Goal: Task Accomplishment & Management: Complete application form

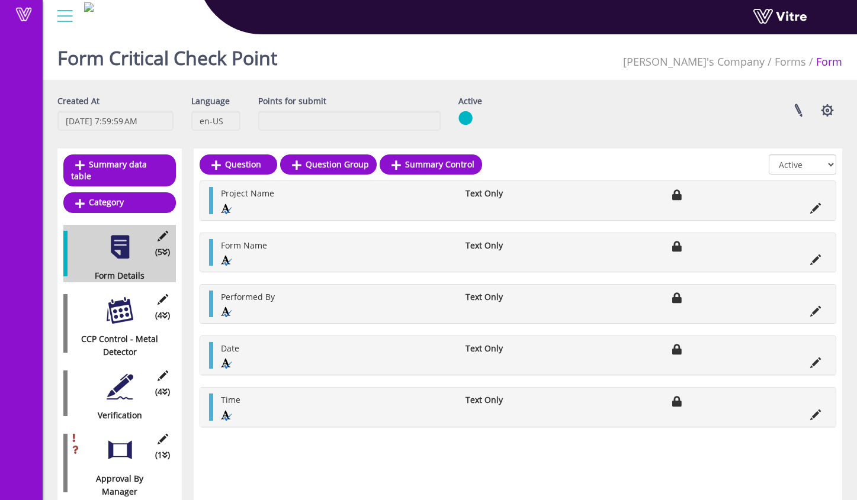
scroll to position [30, 0]
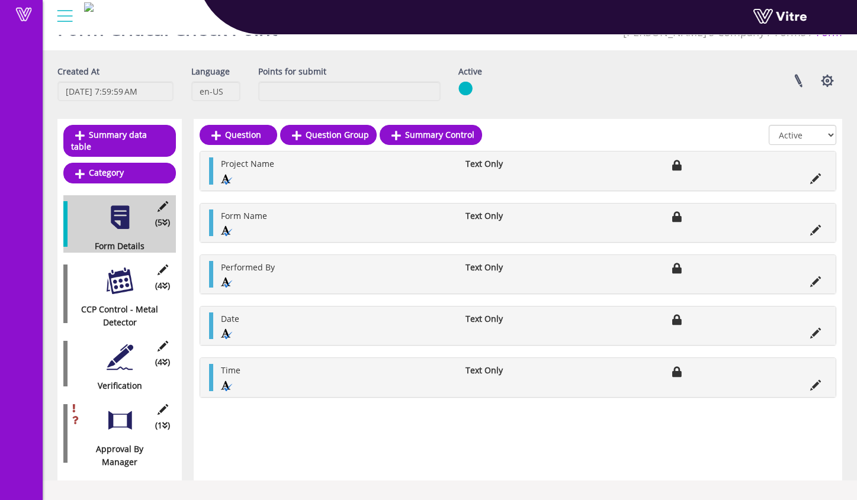
click at [802, 18] on link at bounding box center [797, 20] width 89 height 22
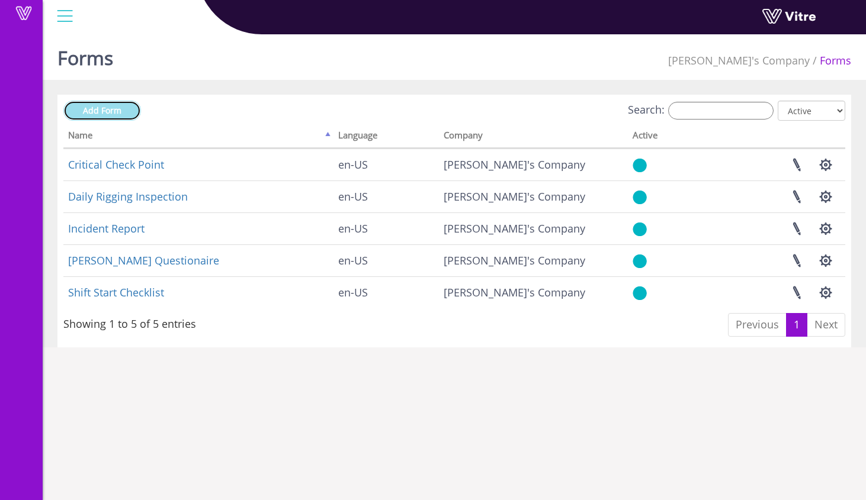
click at [98, 111] on span "Add Form" at bounding box center [102, 110] width 38 height 11
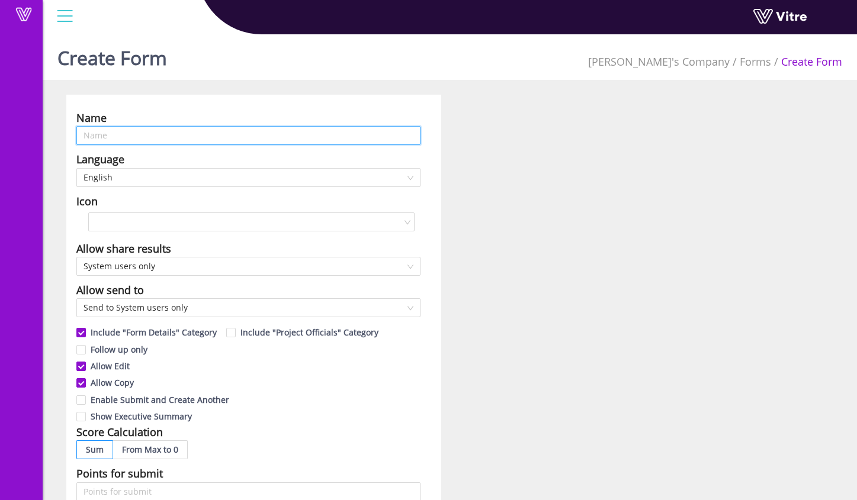
click at [163, 136] on input "text" at bounding box center [248, 135] width 344 height 19
type input "PTP"
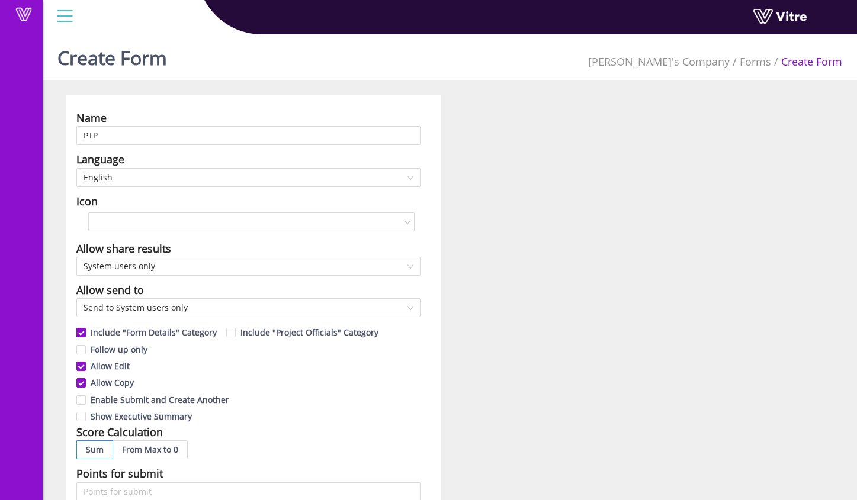
click at [451, 158] on div "Name PTP Language English Icon Allow share results System users only Allow send…" at bounding box center [449, 481] width 785 height 772
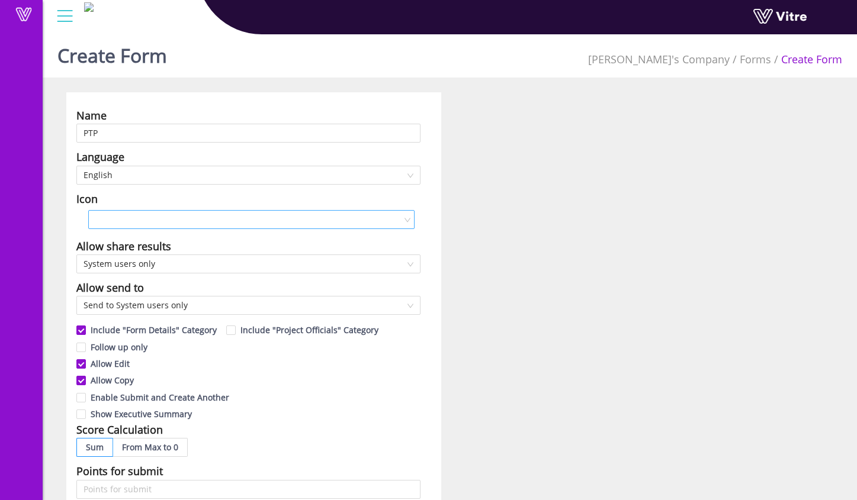
click at [209, 211] on input "search" at bounding box center [247, 220] width 304 height 18
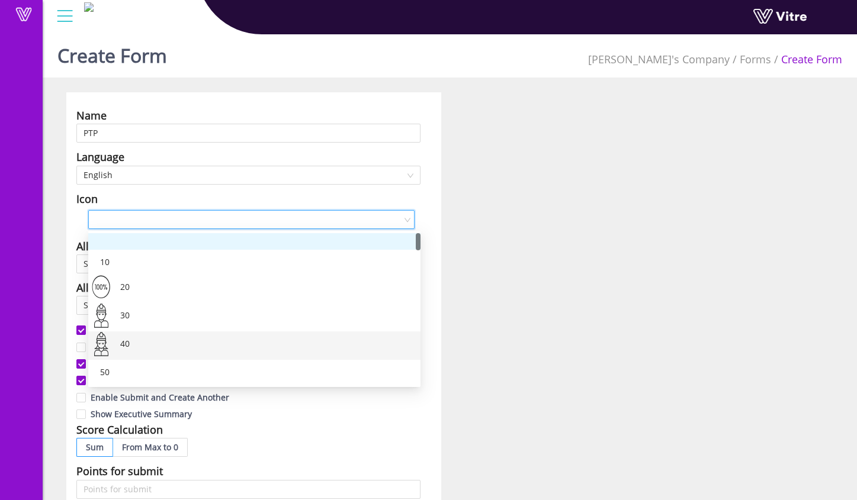
scroll to position [5, 0]
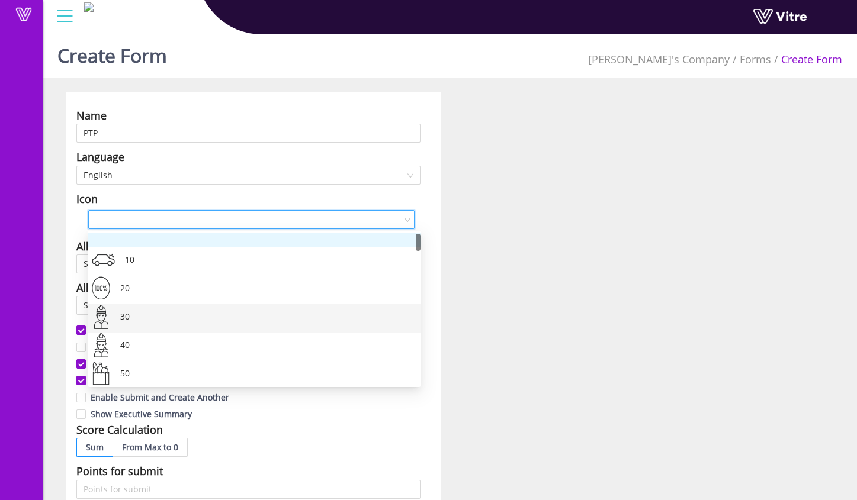
click at [195, 316] on div "30" at bounding box center [264, 318] width 294 height 28
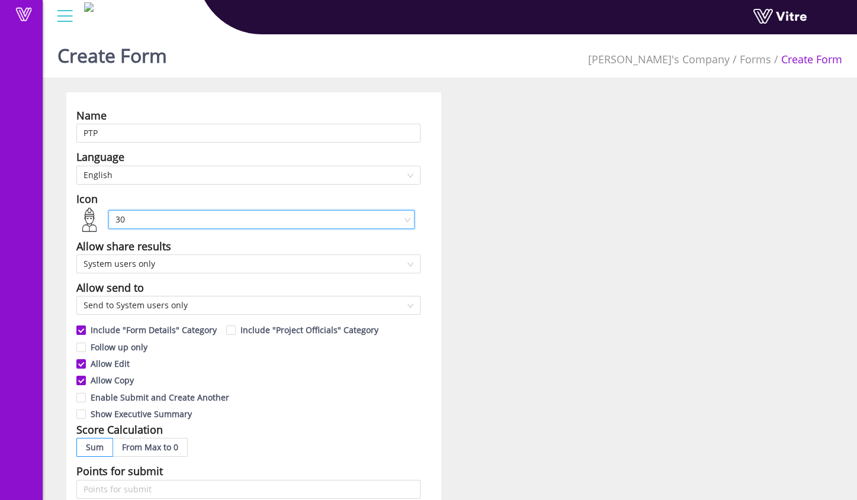
click at [530, 278] on div "Name PTP Language English Icon 30 30 Allow share results System users only Allo…" at bounding box center [449, 478] width 785 height 772
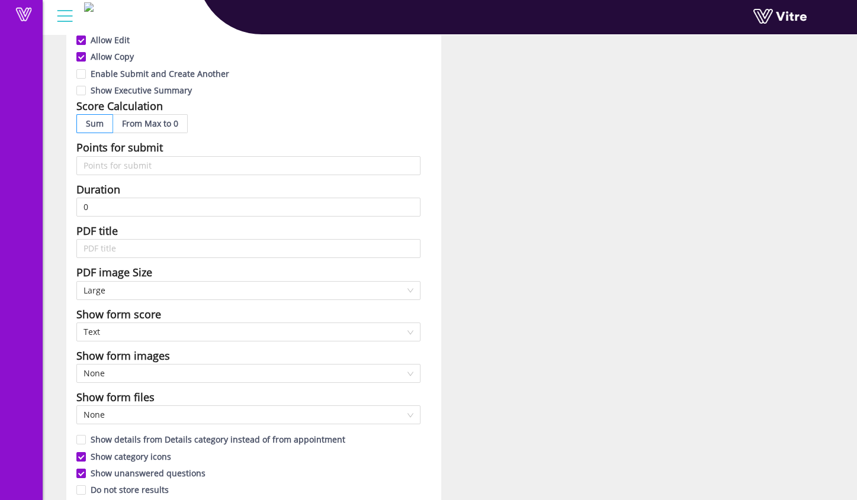
scroll to position [367, 0]
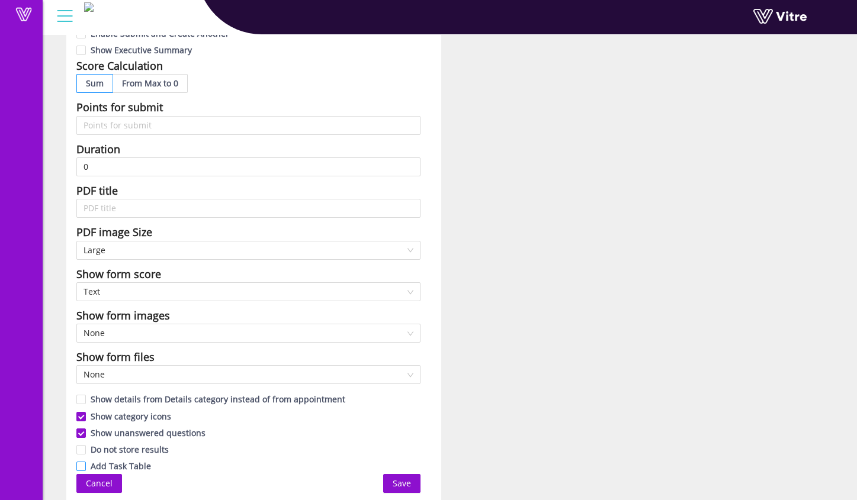
click at [79, 463] on span at bounding box center [80, 466] width 9 height 9
click at [79, 464] on input "Add Task Table" at bounding box center [81, 469] width 11 height 11
click at [81, 465] on input "Add Task Table" at bounding box center [81, 469] width 11 height 11
checkbox input "false"
click at [401, 483] on span "Save" at bounding box center [402, 483] width 18 height 13
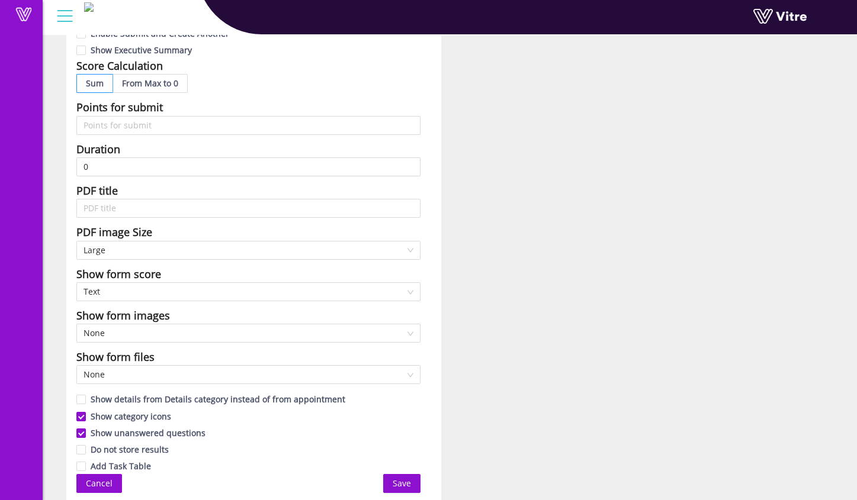
scroll to position [30, 0]
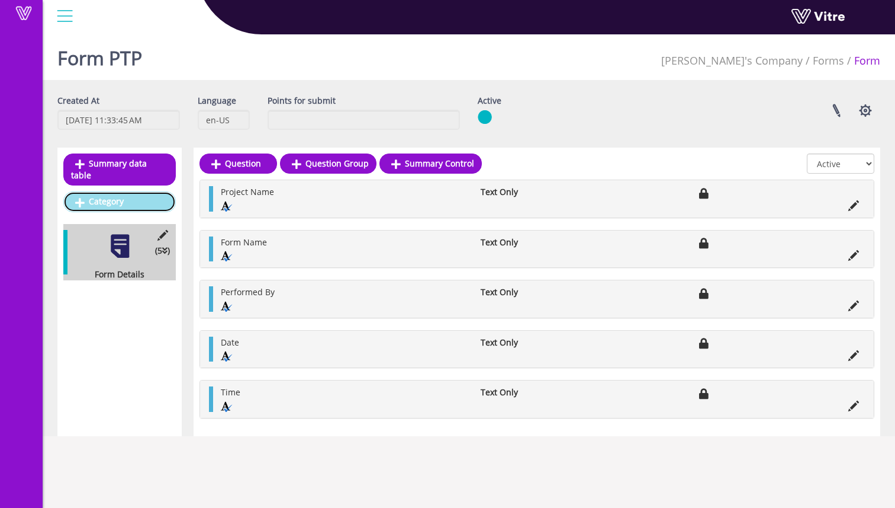
click at [149, 192] on link "Category" at bounding box center [119, 201] width 113 height 20
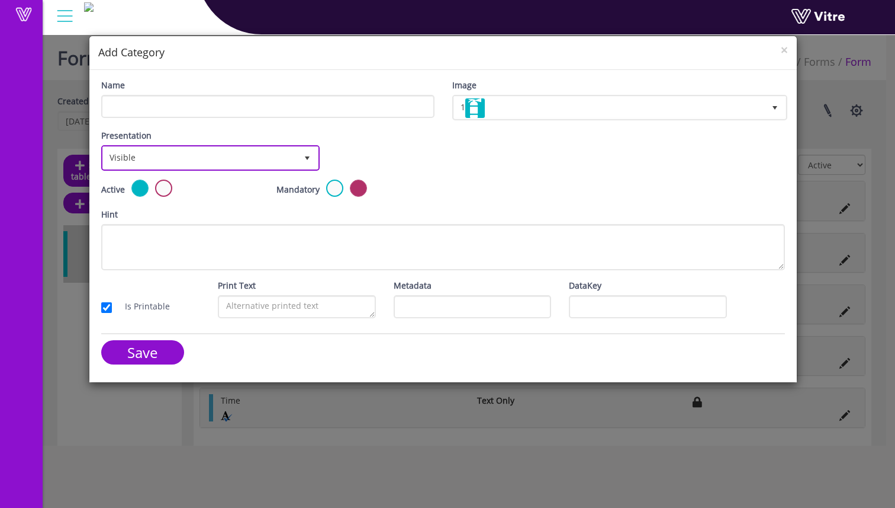
click at [223, 159] on span "Visible" at bounding box center [200, 157] width 194 height 21
click at [220, 160] on span "Visible" at bounding box center [200, 157] width 194 height 21
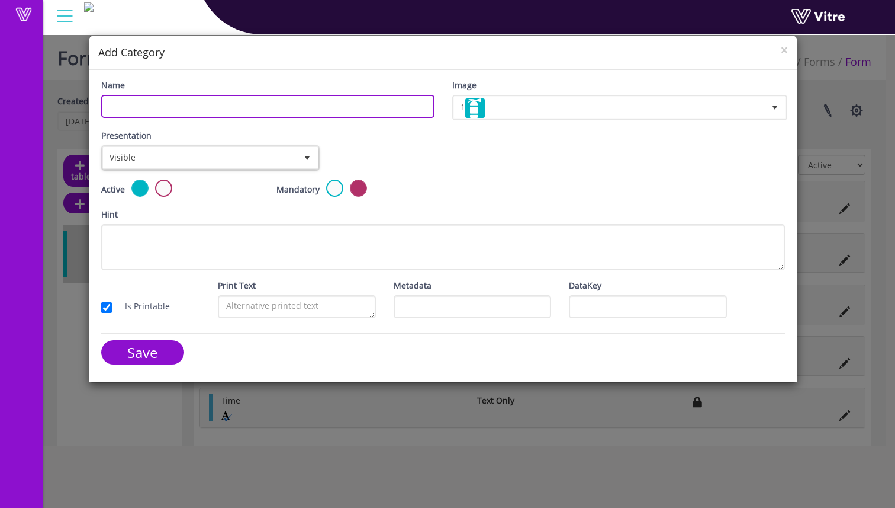
click at [352, 107] on input "Name" at bounding box center [267, 106] width 333 height 23
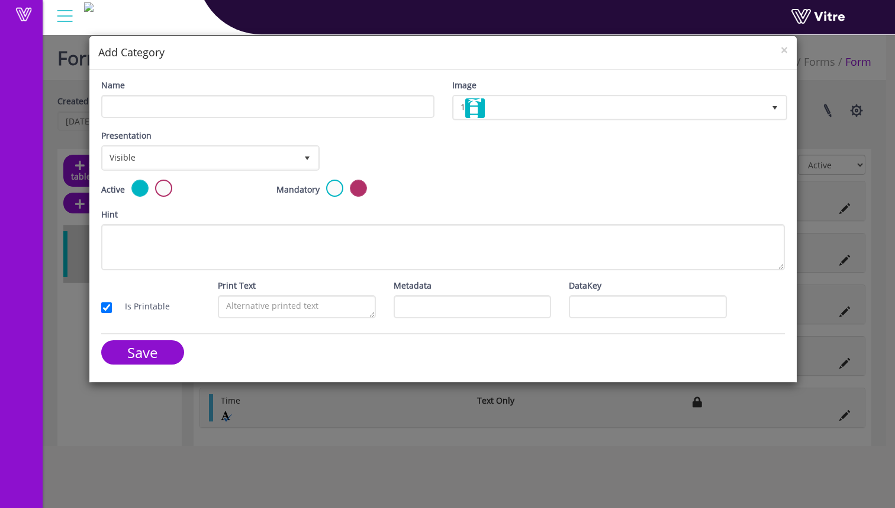
click at [425, 139] on div "Presentation Visible 0 Set Duration Minutes 0 Set conditional rule Set Duration" at bounding box center [443, 154] width 702 height 50
click at [275, 158] on span "Visible" at bounding box center [200, 157] width 194 height 21
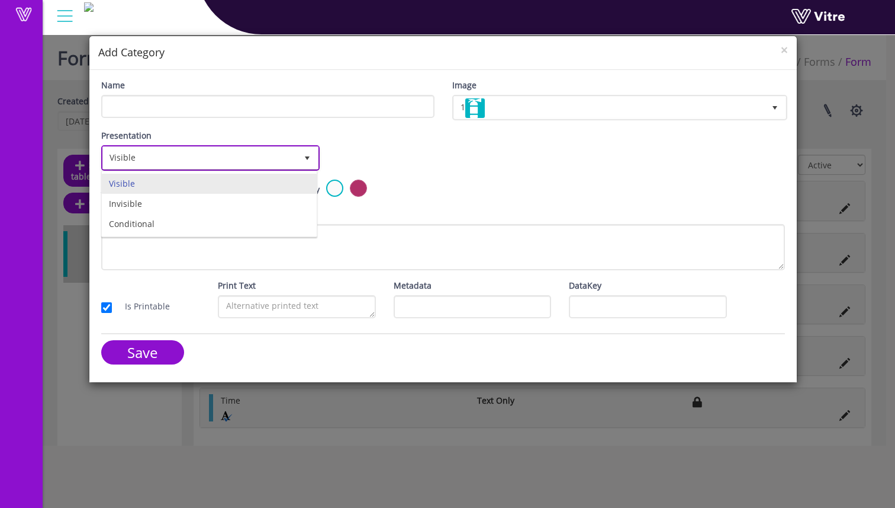
click at [275, 158] on span "Visible" at bounding box center [200, 157] width 194 height 21
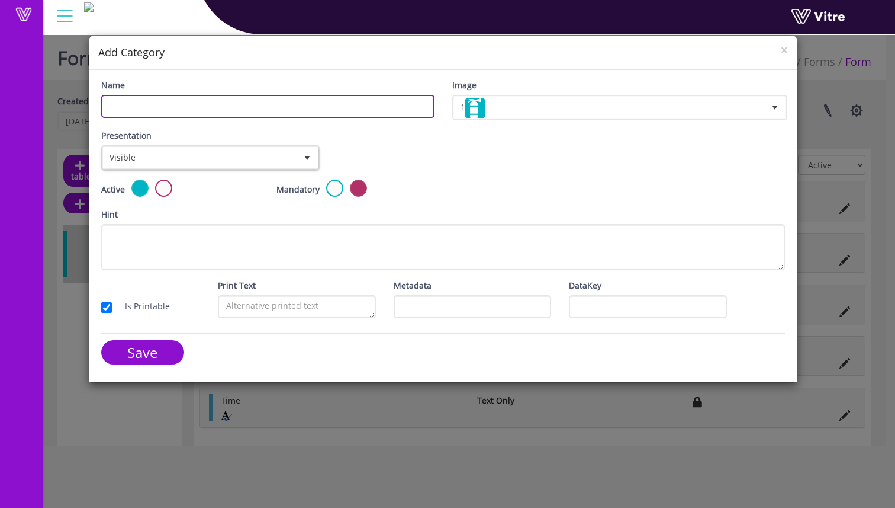
click at [291, 104] on input "Name" at bounding box center [267, 106] width 333 height 23
click at [238, 109] on input "Name" at bounding box center [267, 106] width 333 height 23
type input "P"
click at [215, 109] on input "Pre-Task-Plan" at bounding box center [267, 106] width 333 height 23
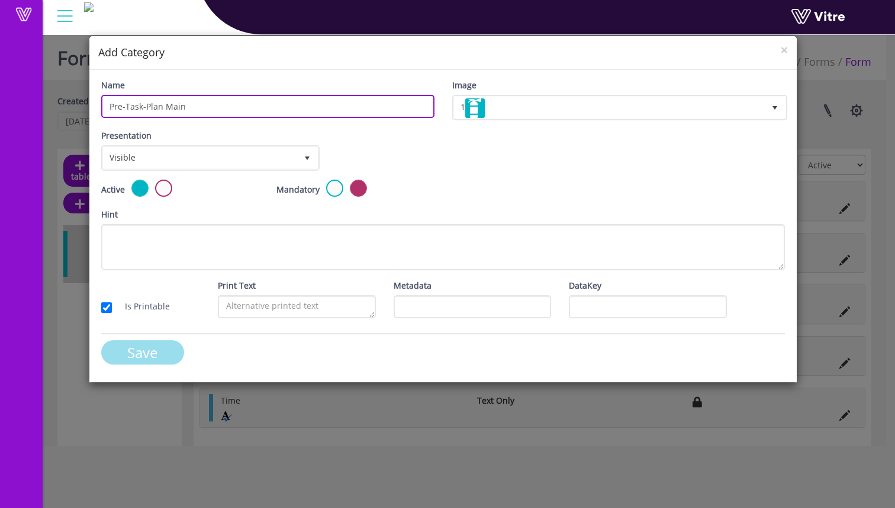
type input "Pre-Task-Plan Main"
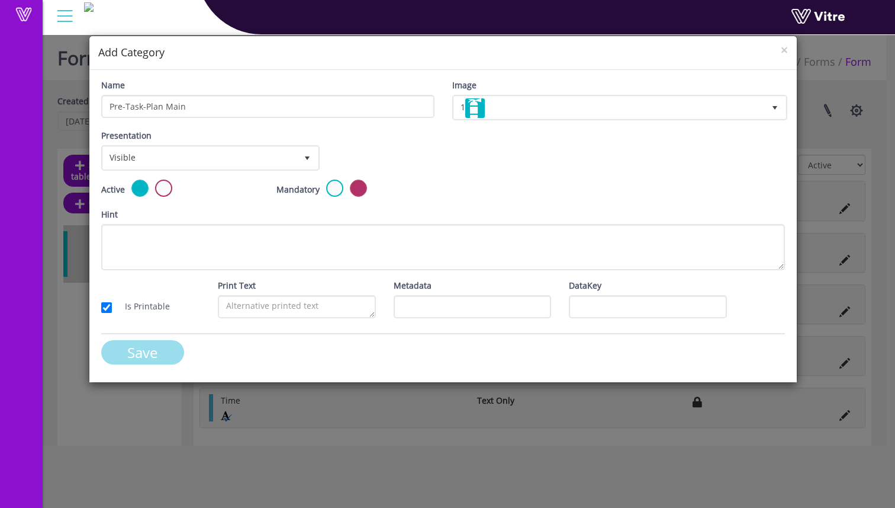
click at [132, 353] on input "Save" at bounding box center [142, 352] width 83 height 24
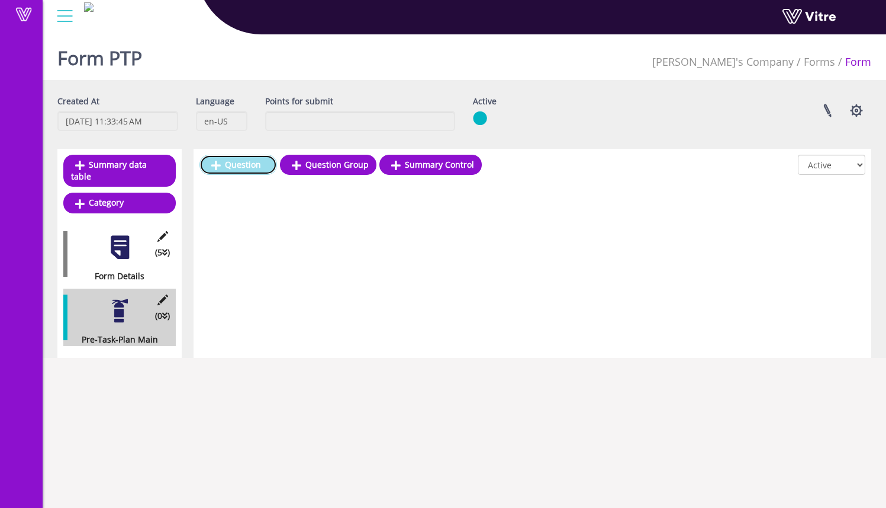
click at [253, 169] on link "Question" at bounding box center [239, 165] width 78 height 20
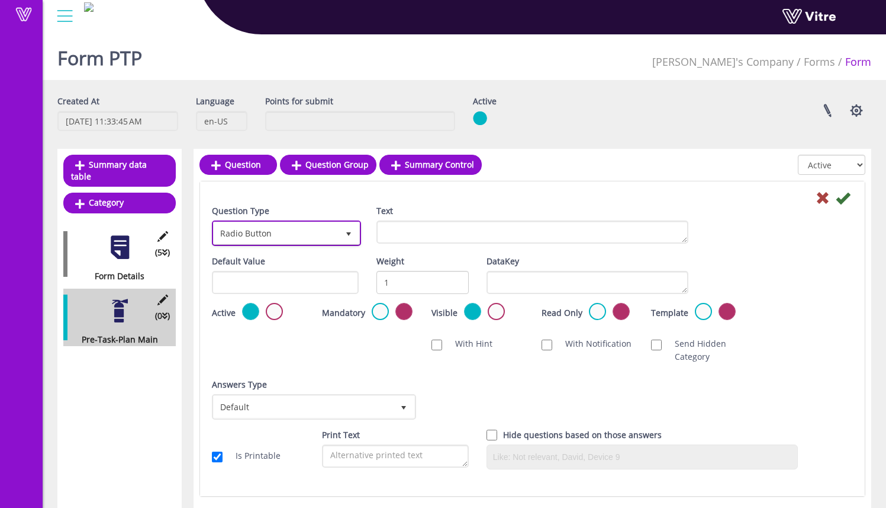
click at [309, 233] on span "Radio Button" at bounding box center [276, 232] width 124 height 21
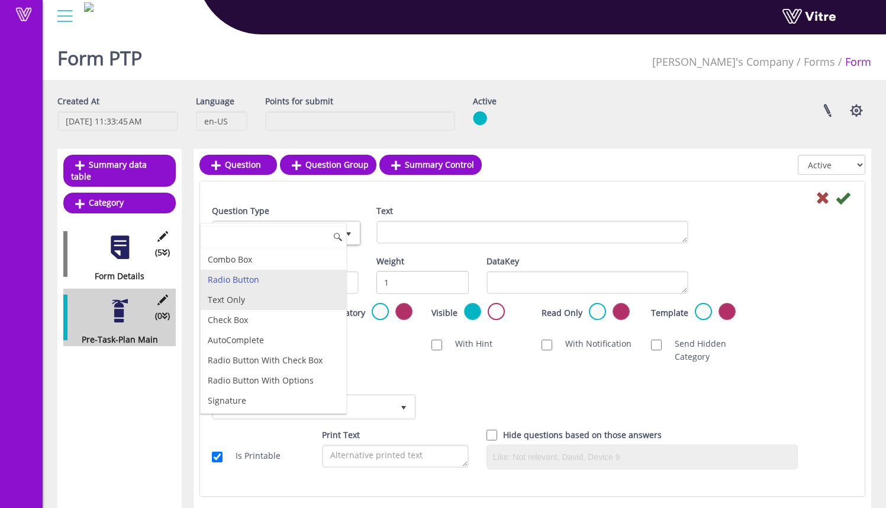
click at [280, 303] on li "Text Only" at bounding box center [274, 300] width 146 height 20
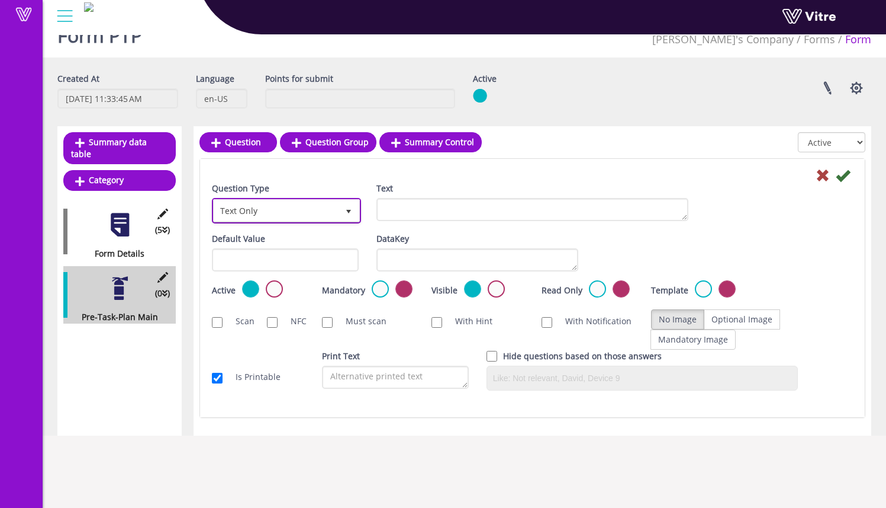
scroll to position [30, 0]
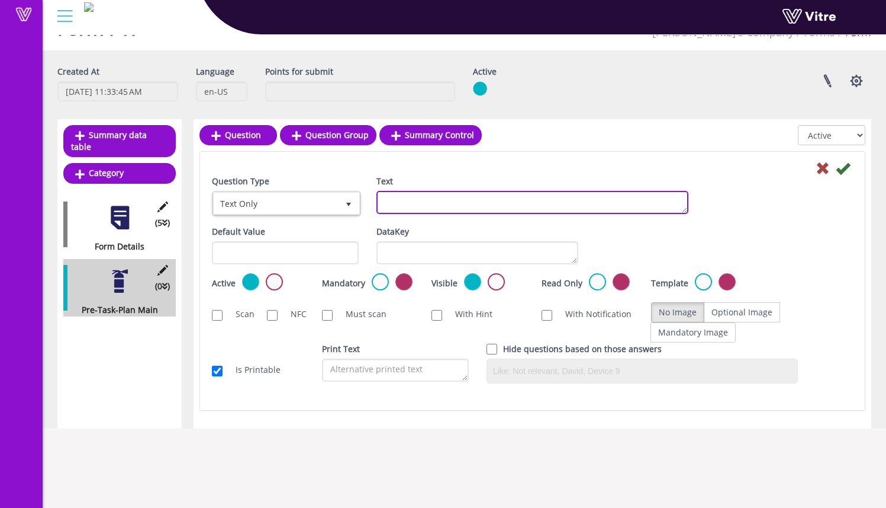
click at [476, 200] on textarea "Text" at bounding box center [533, 202] width 312 height 23
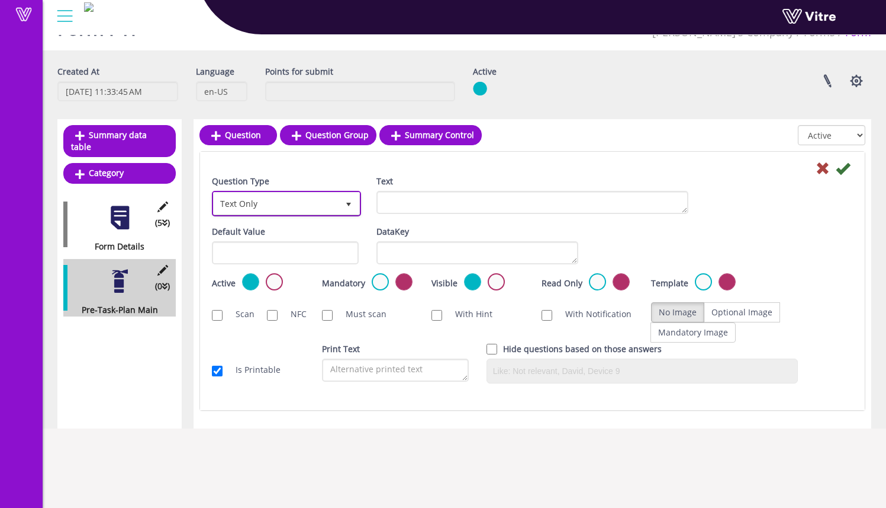
click at [341, 209] on span "select" at bounding box center [348, 202] width 21 height 21
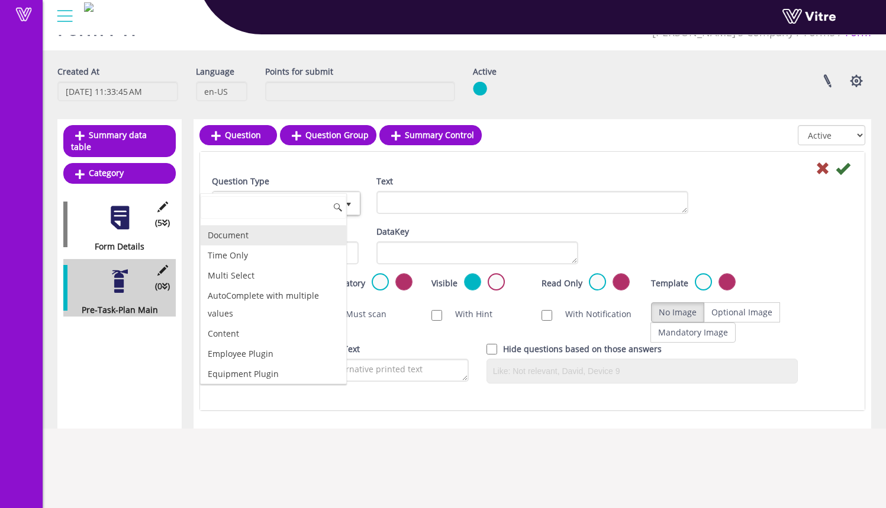
scroll to position [380, 0]
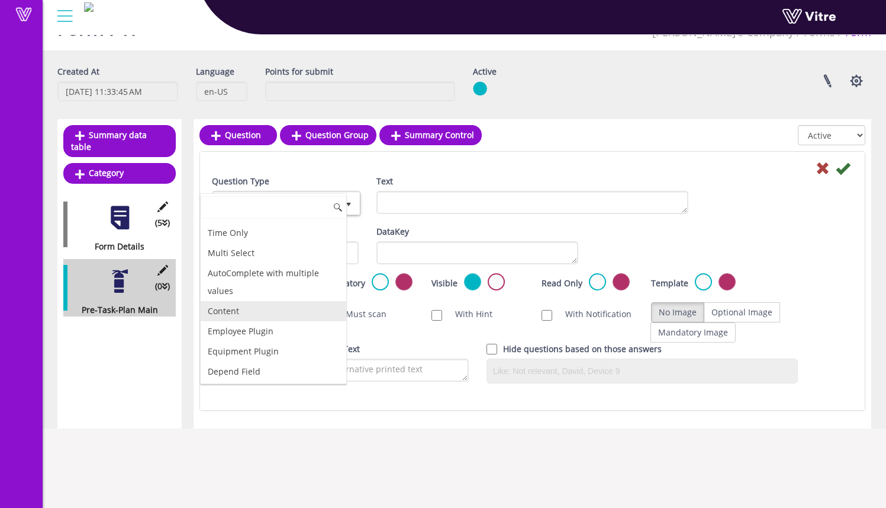
click at [293, 314] on li "Content" at bounding box center [274, 311] width 146 height 20
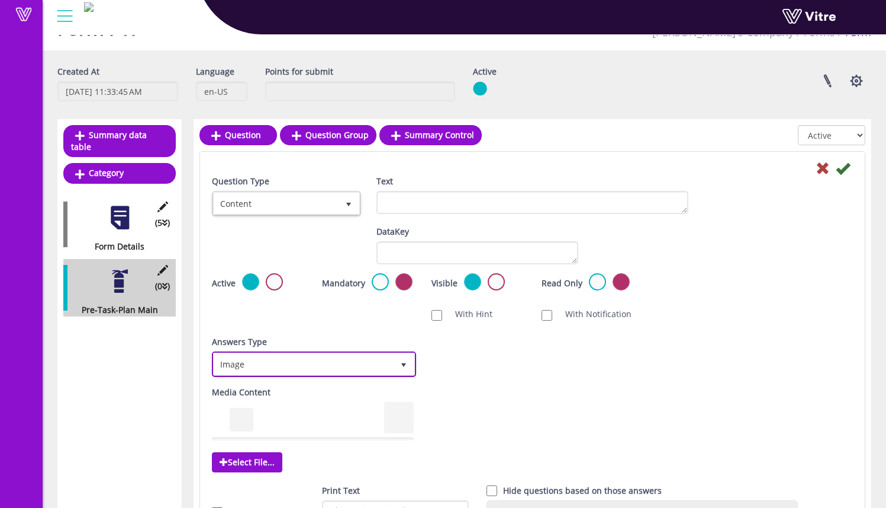
click at [288, 360] on span "Image" at bounding box center [303, 363] width 179 height 21
click at [291, 360] on li "Image" at bounding box center [301, 366] width 201 height 20
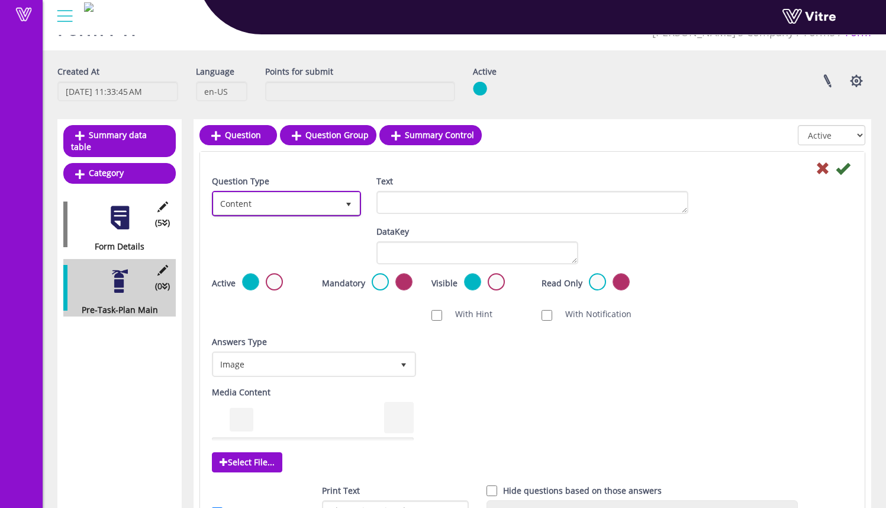
click at [297, 205] on span "Content" at bounding box center [276, 202] width 124 height 21
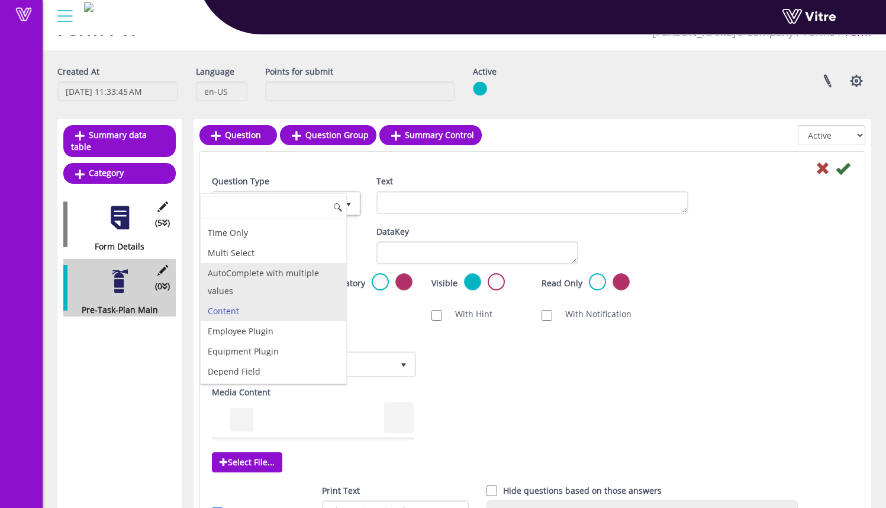
scroll to position [0, 0]
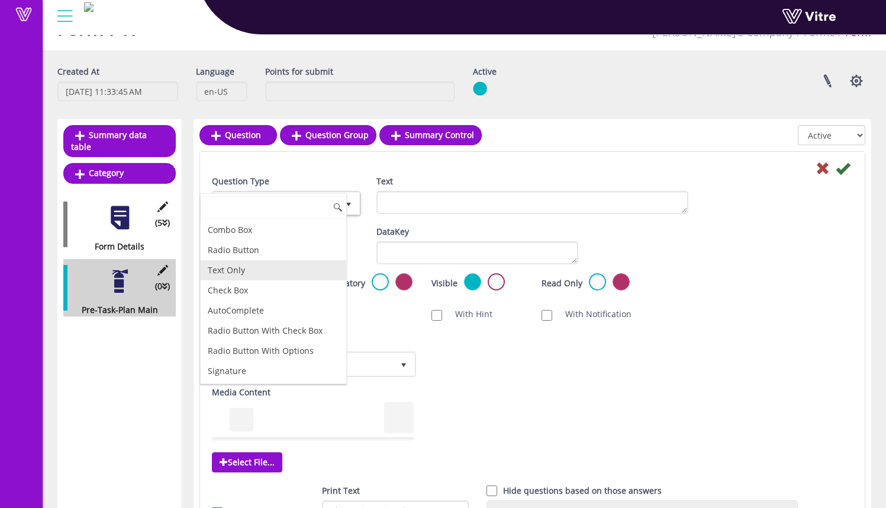
click at [274, 273] on li "Text Only" at bounding box center [274, 270] width 146 height 20
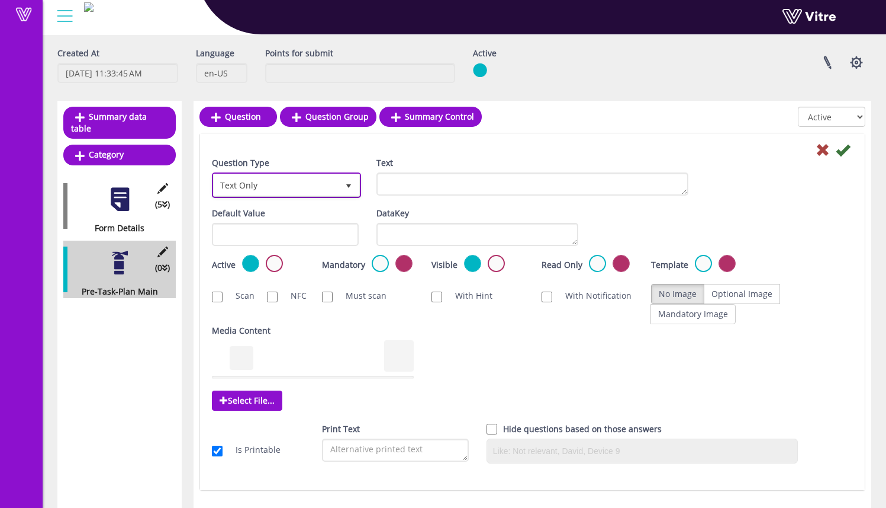
scroll to position [49, 0]
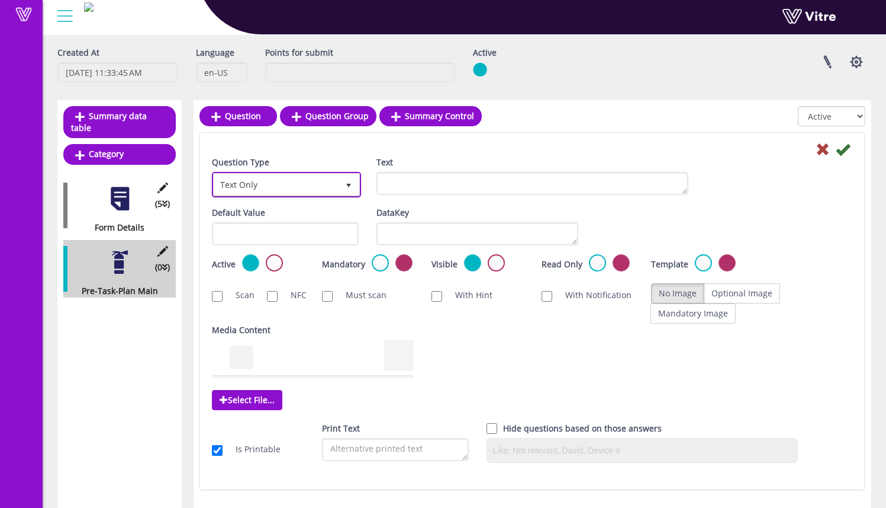
click at [279, 182] on span "Text Only" at bounding box center [276, 184] width 124 height 21
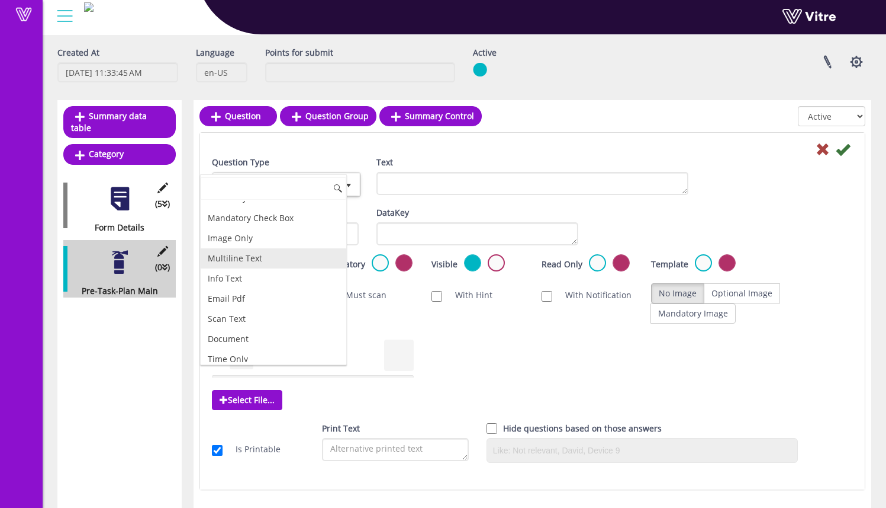
scroll to position [249, 0]
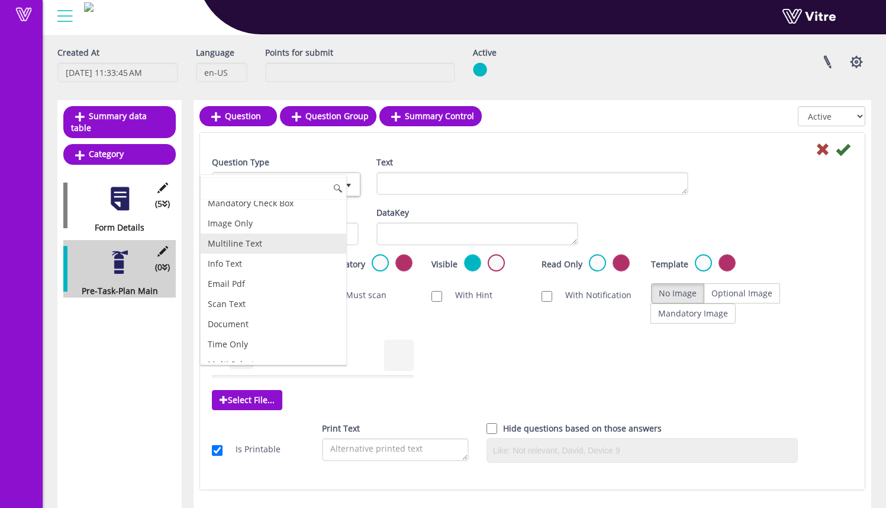
click at [290, 243] on li "Multiline Text" at bounding box center [274, 243] width 146 height 20
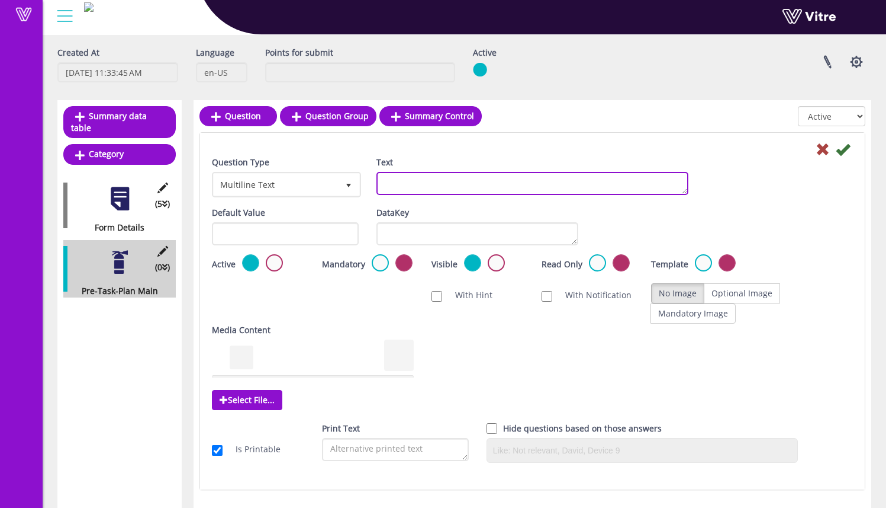
click at [403, 188] on textarea "Text" at bounding box center [533, 183] width 312 height 23
type textarea "S"
type textarea "Describe the scope of work:"
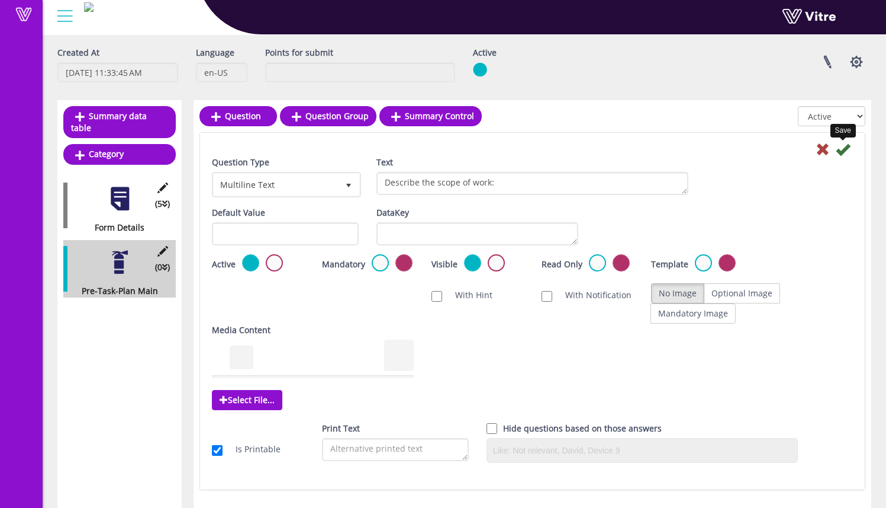
click at [847, 152] on icon at bounding box center [843, 149] width 14 height 14
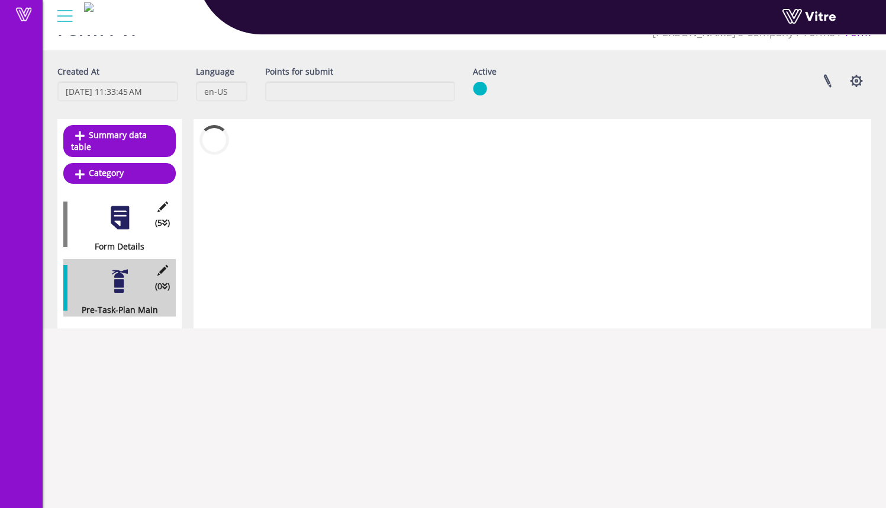
scroll to position [30, 0]
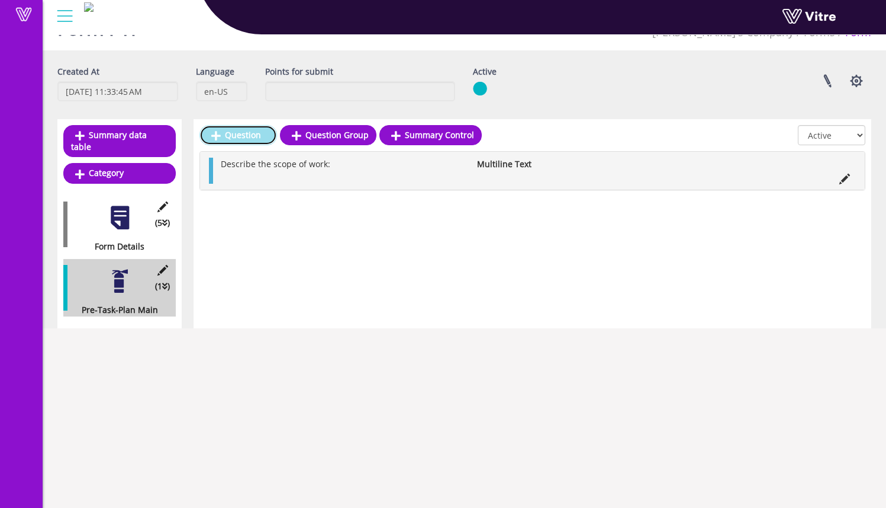
click at [252, 134] on link "Question" at bounding box center [239, 135] width 78 height 20
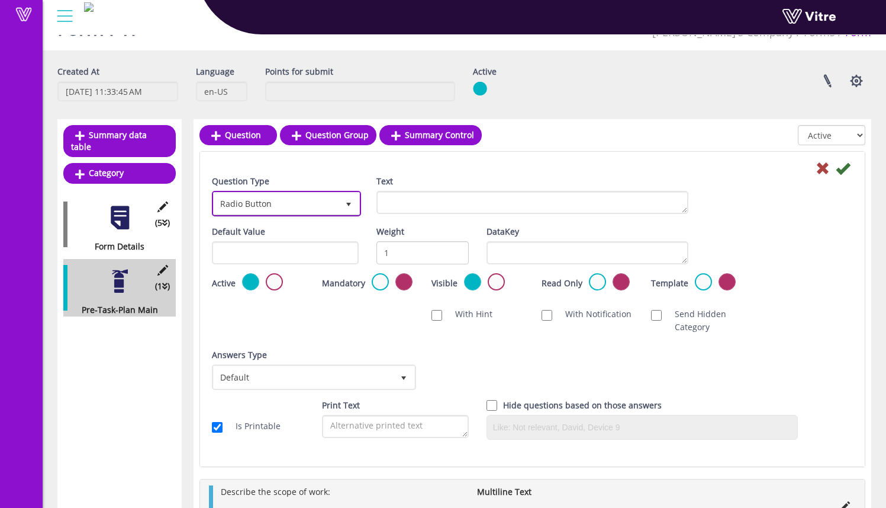
click at [301, 203] on span "Radio Button" at bounding box center [276, 202] width 124 height 21
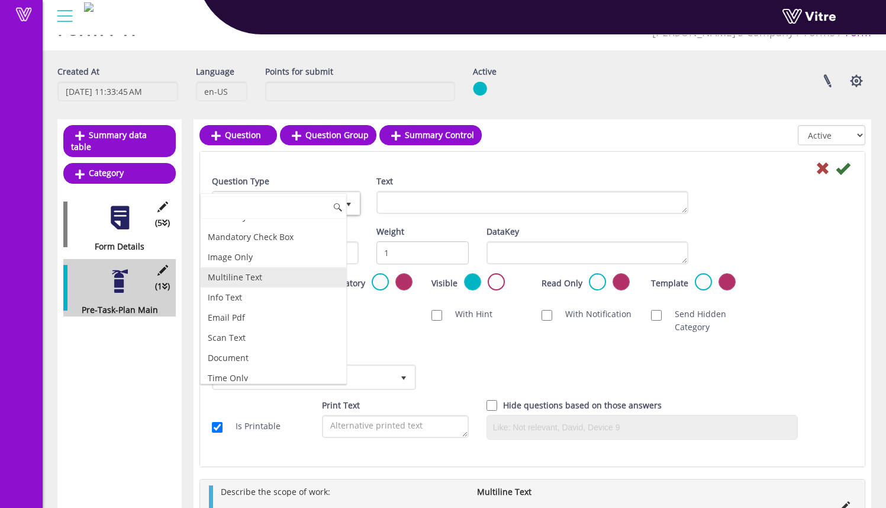
scroll to position [232, 0]
click at [285, 280] on li "Multiline Text" at bounding box center [274, 280] width 146 height 20
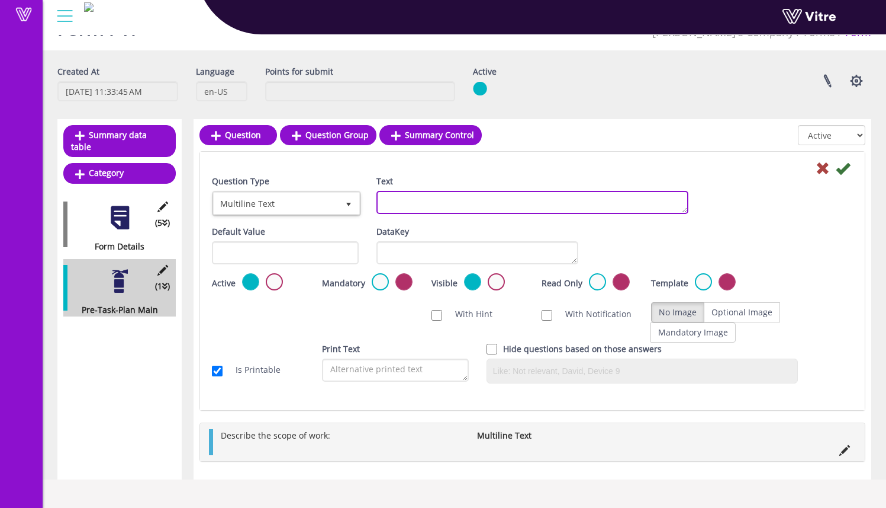
click at [440, 211] on textarea "Text" at bounding box center [533, 202] width 312 height 23
click at [439, 205] on textarea "Text" at bounding box center [533, 202] width 312 height 23
drag, startPoint x: 556, startPoint y: 201, endPoint x: 516, endPoint y: 207, distance: 40.7
click at [516, 207] on textarea "List Tools and Equipment used for work:" at bounding box center [533, 202] width 312 height 23
type textarea "List Tools and Equipment used for scope of work:"
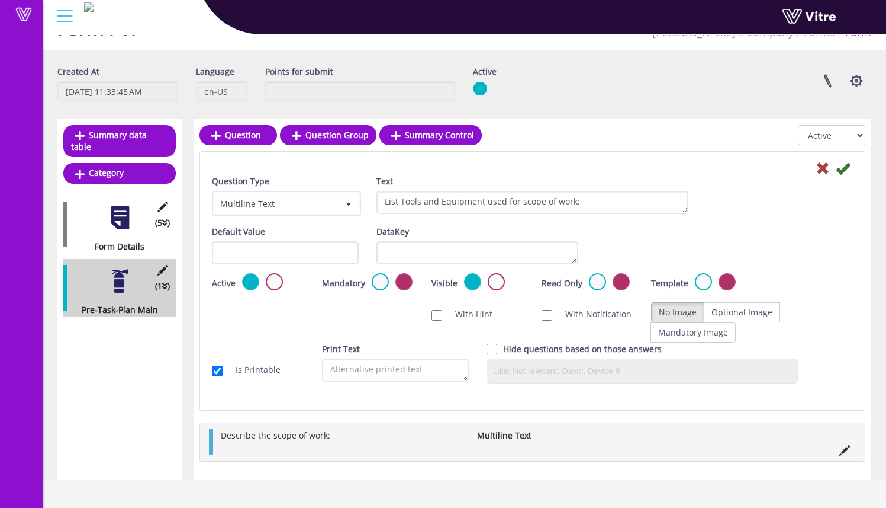
click at [719, 202] on div "Question Type Multiline Text 23 Text List Tools and Equipment used for scope of…" at bounding box center [532, 200] width 659 height 50
click at [846, 172] on icon at bounding box center [843, 168] width 14 height 14
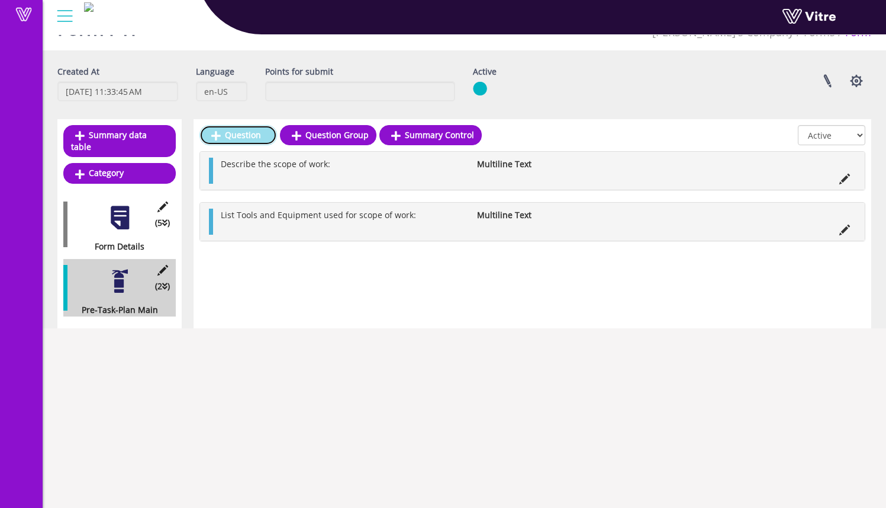
click at [249, 134] on link "Question" at bounding box center [239, 135] width 78 height 20
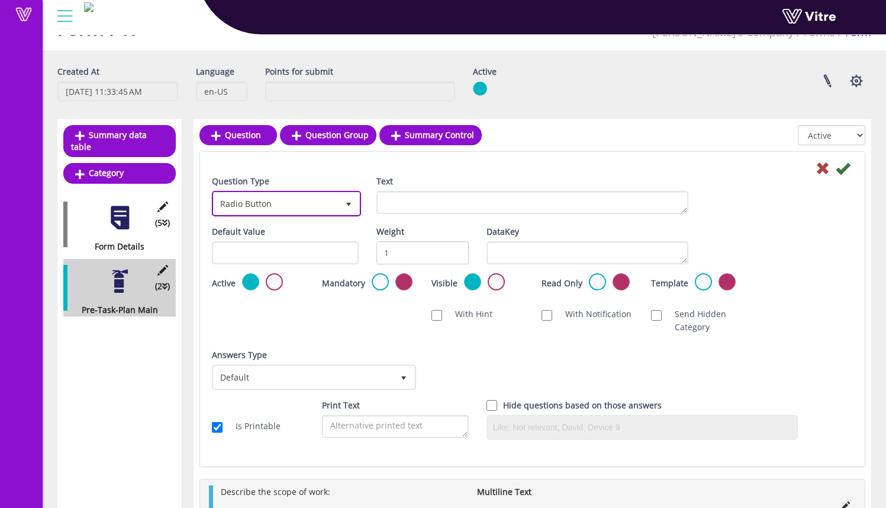
click at [317, 212] on span "Radio Button" at bounding box center [276, 202] width 124 height 21
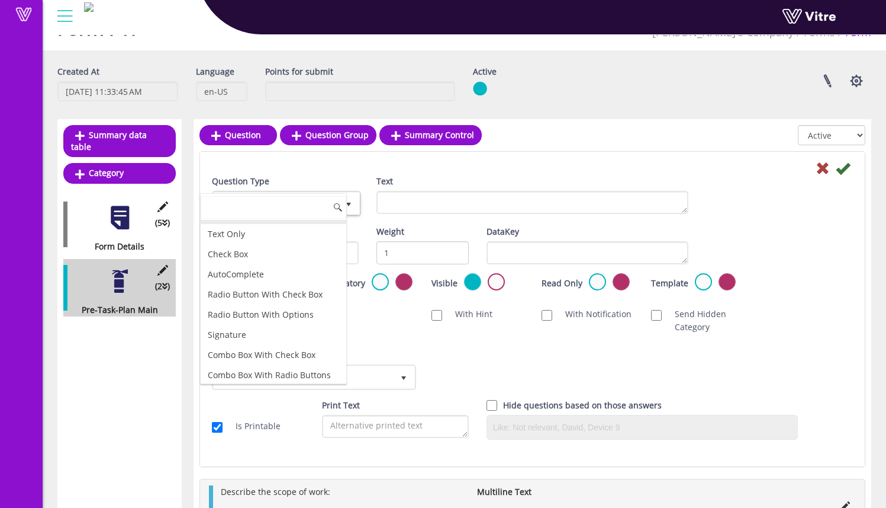
scroll to position [0, 0]
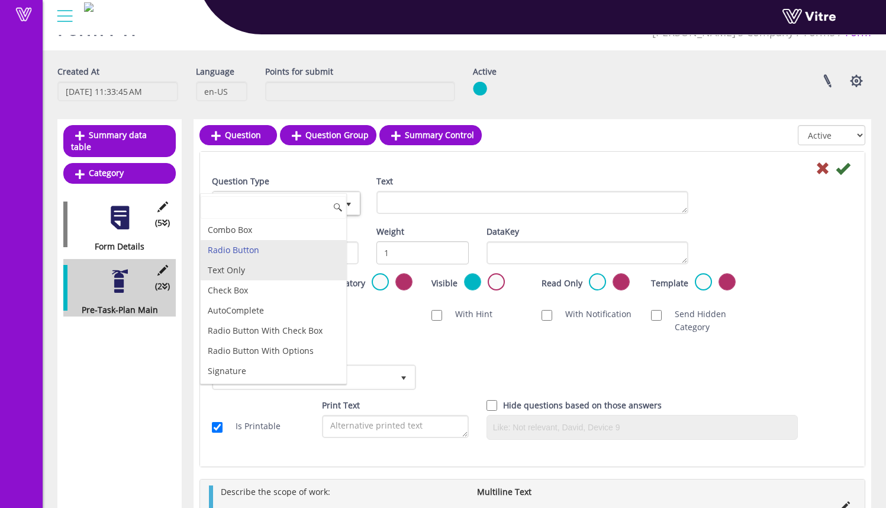
click at [290, 273] on li "Text Only" at bounding box center [274, 270] width 146 height 20
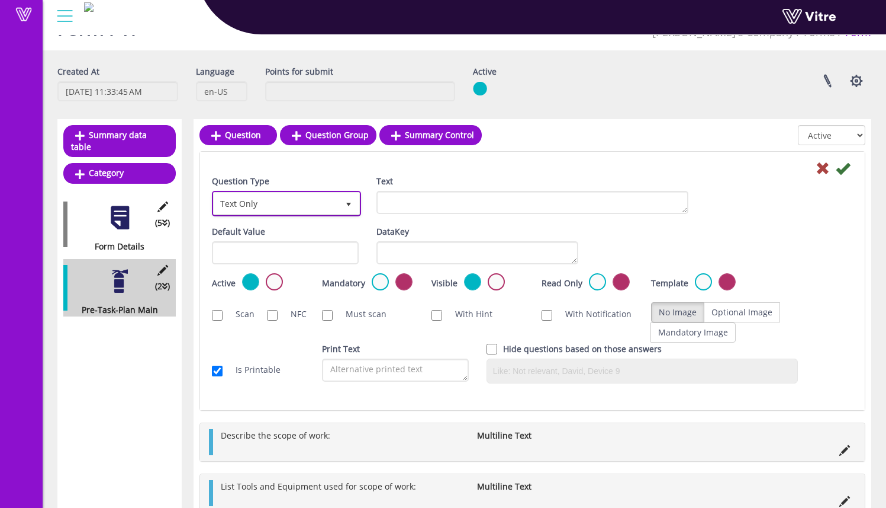
click at [324, 208] on span "Text Only" at bounding box center [276, 202] width 124 height 21
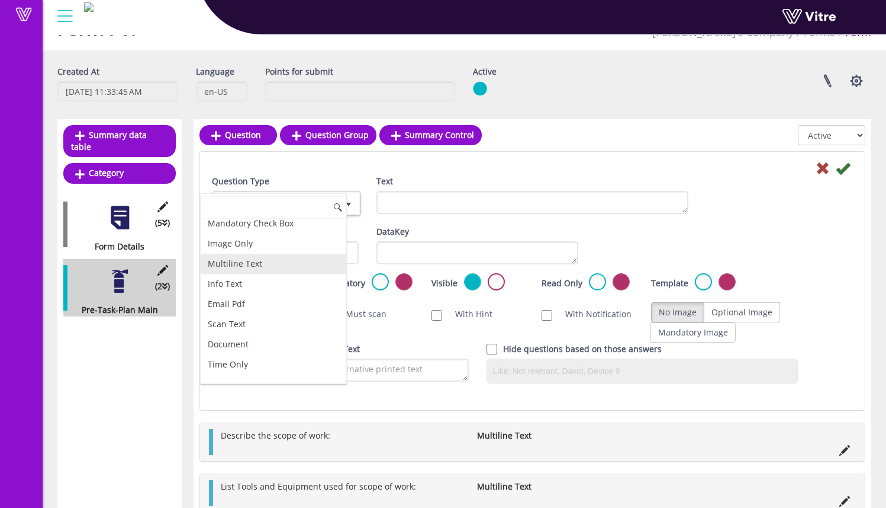
scroll to position [248, 0]
click at [280, 269] on li "Multiline Text" at bounding box center [274, 264] width 146 height 20
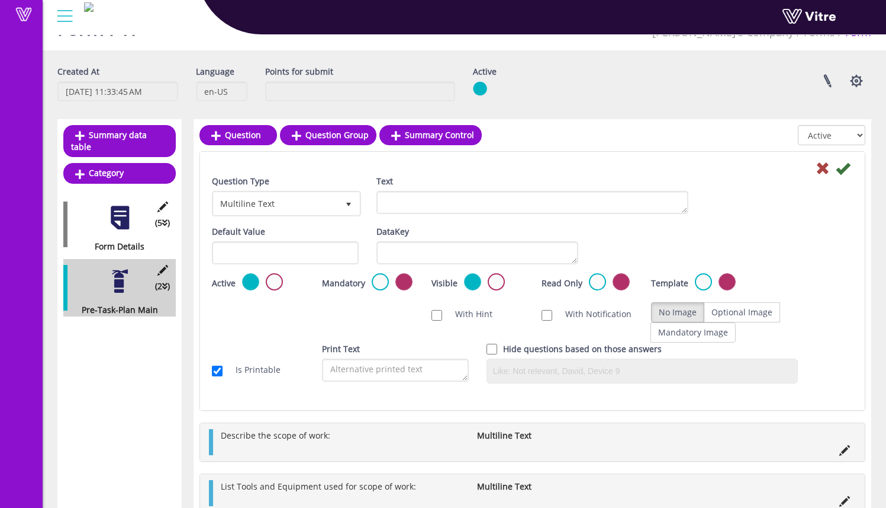
click at [319, 311] on div "Scan NFC Must scan With Hint With Notification Send Hidden Category No Image Op…" at bounding box center [532, 321] width 659 height 41
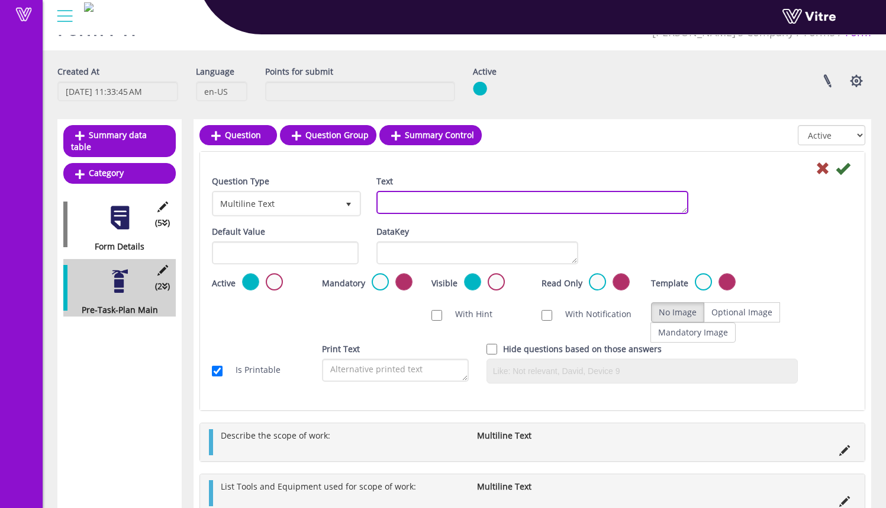
click at [429, 203] on textarea "Text" at bounding box center [533, 202] width 312 height 23
type textarea "List the materials used for scope of work:"
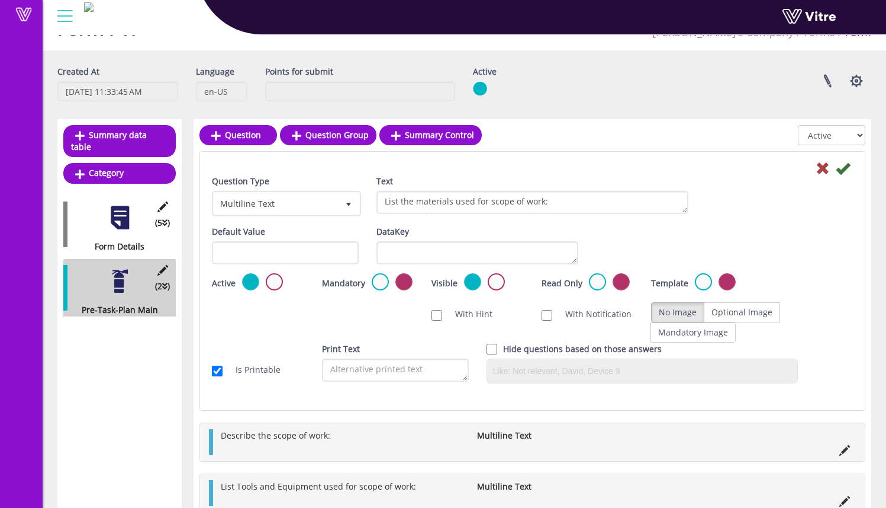
click at [849, 171] on icon at bounding box center [843, 168] width 14 height 14
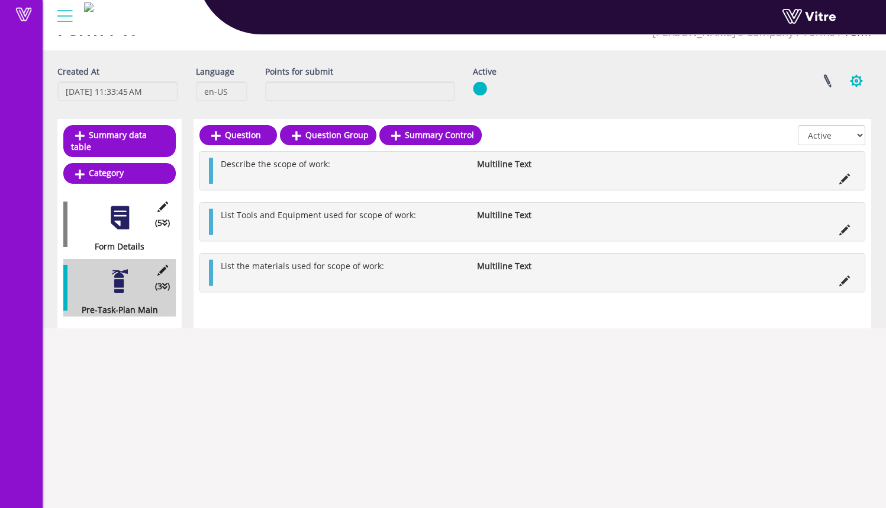
click at [863, 86] on button "button" at bounding box center [857, 80] width 30 height 31
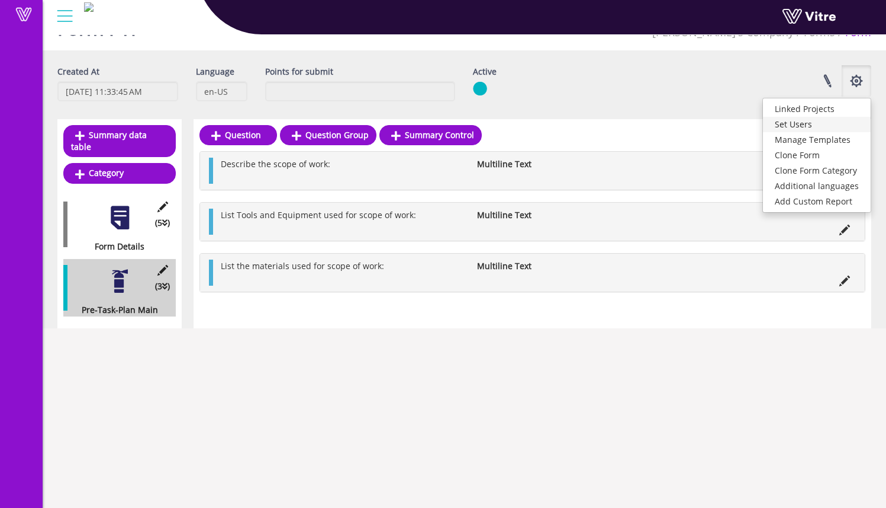
click at [830, 126] on link "Set Users" at bounding box center [817, 124] width 108 height 15
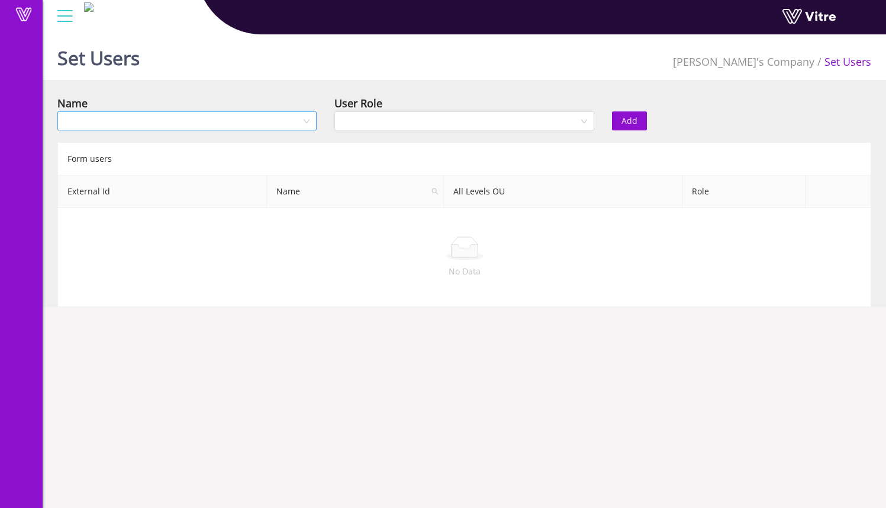
click at [253, 120] on input "search" at bounding box center [183, 121] width 237 height 18
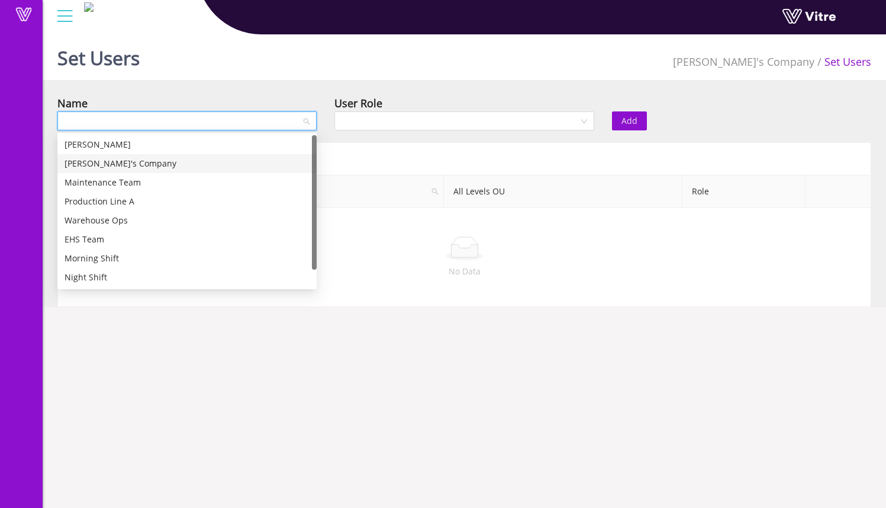
click at [224, 158] on div "[PERSON_NAME]'s Company" at bounding box center [187, 163] width 245 height 13
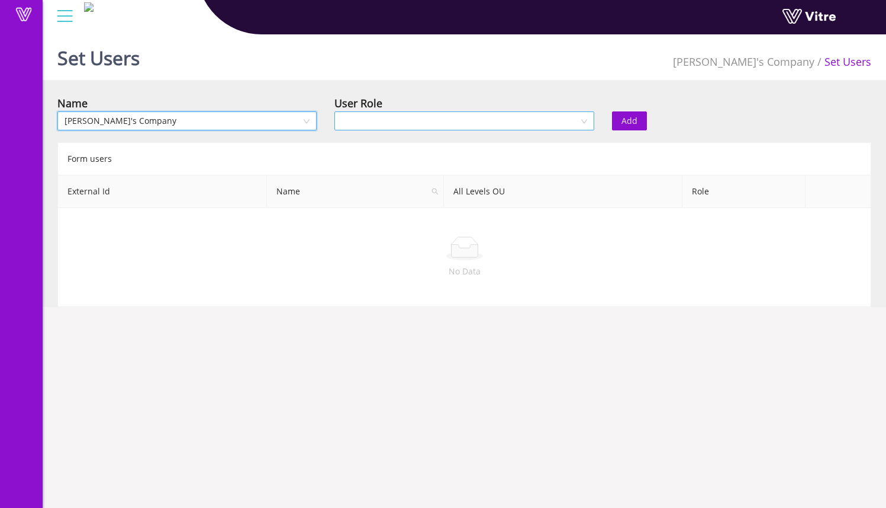
click at [436, 123] on input "search" at bounding box center [460, 121] width 237 height 18
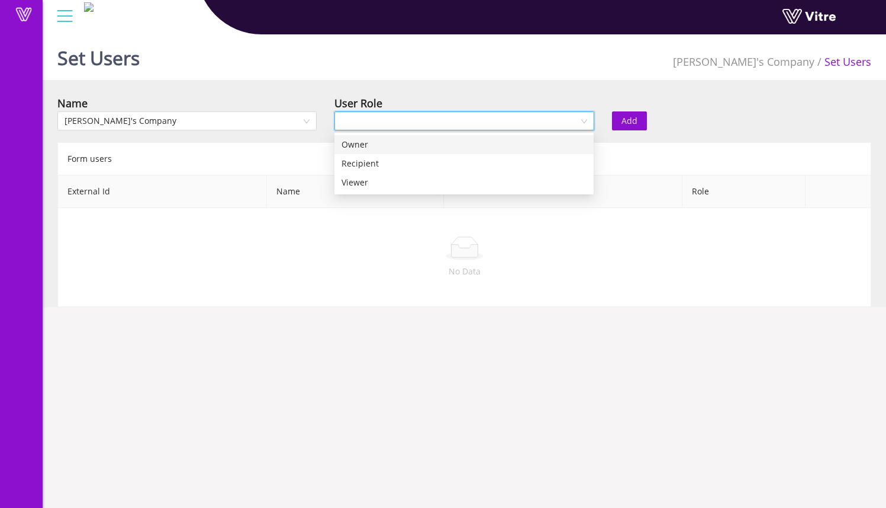
click at [429, 148] on div "Owner" at bounding box center [464, 144] width 245 height 13
click at [295, 125] on span "[PERSON_NAME]'s Company" at bounding box center [187, 121] width 245 height 18
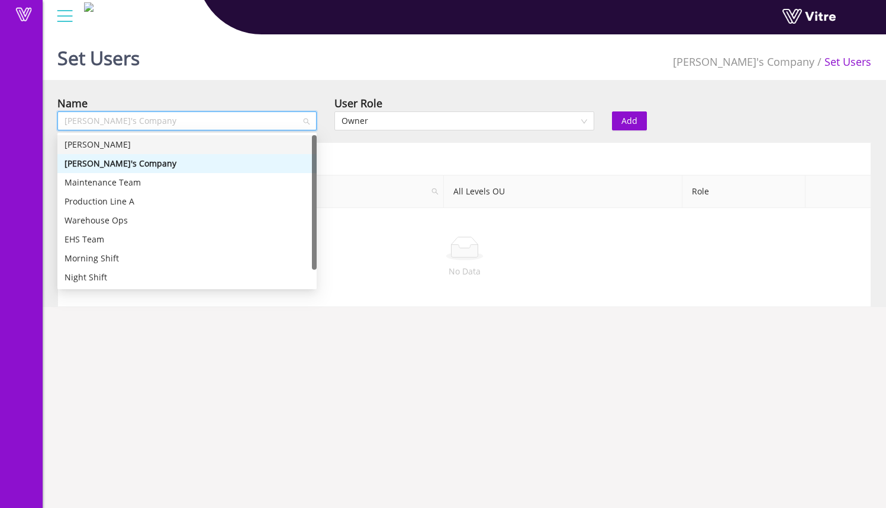
click at [281, 147] on div "[PERSON_NAME]" at bounding box center [187, 144] width 245 height 13
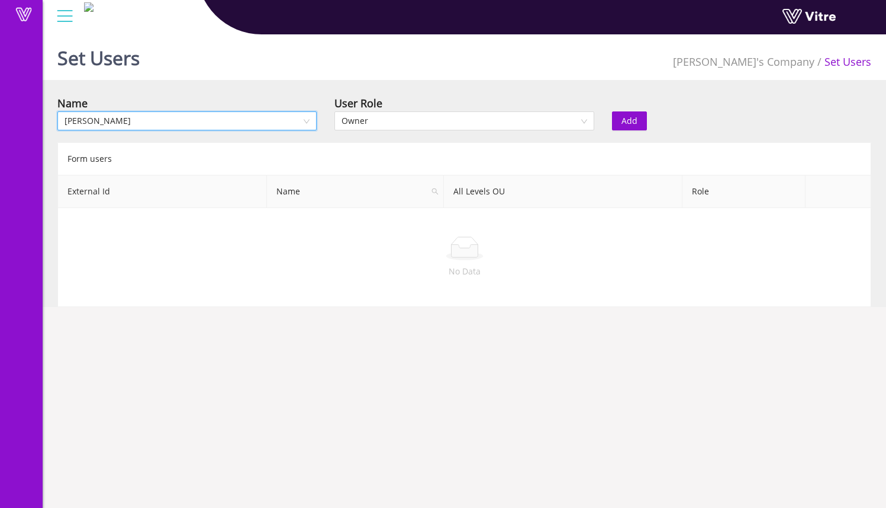
click at [274, 126] on span "[PERSON_NAME]" at bounding box center [187, 121] width 245 height 18
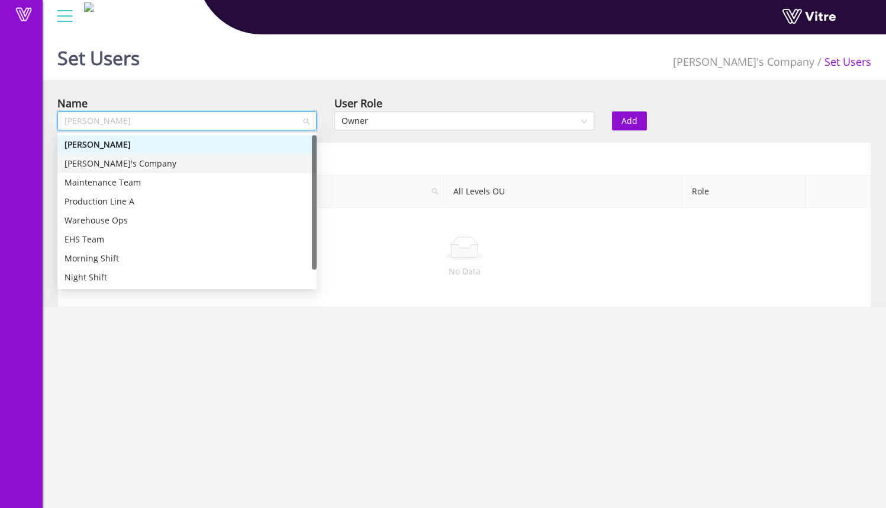
click at [258, 159] on div "[PERSON_NAME]'s Company" at bounding box center [187, 163] width 245 height 13
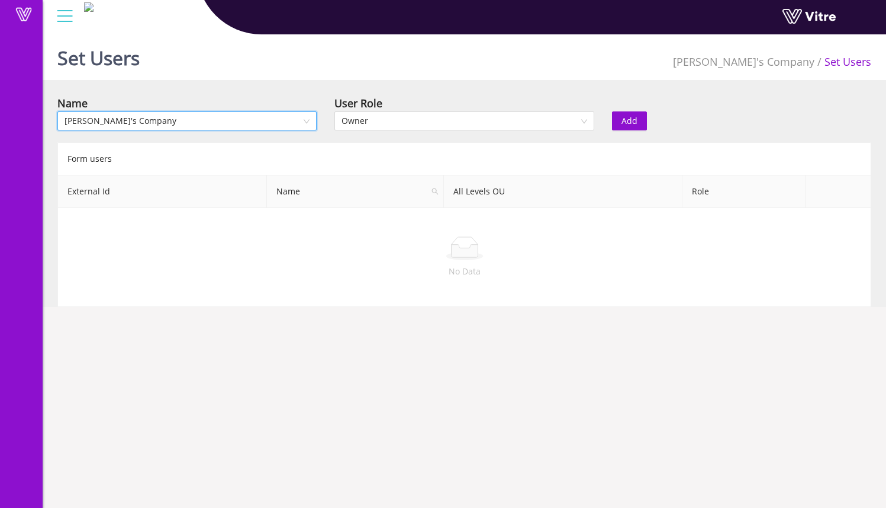
click at [268, 127] on span "[PERSON_NAME]'s Company" at bounding box center [187, 121] width 245 height 18
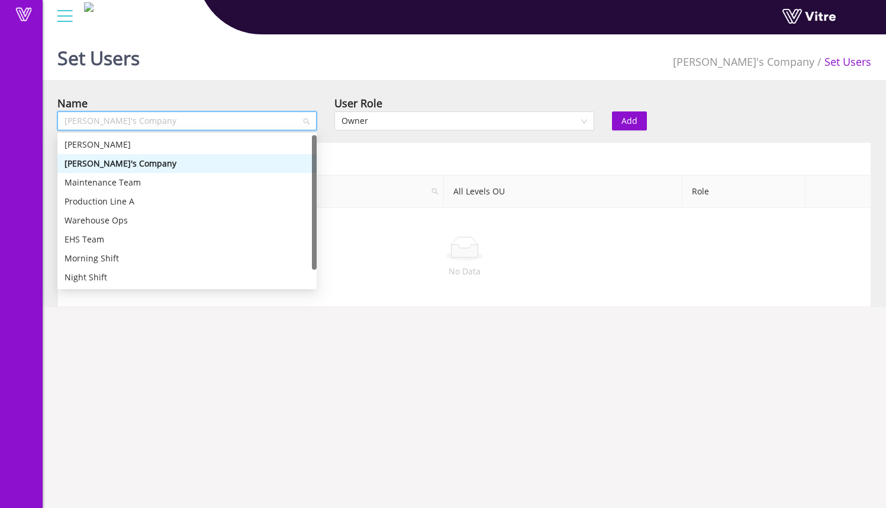
click at [229, 166] on div "[PERSON_NAME]'s Company" at bounding box center [187, 163] width 245 height 13
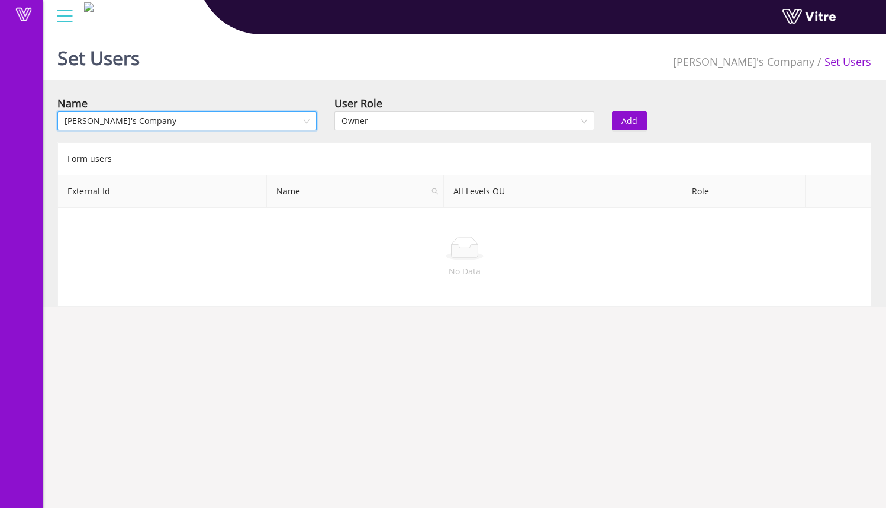
click at [640, 124] on button "Add" at bounding box center [629, 120] width 35 height 19
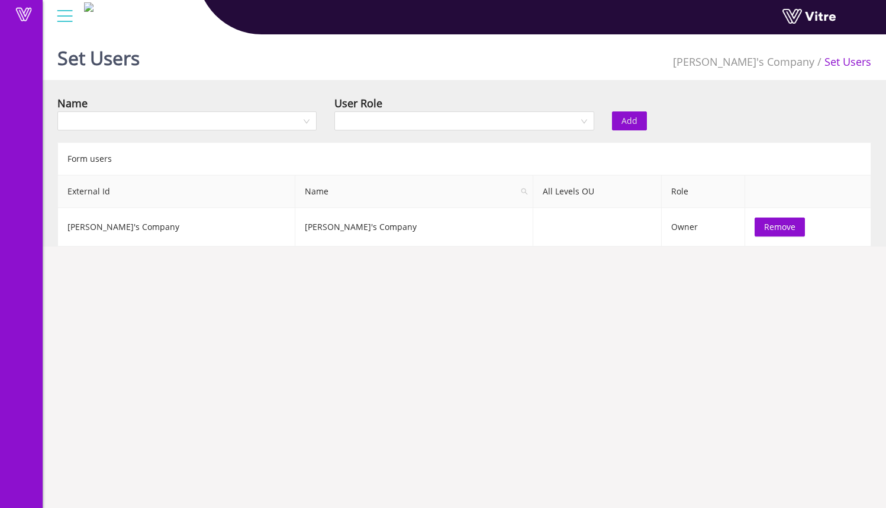
click at [794, 67] on span "[PERSON_NAME]'s Company" at bounding box center [744, 61] width 142 height 14
click at [59, 21] on div at bounding box center [65, 16] width 27 height 32
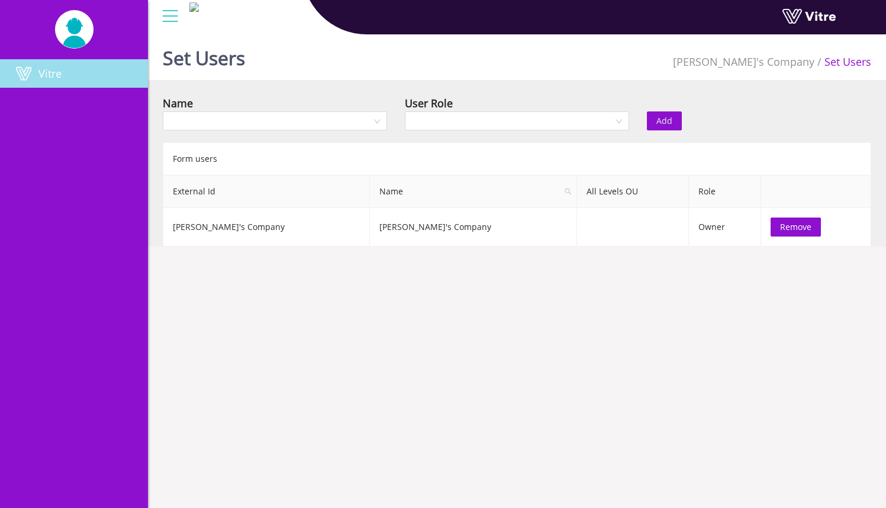
click at [60, 73] on span "Vitre" at bounding box center [49, 73] width 23 height 14
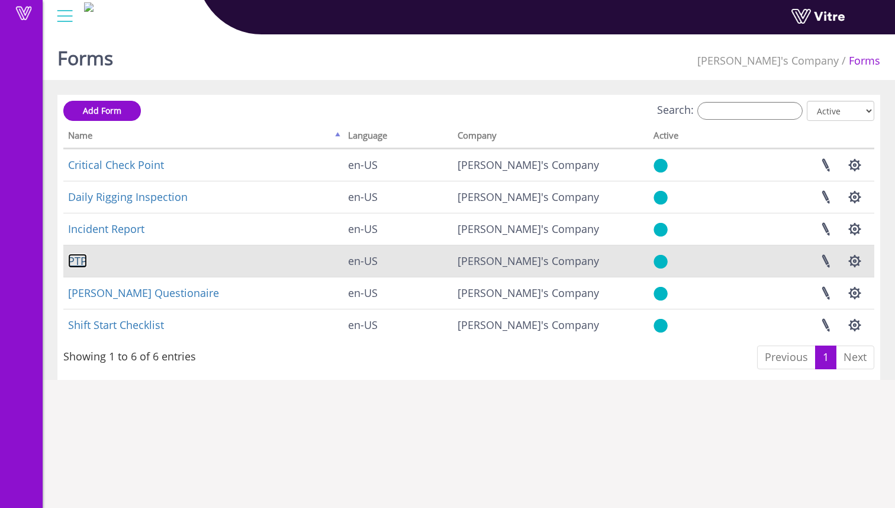
click at [85, 261] on link "PTP" at bounding box center [77, 260] width 19 height 14
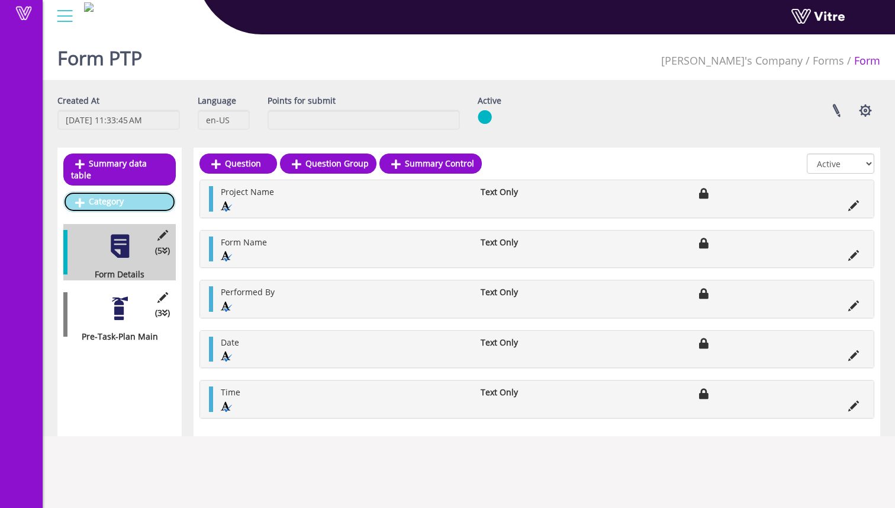
click at [130, 191] on link "Category" at bounding box center [119, 201] width 113 height 20
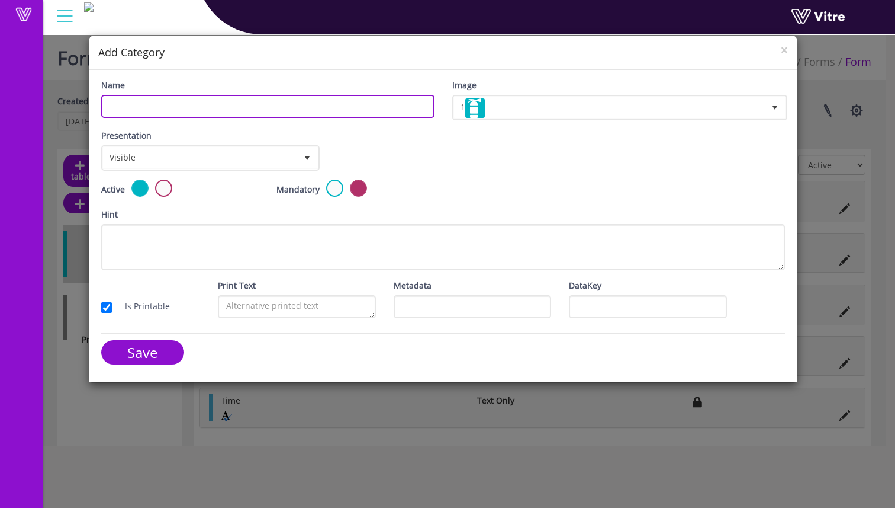
click at [204, 104] on input "Name" at bounding box center [267, 106] width 333 height 23
type input "EHS Review"
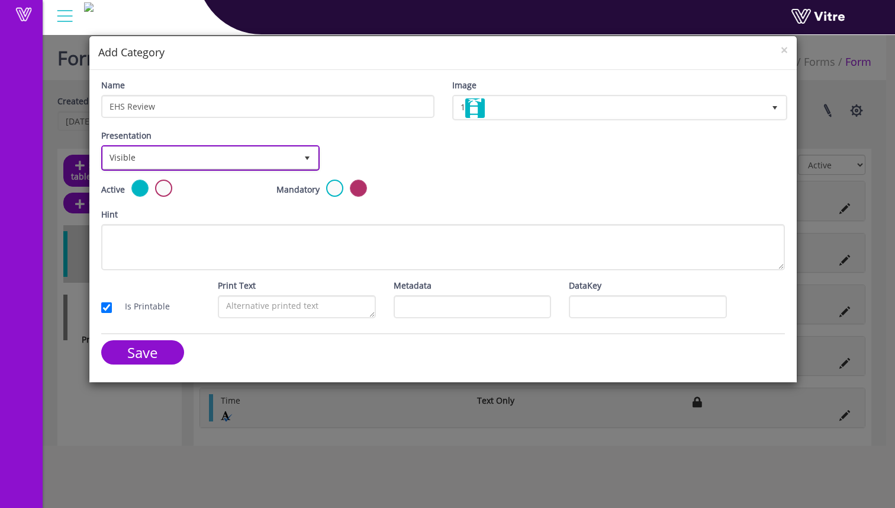
click at [215, 152] on span "Visible" at bounding box center [200, 157] width 194 height 21
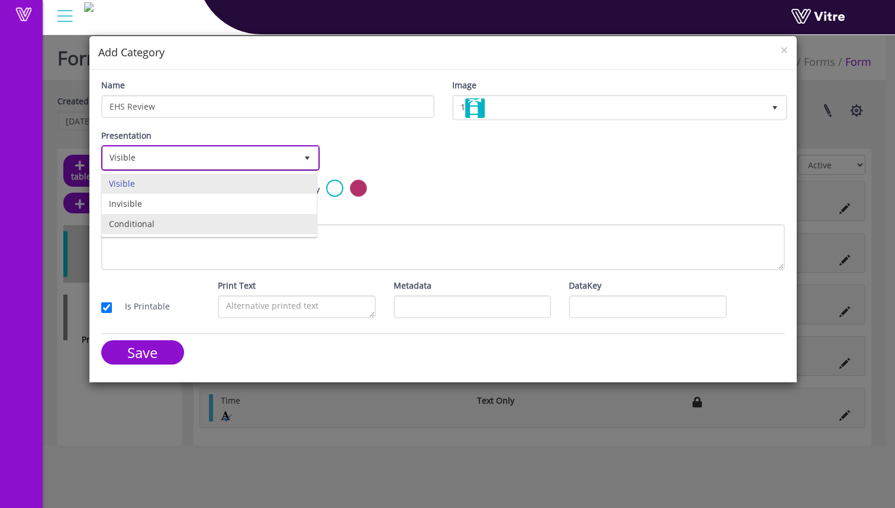
click at [187, 217] on li "Conditional" at bounding box center [209, 224] width 215 height 20
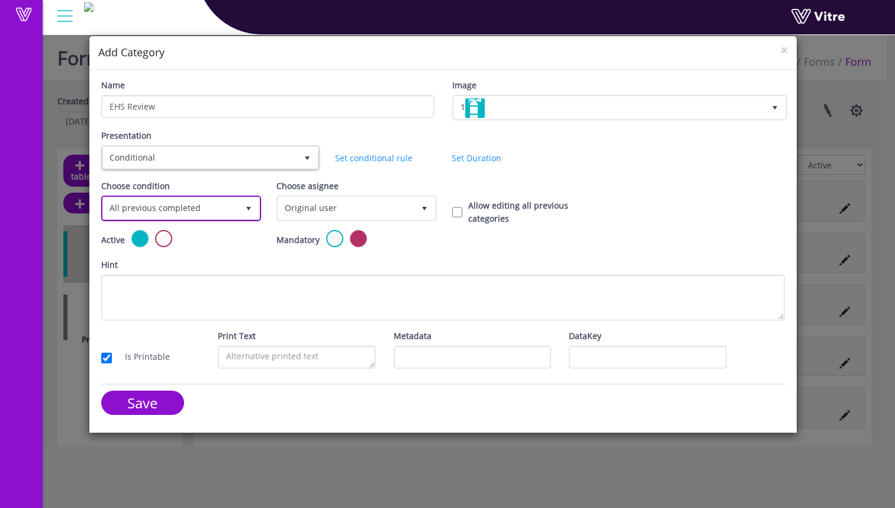
click at [201, 212] on span "All previous completed" at bounding box center [170, 207] width 135 height 21
click at [215, 234] on li "All previous completed" at bounding box center [180, 234] width 156 height 20
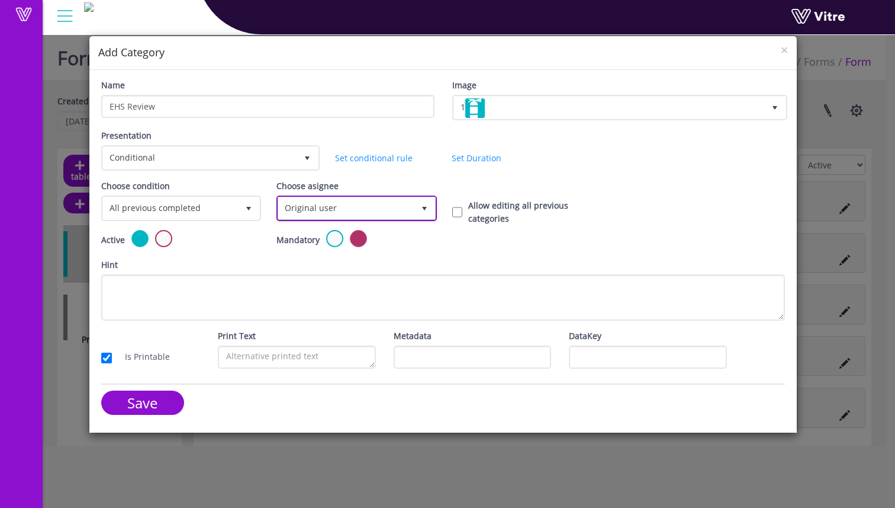
click at [342, 205] on span "Original user" at bounding box center [345, 207] width 135 height 21
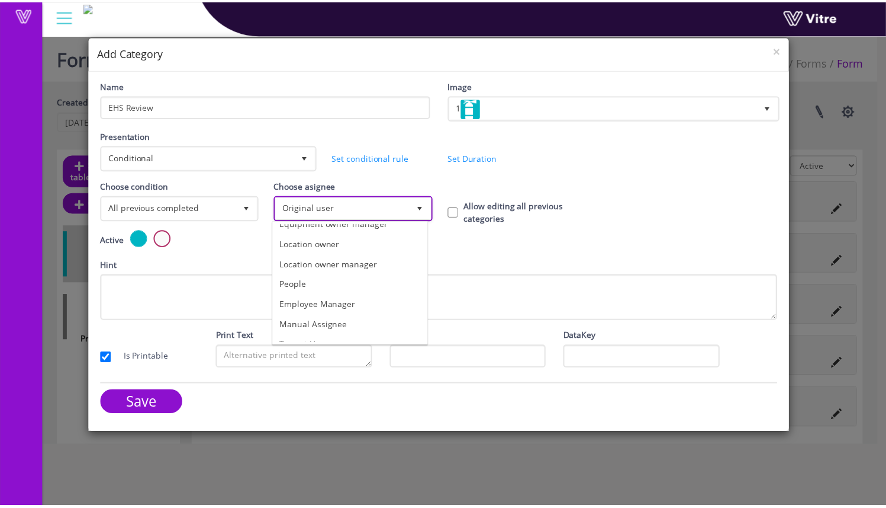
scroll to position [83, 0]
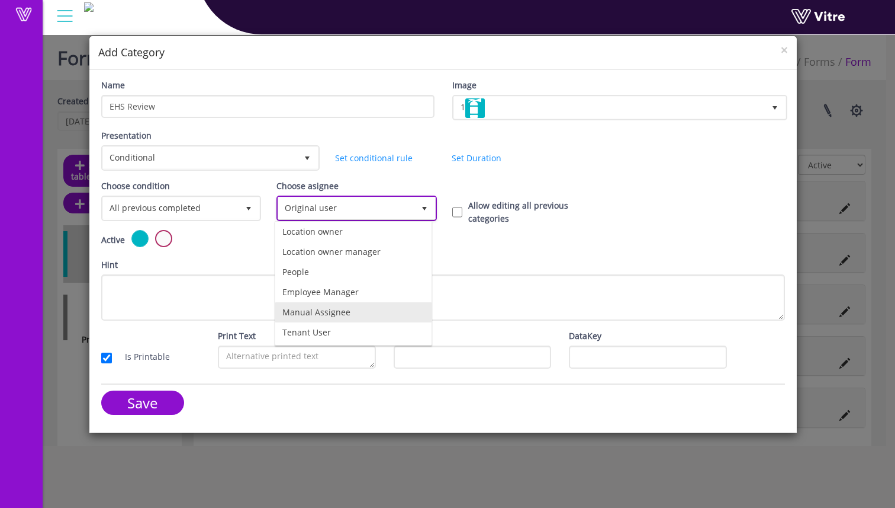
click at [380, 313] on li "Manual Assignee" at bounding box center [353, 312] width 156 height 20
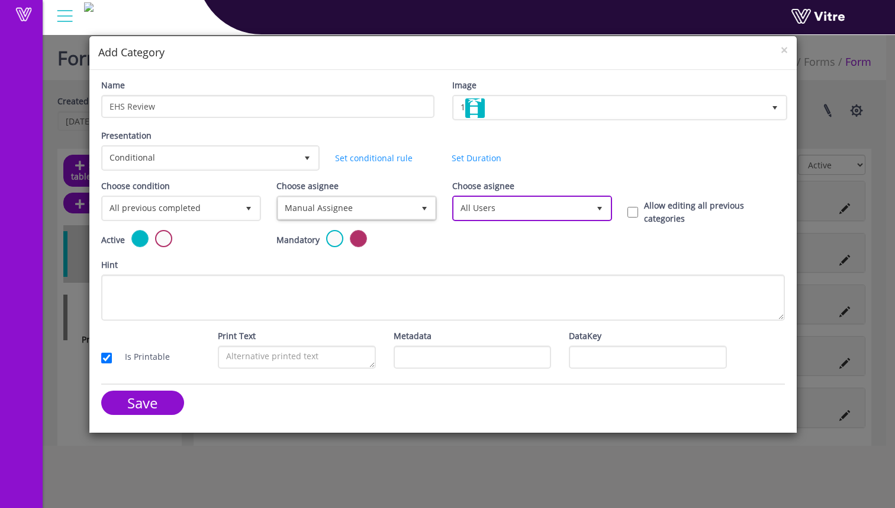
click at [514, 208] on span "All Users" at bounding box center [521, 207] width 135 height 21
click at [527, 235] on li "All Users" at bounding box center [530, 234] width 156 height 20
click at [381, 156] on link "Set conditional rule" at bounding box center [374, 157] width 78 height 11
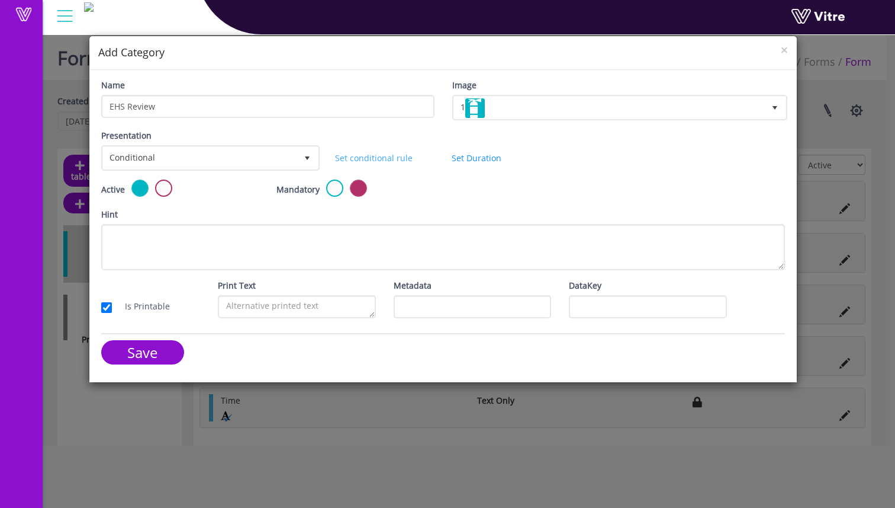
click at [384, 161] on link "Set conditional rule" at bounding box center [374, 157] width 78 height 11
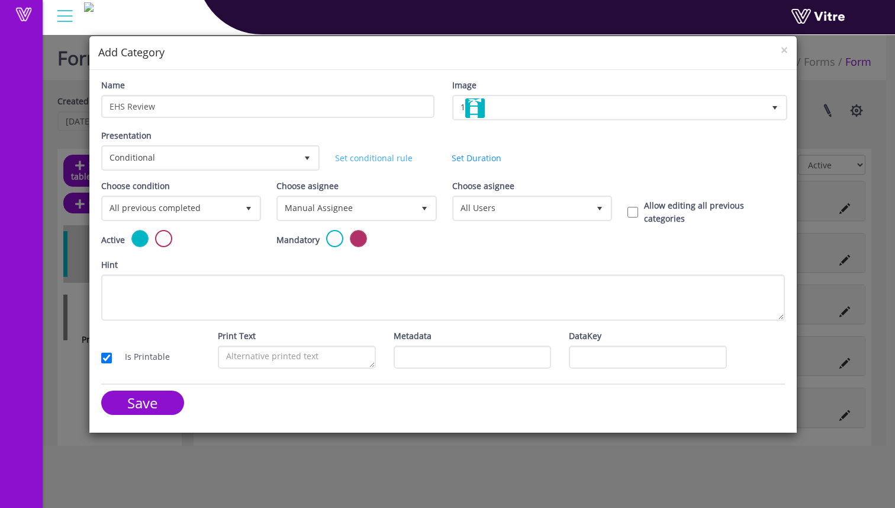
click at [384, 161] on link "Set conditional rule" at bounding box center [374, 157] width 78 height 11
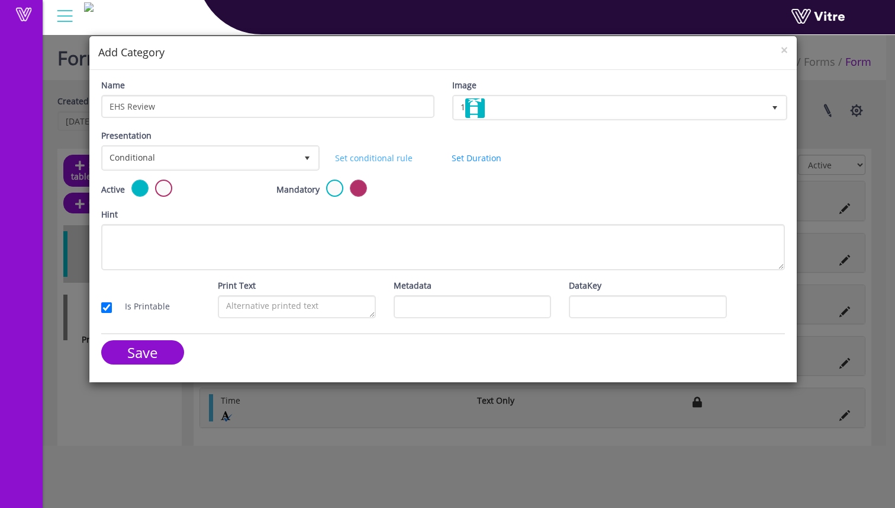
click at [384, 161] on link "Set conditional rule" at bounding box center [374, 157] width 78 height 11
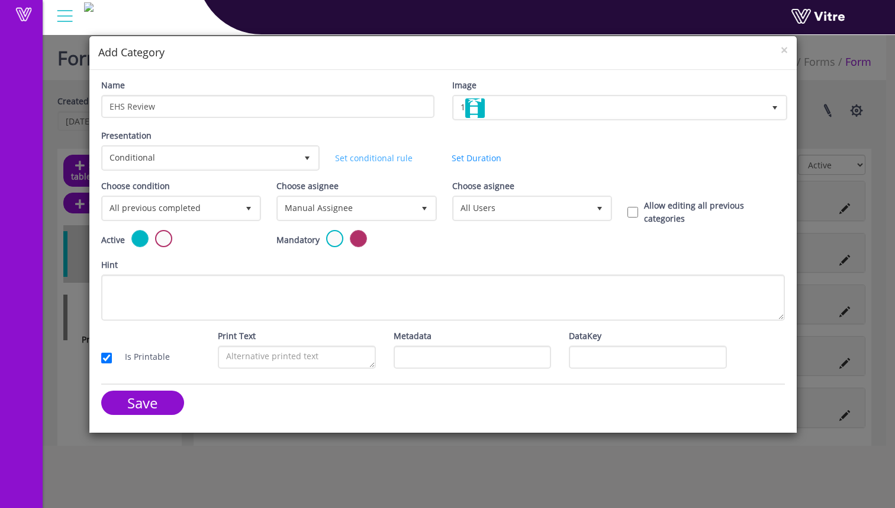
click at [384, 161] on link "Set conditional rule" at bounding box center [374, 157] width 78 height 11
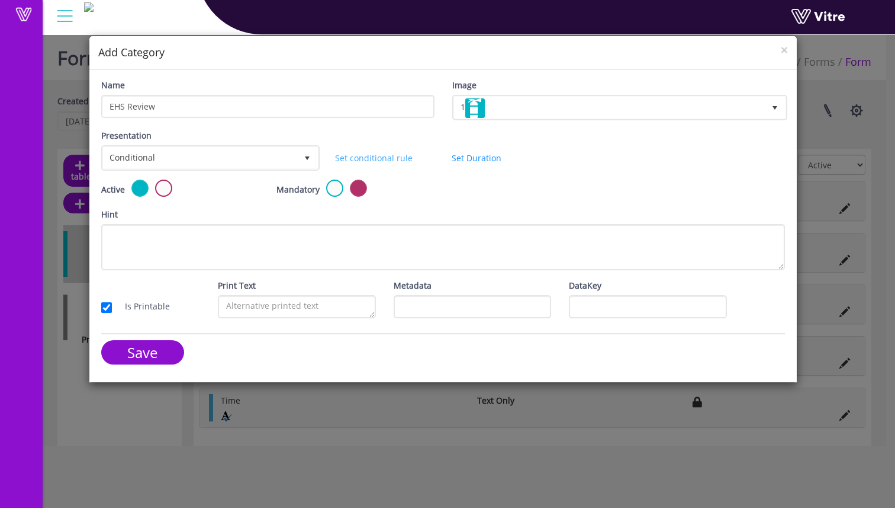
click at [384, 161] on link "Set conditional rule" at bounding box center [374, 157] width 78 height 11
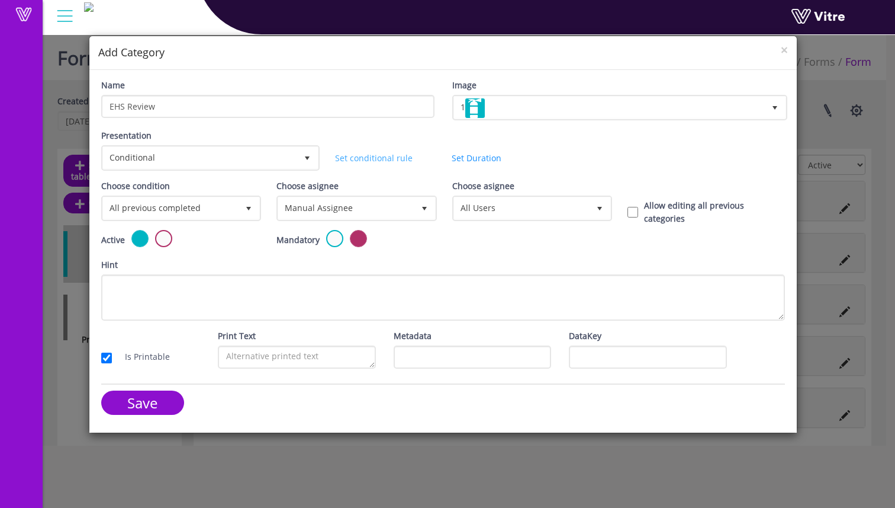
click at [384, 161] on link "Set conditional rule" at bounding box center [374, 157] width 78 height 11
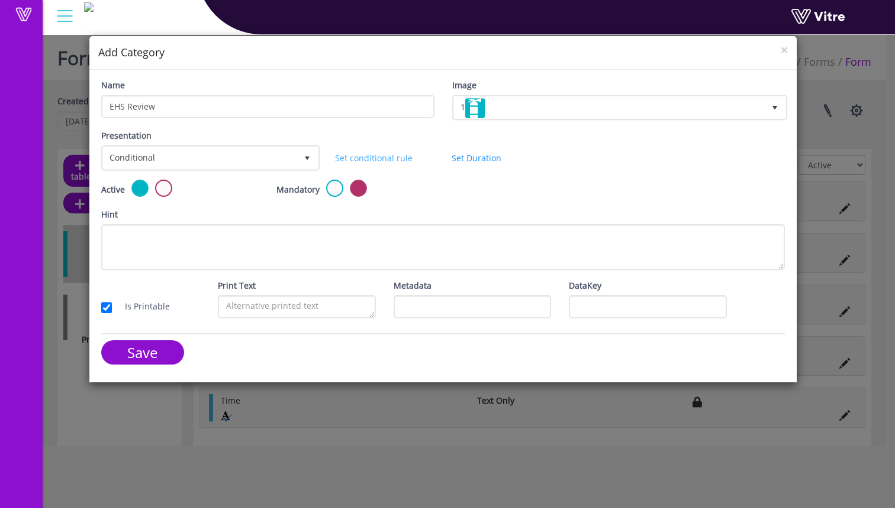
click at [384, 161] on link "Set conditional rule" at bounding box center [374, 157] width 78 height 11
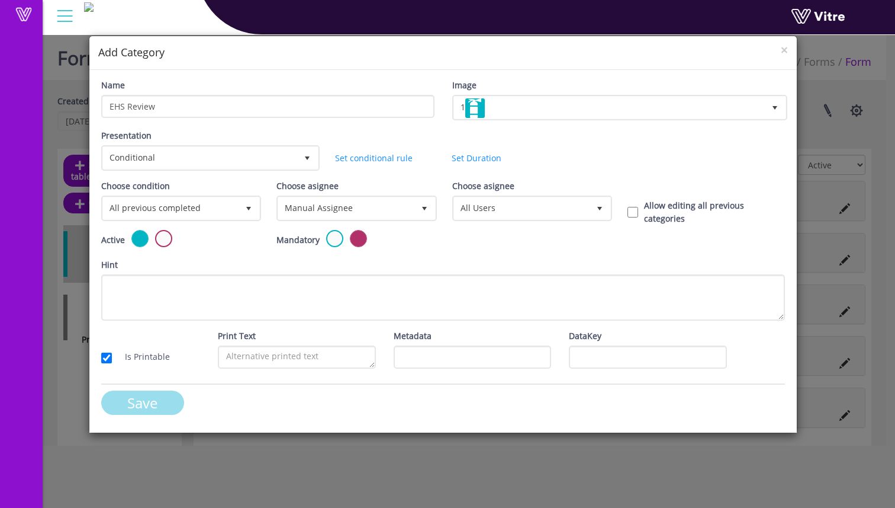
click at [158, 407] on input "Save" at bounding box center [142, 402] width 83 height 24
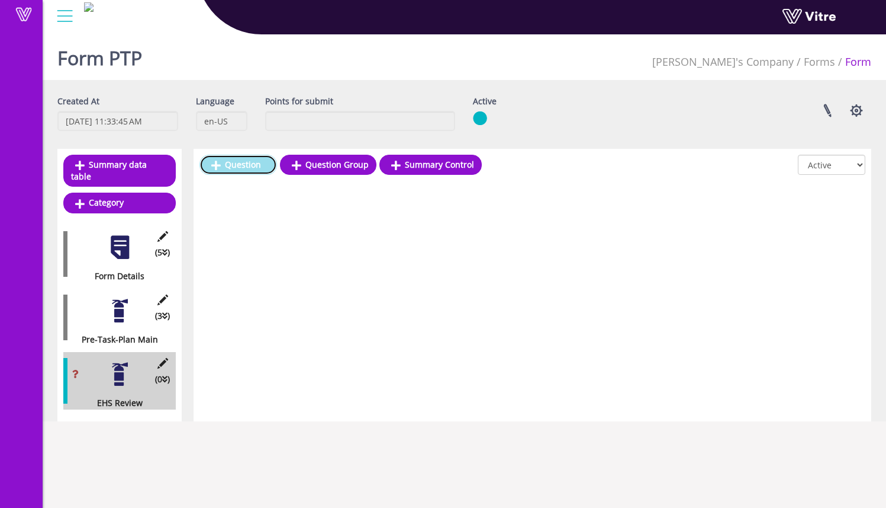
click at [264, 169] on link "Question" at bounding box center [239, 165] width 78 height 20
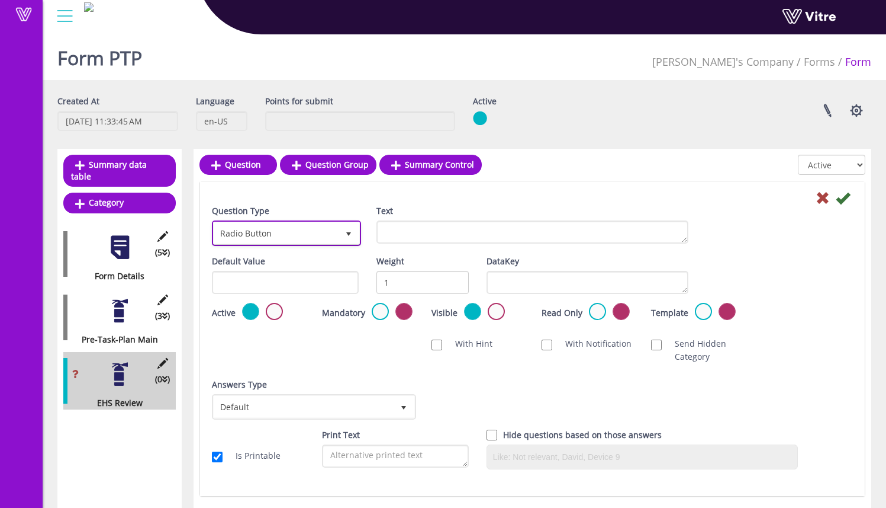
click at [314, 235] on span "Radio Button" at bounding box center [276, 232] width 124 height 21
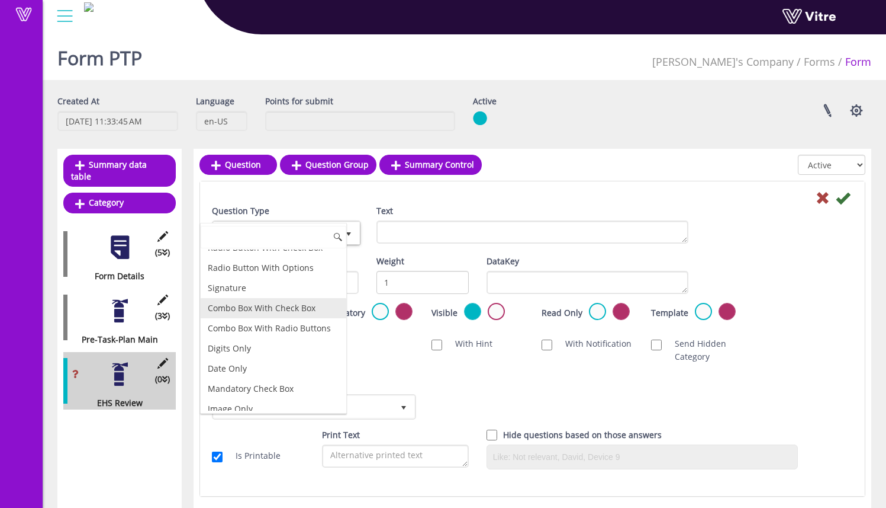
scroll to position [113, 0]
click at [271, 293] on li "Signature" at bounding box center [274, 287] width 146 height 20
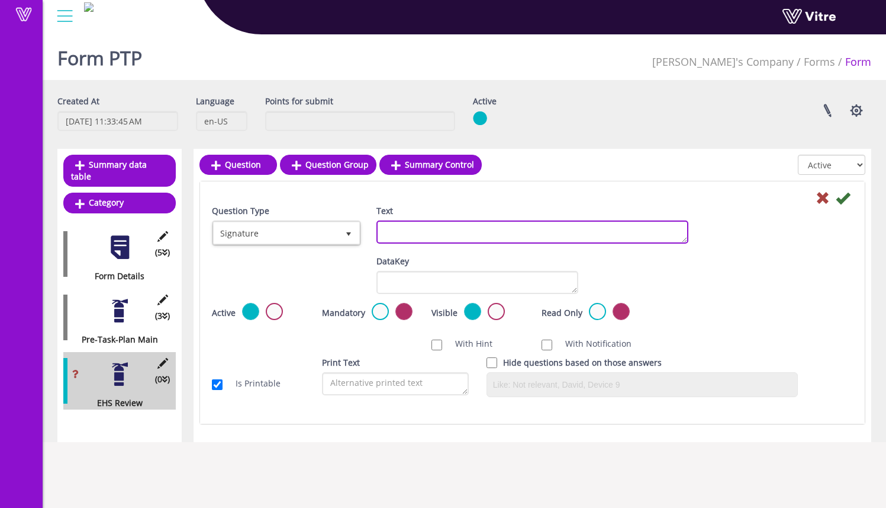
click at [439, 233] on textarea "Text" at bounding box center [533, 231] width 312 height 23
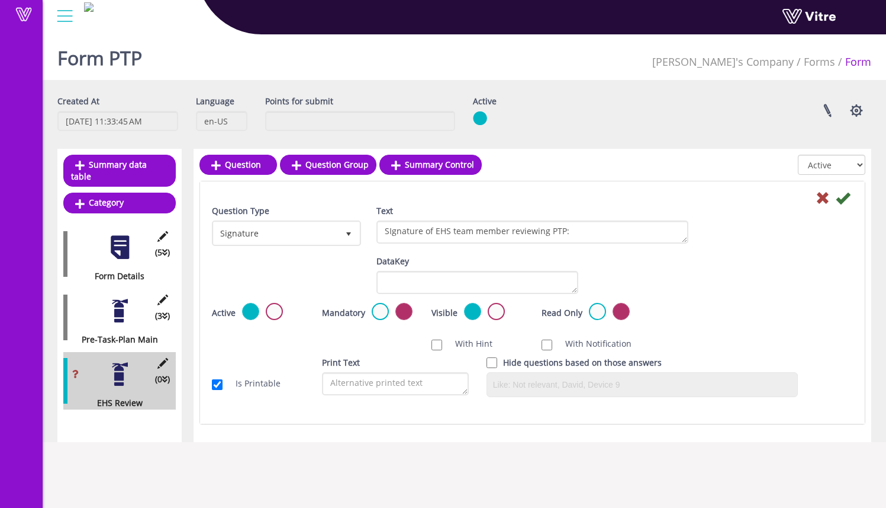
click at [718, 239] on div "Question Type Signature 14 Text SIgnature of EHS team member reviewing PTP:" at bounding box center [532, 229] width 659 height 50
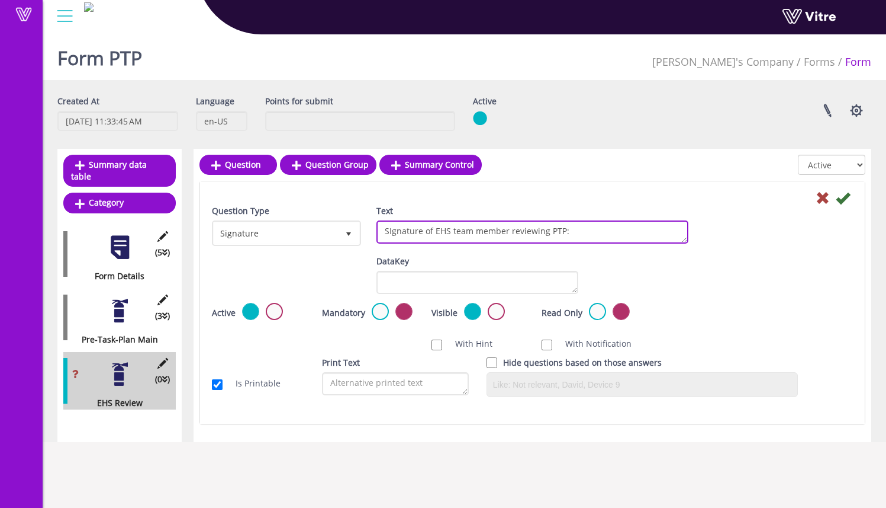
drag, startPoint x: 592, startPoint y: 235, endPoint x: 323, endPoint y: 242, distance: 268.9
click at [318, 243] on div "Question Type Signature 14 Text SIgnature of EHS team member reviewing PTP:" at bounding box center [532, 229] width 659 height 50
click at [640, 225] on textarea "SIgnature of EHS team member reviewing PTP:" at bounding box center [533, 231] width 312 height 23
drag, startPoint x: 601, startPoint y: 232, endPoint x: 369, endPoint y: 229, distance: 232.2
click at [370, 229] on div "Text SIgnature of EHS team member reviewing PTP:" at bounding box center [533, 228] width 330 height 48
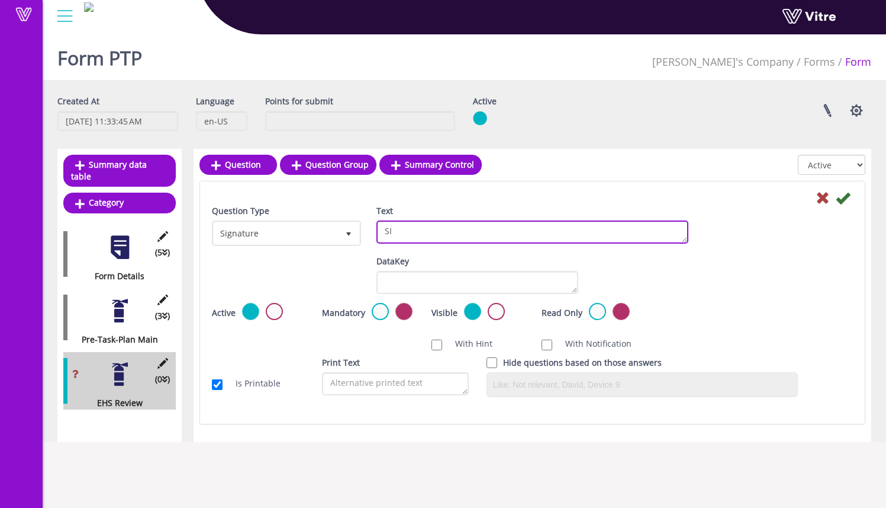
type textarea "S"
type textarea "Signature of EHS professional reviewing PTP:"
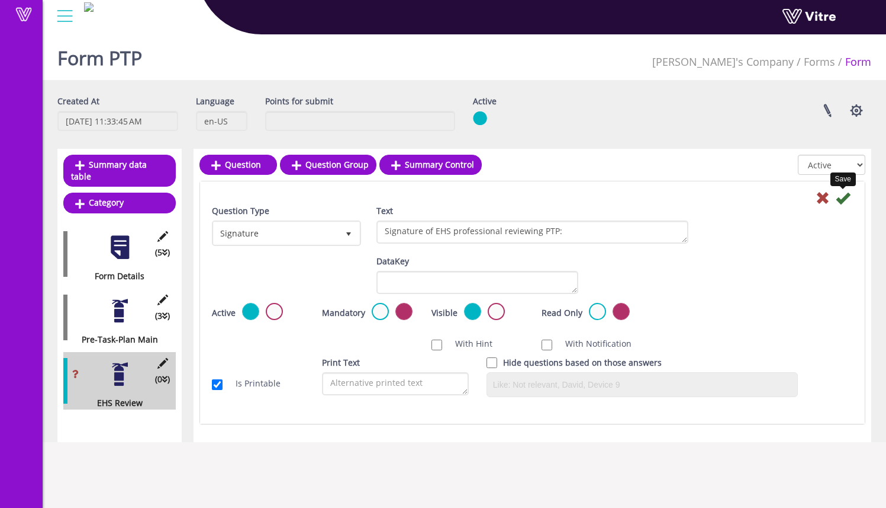
click at [844, 204] on icon at bounding box center [843, 198] width 14 height 14
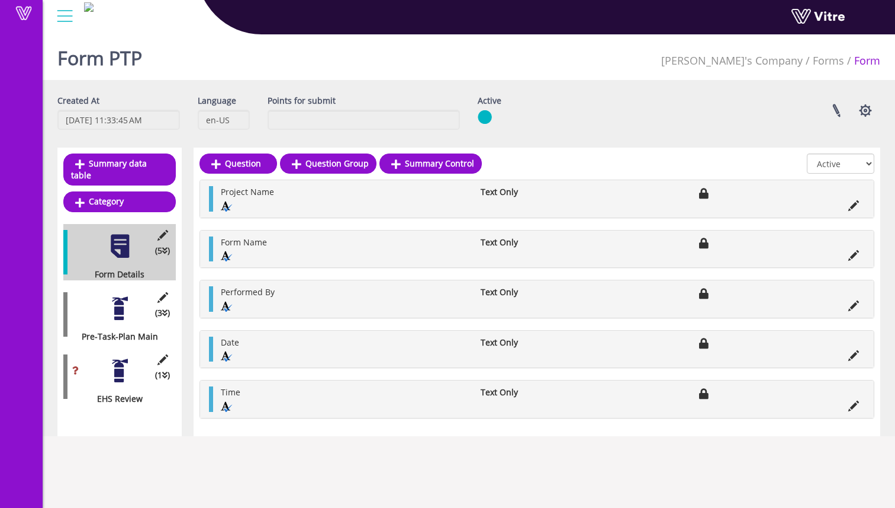
click at [115, 361] on div at bounding box center [120, 370] width 27 height 27
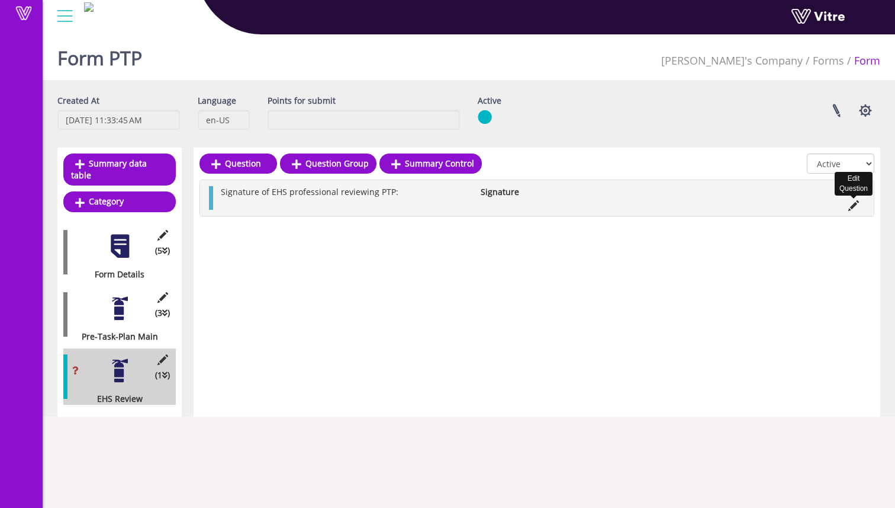
click at [857, 205] on icon at bounding box center [854, 205] width 11 height 11
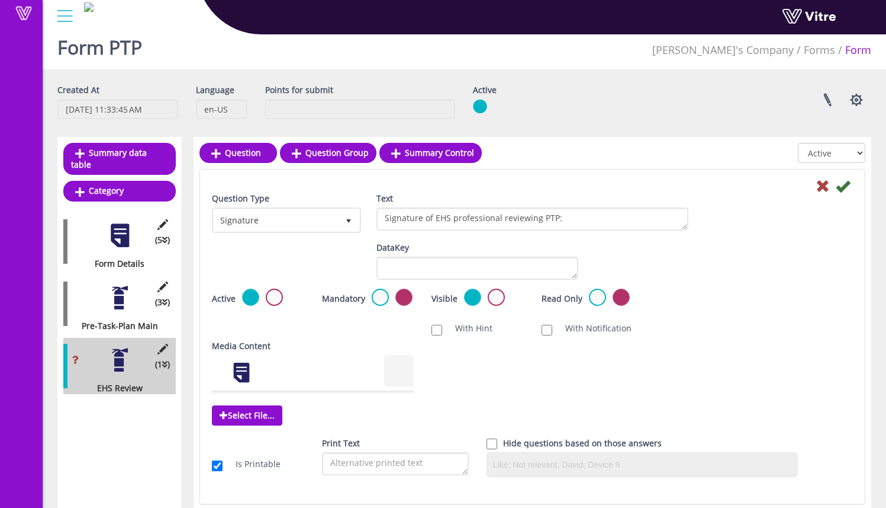
scroll to position [40, 0]
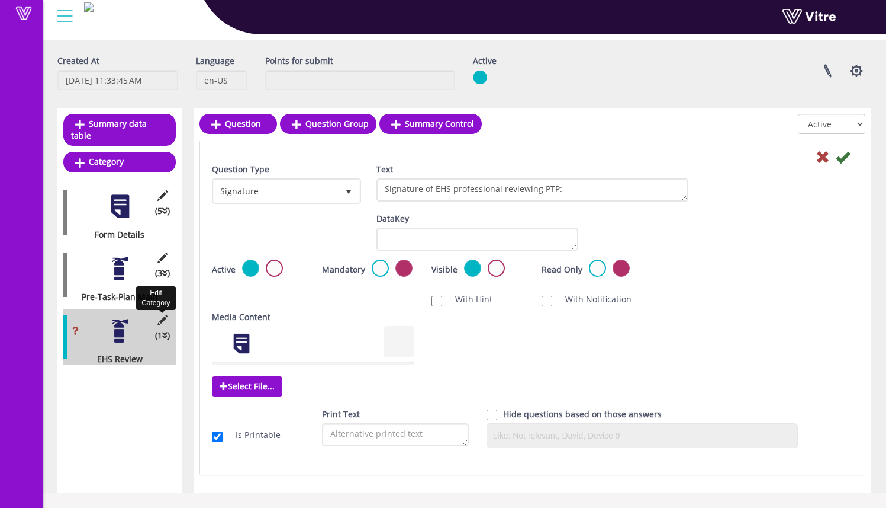
click at [162, 314] on icon at bounding box center [162, 319] width 15 height 11
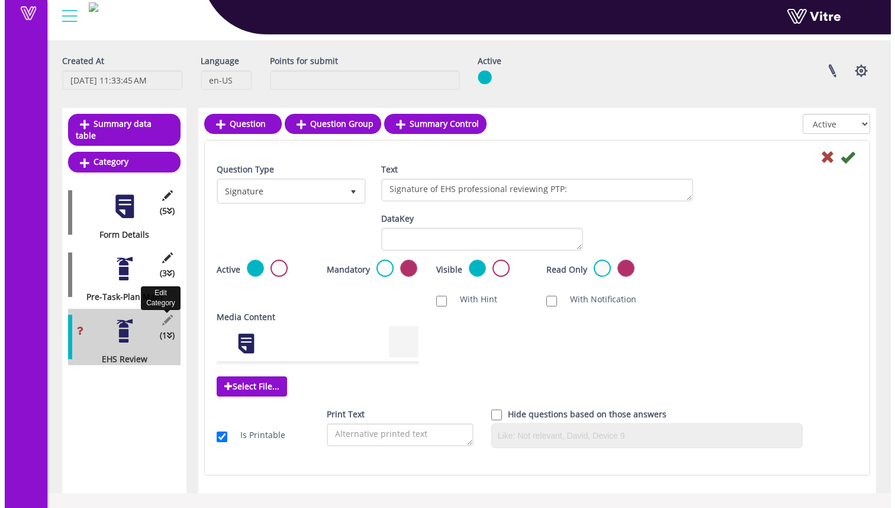
scroll to position [33, 0]
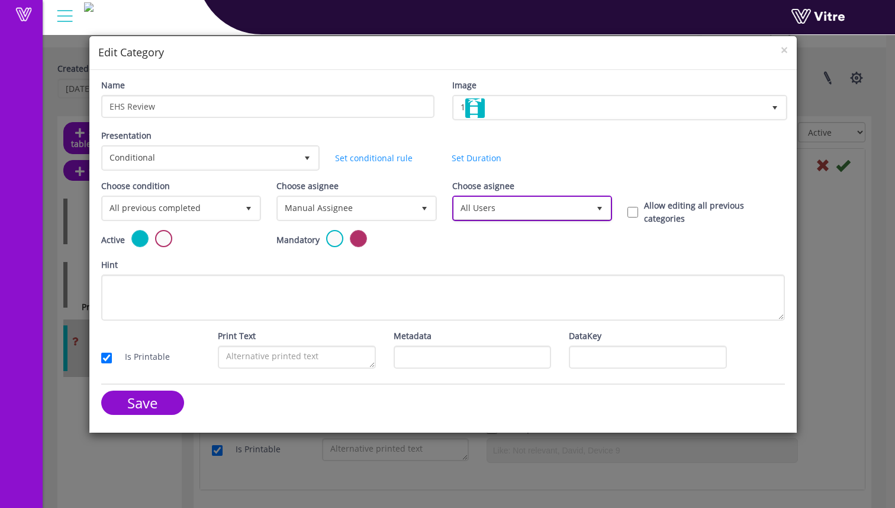
click at [535, 201] on span "All Users" at bounding box center [521, 207] width 135 height 21
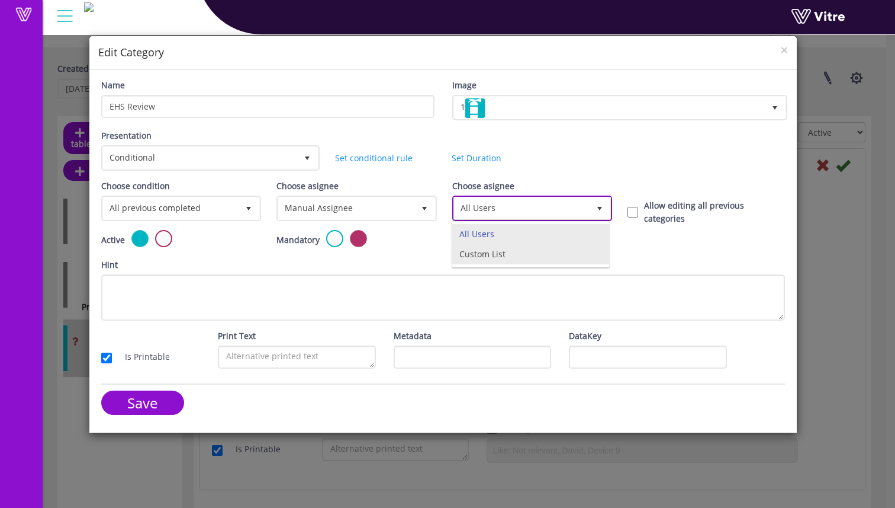
click at [529, 251] on li "Custom List" at bounding box center [530, 254] width 156 height 20
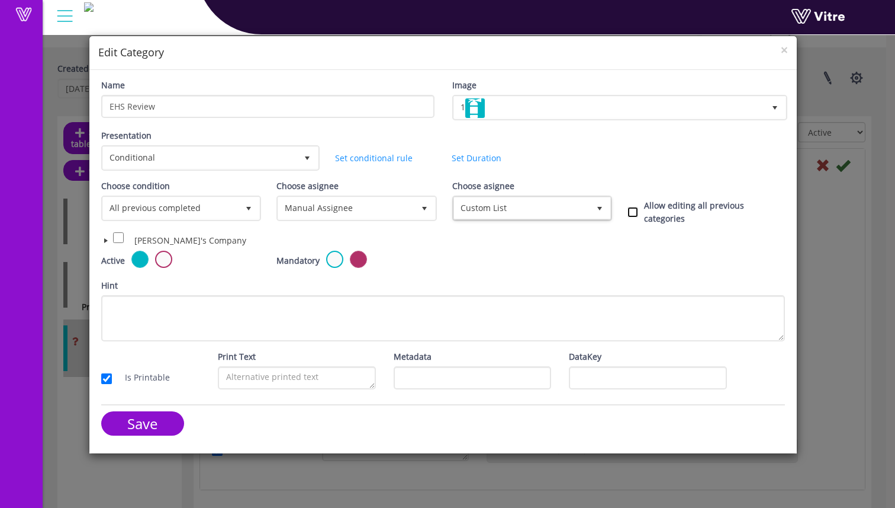
click at [635, 207] on input "Allow editing all previous categories" at bounding box center [633, 212] width 11 height 11
checkbox input "true"
click at [104, 242] on span at bounding box center [105, 240] width 9 height 9
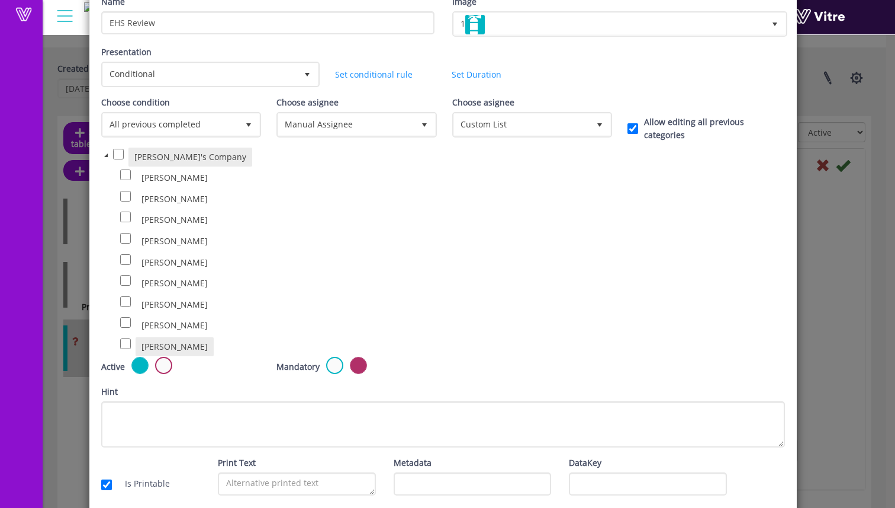
scroll to position [58, 0]
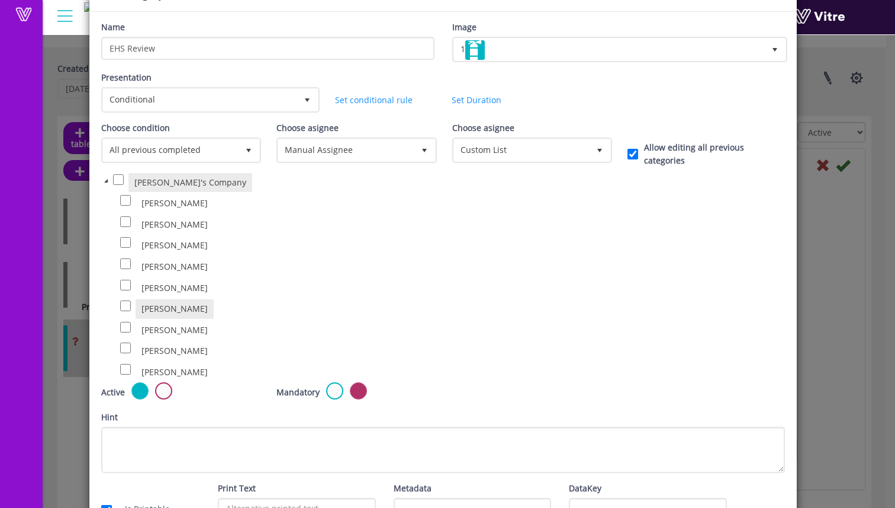
click at [168, 303] on span "Sam Trafton" at bounding box center [175, 308] width 66 height 11
click at [124, 307] on input "checkbox" at bounding box center [125, 305] width 11 height 11
checkbox input "true"
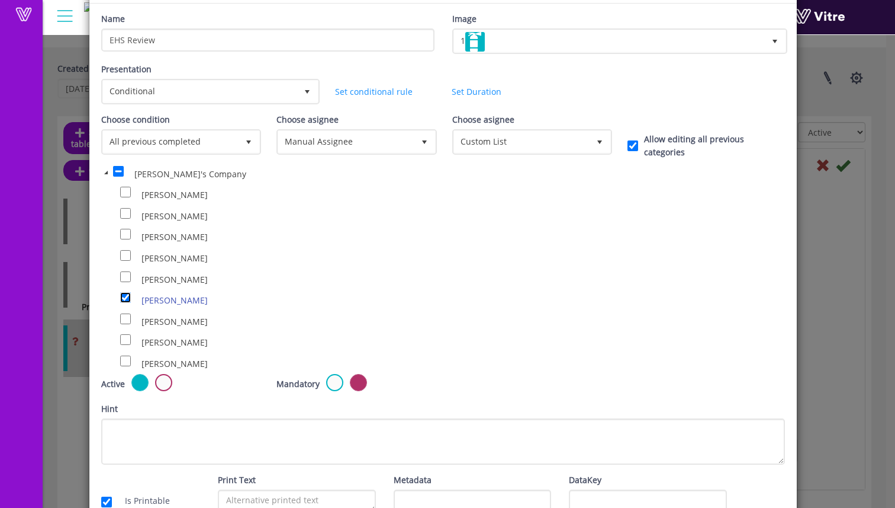
scroll to position [136, 0]
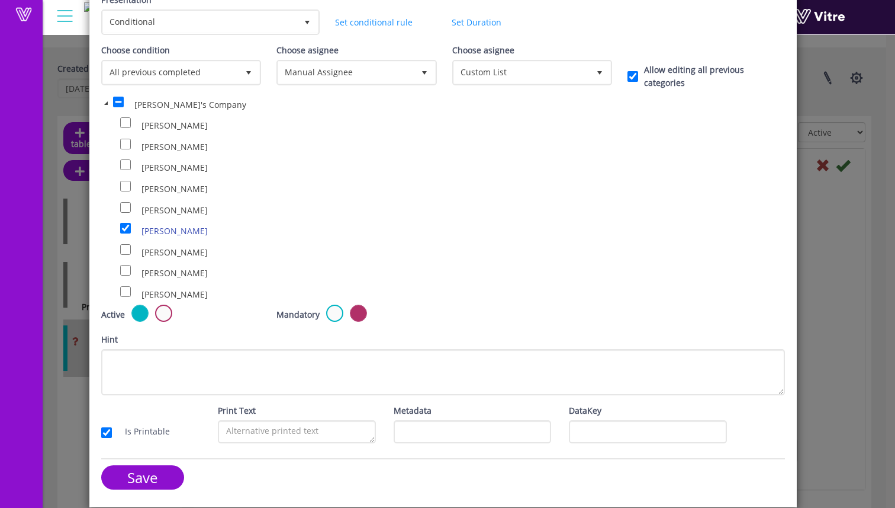
click at [335, 317] on label at bounding box center [334, 312] width 17 height 17
click at [0, 0] on input "radio" at bounding box center [0, 0] width 0 height 0
click at [146, 477] on input "Save" at bounding box center [142, 477] width 83 height 24
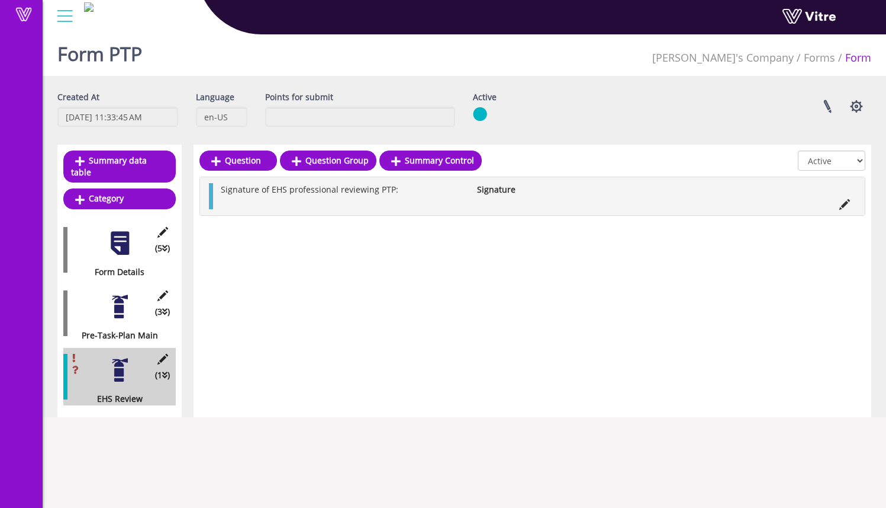
scroll to position [0, 0]
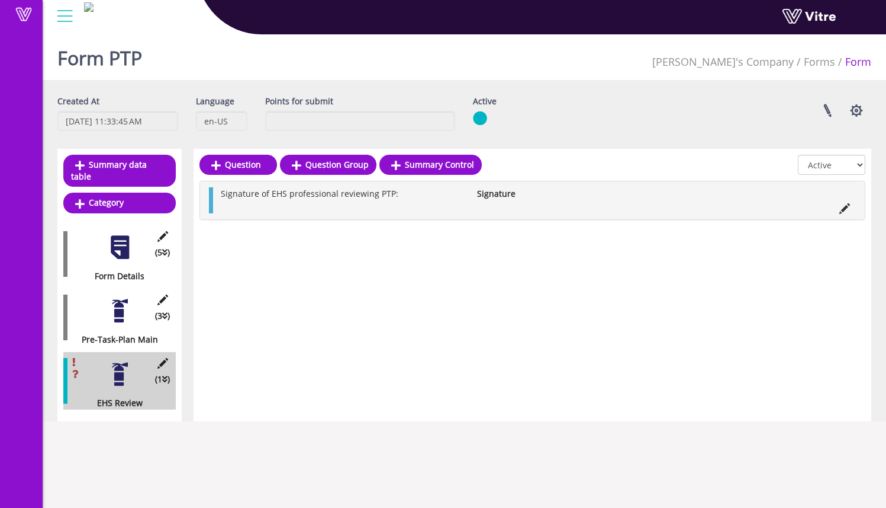
click at [123, 312] on div "(3 ) Pre-Task-Plan Main" at bounding box center [119, 316] width 113 height 57
click at [123, 297] on div at bounding box center [120, 310] width 27 height 27
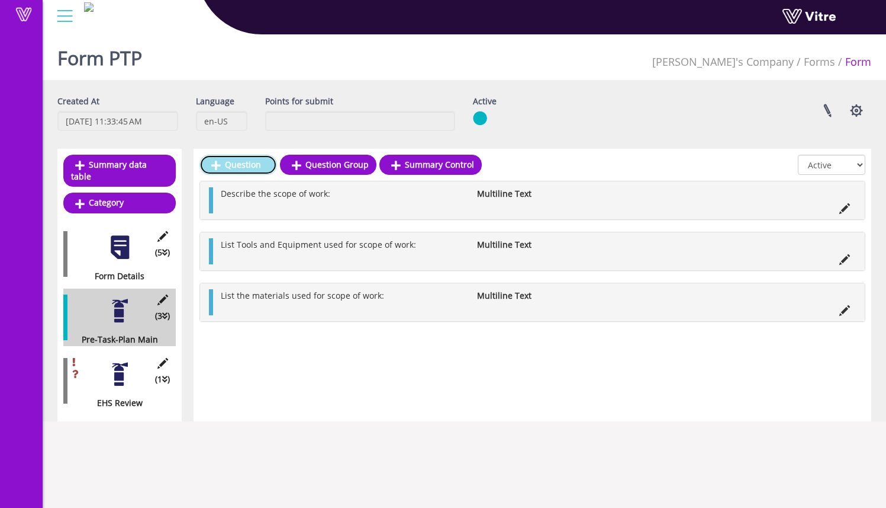
click at [253, 166] on link "Question" at bounding box center [239, 165] width 78 height 20
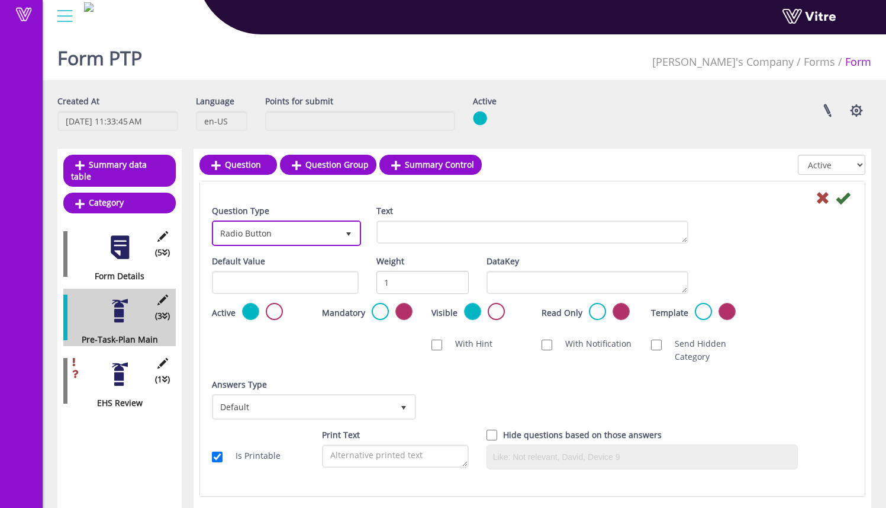
click at [283, 229] on span "Radio Button" at bounding box center [276, 232] width 124 height 21
click at [297, 243] on span "Radio Button" at bounding box center [276, 232] width 124 height 21
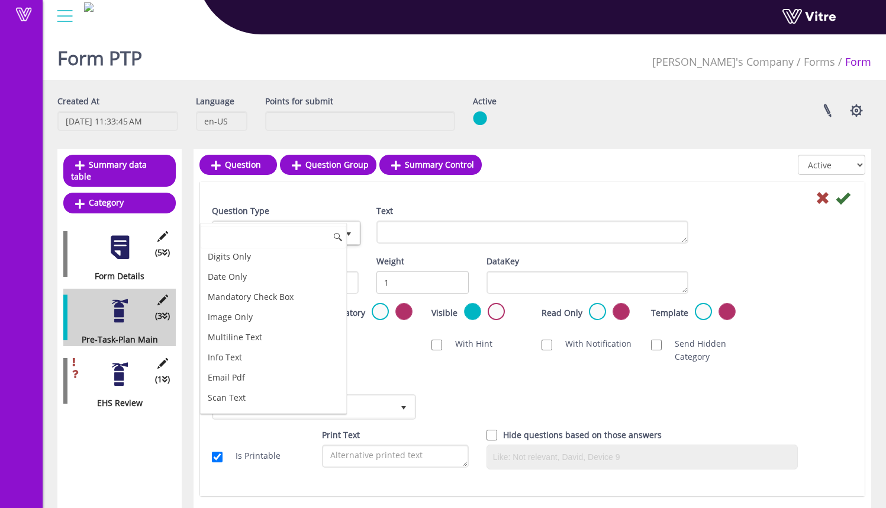
scroll to position [380, 0]
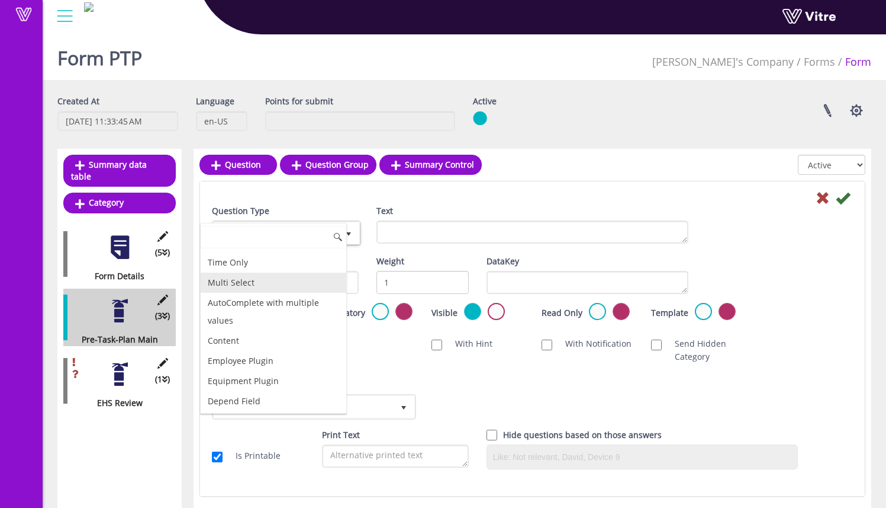
click at [285, 278] on li "Multi Select" at bounding box center [274, 282] width 146 height 20
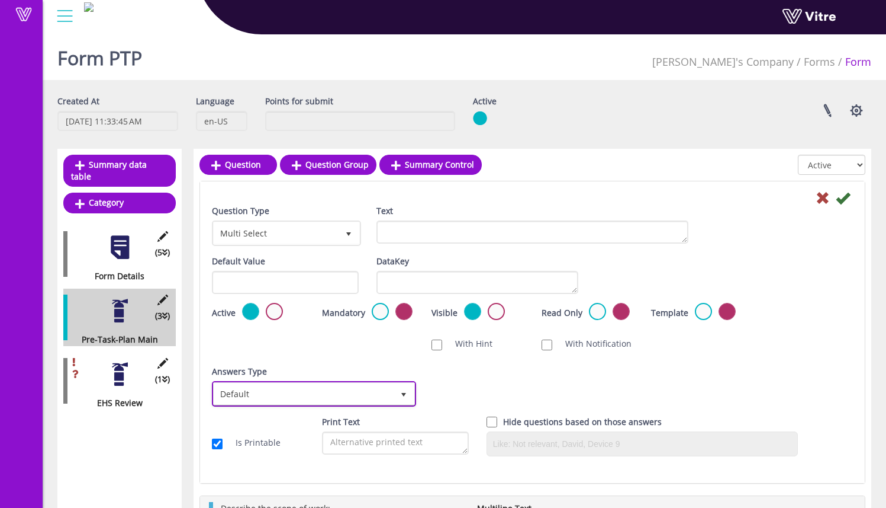
click at [345, 400] on span "Default" at bounding box center [303, 393] width 179 height 21
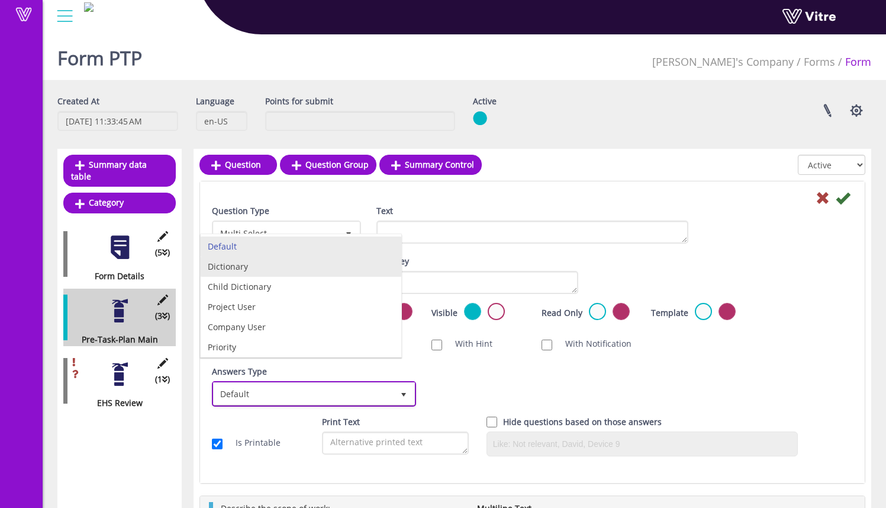
click at [310, 273] on li "Dictionary" at bounding box center [301, 266] width 201 height 20
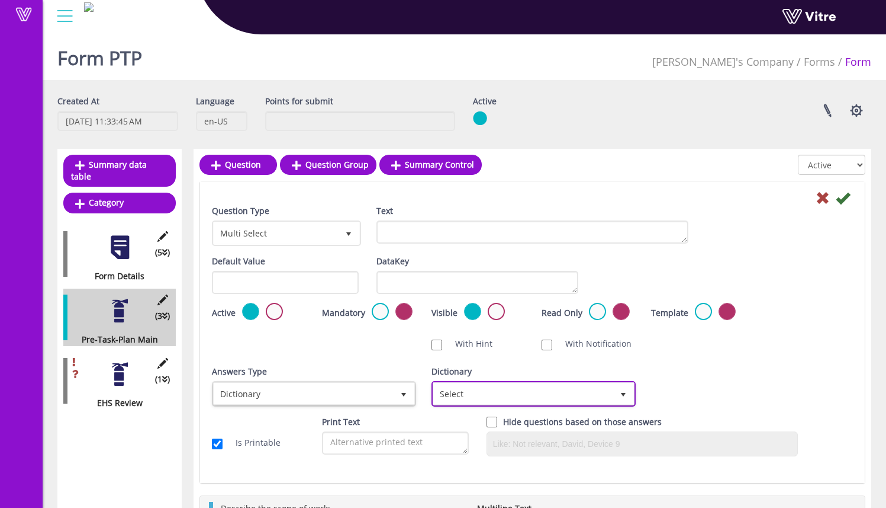
click at [496, 398] on span "Select" at bounding box center [522, 393] width 179 height 21
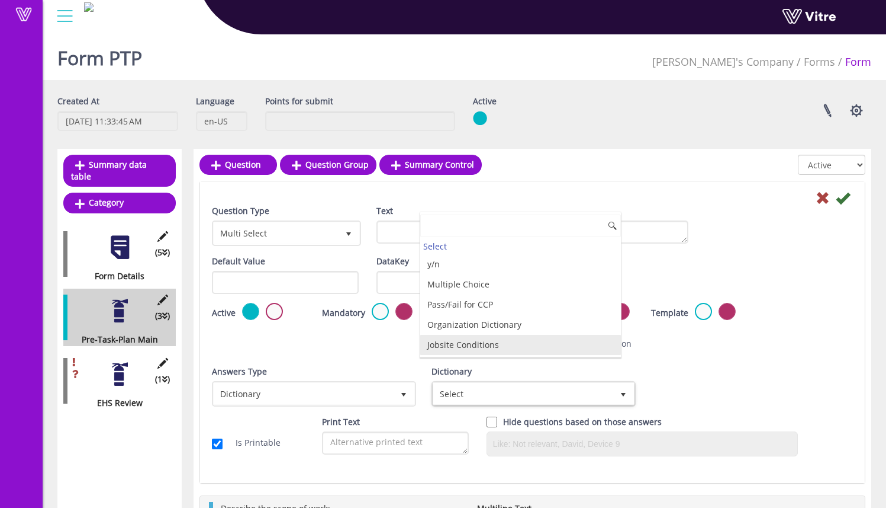
click at [501, 344] on li "Jobsite Conditions" at bounding box center [520, 345] width 201 height 20
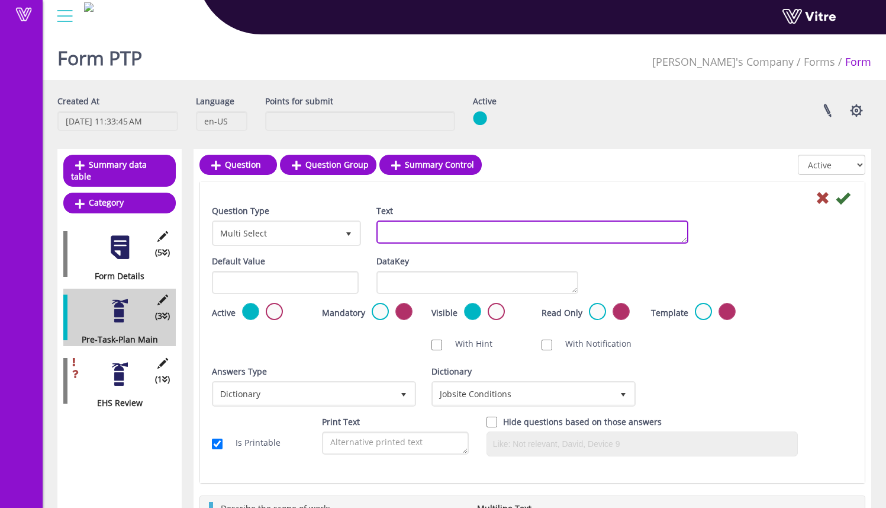
click at [435, 236] on textarea "Text" at bounding box center [533, 231] width 312 height 23
click at [455, 235] on textarea "Text" at bounding box center [533, 231] width 312 height 23
type textarea "Jobsite Conditions"
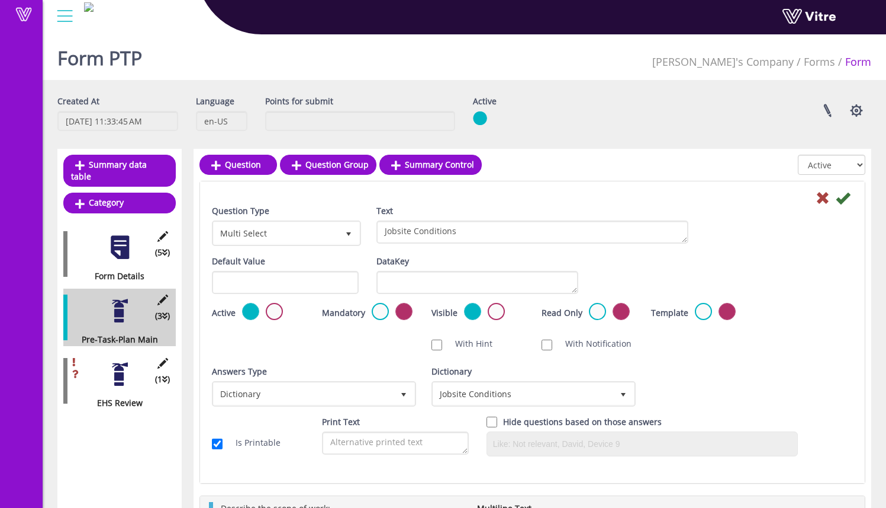
click at [542, 252] on div "Text Jobsite Conditions" at bounding box center [533, 228] width 330 height 48
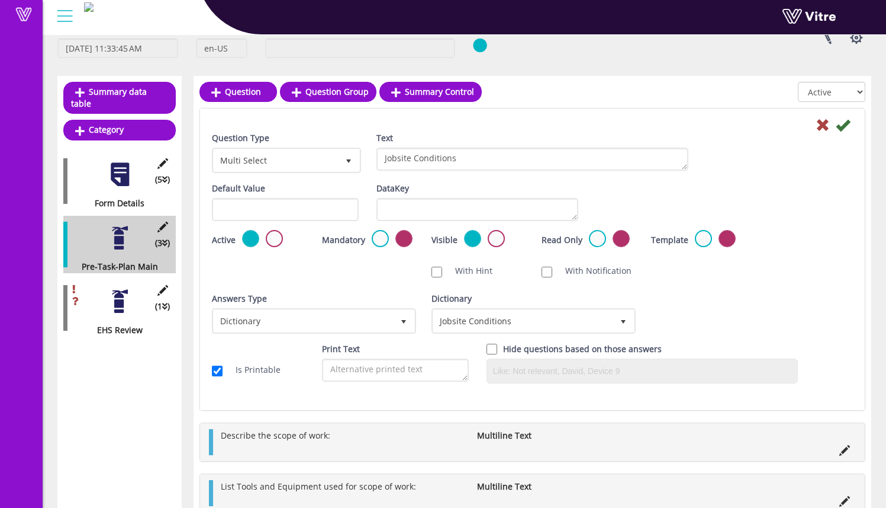
scroll to position [72, 0]
click at [843, 126] on icon at bounding box center [843, 125] width 14 height 14
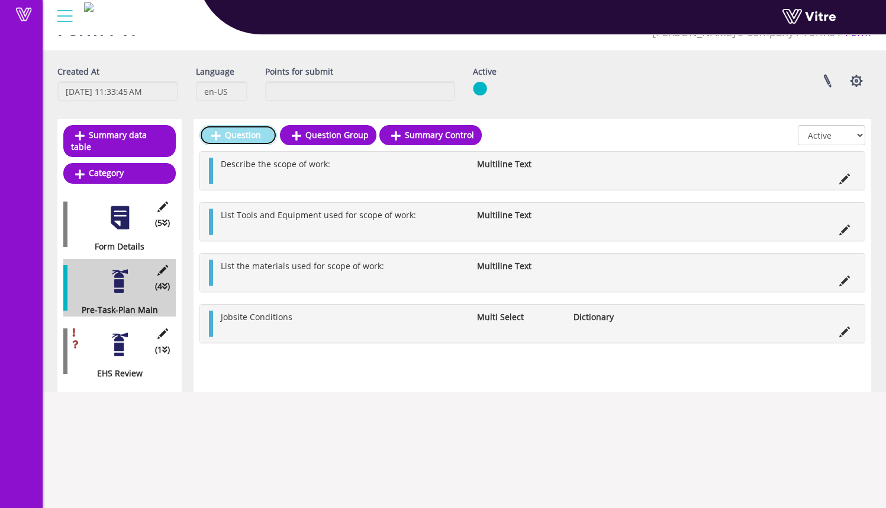
click at [259, 139] on link "Question" at bounding box center [239, 135] width 78 height 20
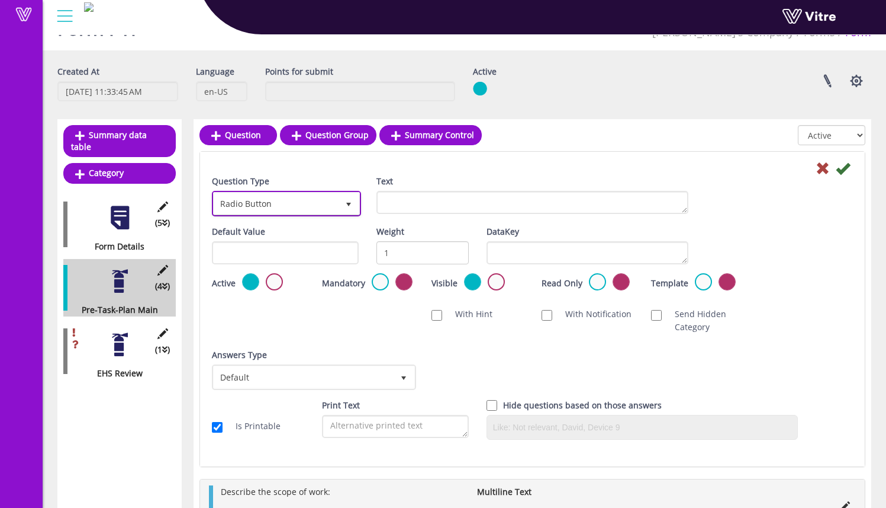
click at [303, 201] on span "Radio Button" at bounding box center [276, 202] width 124 height 21
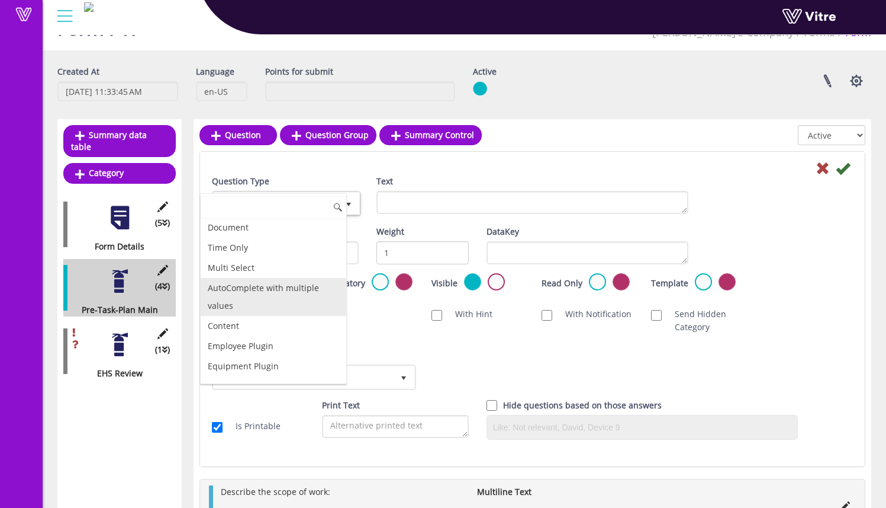
scroll to position [363, 0]
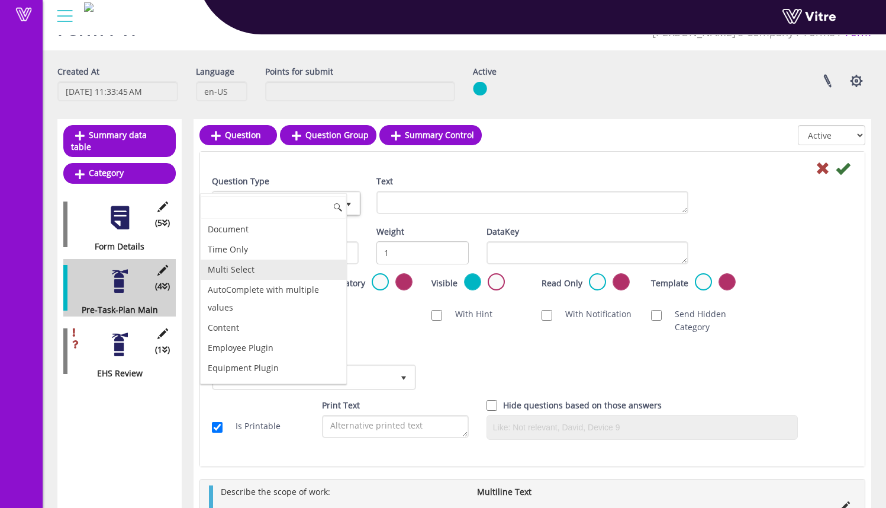
click at [294, 272] on li "Multi Select" at bounding box center [274, 269] width 146 height 20
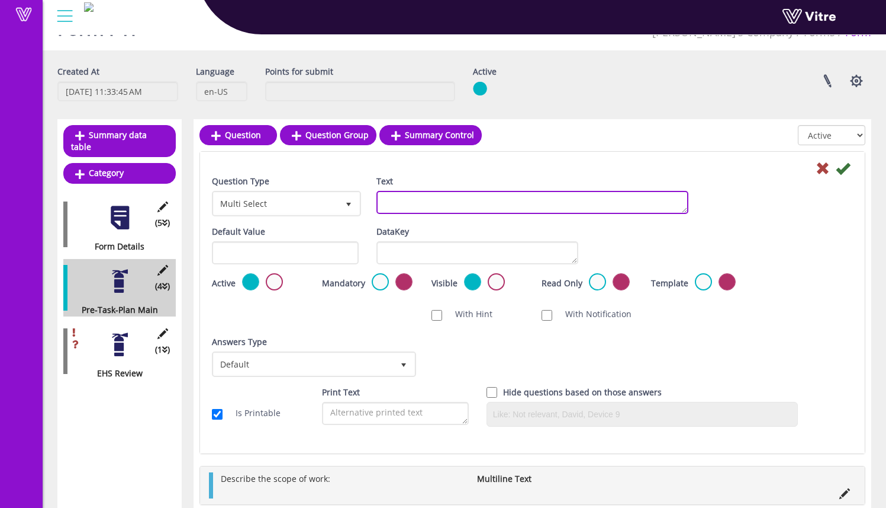
click at [428, 205] on textarea "Text" at bounding box center [533, 202] width 312 height 23
type textarea "H"
type textarea "Identified Hazards:"
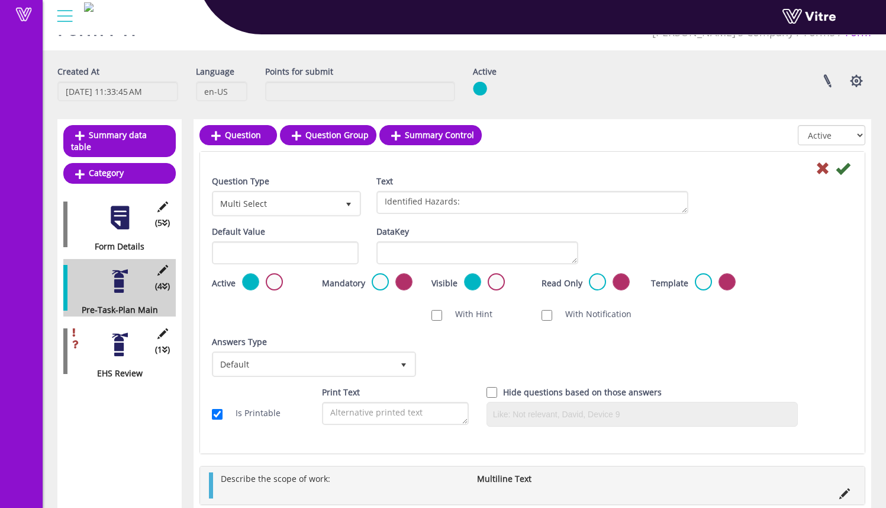
click at [488, 227] on div "DataKey" at bounding box center [478, 244] width 202 height 39
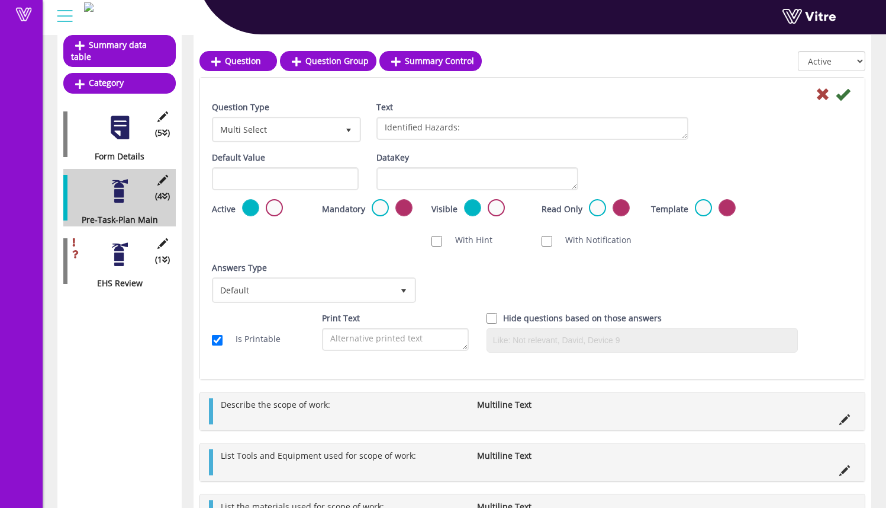
scroll to position [130, 0]
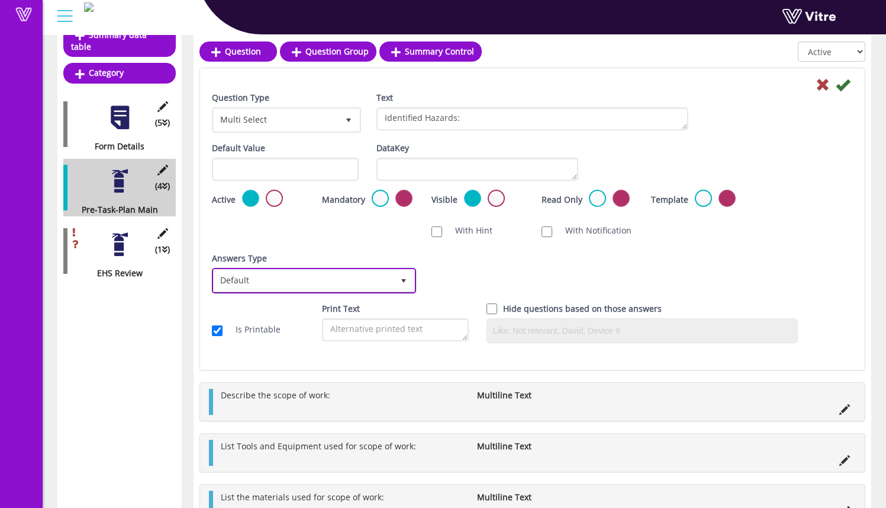
click at [396, 286] on span "select" at bounding box center [403, 279] width 21 height 21
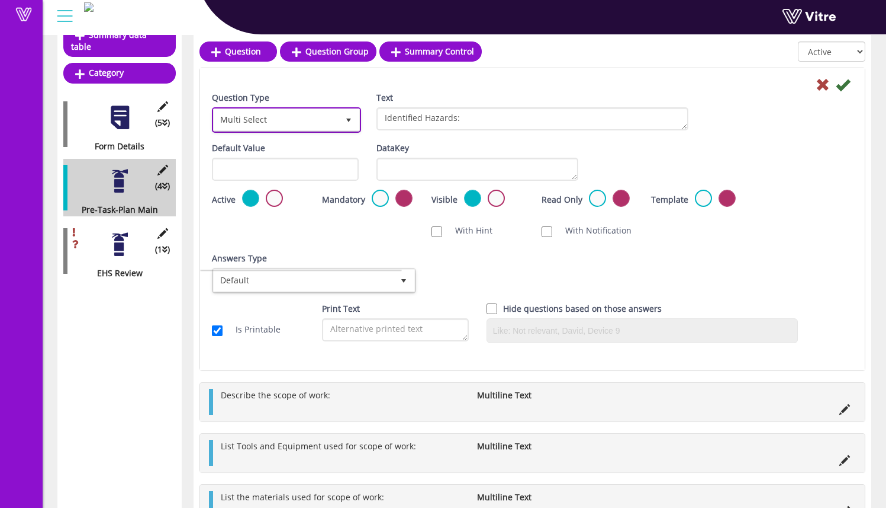
click at [351, 129] on span "select" at bounding box center [348, 119] width 21 height 21
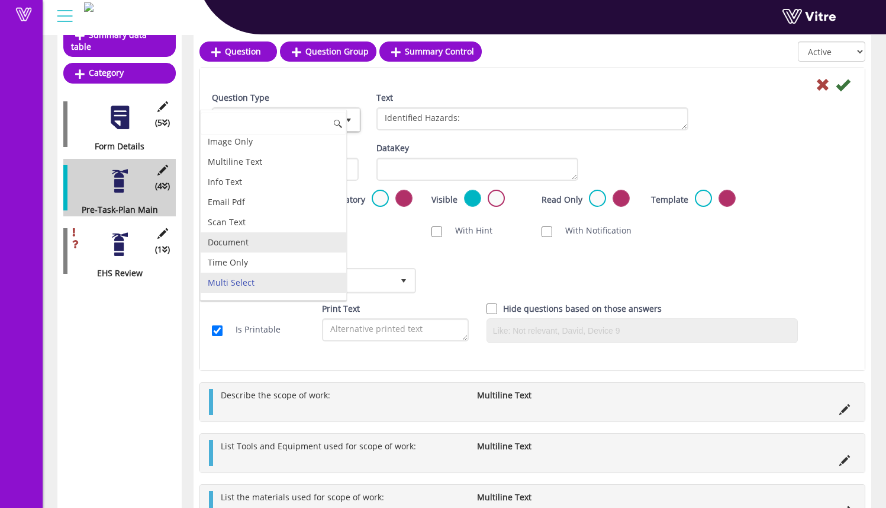
scroll to position [257, 0]
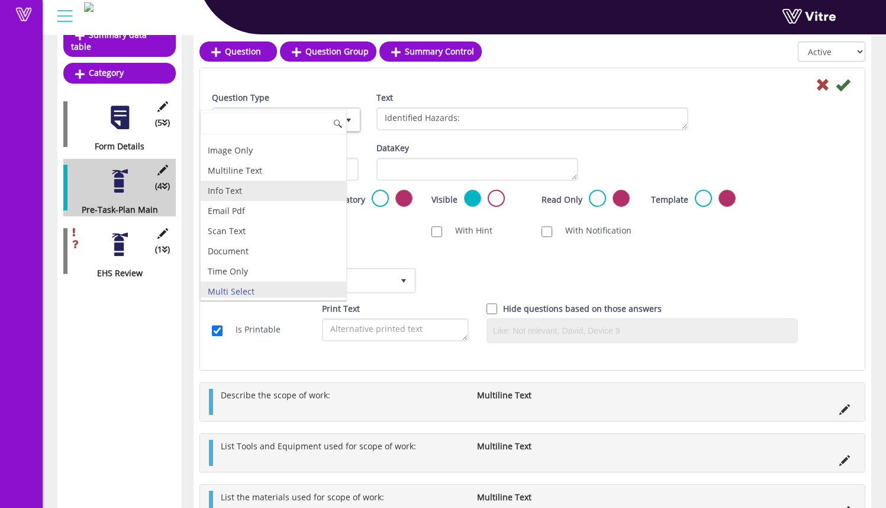
click at [298, 172] on li "Multiline Text" at bounding box center [274, 170] width 146 height 20
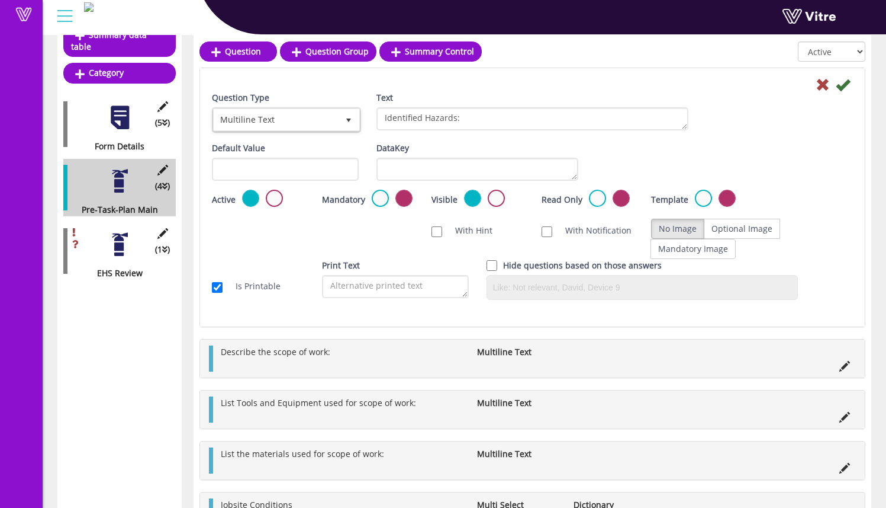
click at [380, 236] on div "Scan NFC Must scan With Hint With Notification Send Hidden Category No Image Op…" at bounding box center [532, 238] width 659 height 41
click at [847, 85] on icon at bounding box center [843, 85] width 14 height 14
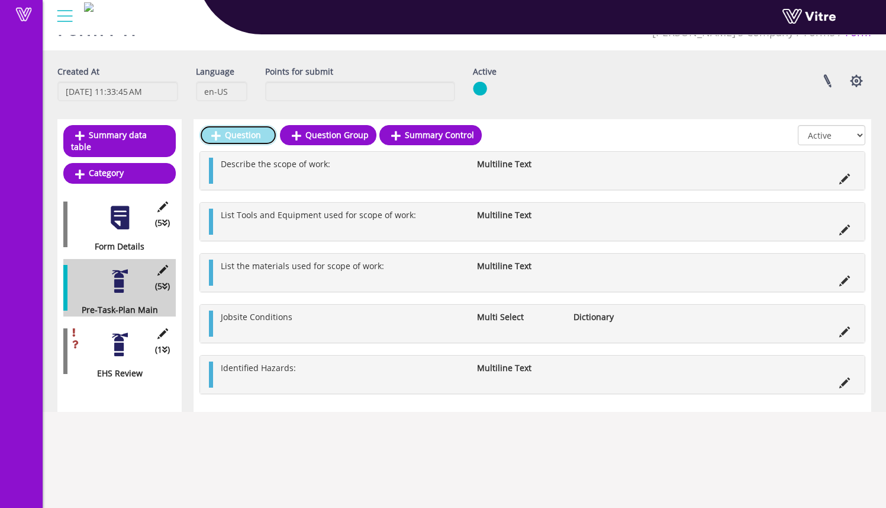
click at [251, 138] on link "Question" at bounding box center [239, 135] width 78 height 20
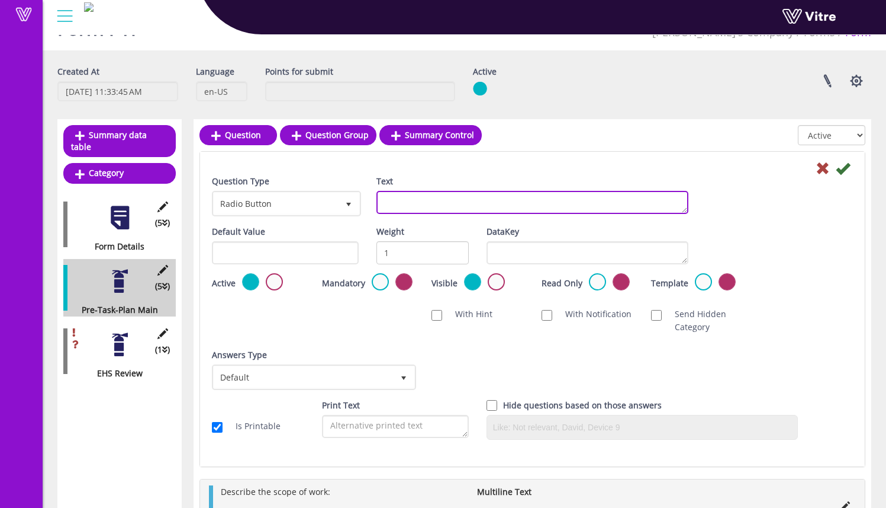
click at [404, 203] on textarea "Text" at bounding box center [533, 202] width 312 height 23
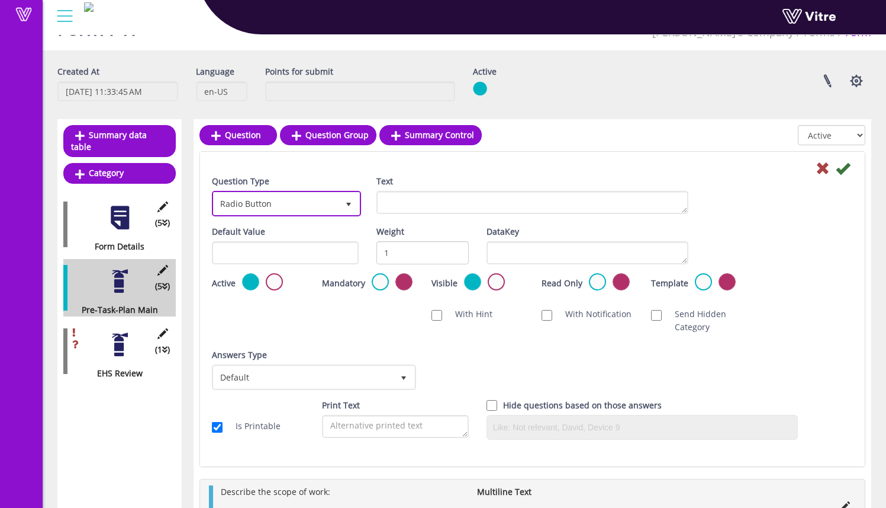
click at [292, 215] on span "Radio Button 3" at bounding box center [286, 203] width 149 height 25
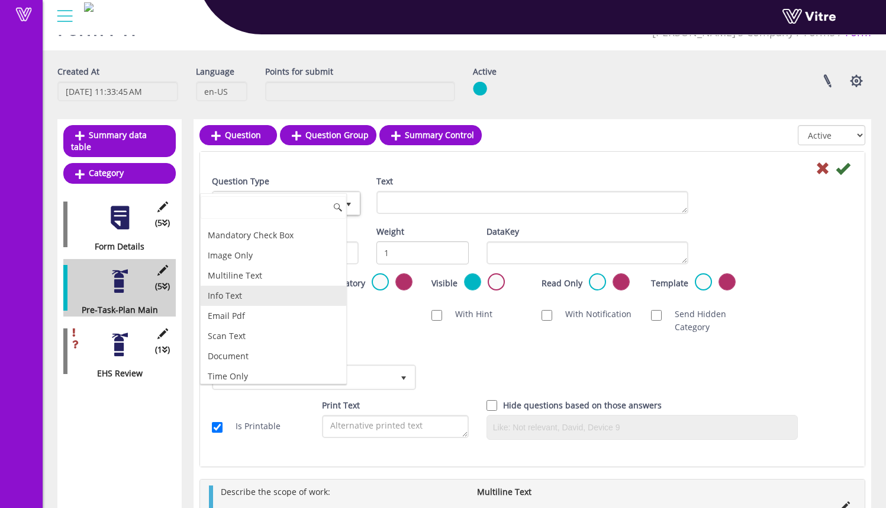
scroll to position [231, 0]
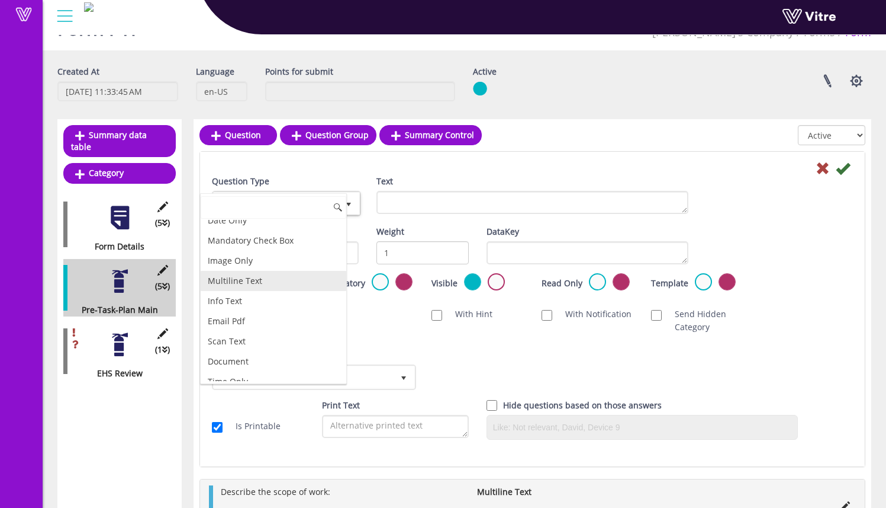
click at [285, 285] on li "Multiline Text" at bounding box center [274, 281] width 146 height 20
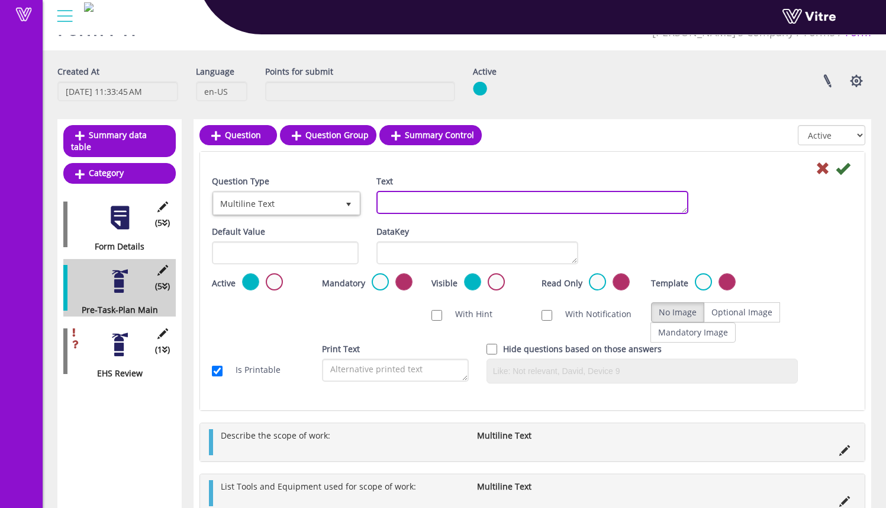
click at [403, 203] on textarea "Text" at bounding box center [533, 202] width 312 height 23
drag, startPoint x: 404, startPoint y: 203, endPoint x: 378, endPoint y: 203, distance: 25.5
click at [368, 198] on div "Text Controls:" at bounding box center [533, 199] width 330 height 48
type textarea "G"
type textarea "Hazard Controls:"
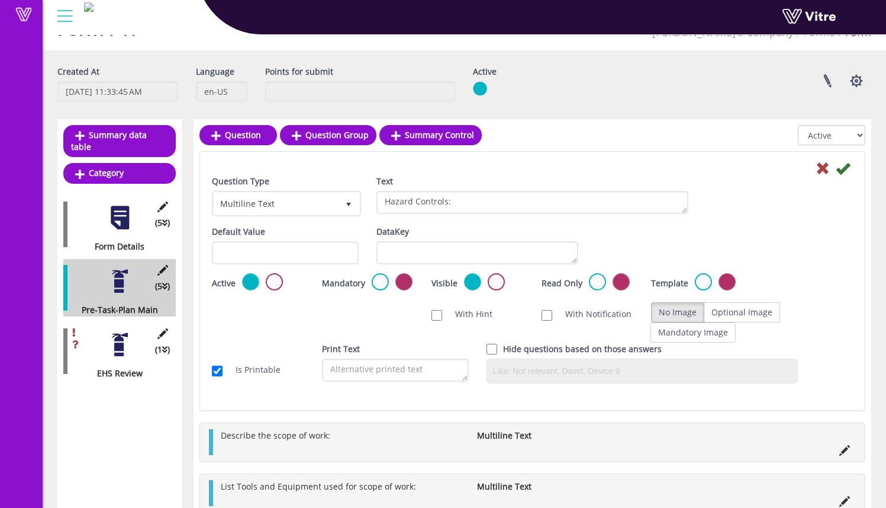
click at [777, 203] on div "Question Type Multiline Text 23 Text Hazard Controls:" at bounding box center [532, 200] width 659 height 50
click at [841, 166] on icon at bounding box center [843, 168] width 14 height 14
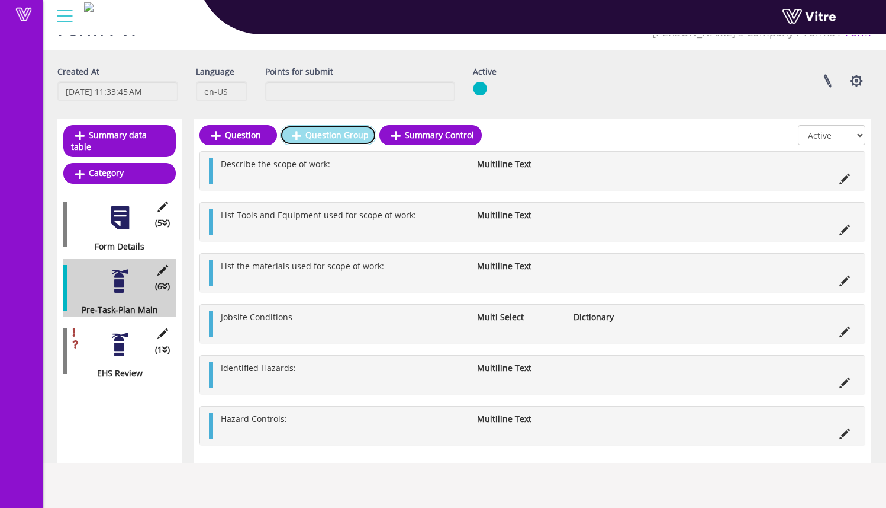
click at [351, 140] on link "Question Group" at bounding box center [328, 135] width 97 height 20
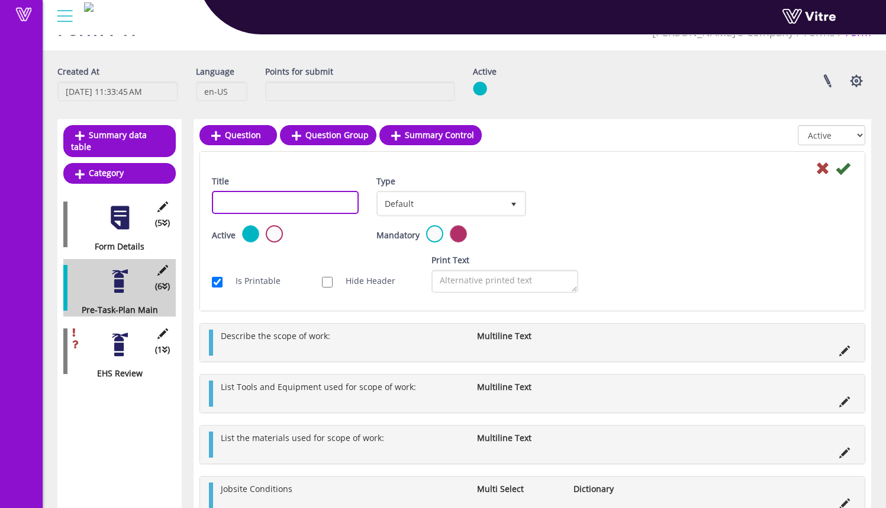
click at [286, 207] on input "Title" at bounding box center [285, 202] width 147 height 23
type input "C"
type input "Crew Sign-Off"
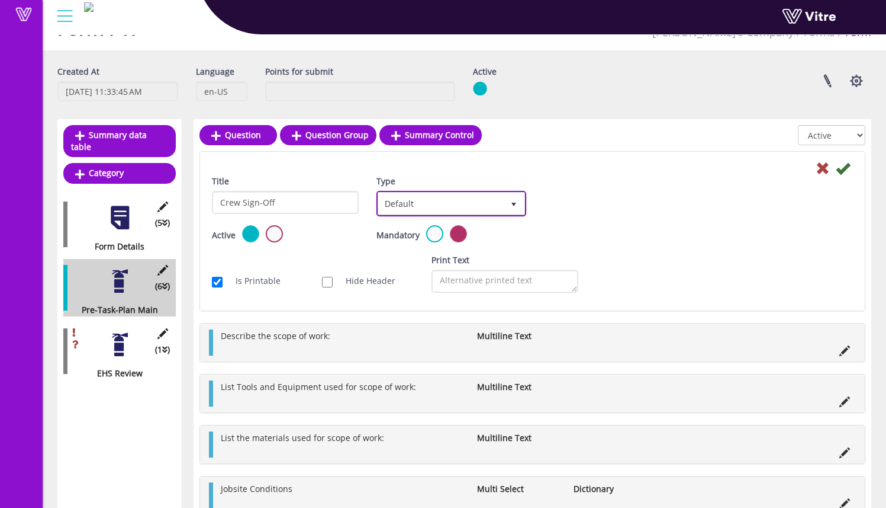
click at [402, 202] on span "Default" at bounding box center [440, 202] width 124 height 21
click at [413, 220] on li "Default" at bounding box center [438, 220] width 146 height 20
click at [848, 174] on icon at bounding box center [843, 168] width 14 height 14
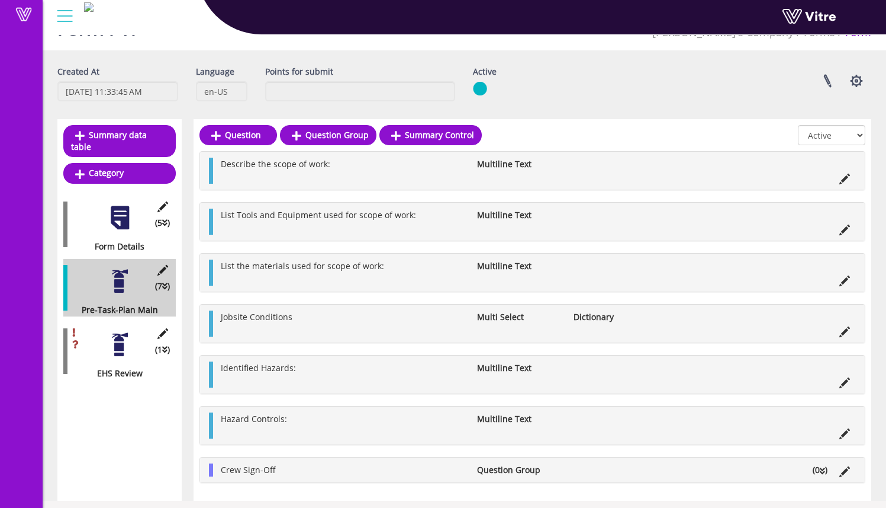
click at [827, 474] on li "(0 )" at bounding box center [820, 469] width 27 height 13
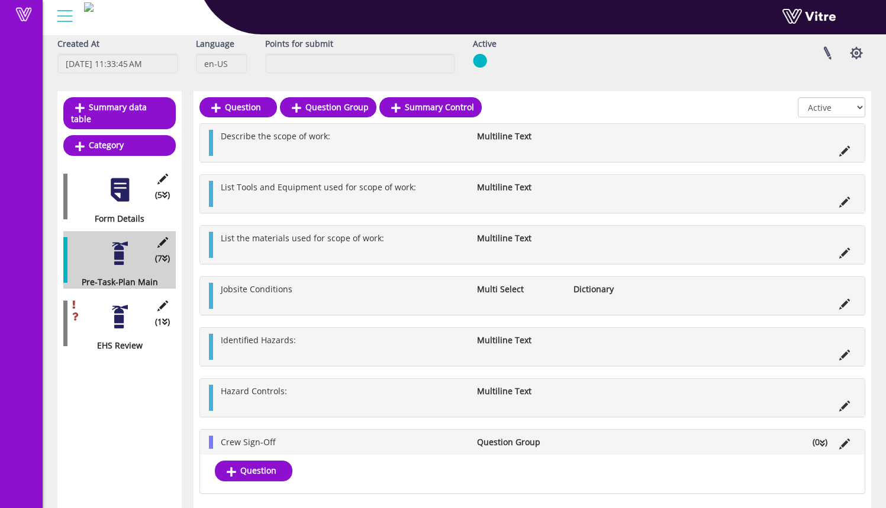
scroll to position [61, 0]
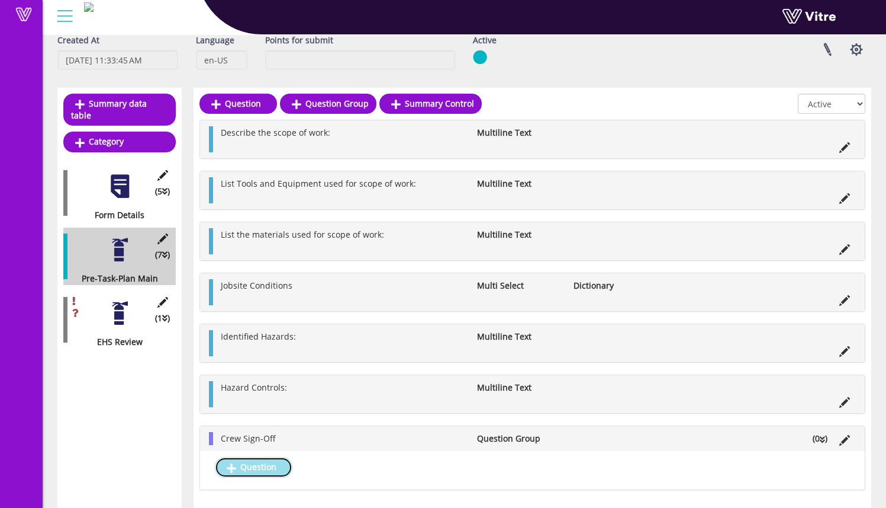
click at [262, 468] on link "Question" at bounding box center [254, 467] width 78 height 20
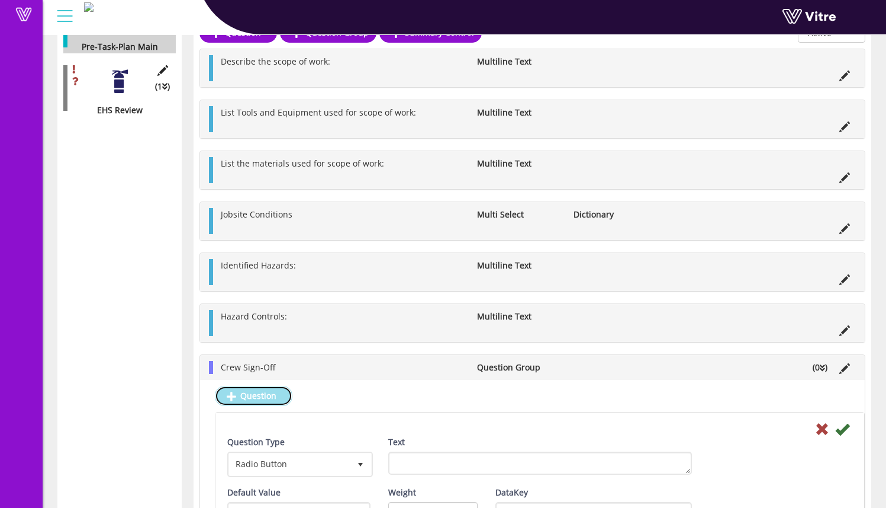
scroll to position [553, 0]
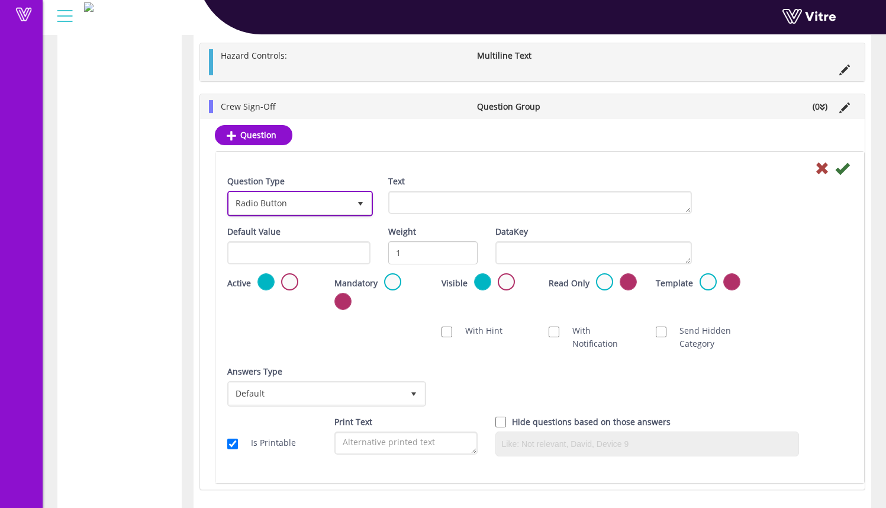
click at [343, 202] on span "Radio Button" at bounding box center [289, 202] width 121 height 21
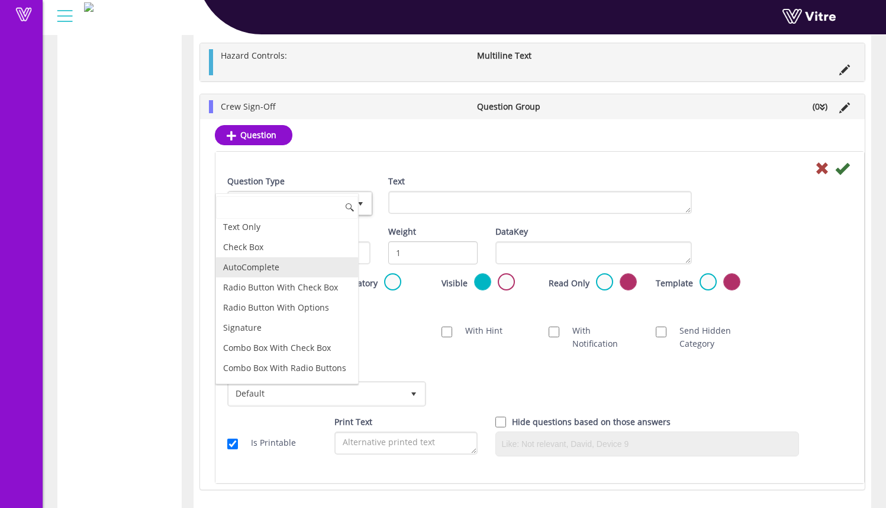
scroll to position [51, 0]
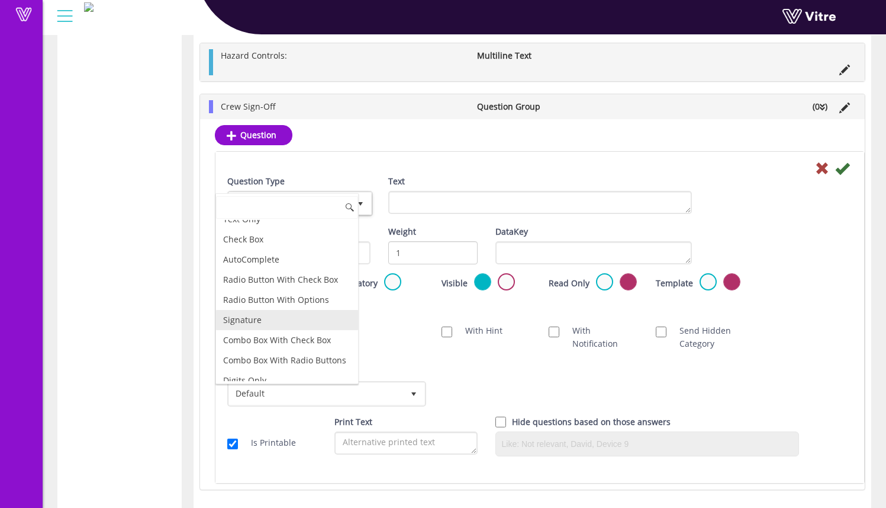
click at [274, 317] on li "Signature" at bounding box center [287, 320] width 142 height 20
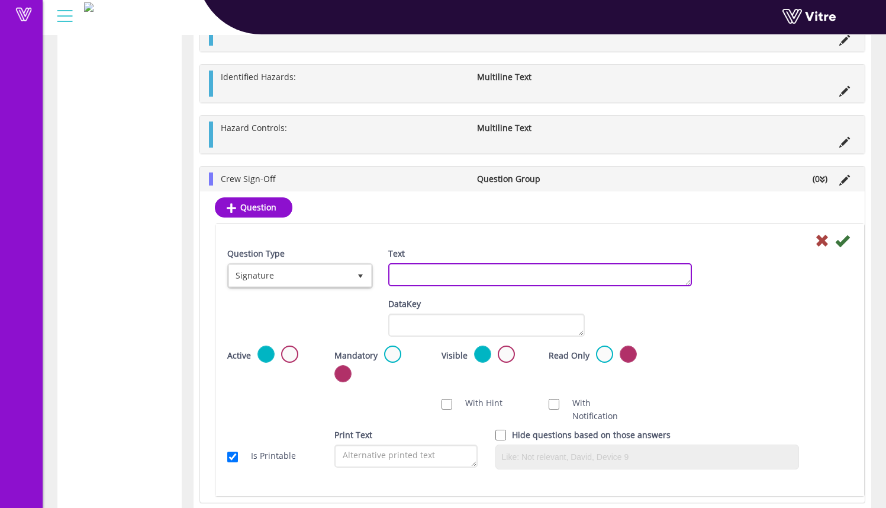
click at [456, 270] on textarea "Text" at bounding box center [540, 274] width 304 height 23
type textarea "Crew Member Signature:"
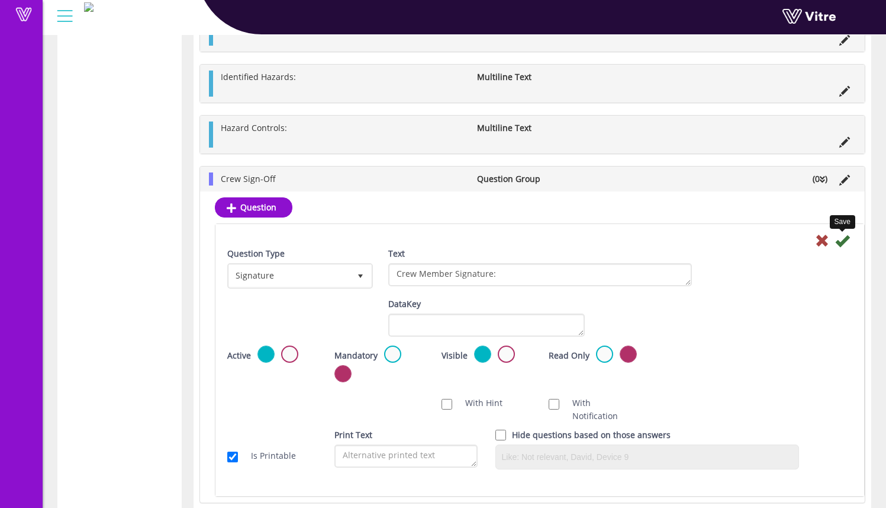
click at [848, 239] on icon at bounding box center [843, 240] width 14 height 14
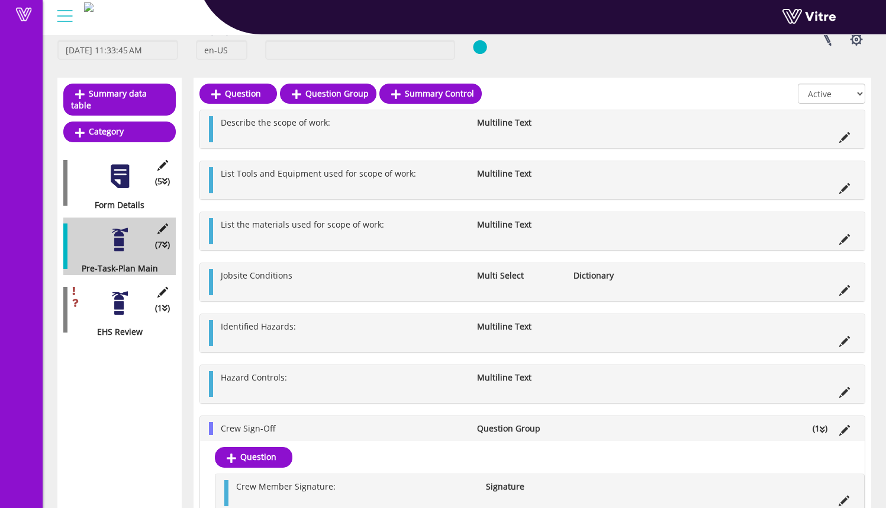
scroll to position [0, 0]
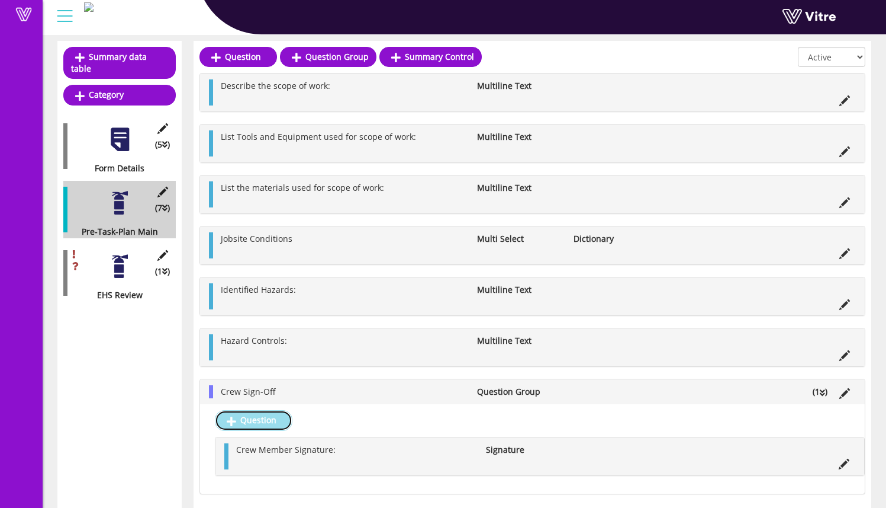
click at [280, 420] on link "Question" at bounding box center [254, 420] width 78 height 20
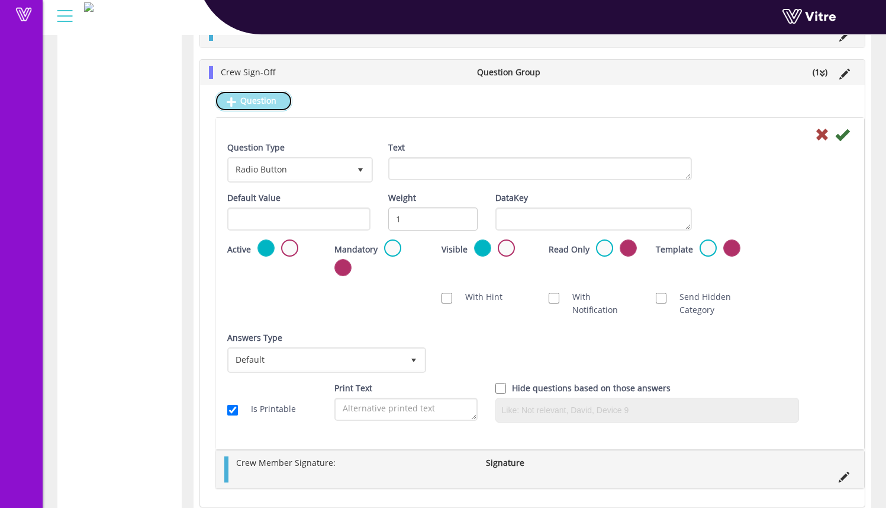
scroll to position [592, 0]
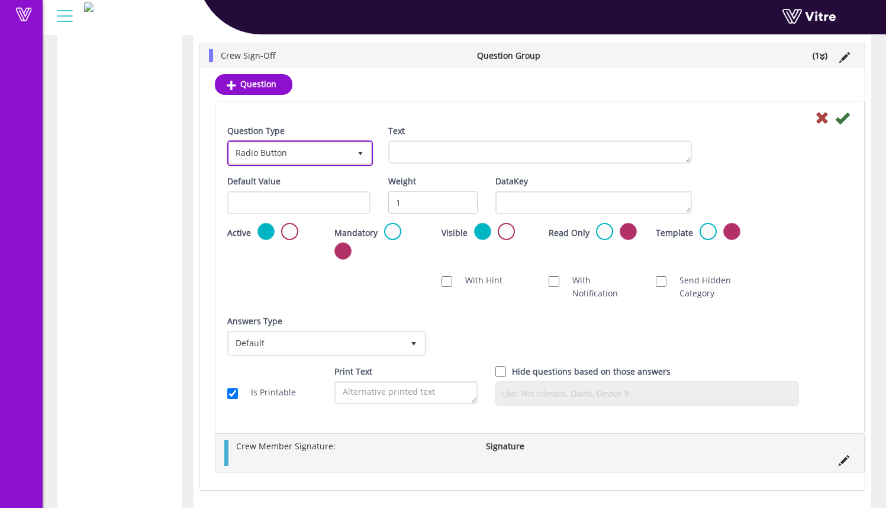
click at [306, 155] on span "Radio Button" at bounding box center [289, 152] width 121 height 21
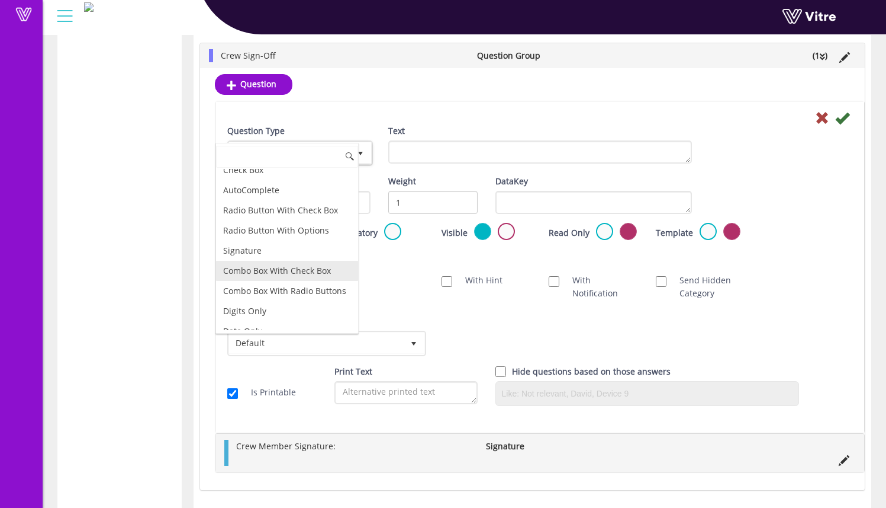
scroll to position [54, 0]
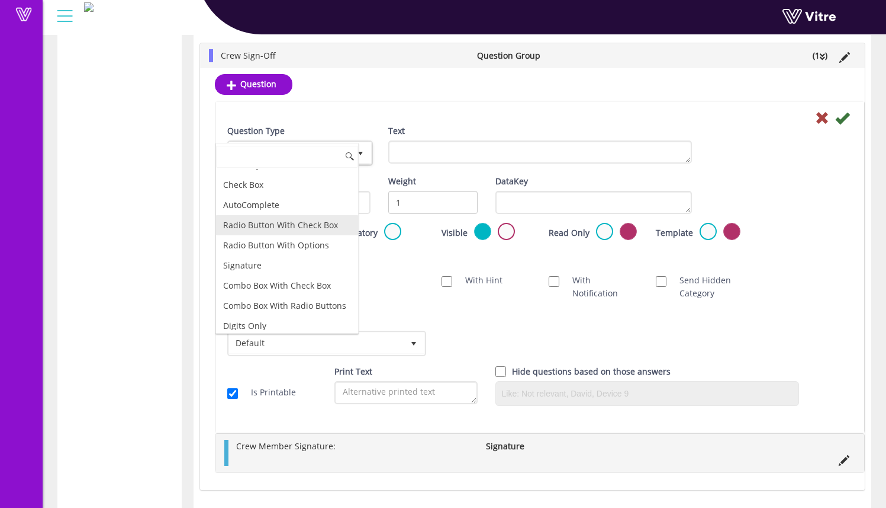
click at [301, 208] on li "AutoComplete" at bounding box center [287, 205] width 142 height 20
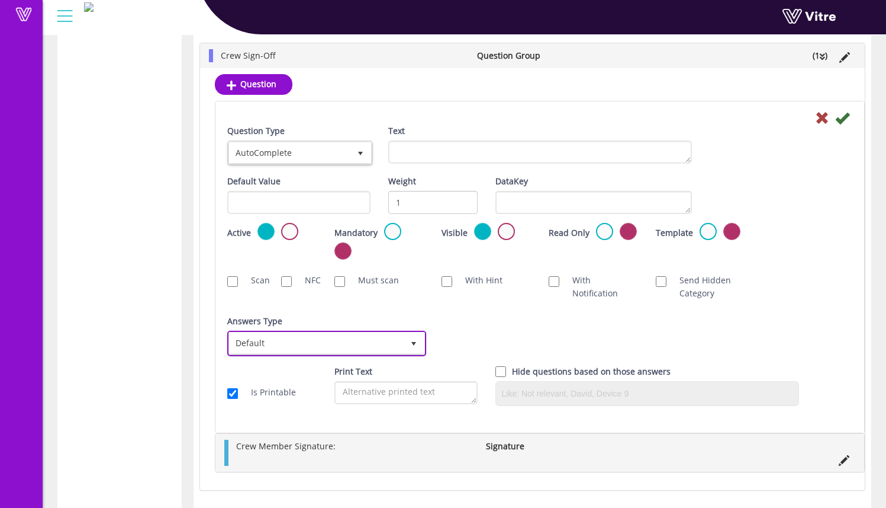
click at [294, 342] on span "Default" at bounding box center [316, 342] width 174 height 21
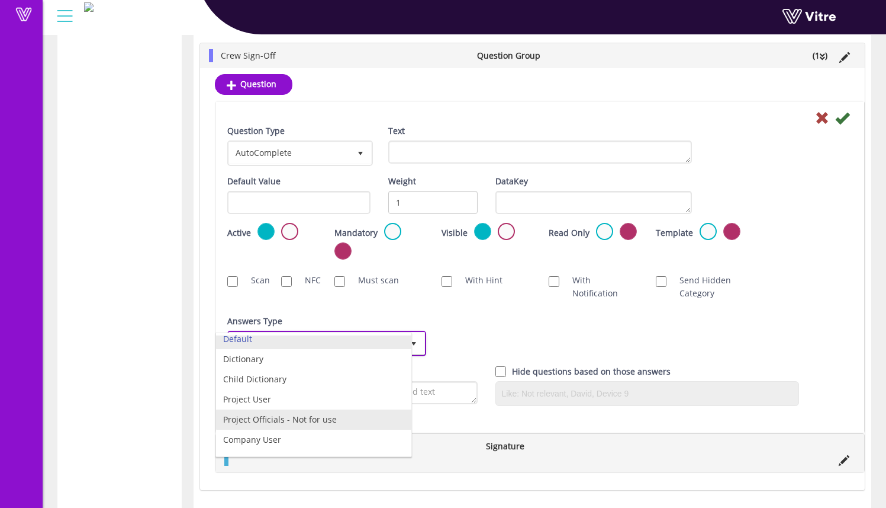
scroll to position [23, 0]
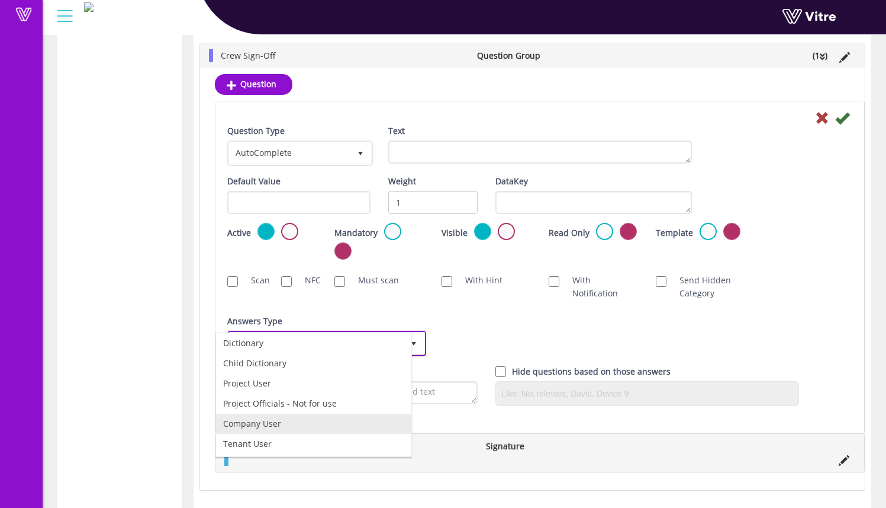
click at [320, 426] on li "Company User" at bounding box center [313, 423] width 195 height 20
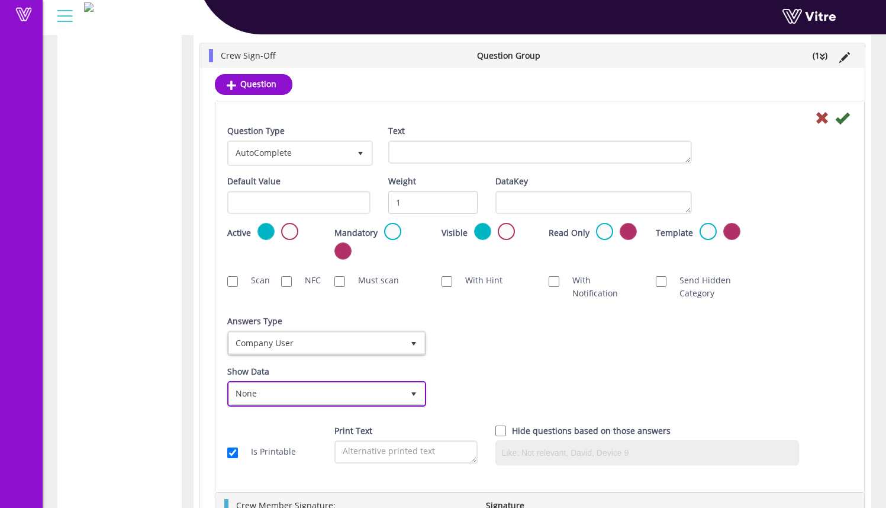
click at [381, 383] on span "None" at bounding box center [316, 393] width 174 height 21
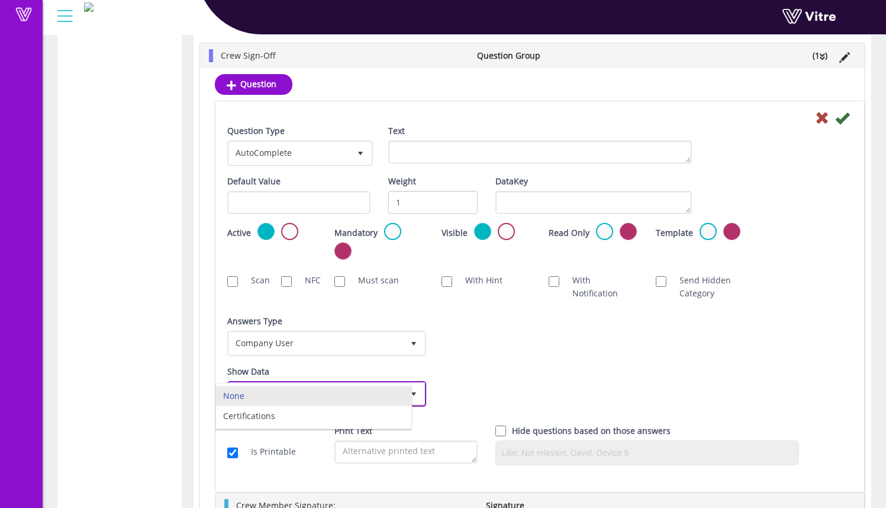
click at [378, 391] on li "None" at bounding box center [313, 396] width 195 height 20
click at [513, 361] on div "Answers Type Default 0 Answers Type Company User 5 Module Select Form Context (…" at bounding box center [540, 339] width 643 height 50
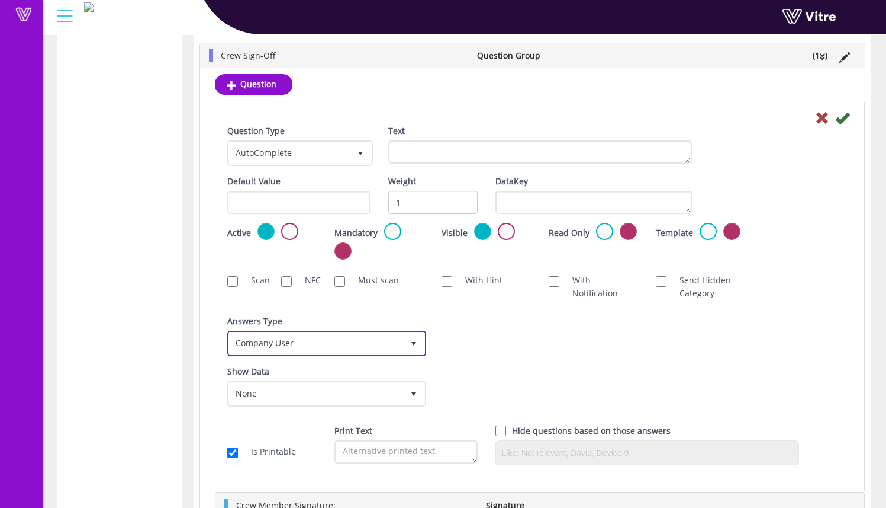
click at [416, 341] on span "select" at bounding box center [413, 343] width 9 height 9
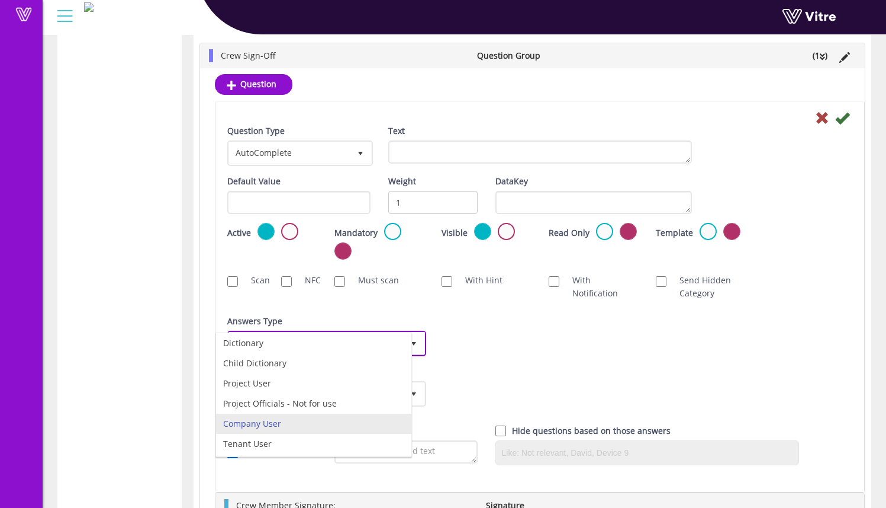
click at [303, 420] on li "Company User" at bounding box center [313, 423] width 195 height 20
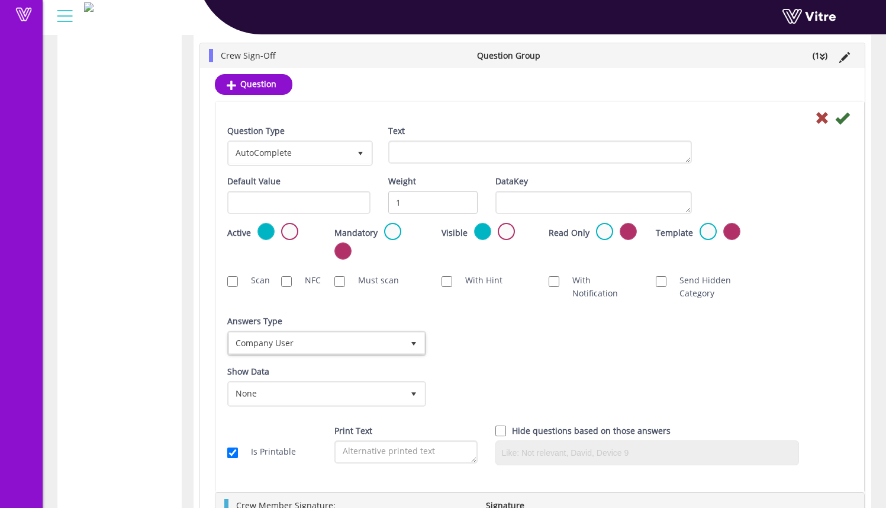
click at [547, 351] on div "Answers Type Default 0 Answers Type Company User 5 Module Select Form Context (…" at bounding box center [540, 339] width 643 height 50
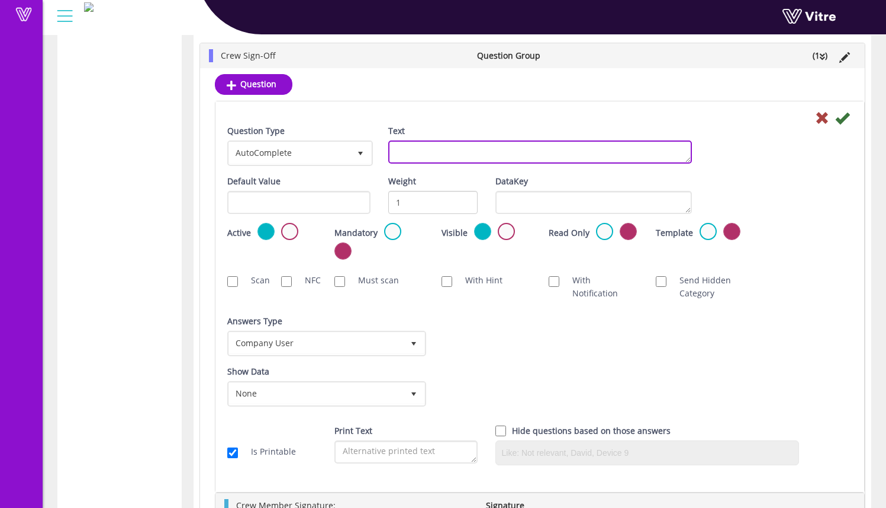
click at [461, 155] on textarea "Text" at bounding box center [540, 151] width 304 height 23
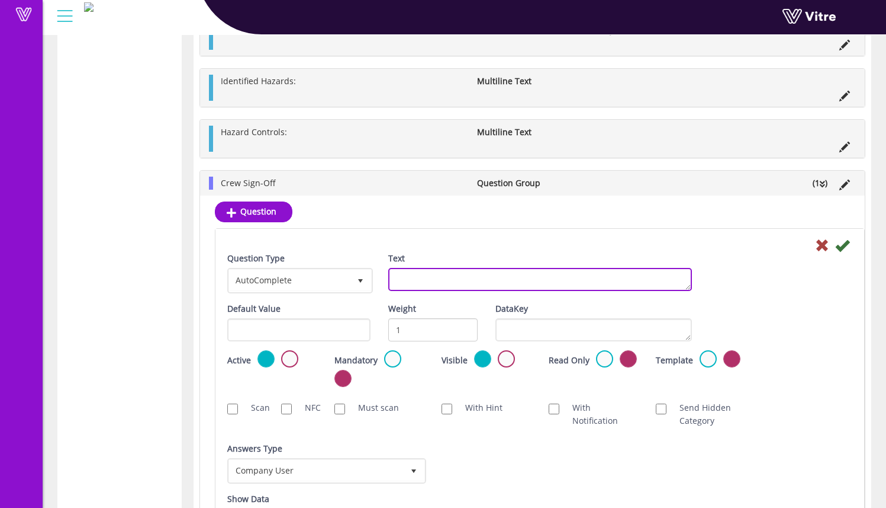
click at [454, 277] on textarea "Text" at bounding box center [540, 279] width 304 height 23
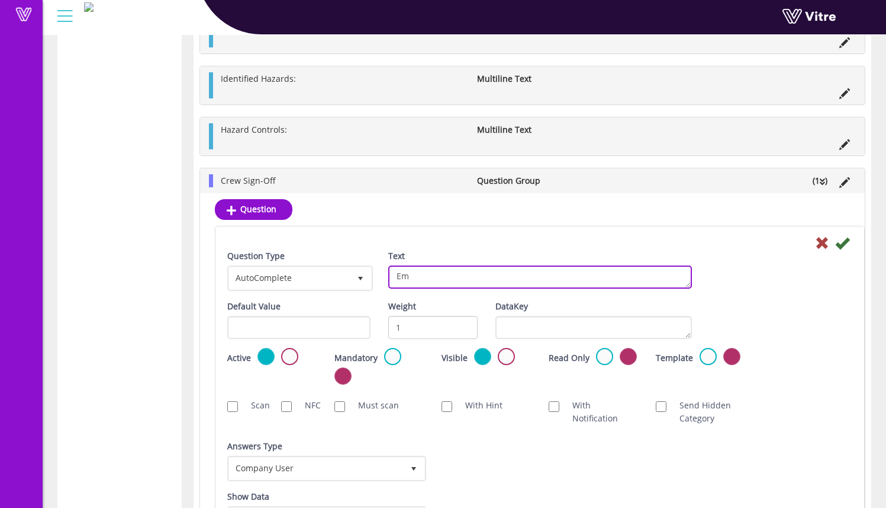
type textarea "E"
type textarea "Crew Member Printed Name:"
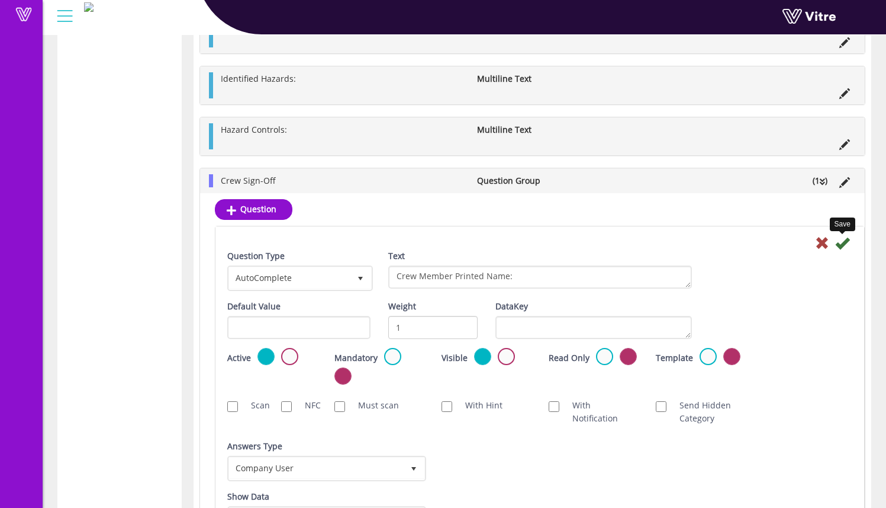
click at [846, 245] on icon at bounding box center [843, 243] width 14 height 14
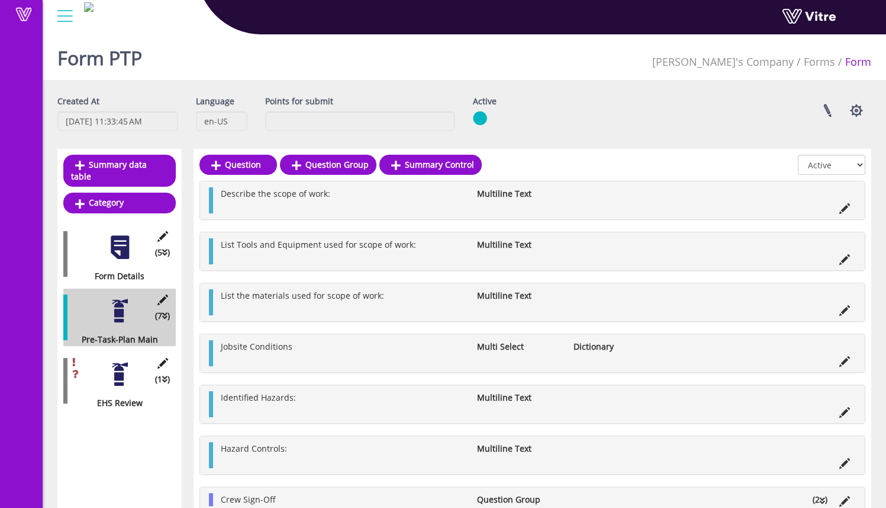
scroll to position [163, 0]
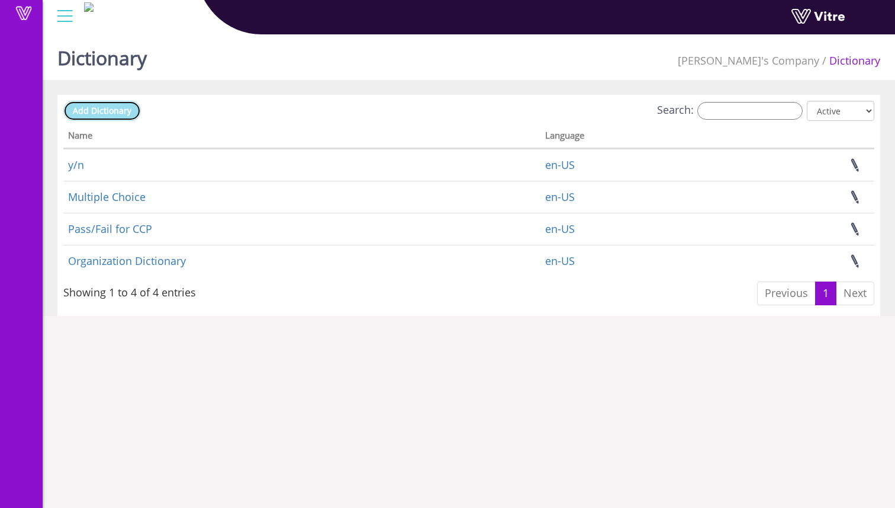
click at [126, 119] on link "Add Dictionary" at bounding box center [102, 111] width 78 height 20
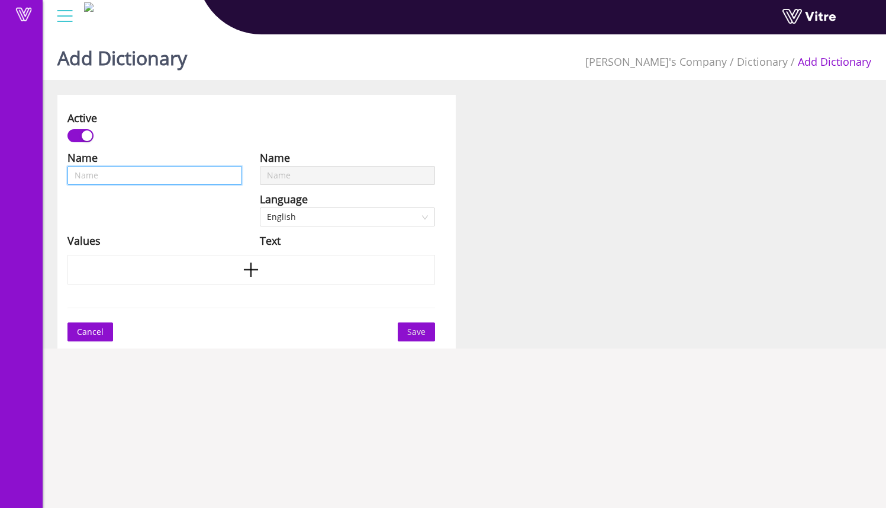
click at [184, 179] on input "text" at bounding box center [155, 175] width 175 height 19
type input "J"
type input "Jo"
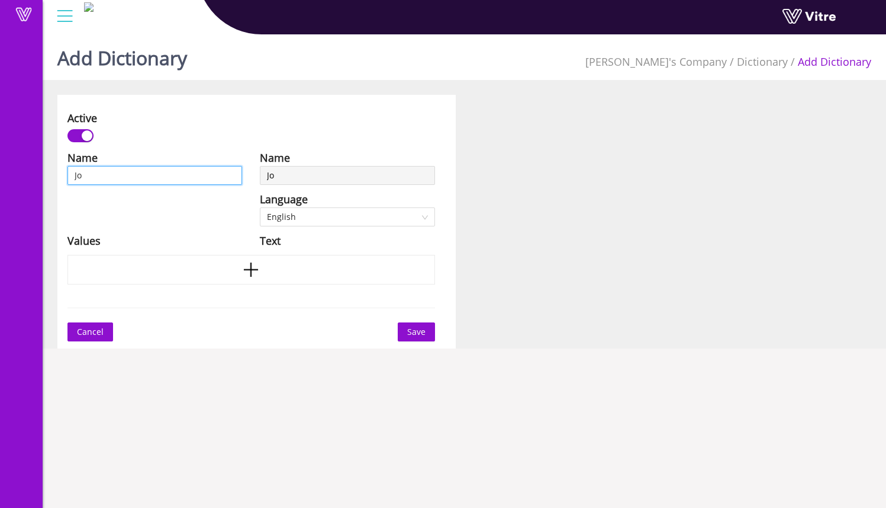
type input "Job"
type input "Jobs"
type input "Jobsi"
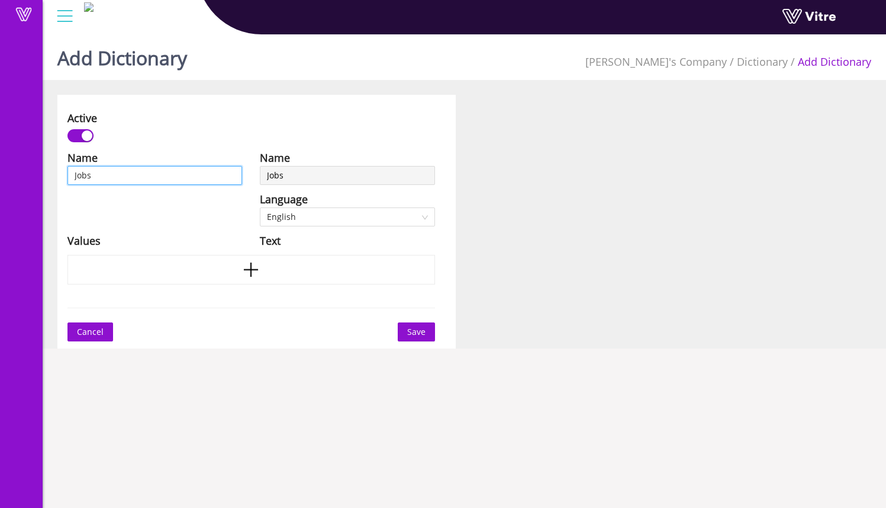
type input "Jobsi"
type input "Jobsit"
type input "Jobsite"
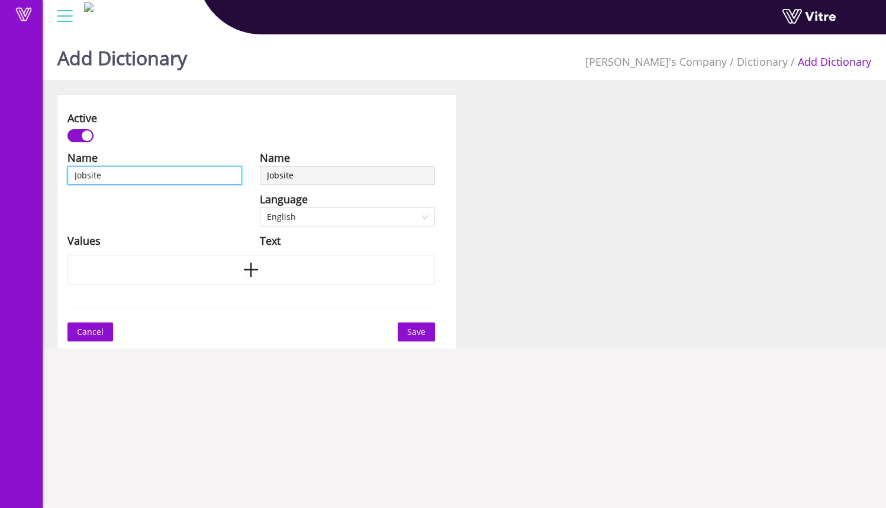
type input "Jobsite"
type input "Jobsite C"
type input "Jobsite Co"
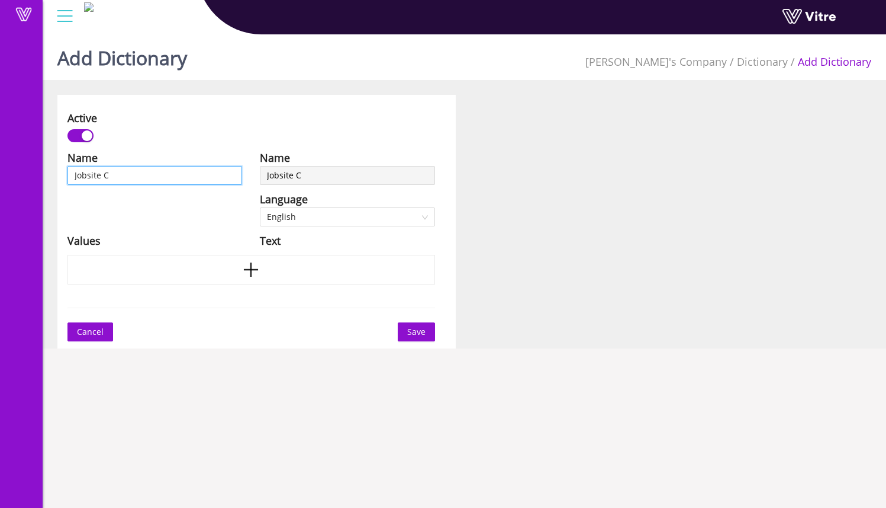
type input "Jobsite Co"
type input "Jobsite Con"
type input "Jobsite Cond"
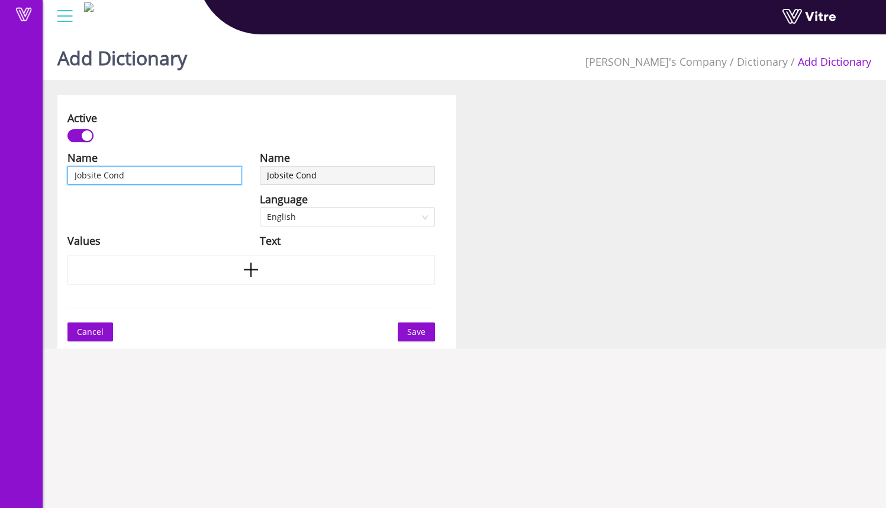
type input "Jobsite Condi"
type input "Jobsite [PERSON_NAME]"
type input "Jobsite Conditi"
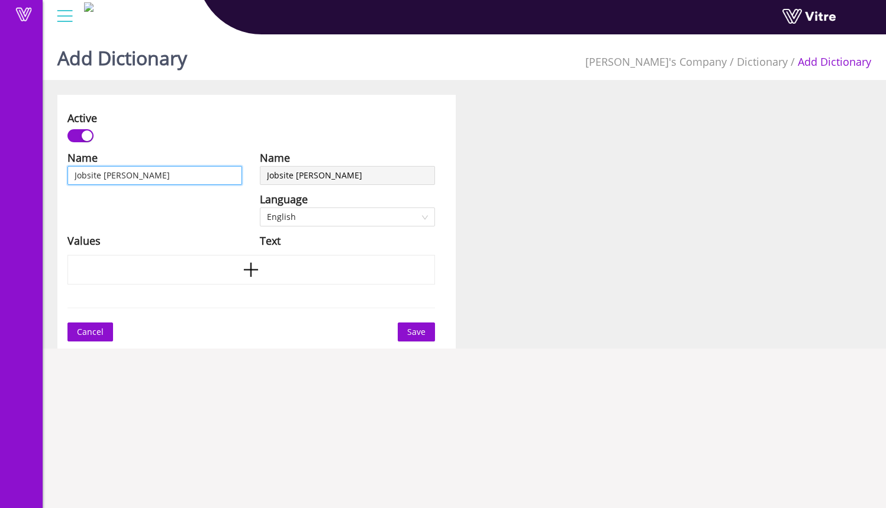
type input "Jobsite Conditi"
type input "Jobsite Conditio"
type input "Jobsite Condition"
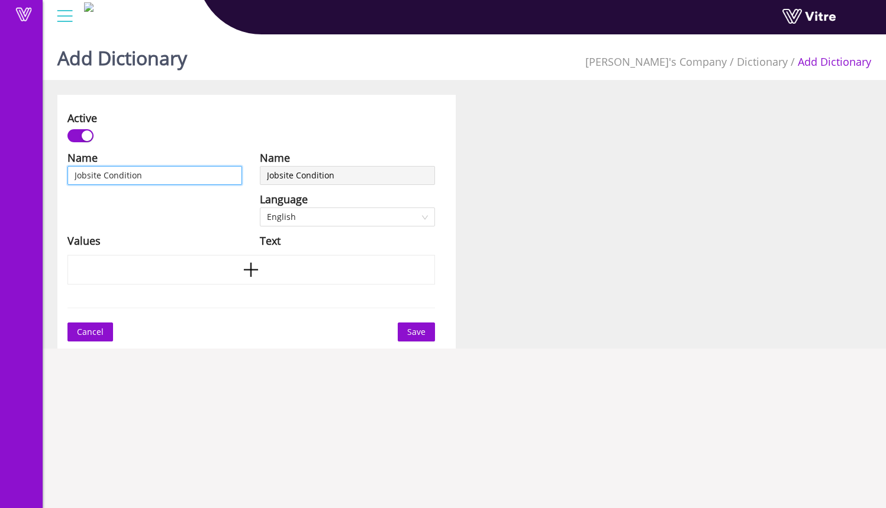
type input "Jobsite Conditions"
click at [268, 272] on div at bounding box center [252, 270] width 368 height 30
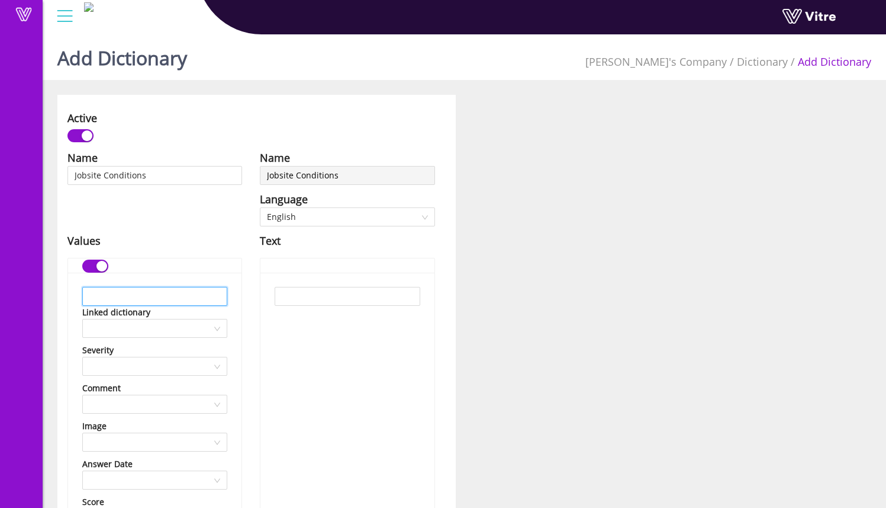
click at [185, 292] on input "text" at bounding box center [154, 296] width 145 height 19
type input "Weather Conditions"
click at [335, 298] on input "text" at bounding box center [347, 296] width 145 height 19
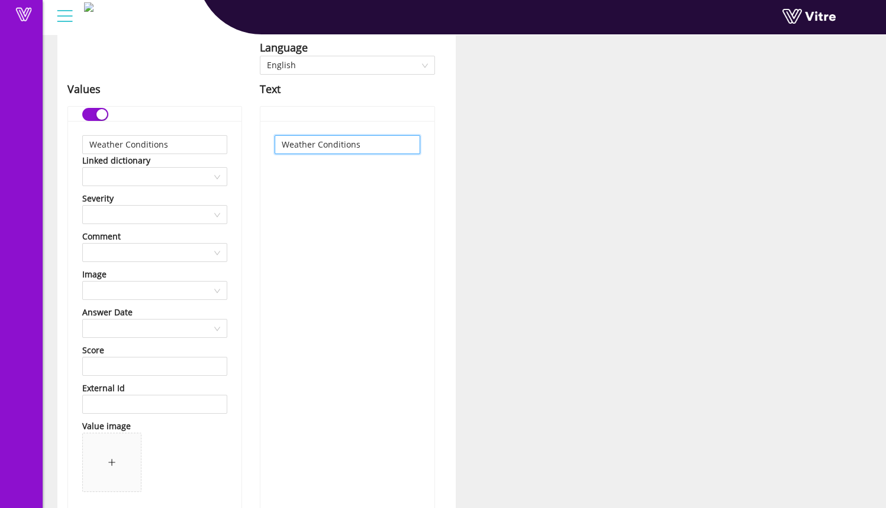
scroll to position [160, 0]
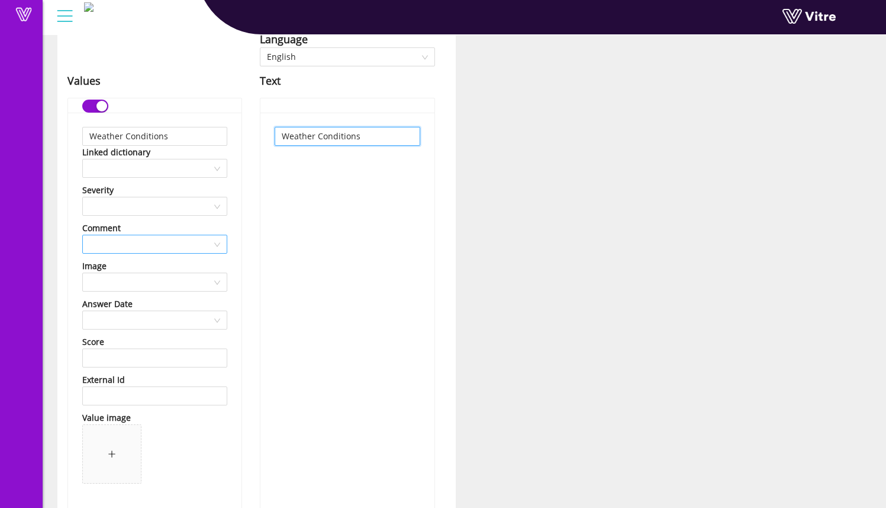
type input "Weather Conditions"
click at [178, 248] on input "search" at bounding box center [150, 244] width 123 height 18
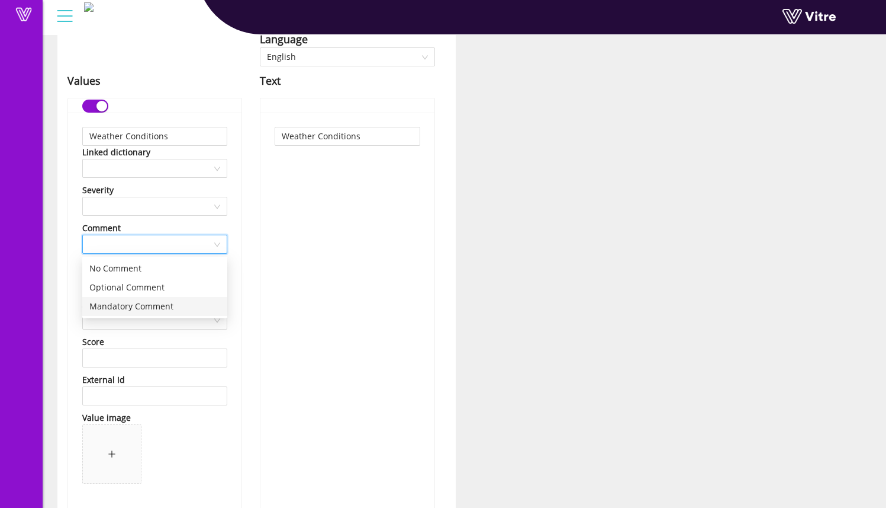
click at [181, 304] on div "Mandatory Comment" at bounding box center [154, 306] width 131 height 13
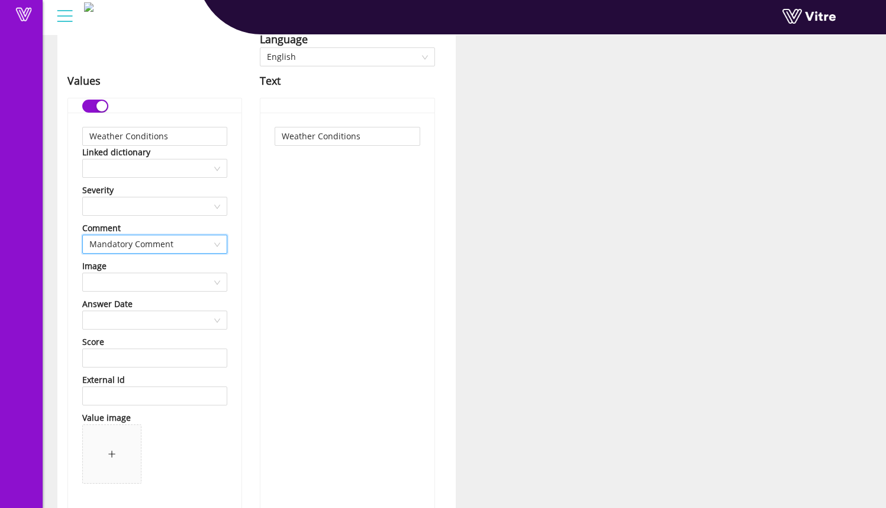
click at [272, 244] on div "Weather Conditions" at bounding box center [348, 315] width 174 height 405
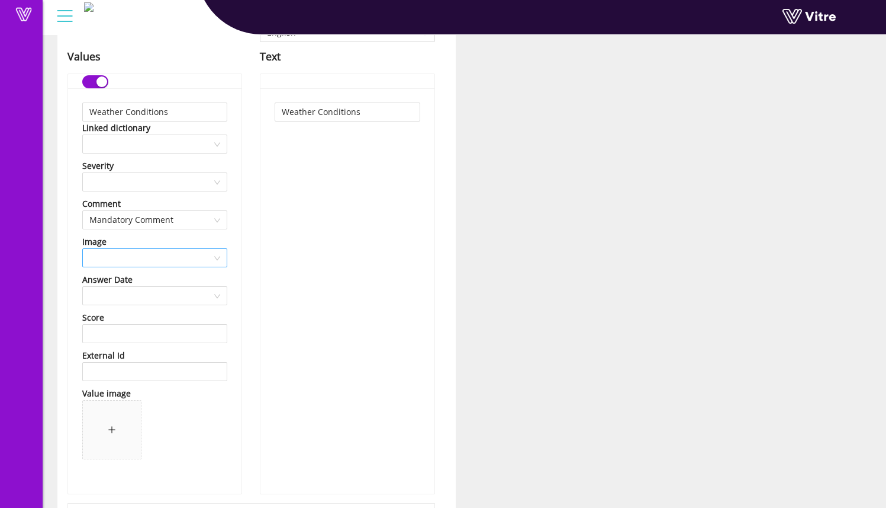
scroll to position [185, 0]
click at [204, 219] on span "Mandatory Comment" at bounding box center [154, 219] width 131 height 18
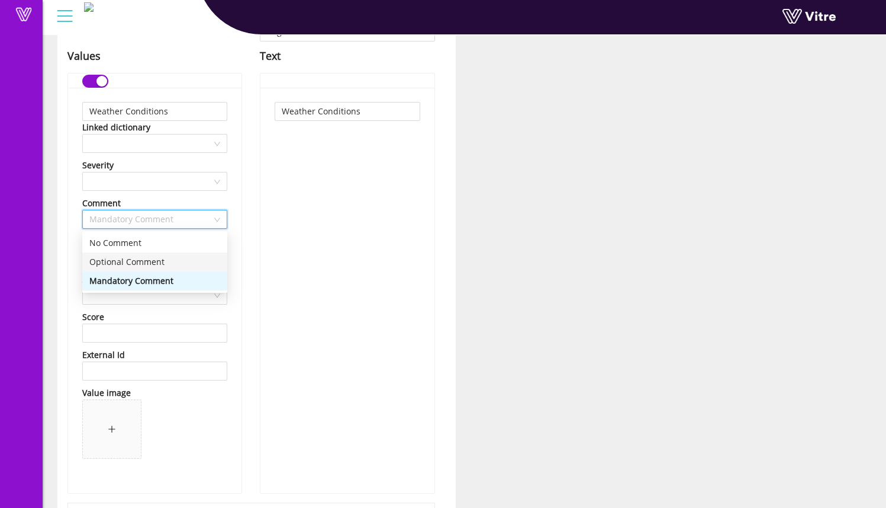
click at [182, 259] on div "Optional Comment" at bounding box center [154, 261] width 131 height 13
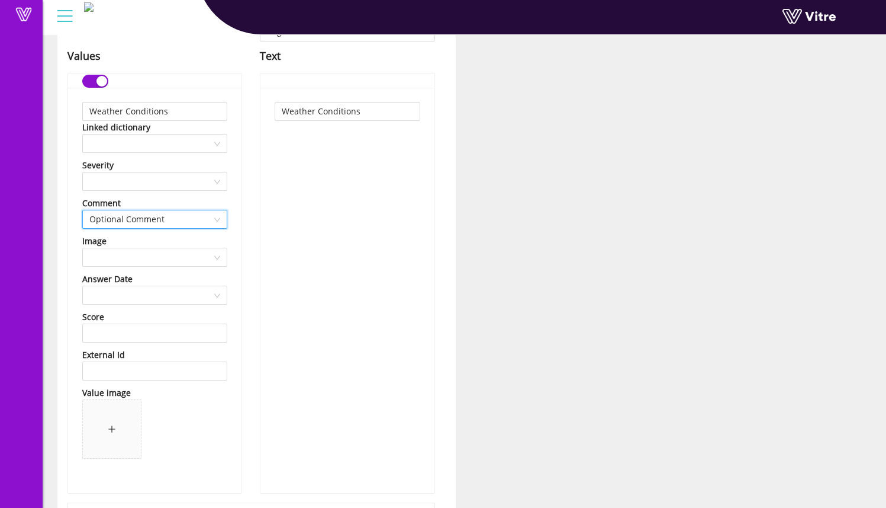
click at [188, 216] on span "Optional Comment" at bounding box center [154, 219] width 131 height 18
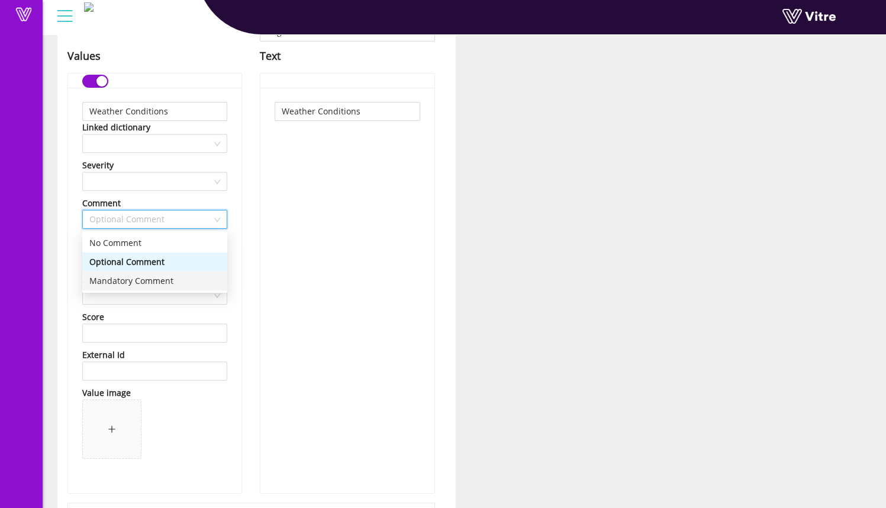
click at [179, 278] on div "Mandatory Comment" at bounding box center [154, 280] width 131 height 13
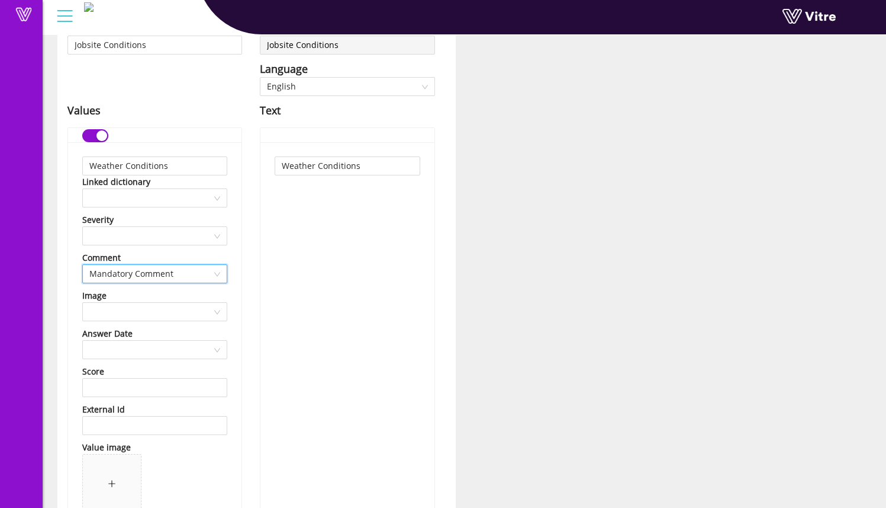
scroll to position [273, 0]
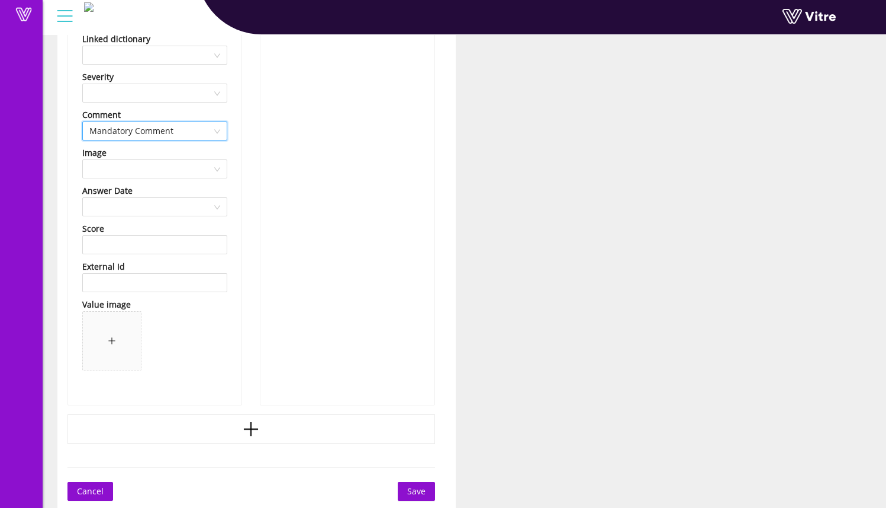
click at [255, 420] on icon "plus" at bounding box center [251, 429] width 18 height 18
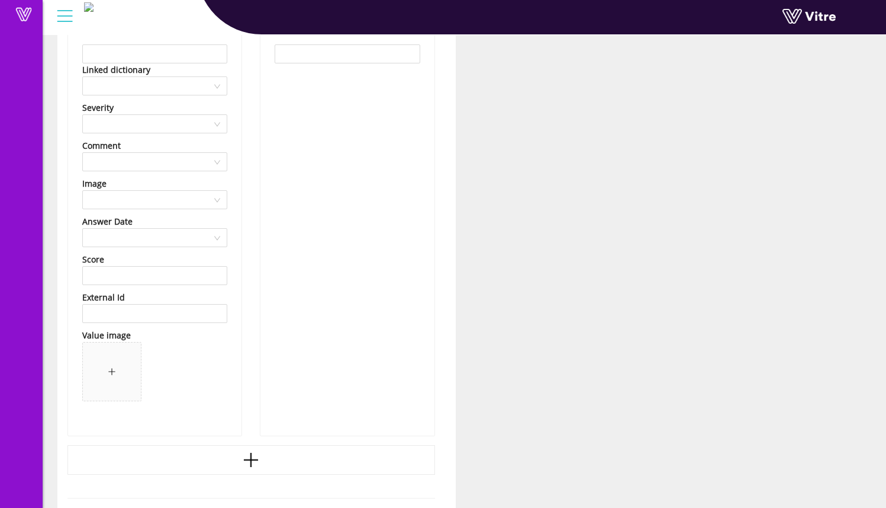
scroll to position [570, 0]
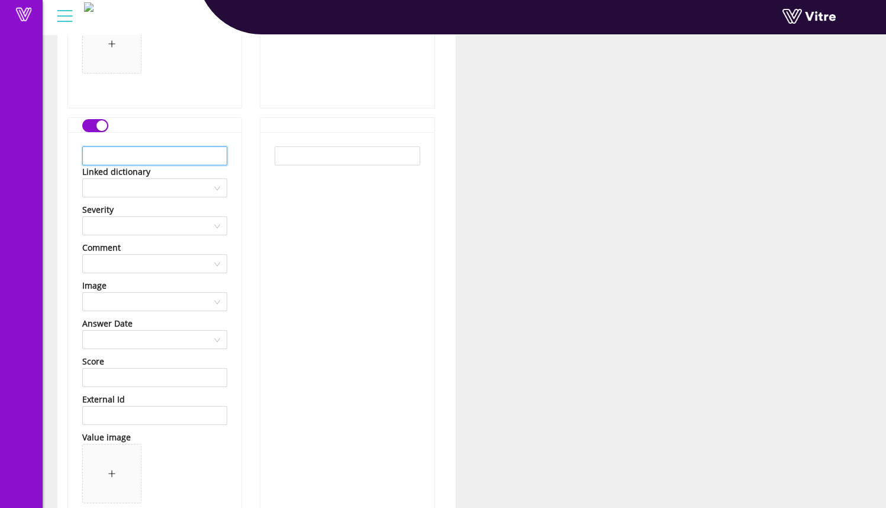
click at [155, 158] on input "text" at bounding box center [154, 155] width 145 height 19
type input "Ground Stability"
click at [286, 156] on input "text" at bounding box center [347, 155] width 145 height 19
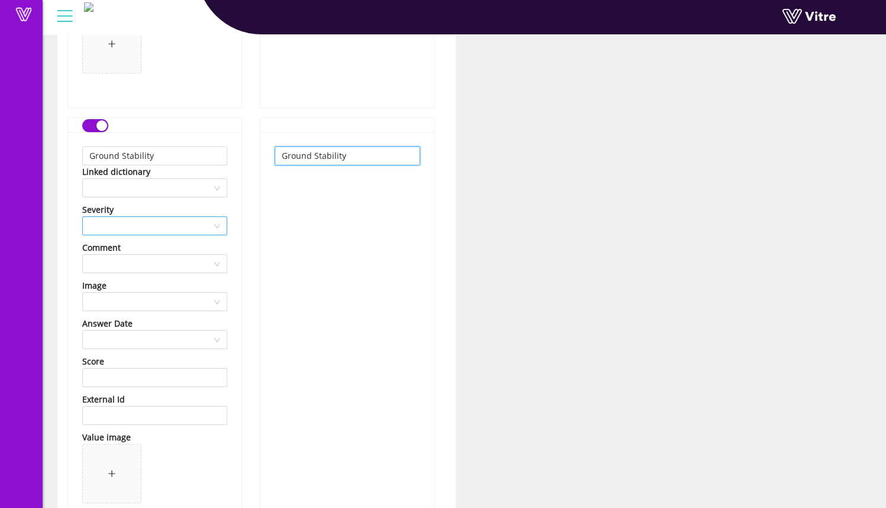
type input "Ground Stability"
click at [200, 223] on input "search" at bounding box center [150, 226] width 123 height 18
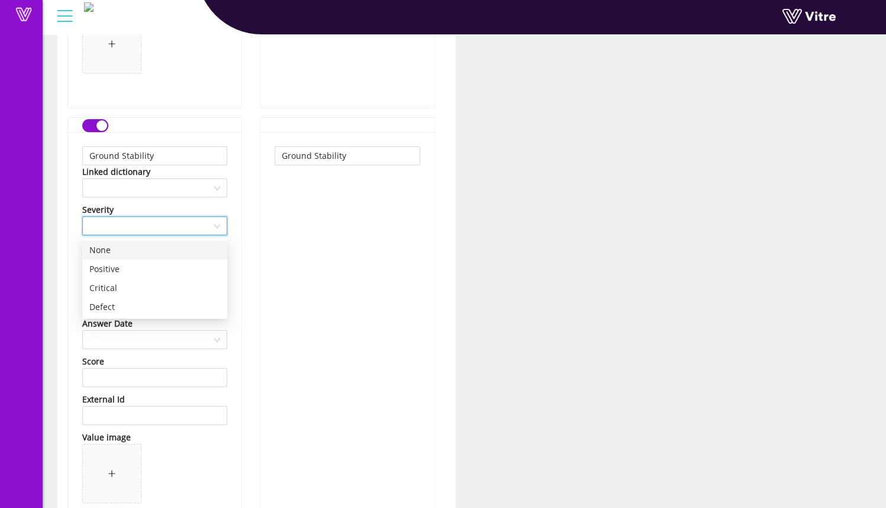
click at [176, 245] on div "None" at bounding box center [154, 249] width 131 height 13
click at [183, 228] on span "None" at bounding box center [154, 226] width 131 height 18
click at [176, 254] on div "None" at bounding box center [154, 249] width 131 height 13
click at [283, 247] on div "Ground Stability" at bounding box center [348, 334] width 174 height 405
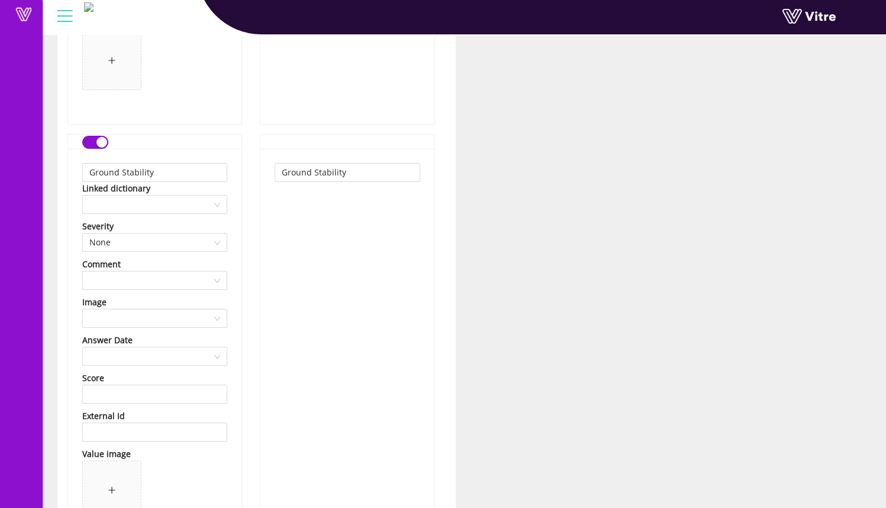
scroll to position [702, 0]
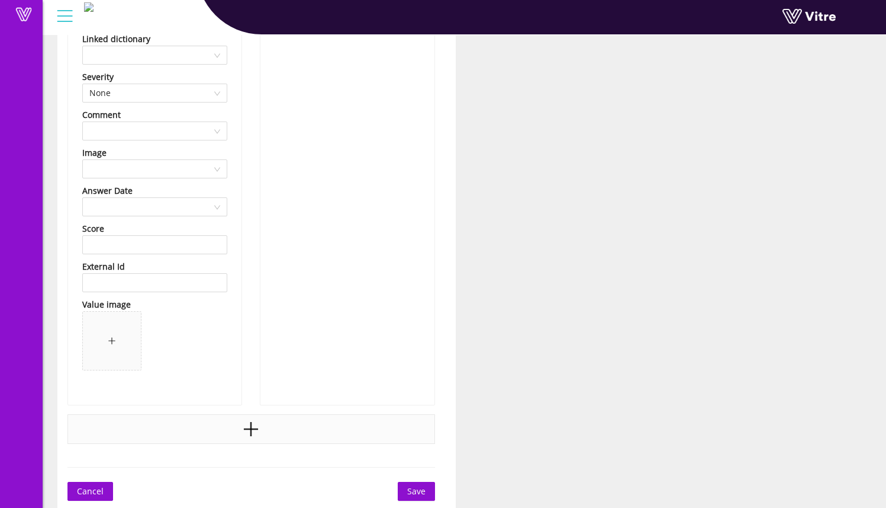
click at [260, 431] on div at bounding box center [252, 429] width 368 height 30
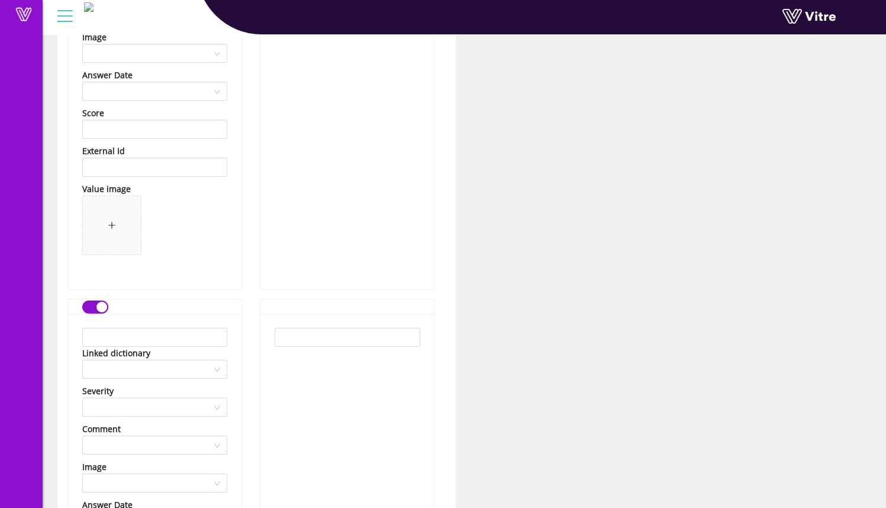
scroll to position [947, 0]
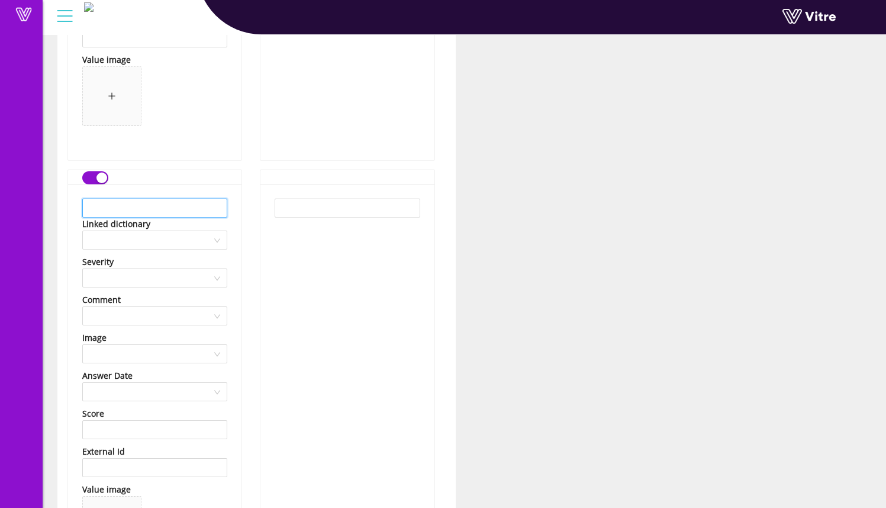
click at [186, 207] on input "text" at bounding box center [154, 207] width 145 height 19
type input "Overhead Hazards"
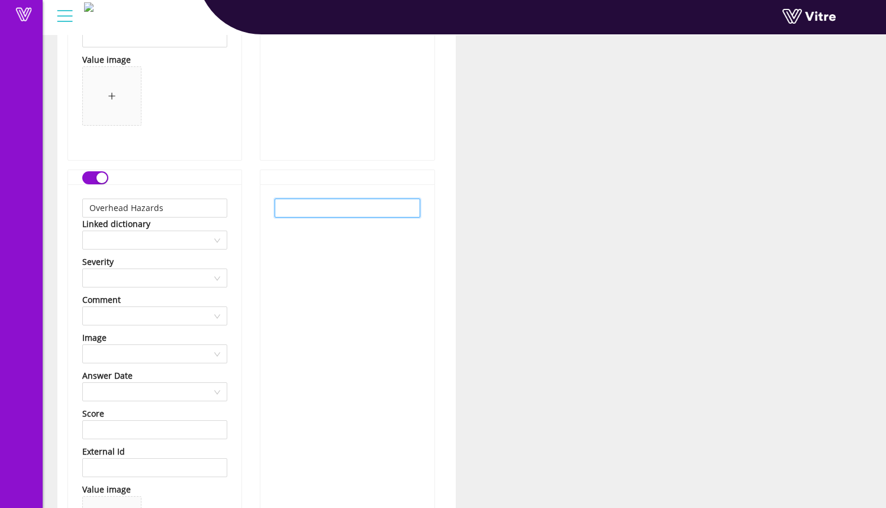
click at [311, 206] on input "text" at bounding box center [347, 207] width 145 height 19
type input "Overhead Hazards"
click at [168, 314] on input "search" at bounding box center [150, 316] width 123 height 18
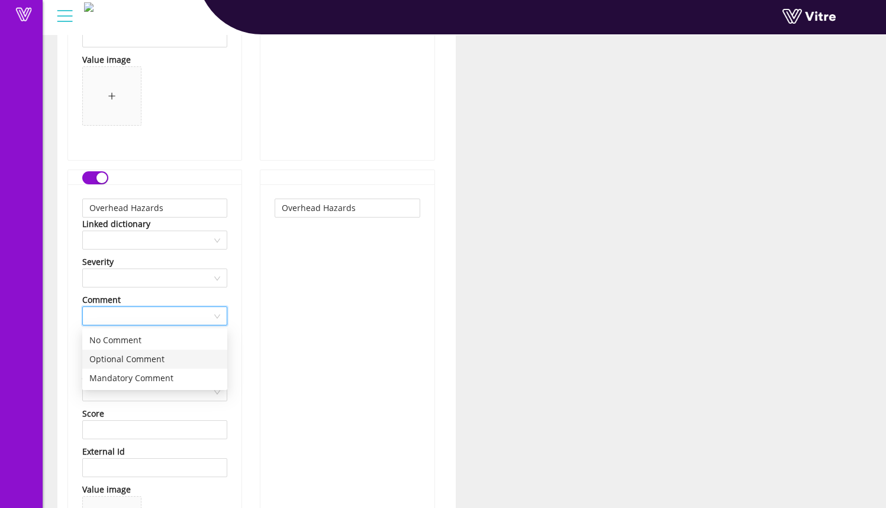
click at [157, 354] on div "Optional Comment" at bounding box center [154, 358] width 131 height 13
click at [335, 290] on div "Overhead Hazards" at bounding box center [348, 386] width 174 height 405
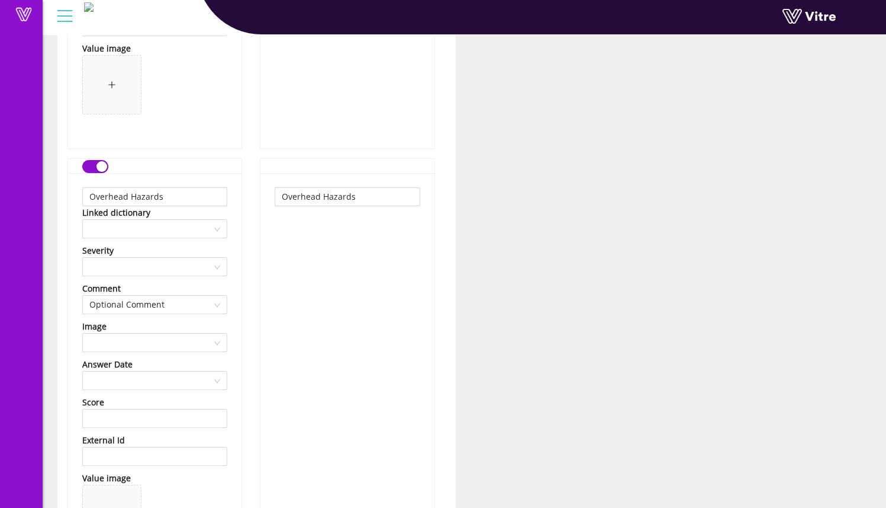
scroll to position [1132, 0]
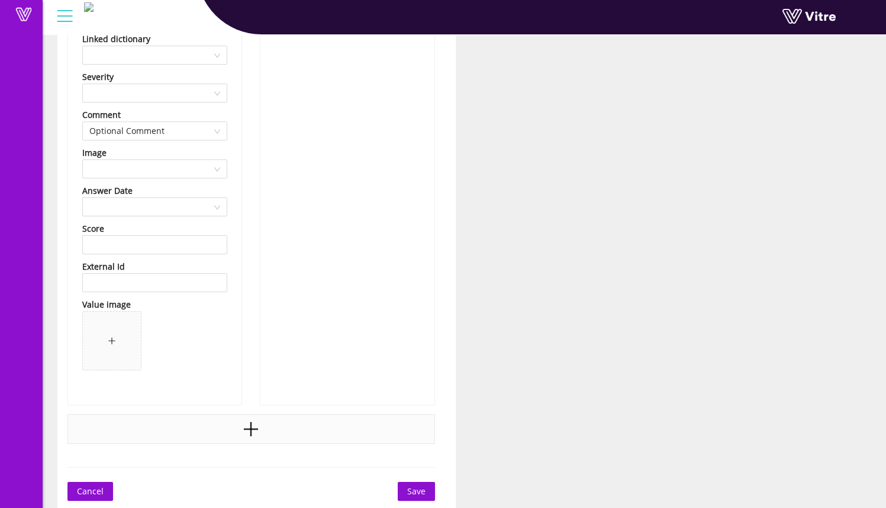
click at [257, 429] on icon "plus" at bounding box center [251, 429] width 14 height 2
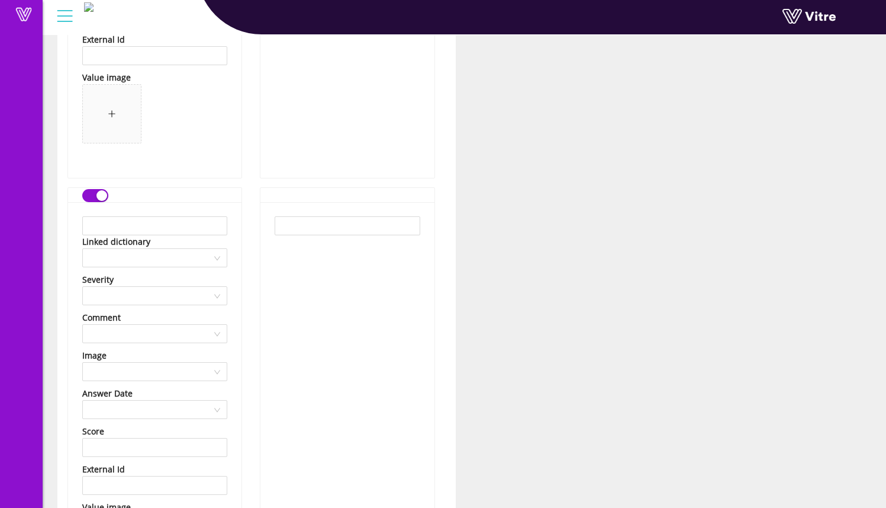
scroll to position [1360, 0]
click at [152, 223] on input "text" at bounding box center [154, 224] width 145 height 19
type input "Traffic or Mobile Equipment"
click at [328, 221] on input "text" at bounding box center [347, 224] width 145 height 19
type input "Traffic or Mobile Equipment"
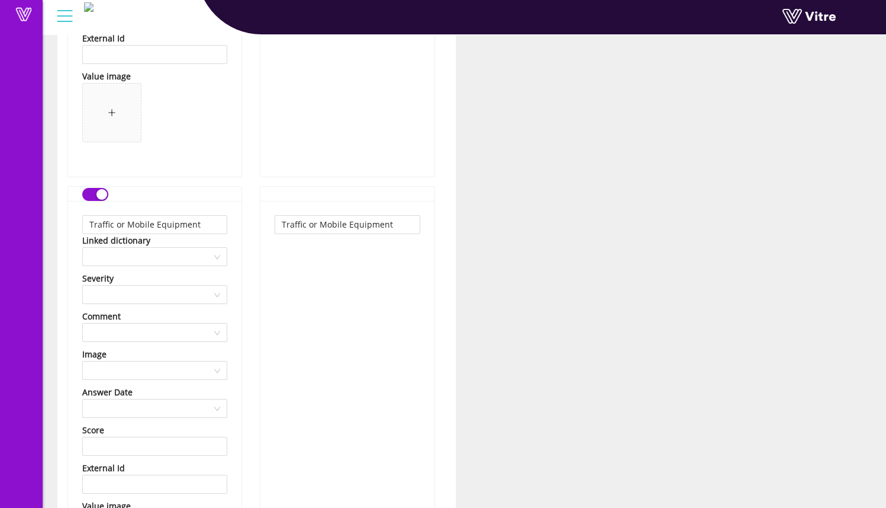
click at [366, 335] on div "Traffic or Mobile Equipment" at bounding box center [348, 403] width 174 height 405
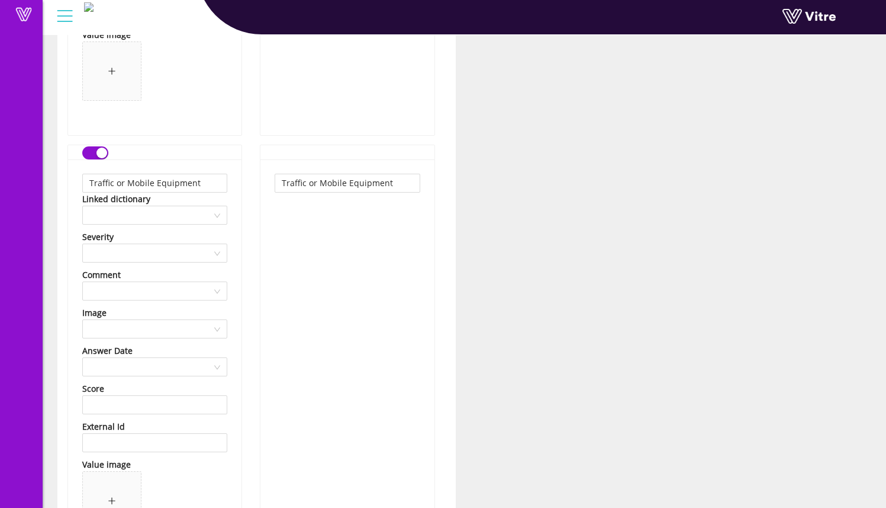
scroll to position [1561, 0]
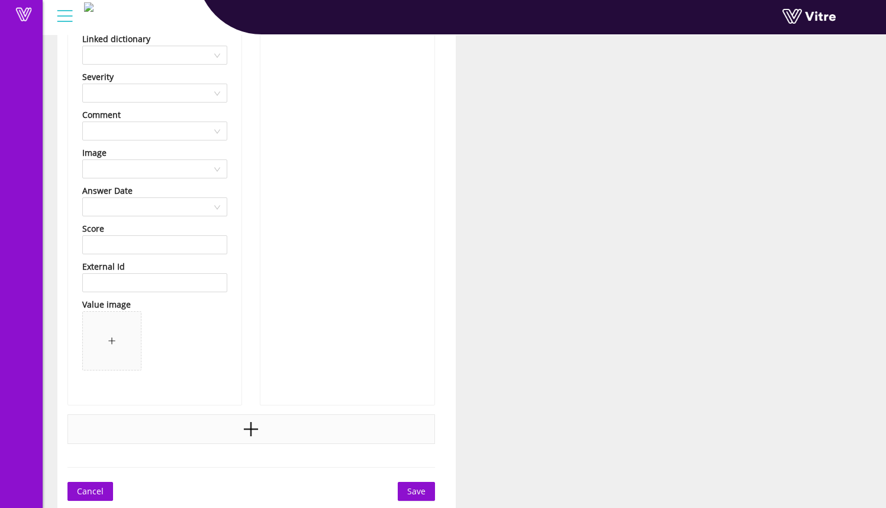
click at [255, 422] on icon "plus" at bounding box center [251, 429] width 18 height 18
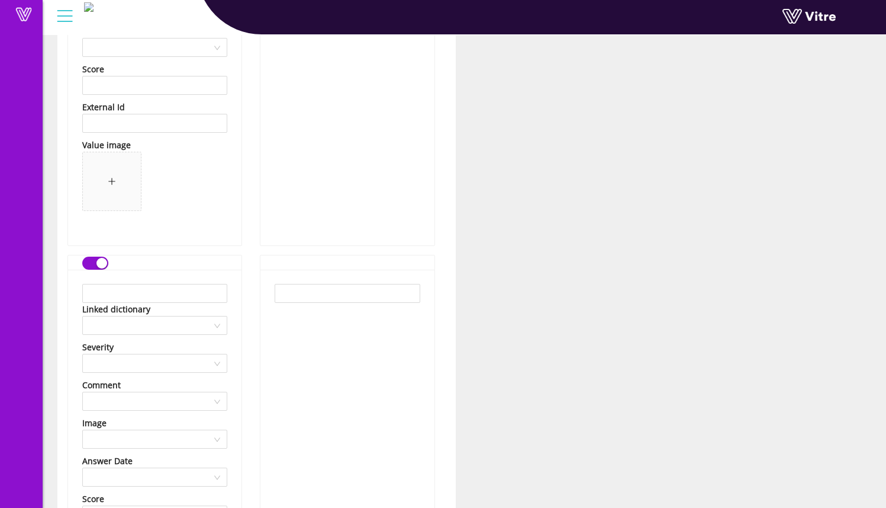
scroll to position [1721, 0]
click at [199, 288] on input "text" at bounding box center [154, 291] width 145 height 19
type input "Other"
click at [330, 297] on input "text" at bounding box center [347, 291] width 145 height 19
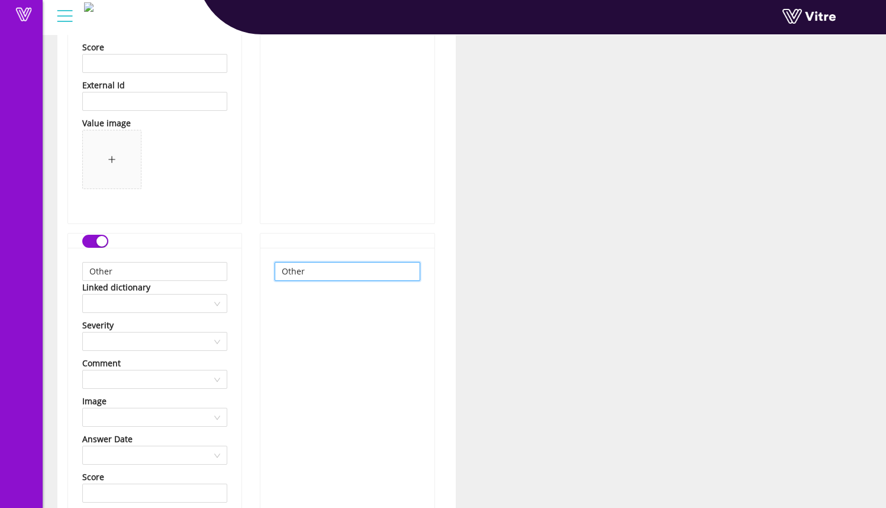
scroll to position [1744, 0]
type input "Other"
click at [189, 373] on input "search" at bounding box center [150, 377] width 123 height 18
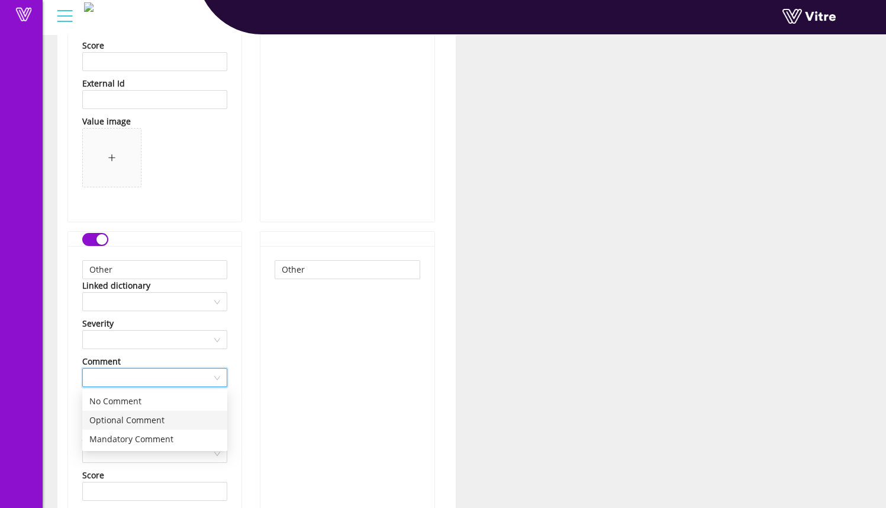
click at [185, 436] on div "Mandatory Comment" at bounding box center [154, 438] width 131 height 13
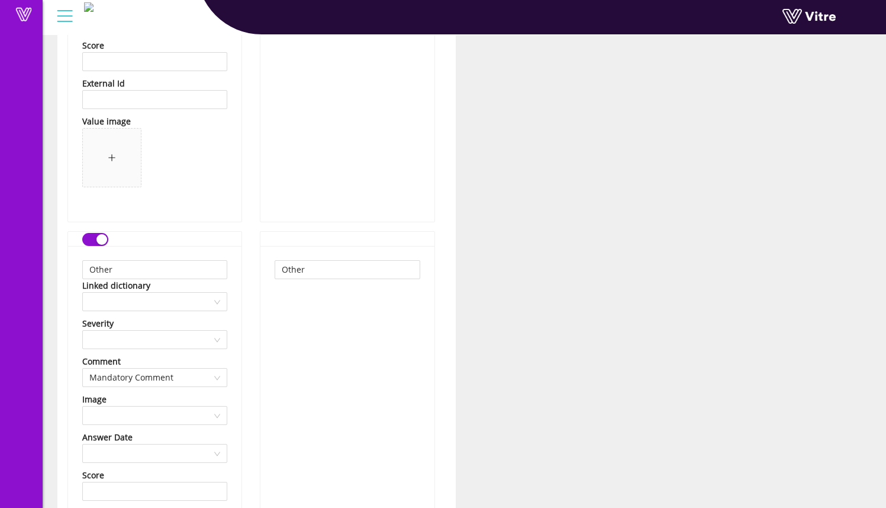
click at [320, 369] on div "Other" at bounding box center [348, 448] width 174 height 405
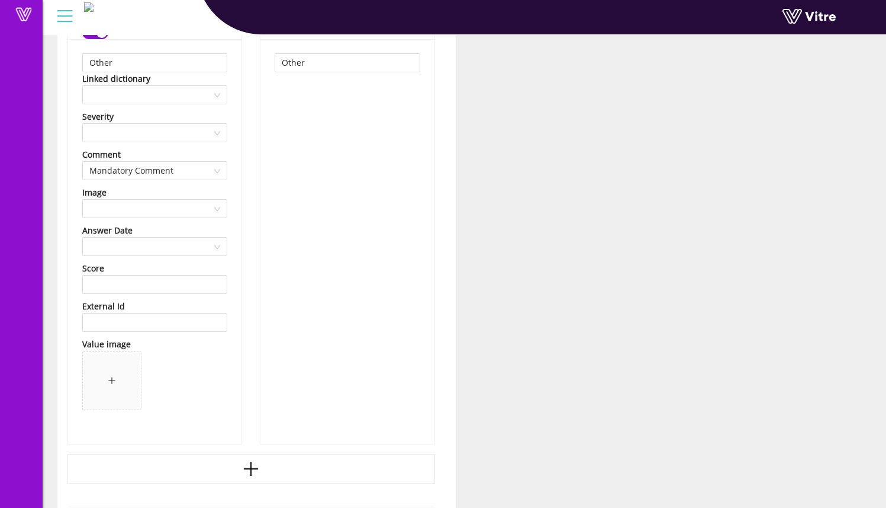
scroll to position [1990, 0]
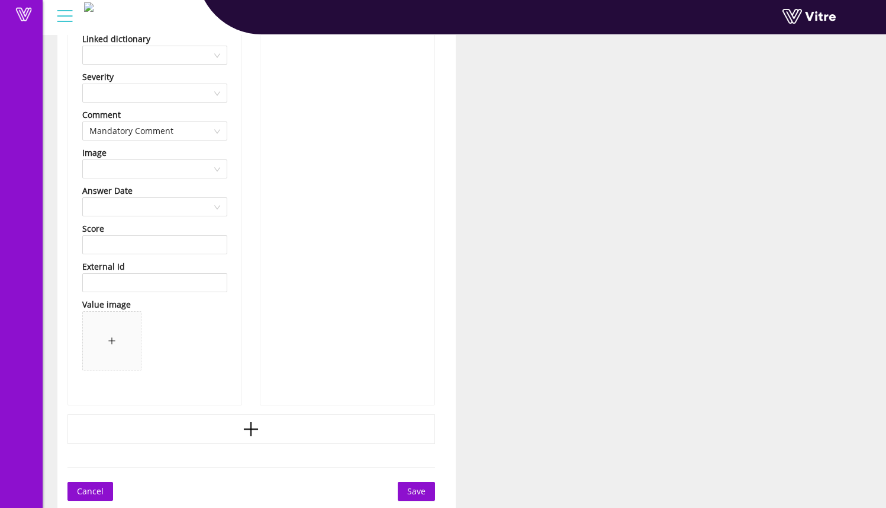
click at [407, 491] on span "Save" at bounding box center [416, 490] width 18 height 13
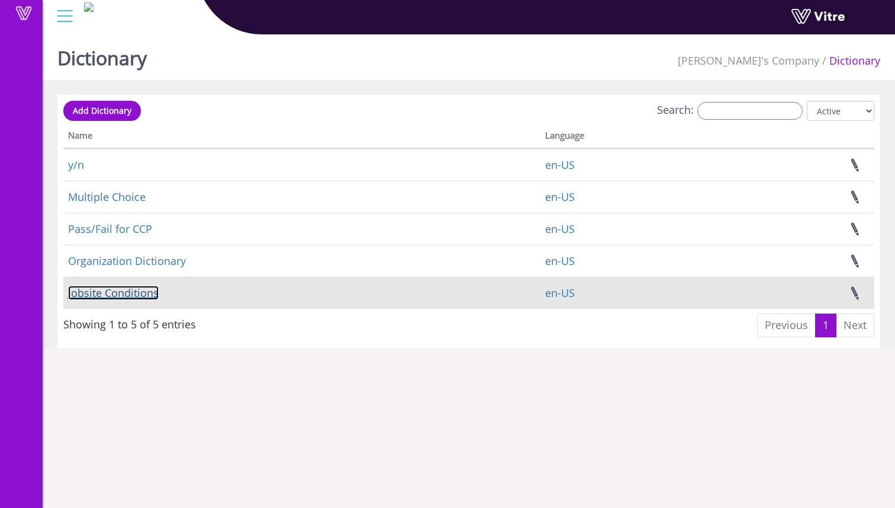
click at [148, 291] on link "Jobsite Conditions" at bounding box center [113, 292] width 91 height 14
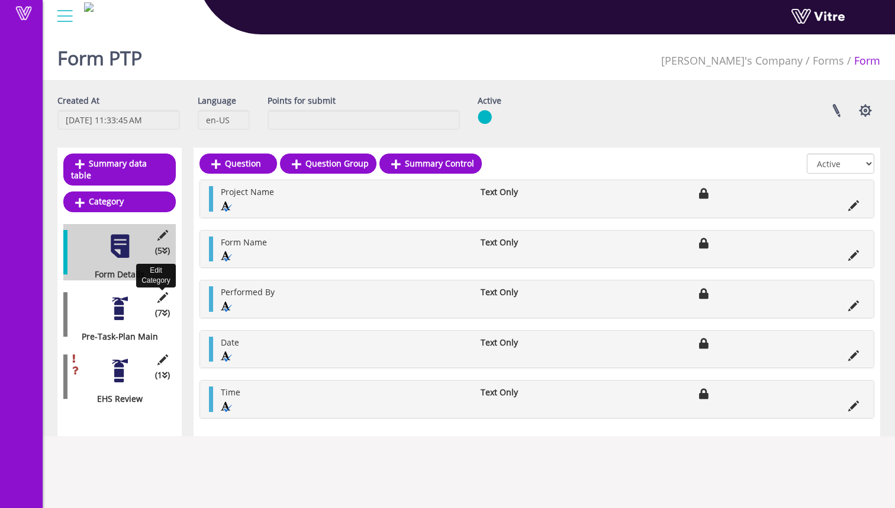
click at [164, 292] on icon at bounding box center [162, 297] width 15 height 11
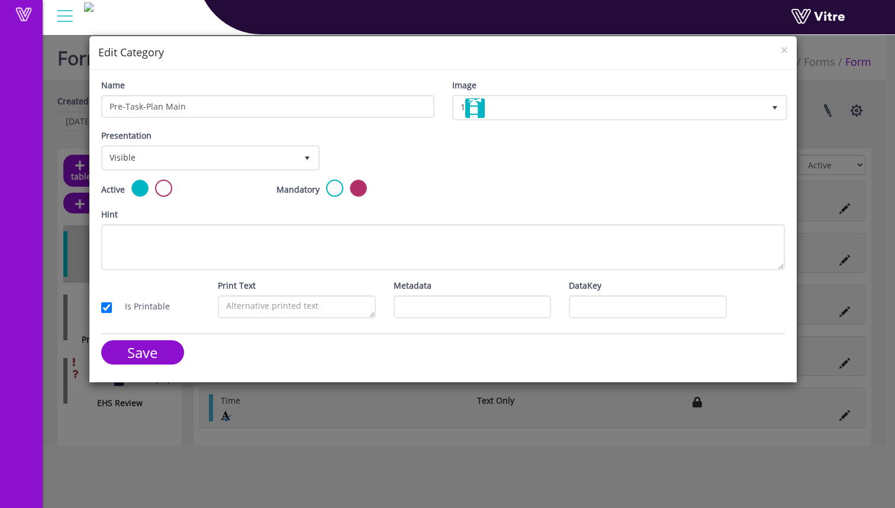
click at [792, 52] on div "× Edit Category" at bounding box center [443, 53] width 708 height 34
click at [787, 53] on span "×" at bounding box center [784, 49] width 7 height 17
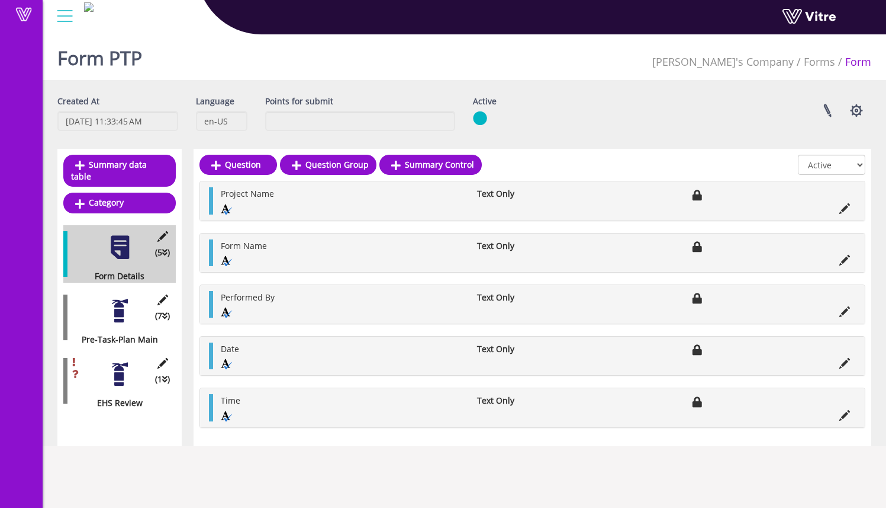
click at [126, 297] on div at bounding box center [120, 310] width 27 height 27
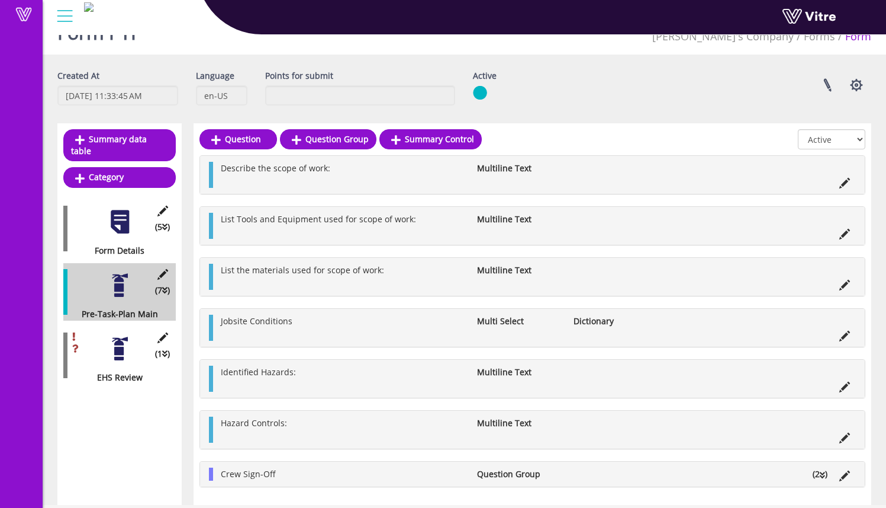
scroll to position [30, 0]
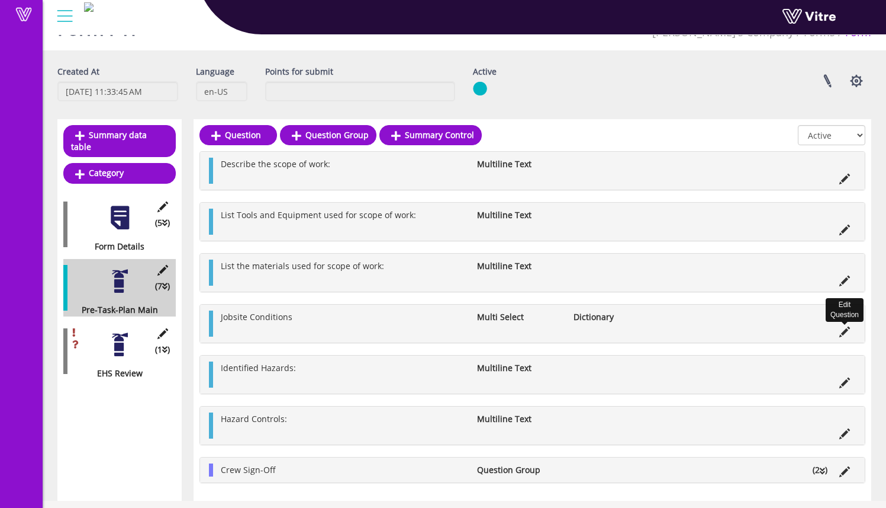
click at [849, 329] on icon at bounding box center [845, 331] width 11 height 11
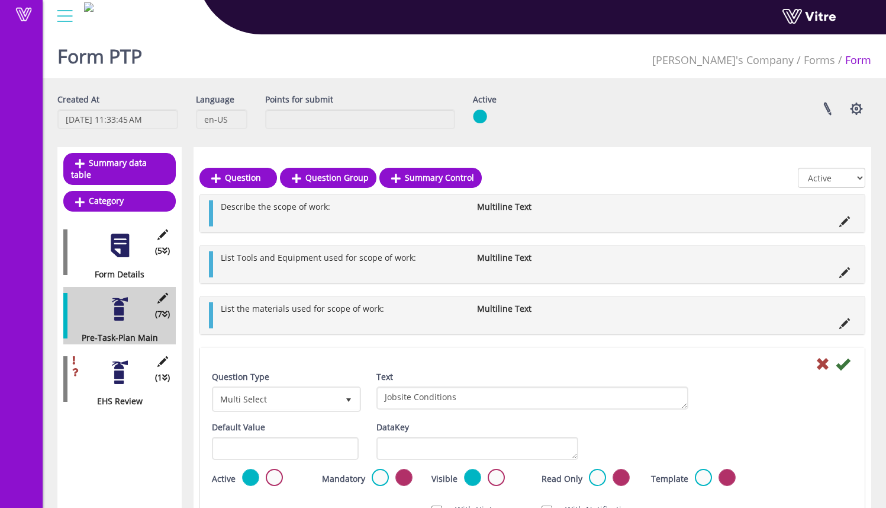
scroll to position [0, 0]
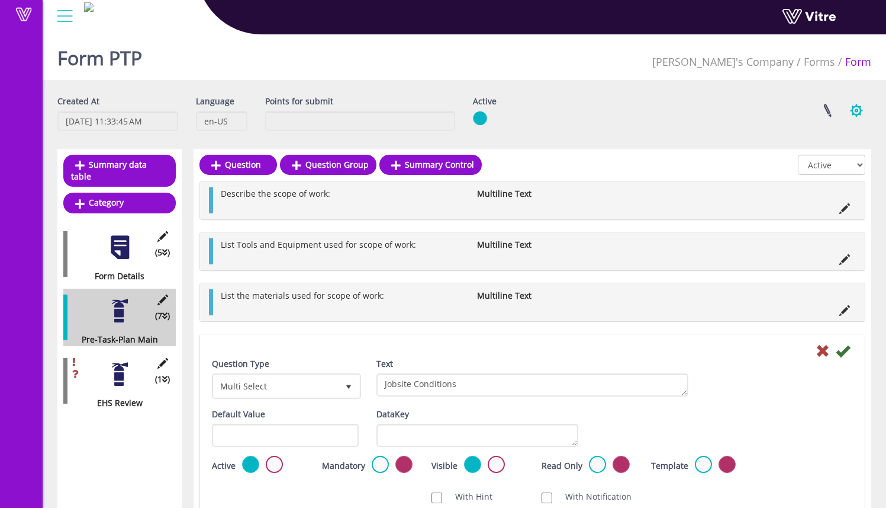
click at [849, 107] on button "button" at bounding box center [857, 110] width 30 height 31
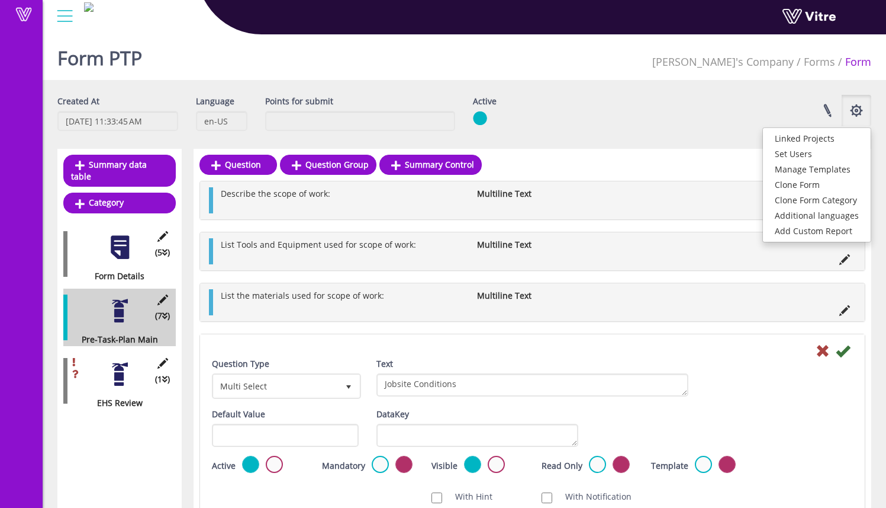
click at [773, 103] on div "Linked Projects Set Users Manage Templates Clone Form Clone Form Category Addit…" at bounding box center [707, 110] width 346 height 31
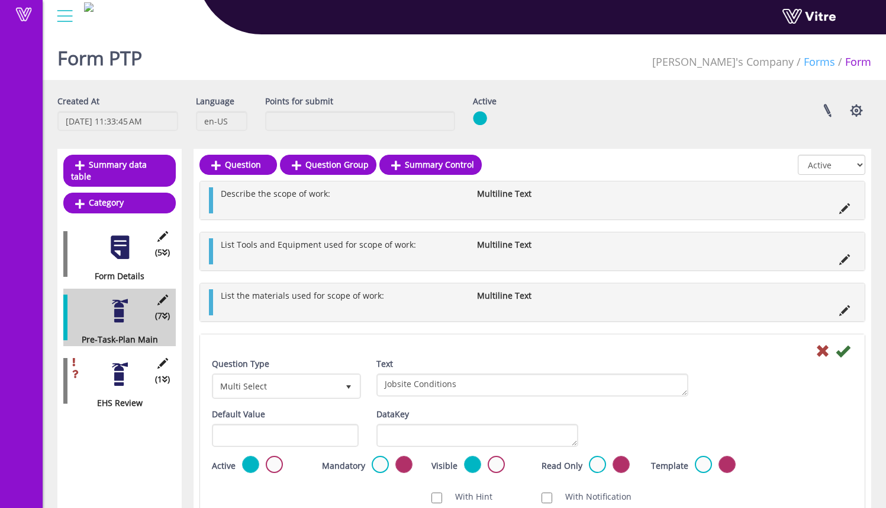
click at [825, 59] on link "Forms" at bounding box center [819, 61] width 31 height 14
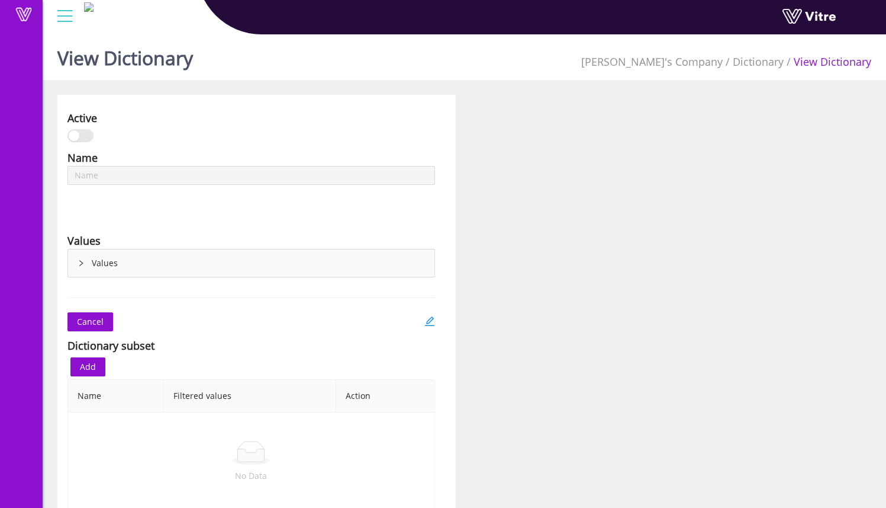
type input "Jobsite Conditions"
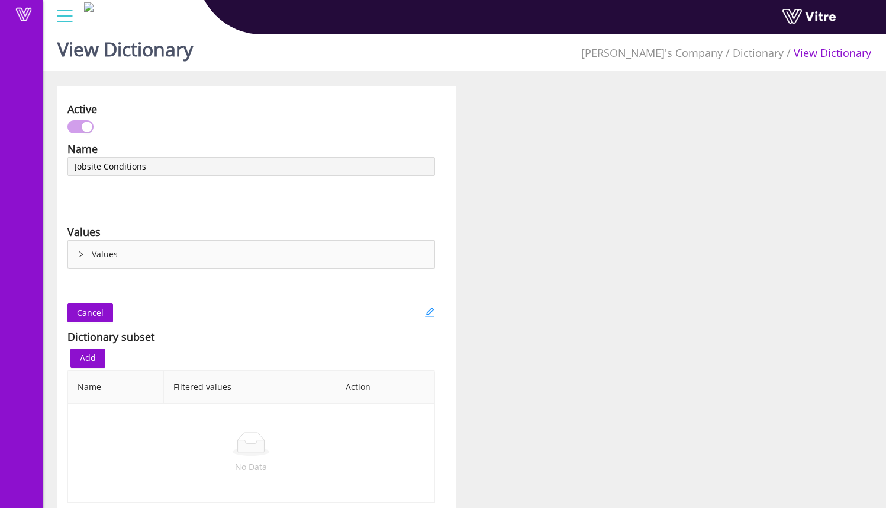
scroll to position [8, 0]
click at [94, 258] on div "Values" at bounding box center [251, 255] width 367 height 27
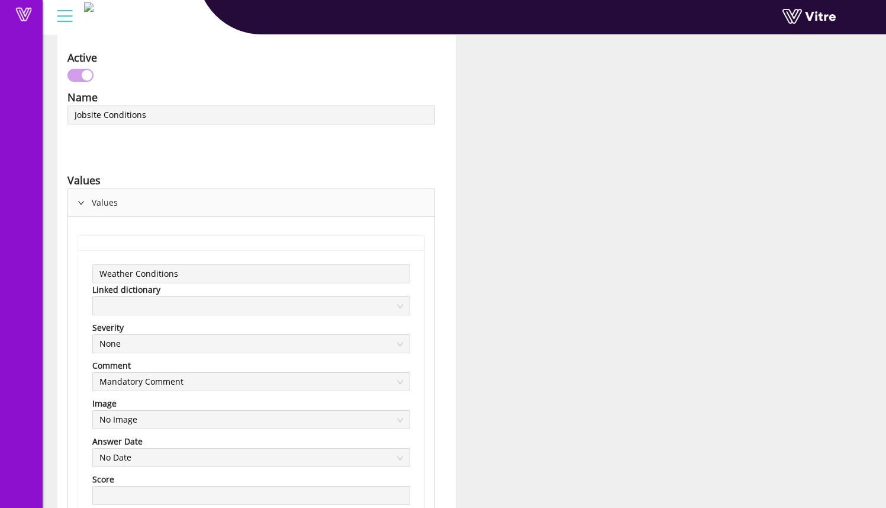
scroll to position [0, 0]
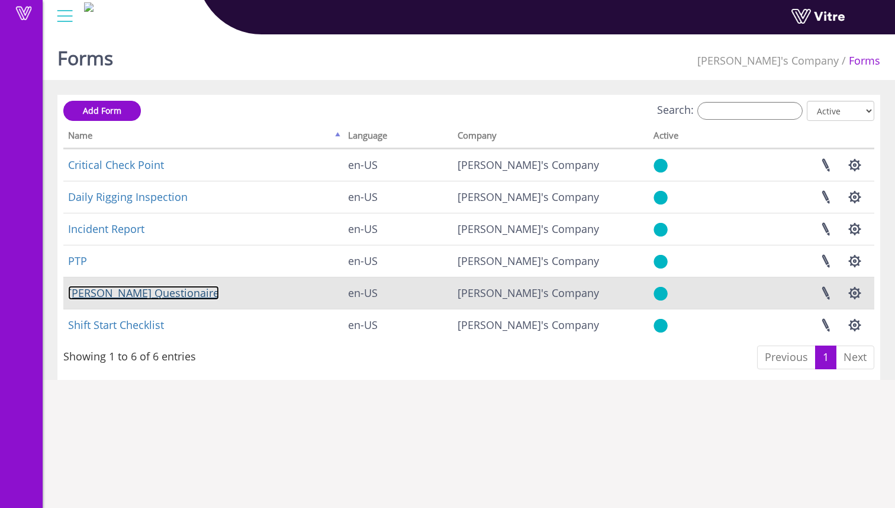
click at [190, 295] on link "Sam Trafton Questionaire" at bounding box center [143, 292] width 151 height 14
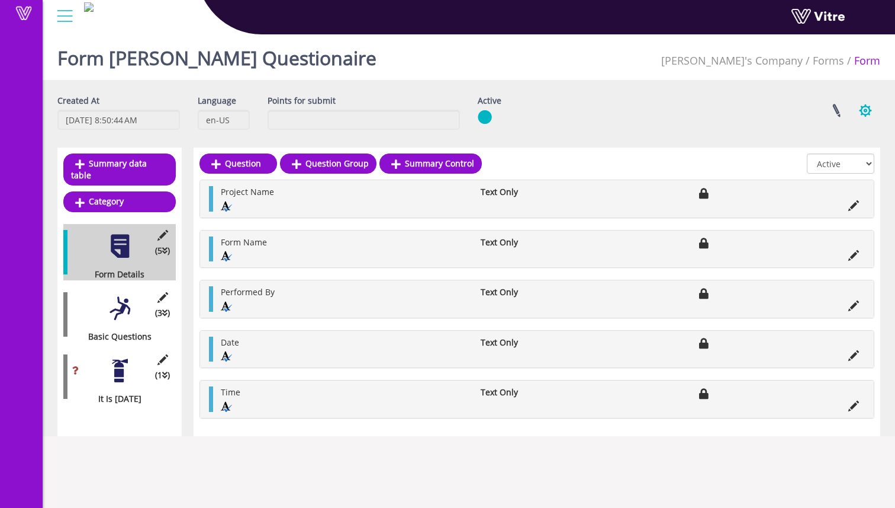
click at [867, 106] on button "button" at bounding box center [866, 110] width 30 height 31
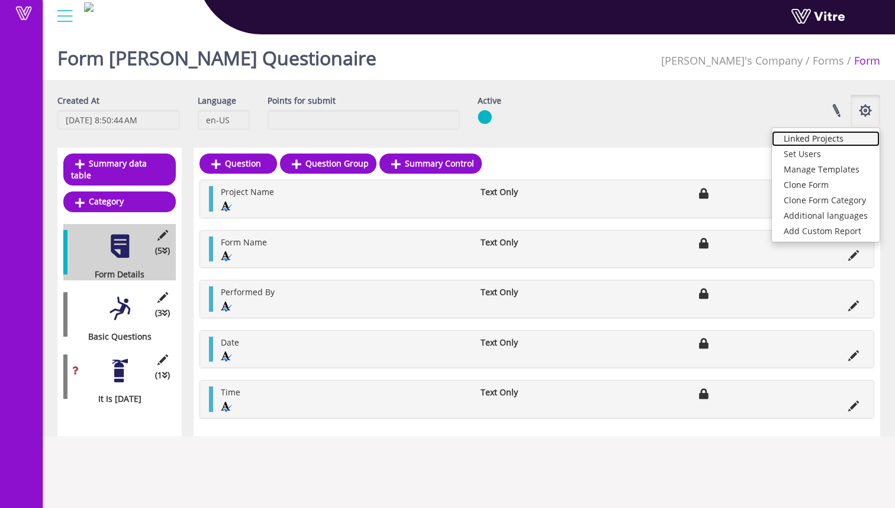
click at [857, 139] on link "Linked Projects" at bounding box center [826, 138] width 108 height 15
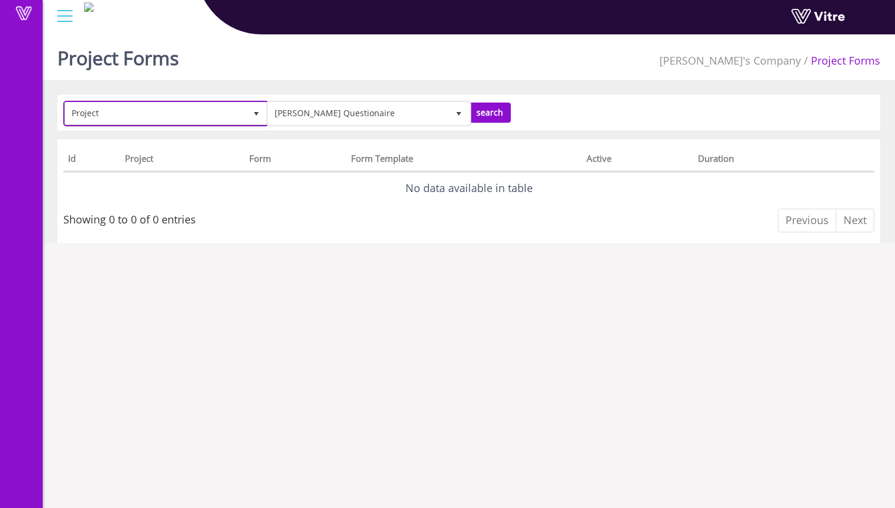
click at [193, 117] on span "Project" at bounding box center [155, 112] width 181 height 21
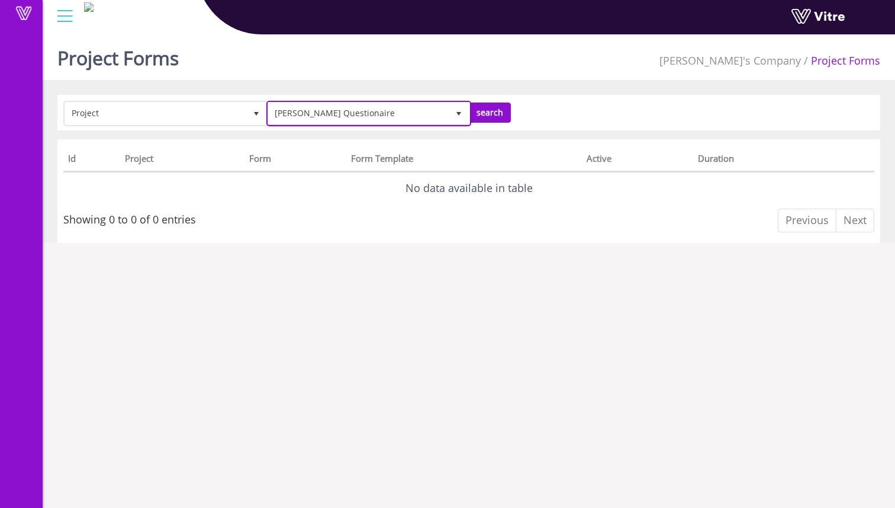
click at [442, 113] on span "Sam Trafton Questionaire" at bounding box center [358, 112] width 181 height 21
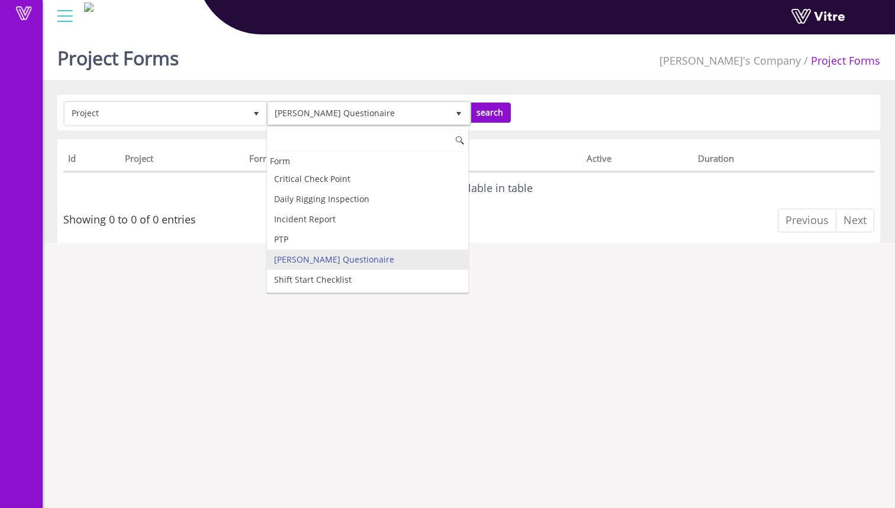
click at [406, 142] on input at bounding box center [368, 140] width 202 height 23
click at [394, 112] on span "Sam Trafton Questionaire" at bounding box center [358, 112] width 181 height 21
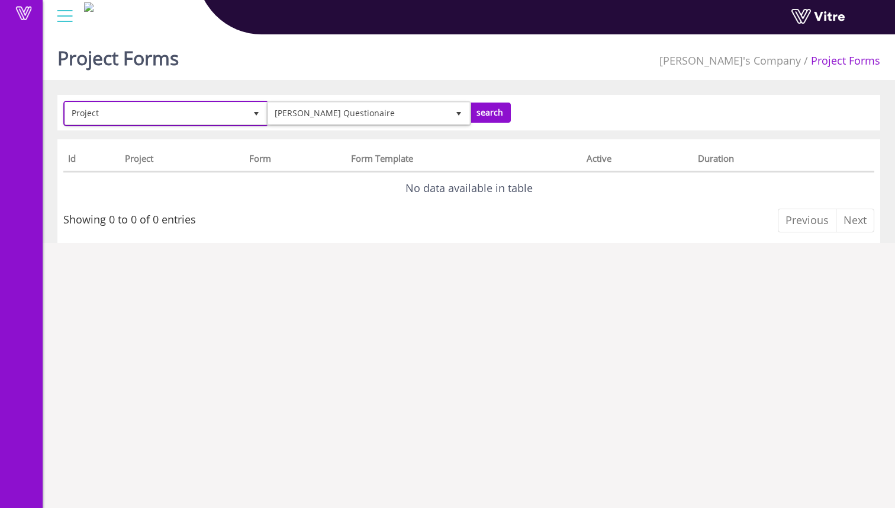
click at [221, 120] on span "Project" at bounding box center [155, 112] width 181 height 21
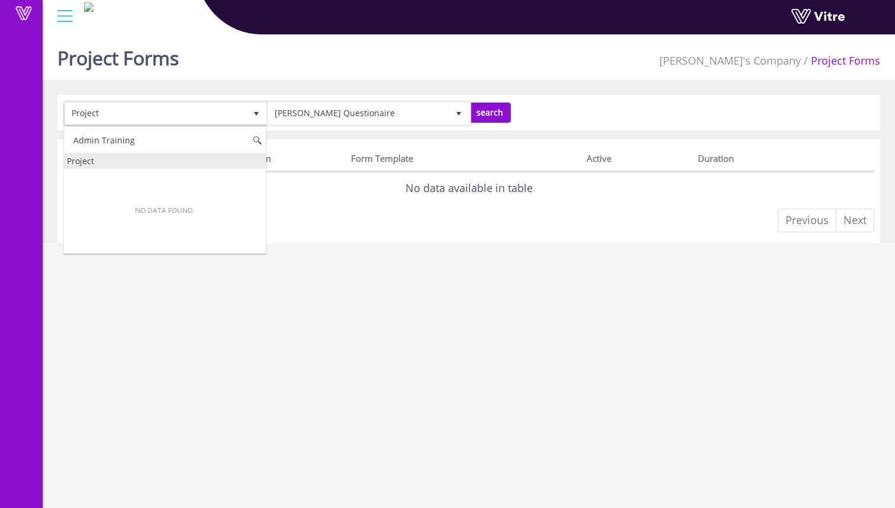
click at [166, 160] on div "Project" at bounding box center [165, 161] width 202 height 16
type input "Admin Training"
click at [333, 246] on html "Vitre Project Forms Sam's Company Project Forms Project Sam Trafton Questionair…" at bounding box center [447, 129] width 895 height 258
click at [782, 60] on span "[PERSON_NAME]'s Company" at bounding box center [731, 60] width 142 height 14
click at [830, 65] on li "Project Forms" at bounding box center [840, 60] width 79 height 15
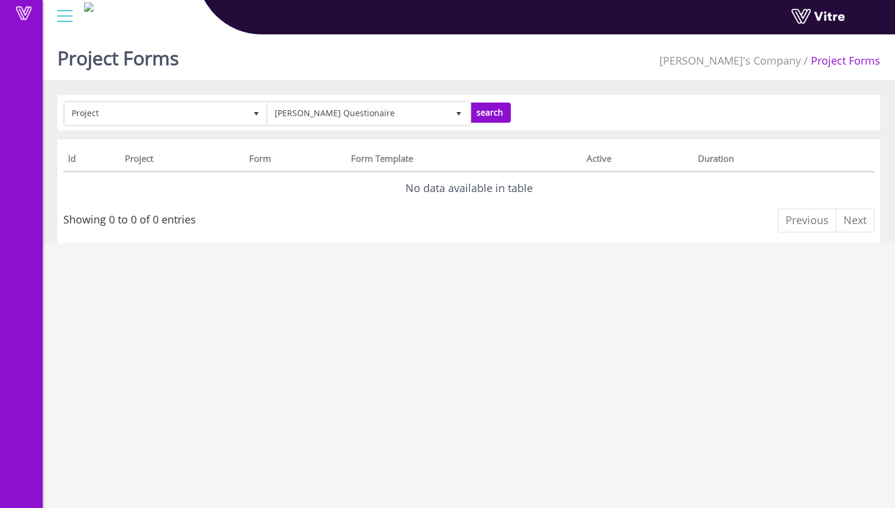
click at [61, 11] on div at bounding box center [65, 16] width 27 height 32
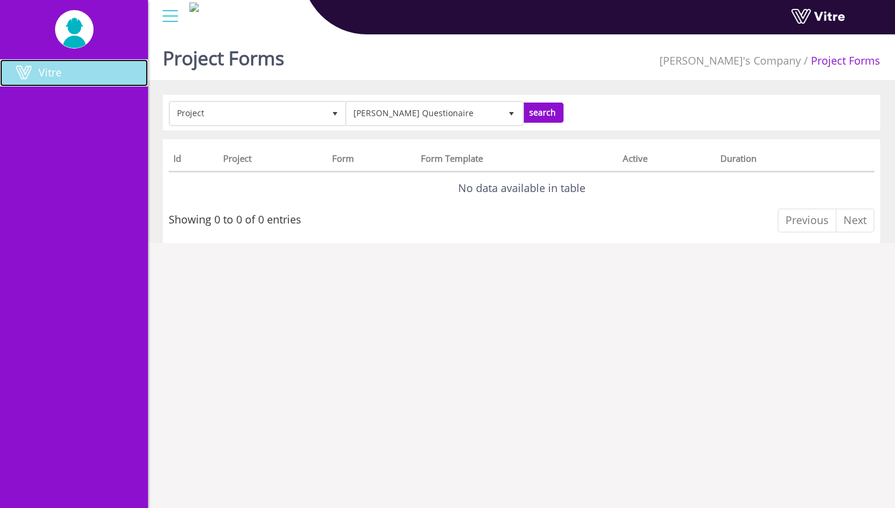
click at [63, 81] on link "Vitre" at bounding box center [74, 72] width 148 height 27
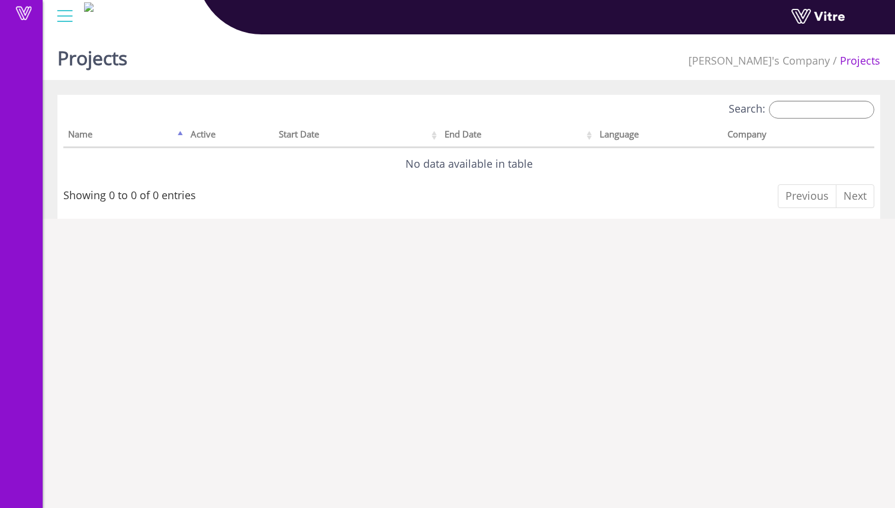
click at [834, 118] on div "Search:" at bounding box center [676, 111] width 397 height 21
click at [836, 112] on input "Search:" at bounding box center [821, 110] width 105 height 18
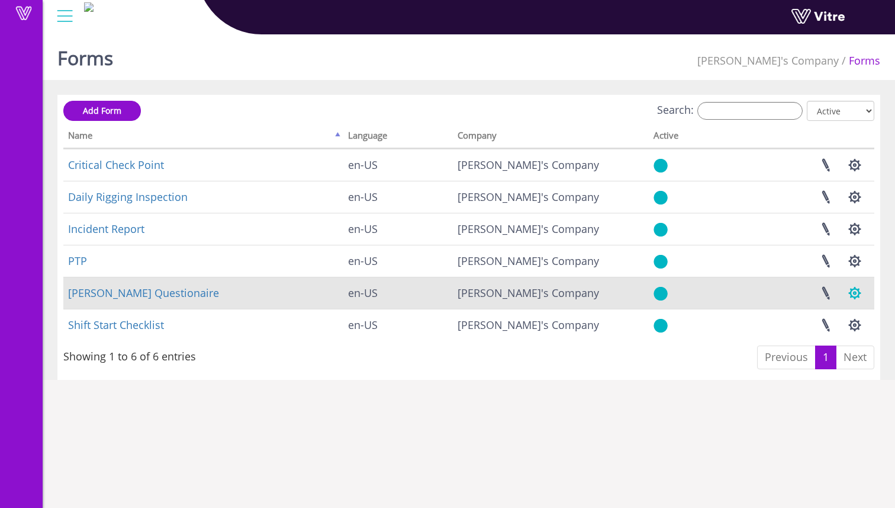
click at [852, 291] on button "button" at bounding box center [855, 292] width 30 height 31
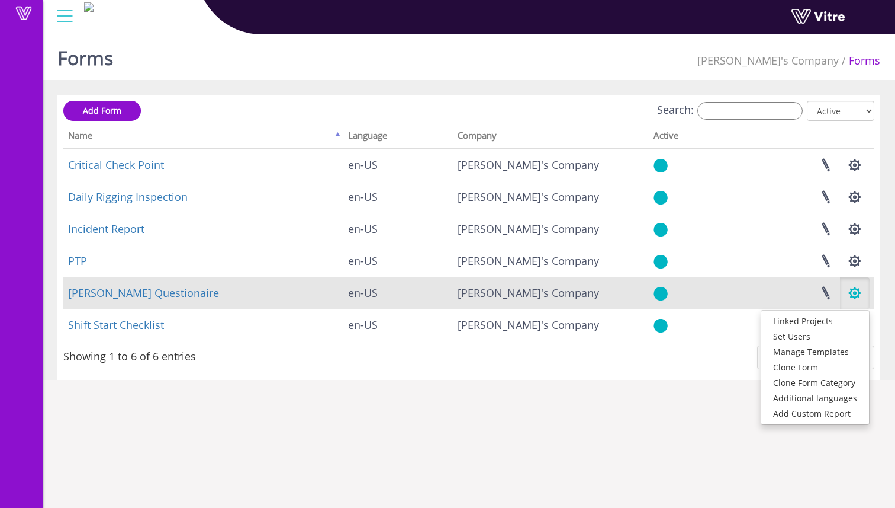
click at [854, 291] on button "button" at bounding box center [855, 292] width 30 height 31
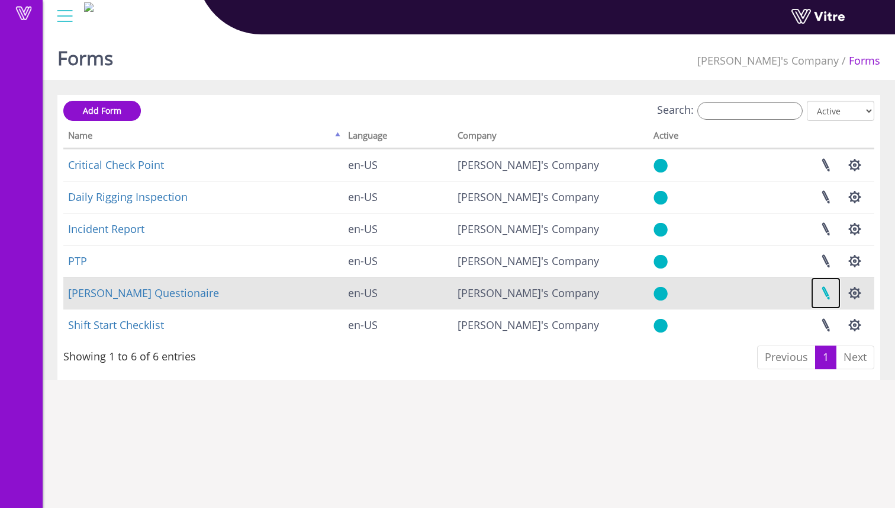
click at [826, 291] on link at bounding box center [826, 292] width 30 height 31
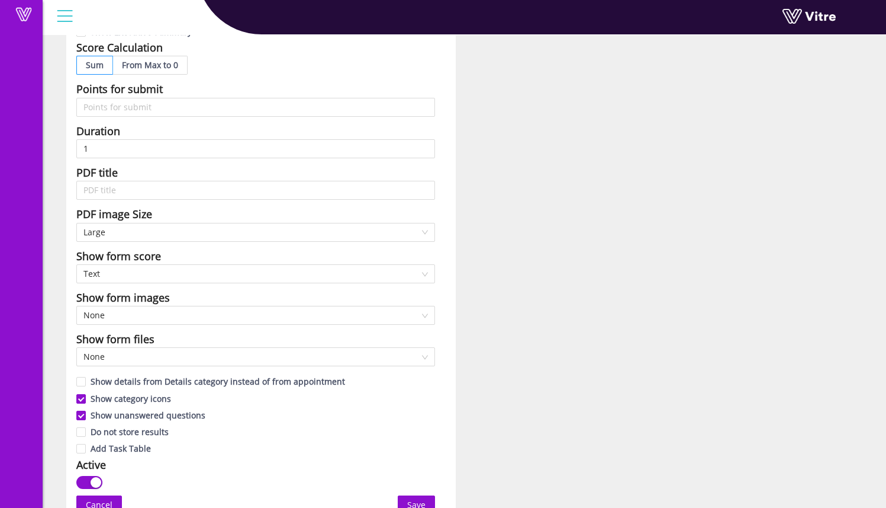
scroll to position [384, 0]
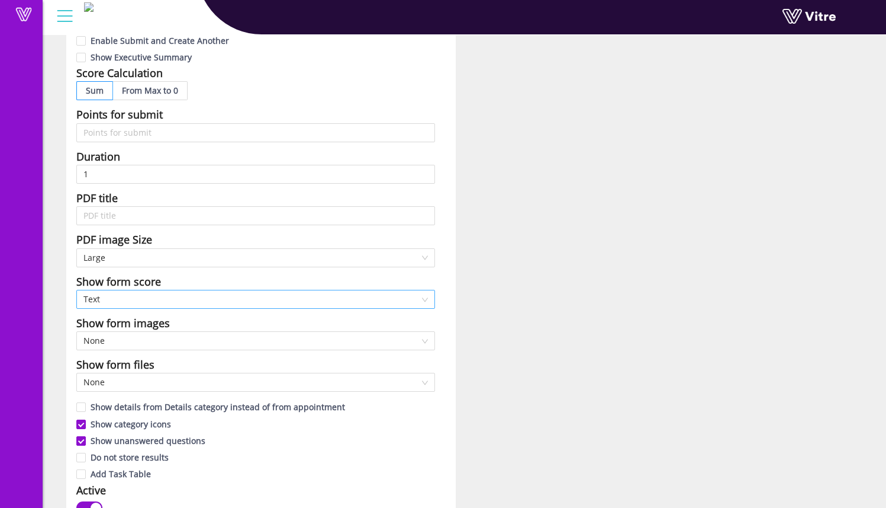
click at [176, 298] on span "Text" at bounding box center [255, 299] width 345 height 18
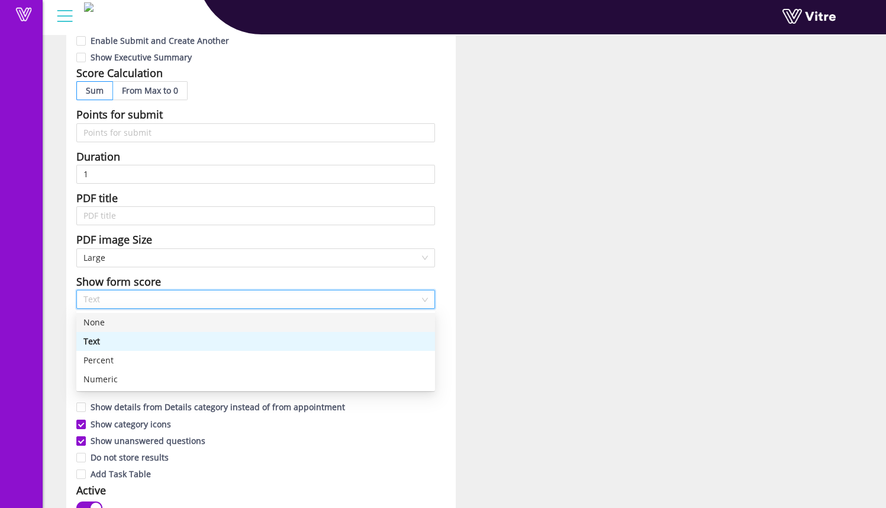
click at [168, 322] on div "None" at bounding box center [255, 322] width 345 height 13
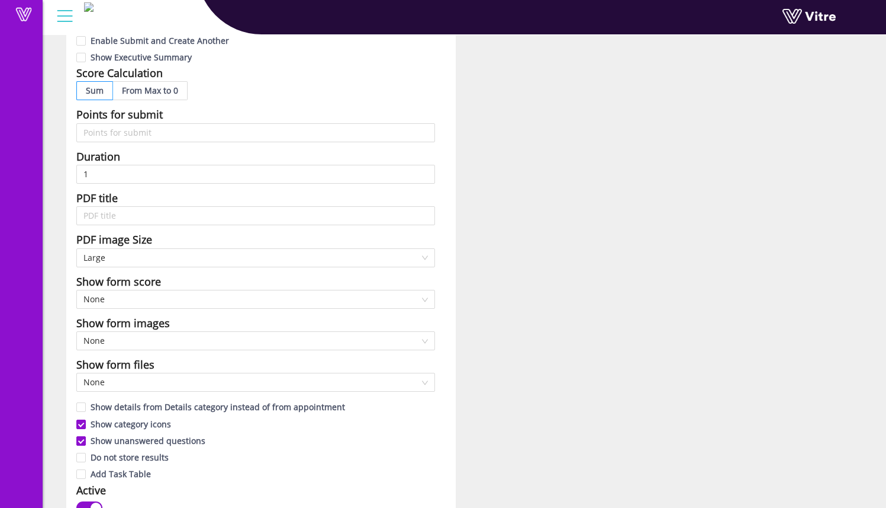
click at [486, 271] on div "Name [PERSON_NAME] Questionaire Form Title Language English Icon Allow share re…" at bounding box center [464, 128] width 814 height 836
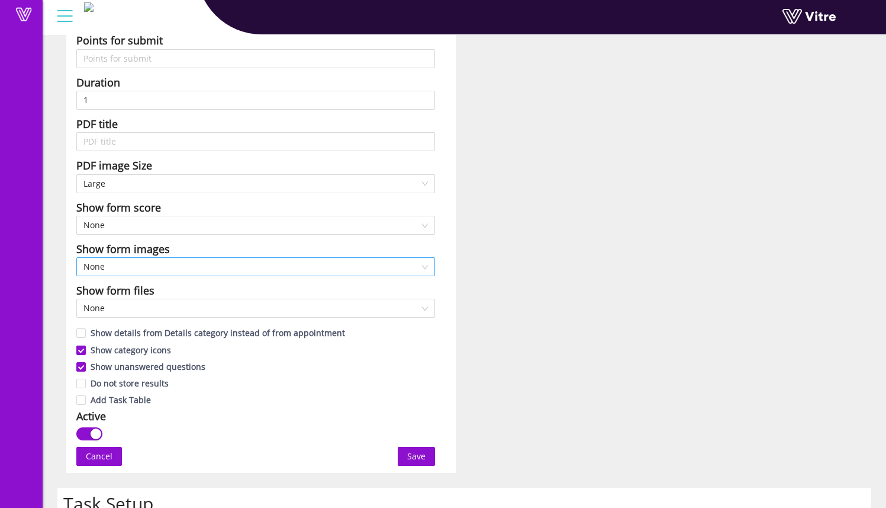
scroll to position [458, 0]
click at [213, 265] on span "None" at bounding box center [255, 267] width 345 height 18
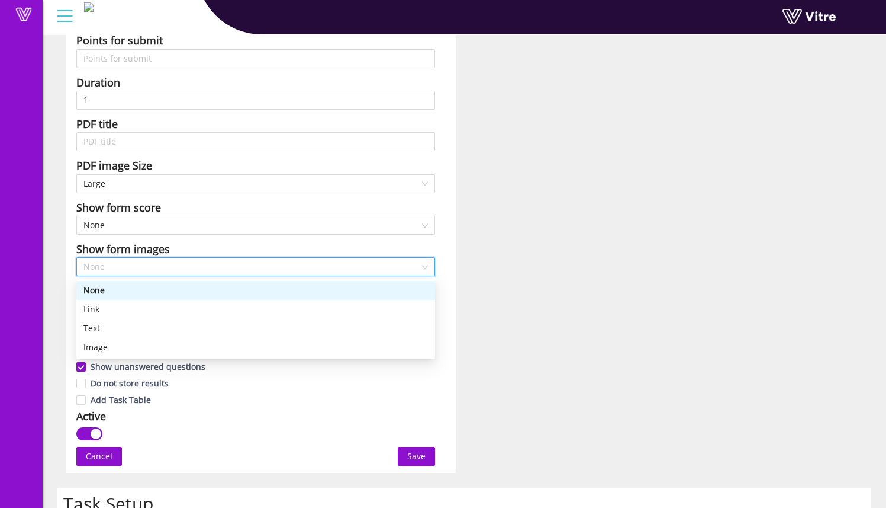
click at [213, 265] on span "None" at bounding box center [255, 267] width 345 height 18
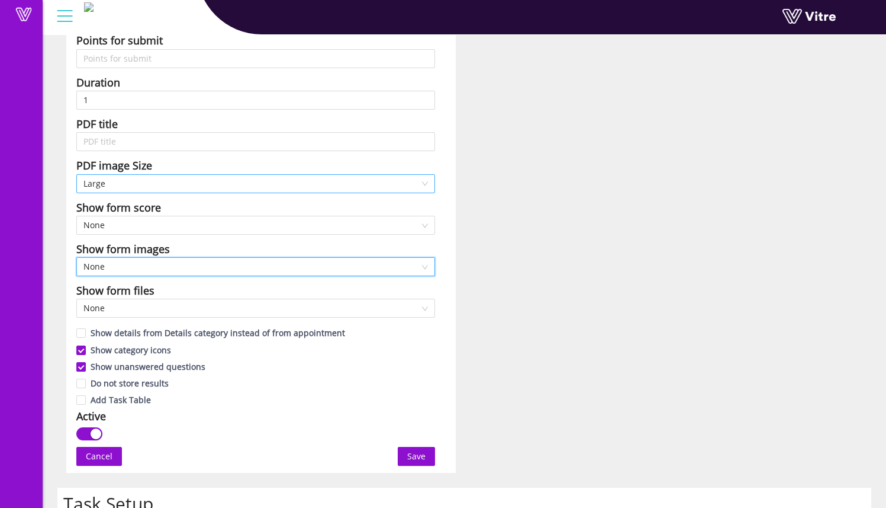
click at [183, 181] on span "Large" at bounding box center [255, 184] width 345 height 18
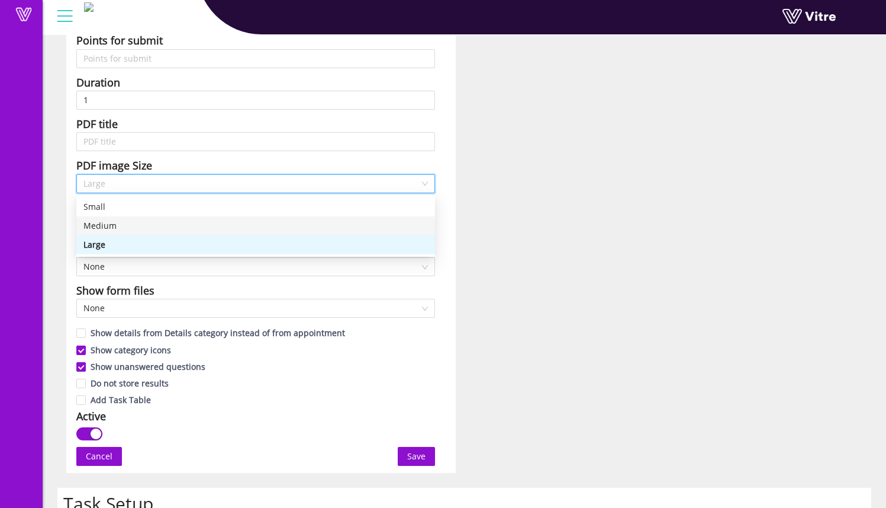
click at [166, 224] on div "Medium" at bounding box center [255, 225] width 345 height 13
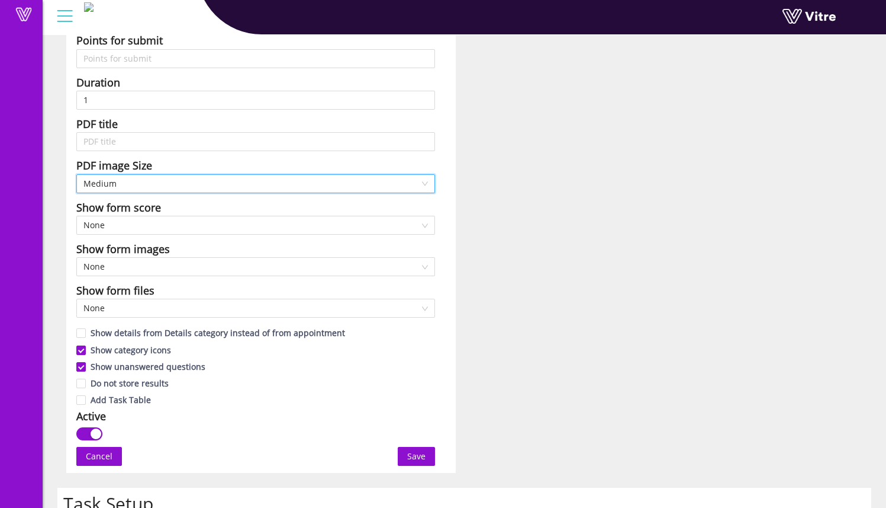
click at [497, 191] on div "Name Sam Trafton Questionaire Form Title Language English Icon Allow share resu…" at bounding box center [464, 54] width 814 height 836
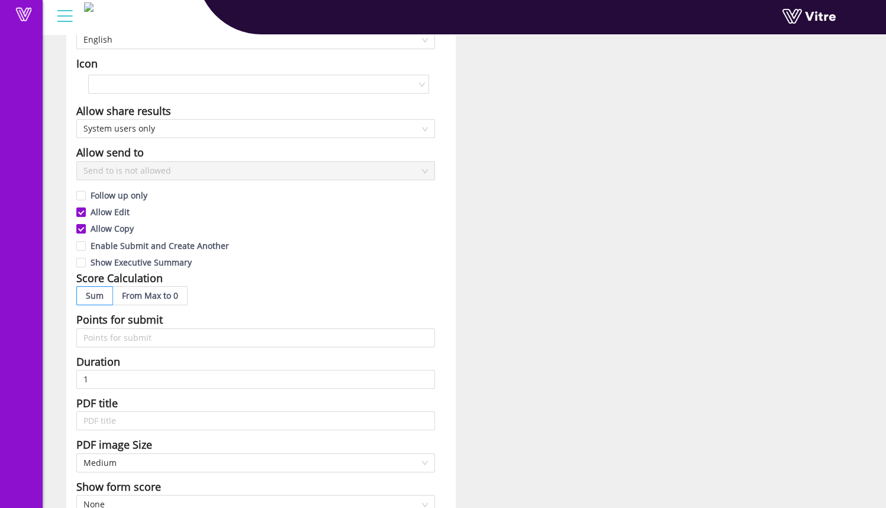
scroll to position [0, 0]
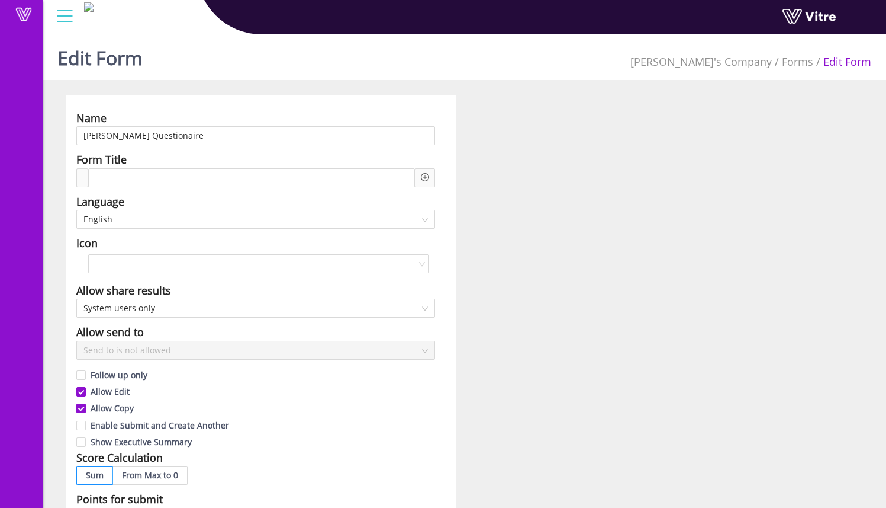
click at [422, 173] on icon "plus-circle" at bounding box center [425, 177] width 8 height 8
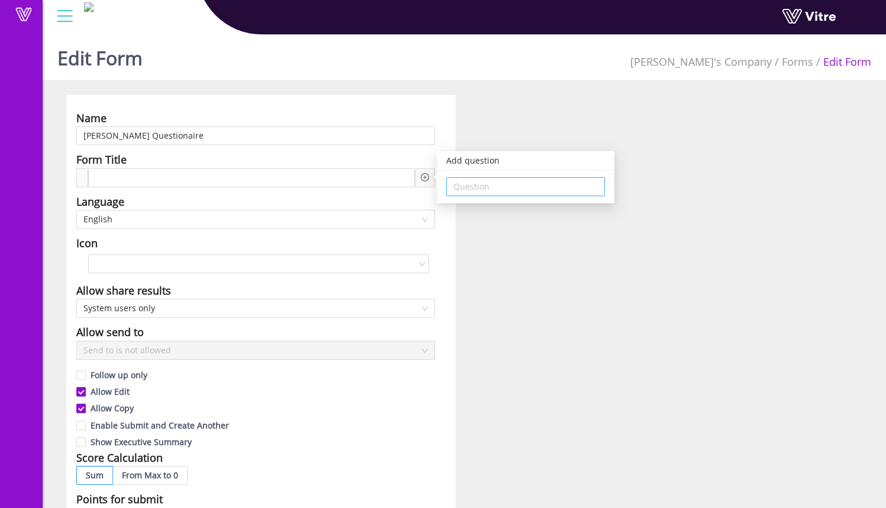
click at [538, 188] on input "search" at bounding box center [526, 187] width 144 height 18
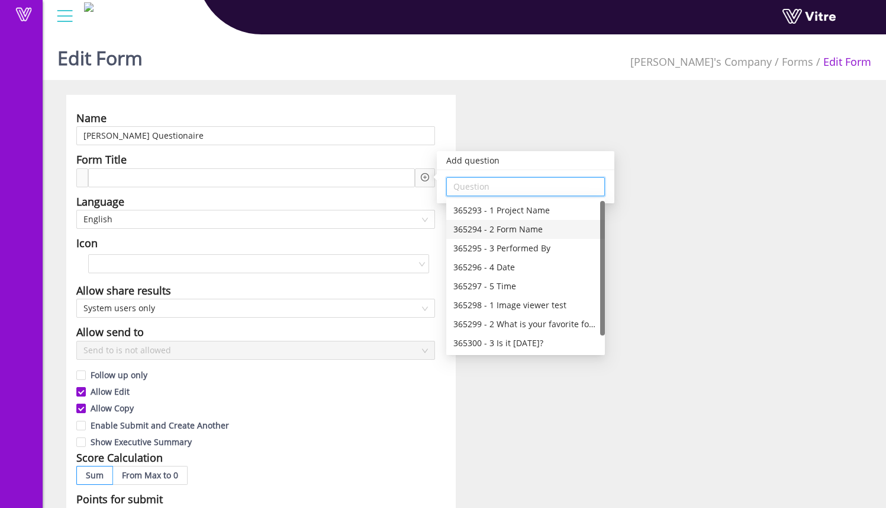
click at [560, 228] on div "365294 - 2 Form Name" at bounding box center [526, 229] width 144 height 13
type input "365294 - 2 Form Name"
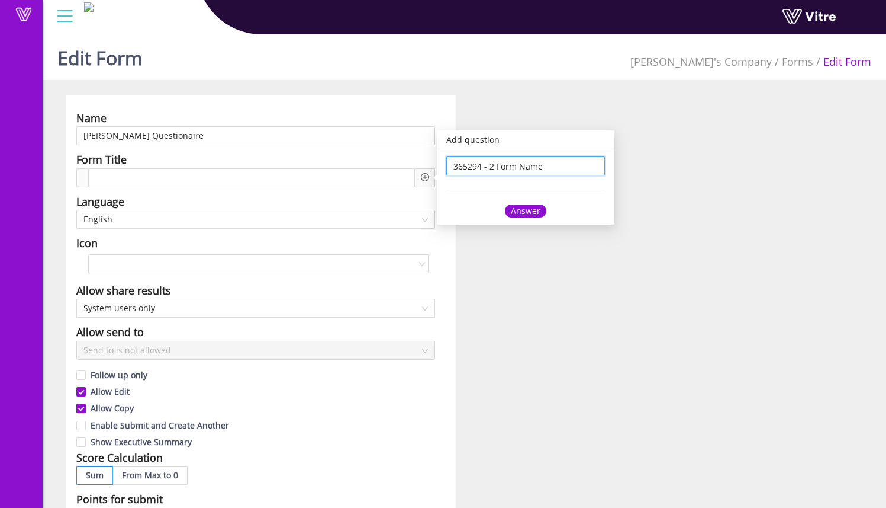
click at [530, 209] on div "Answer" at bounding box center [525, 210] width 41 height 13
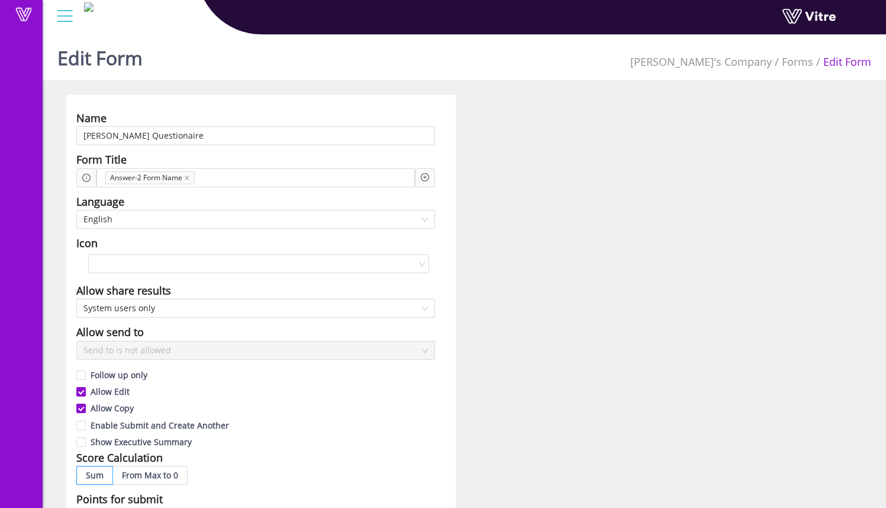
click at [425, 180] on icon "plus-circle" at bounding box center [425, 177] width 8 height 8
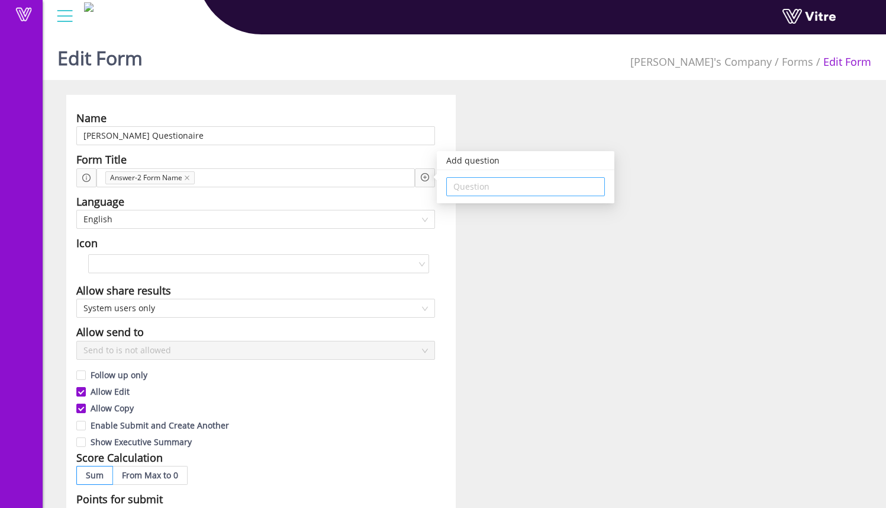
click at [524, 189] on input "search" at bounding box center [526, 187] width 144 height 18
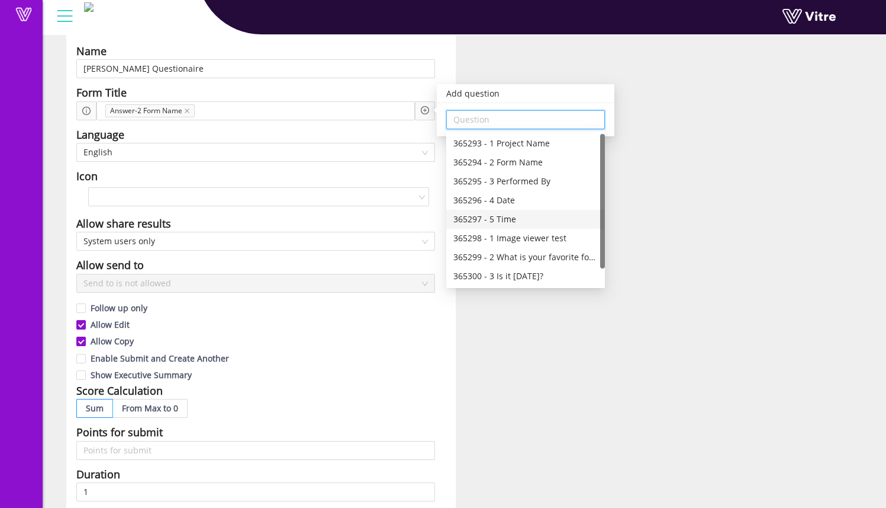
scroll to position [54, 0]
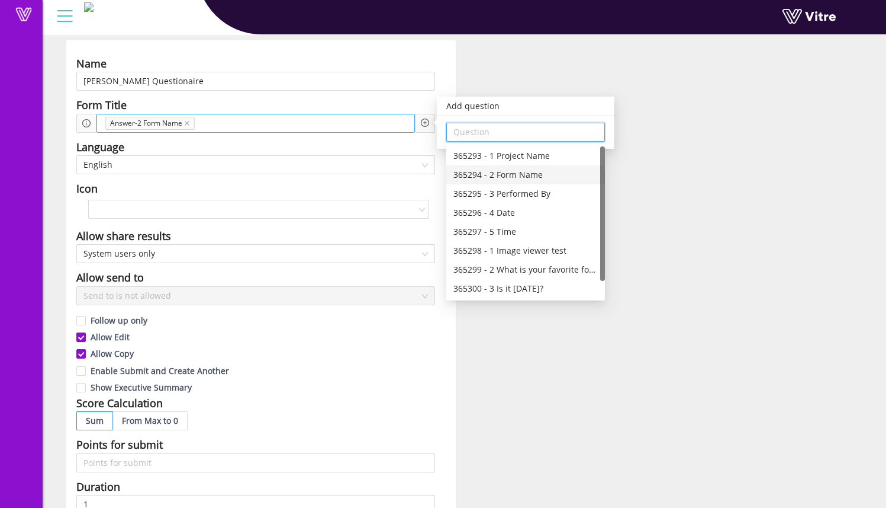
click at [291, 124] on div "Answer-2 Form Name" at bounding box center [256, 123] width 319 height 19
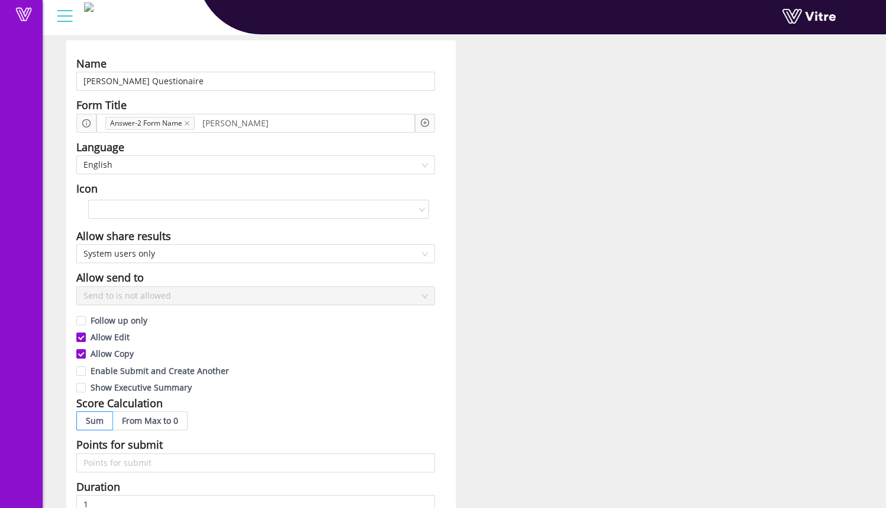
click at [606, 140] on div "Name Sam Trafton Questionaire Form Title Answer-2 Form Name Sam Trafton Add que…" at bounding box center [464, 458] width 814 height 836
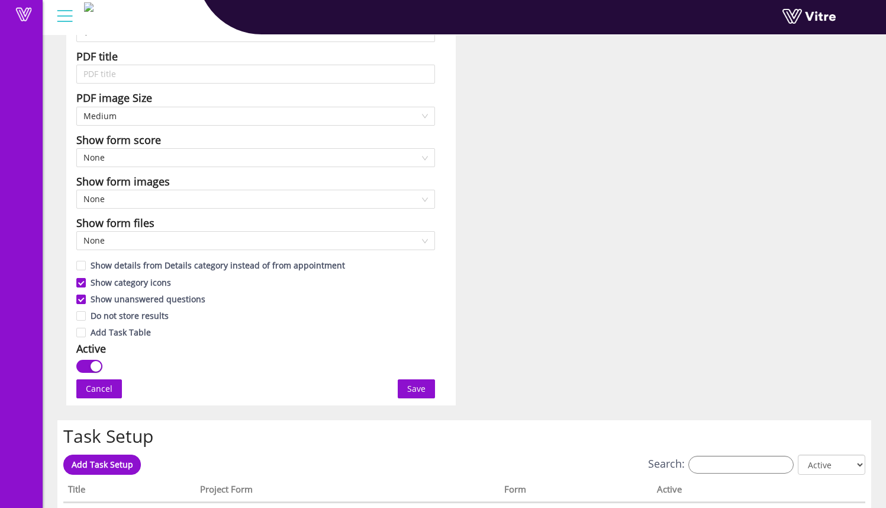
scroll to position [448, 0]
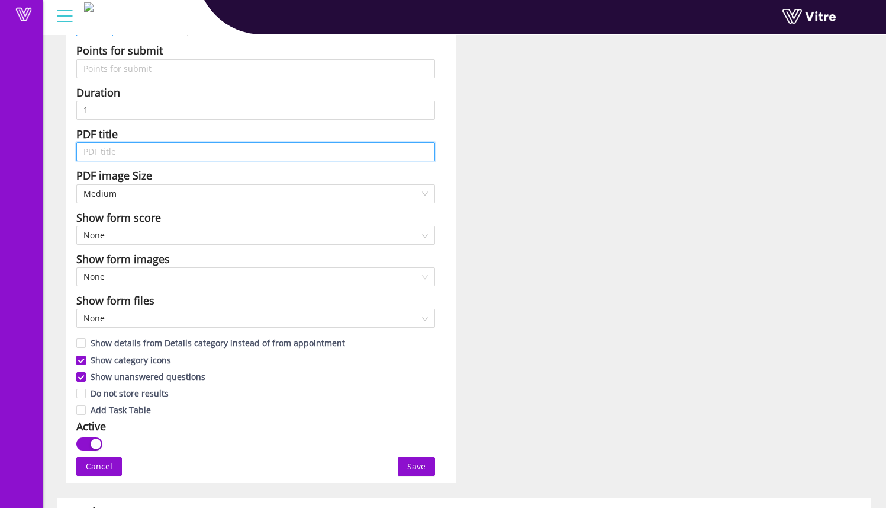
click at [191, 147] on input "text" at bounding box center [255, 151] width 359 height 19
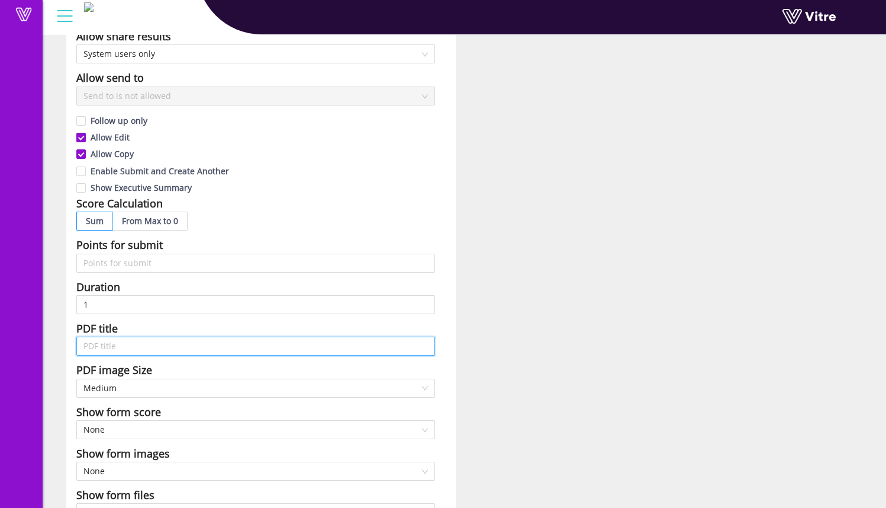
scroll to position [0, 0]
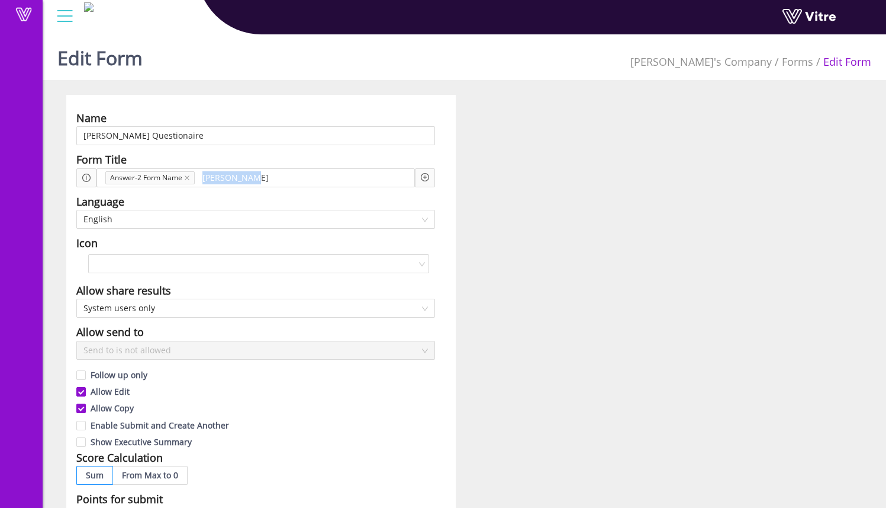
drag, startPoint x: 337, startPoint y: 178, endPoint x: 76, endPoint y: 171, distance: 261.2
click at [76, 171] on div "Answer-2 Form Name Sam Trafton Add question Question" at bounding box center [255, 177] width 359 height 19
click at [188, 179] on icon "close" at bounding box center [187, 177] width 5 height 5
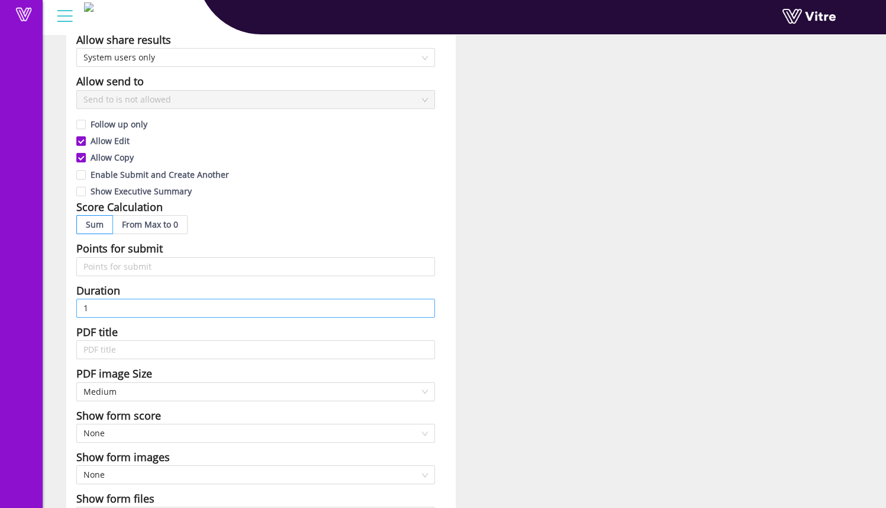
scroll to position [252, 0]
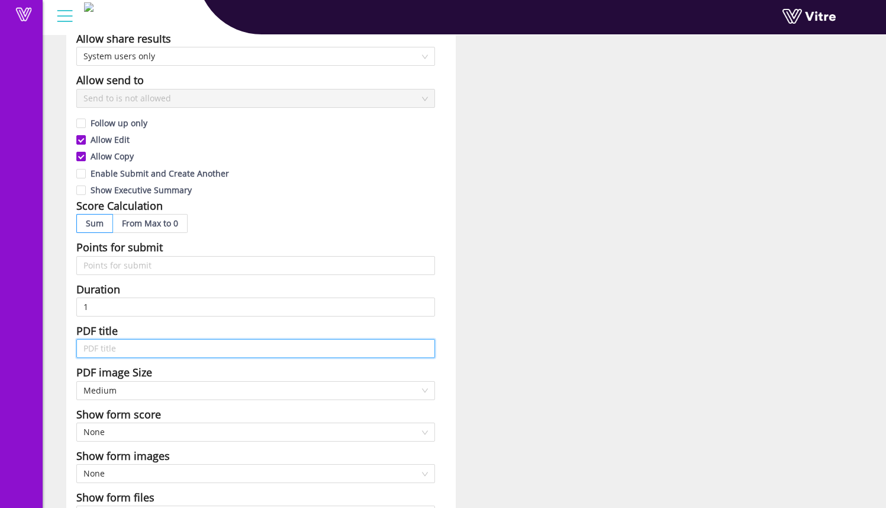
click at [153, 349] on input "text" at bounding box center [255, 348] width 359 height 19
type input "[PERSON_NAME] Questionaire"
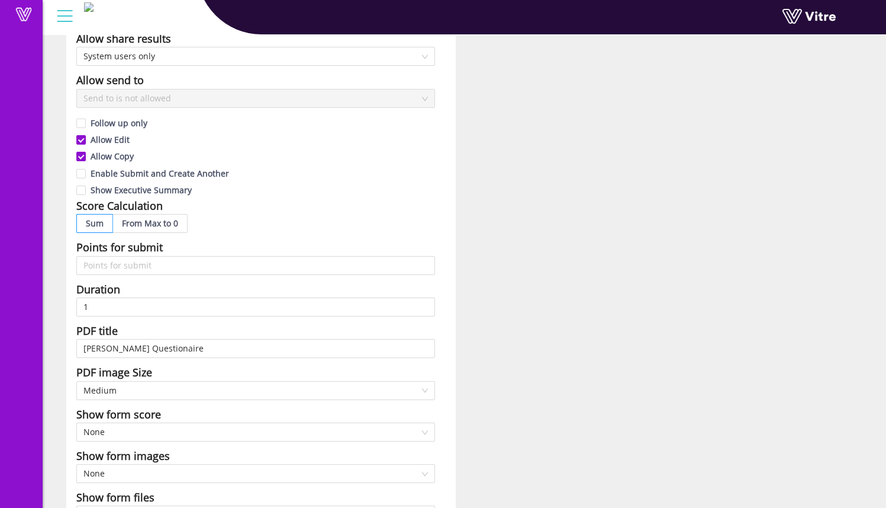
drag, startPoint x: 526, startPoint y: 293, endPoint x: 527, endPoint y: 283, distance: 9.5
click at [526, 293] on div "Name Sam Trafton Questionaire Form Title Add question Question Language English…" at bounding box center [464, 261] width 814 height 836
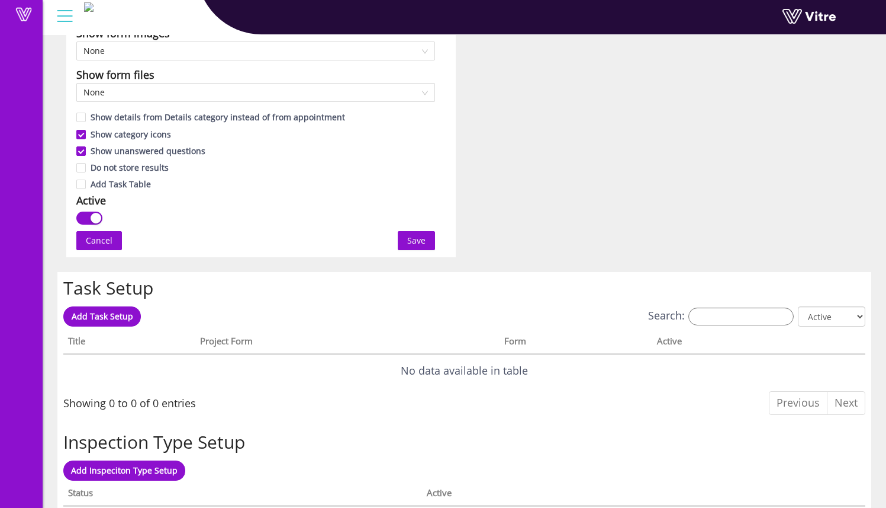
scroll to position [667, 0]
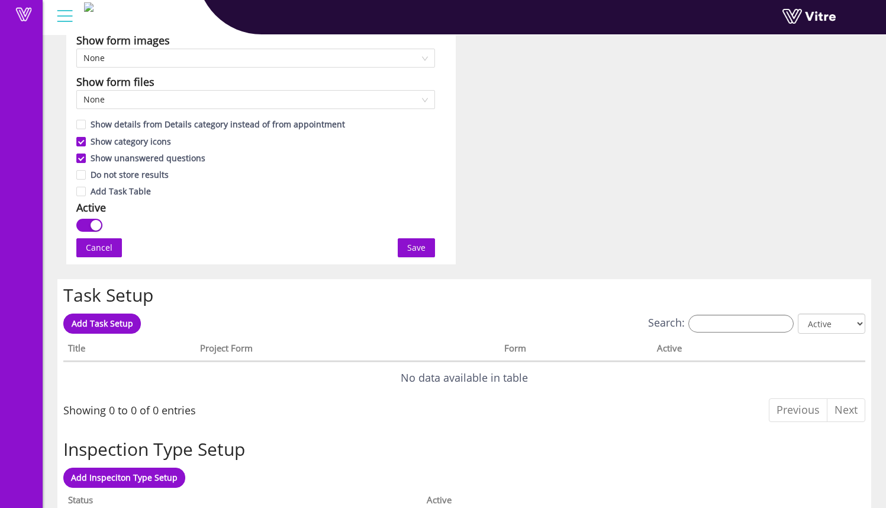
click at [416, 251] on span "Save" at bounding box center [416, 247] width 18 height 13
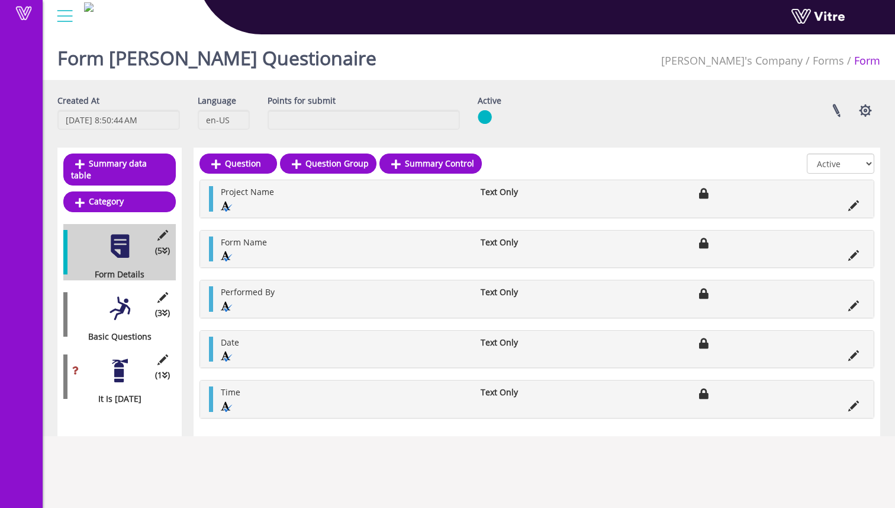
click at [123, 307] on div at bounding box center [120, 308] width 27 height 27
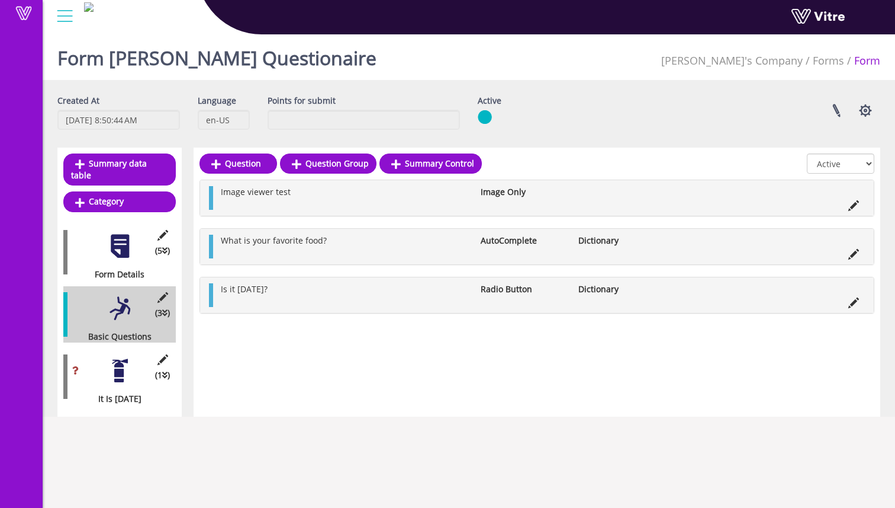
click at [114, 371] on div at bounding box center [120, 370] width 27 height 27
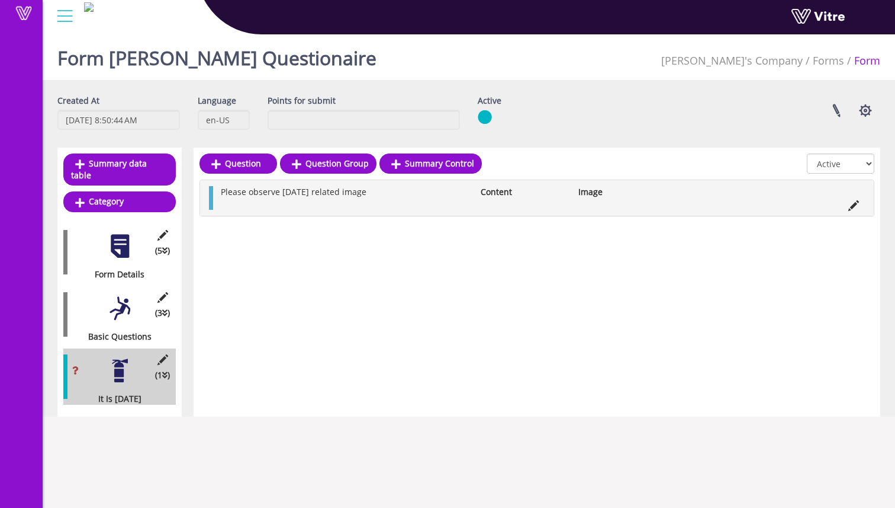
click at [130, 295] on div at bounding box center [120, 308] width 27 height 27
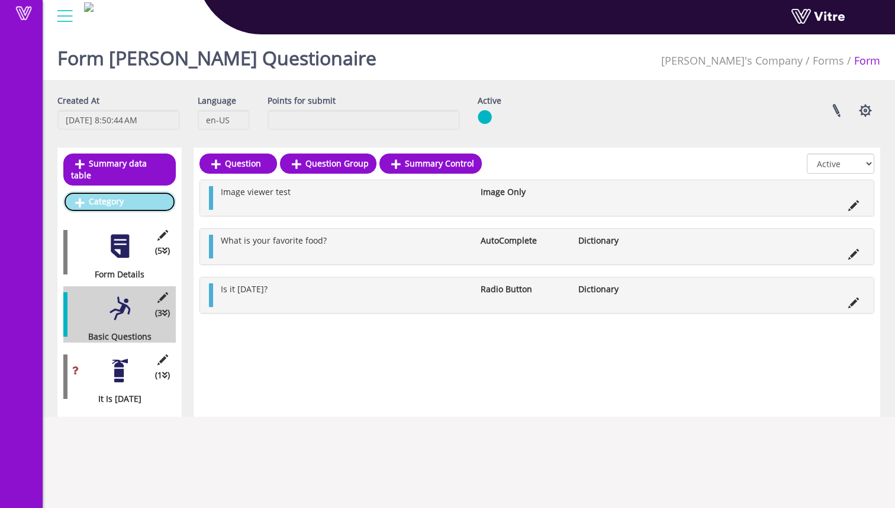
click at [136, 191] on link "Category" at bounding box center [119, 201] width 113 height 20
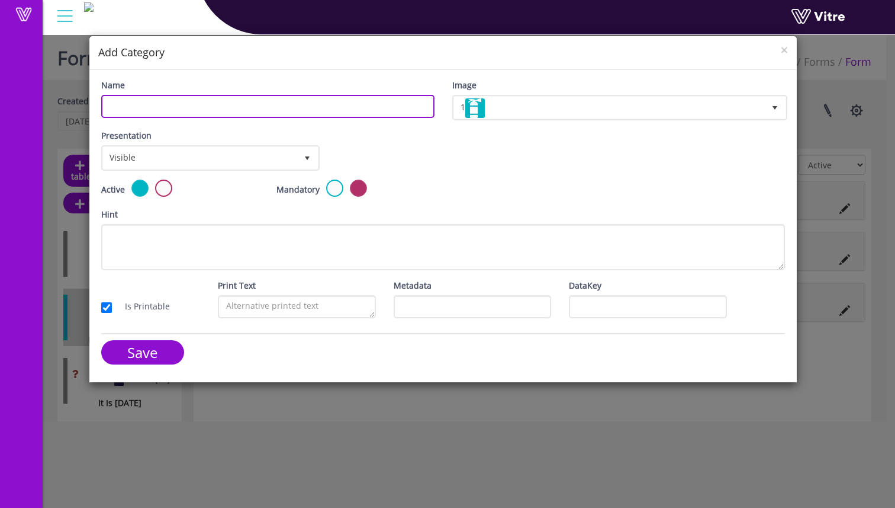
click at [216, 102] on input "Name" at bounding box center [267, 106] width 333 height 23
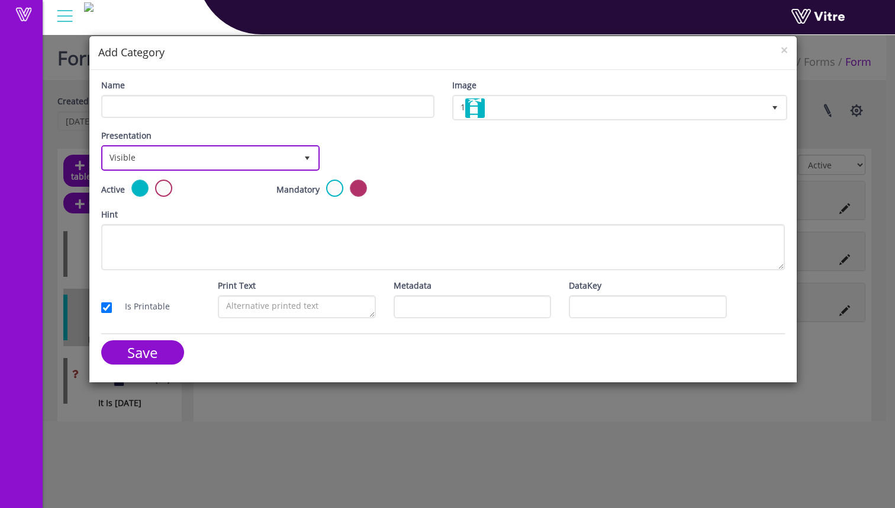
click at [114, 149] on span "Visible" at bounding box center [200, 157] width 194 height 21
click at [142, 157] on span "Visible" at bounding box center [200, 157] width 194 height 21
click at [786, 51] on span "×" at bounding box center [784, 49] width 7 height 17
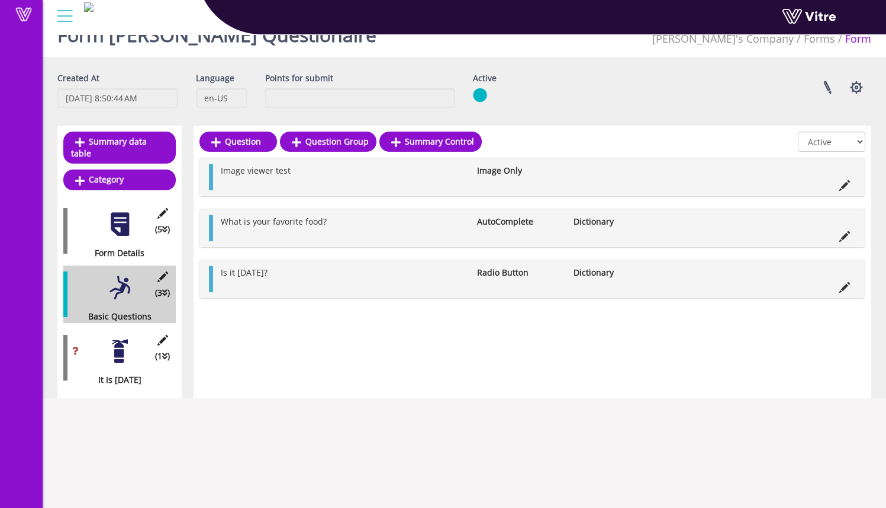
scroll to position [30, 0]
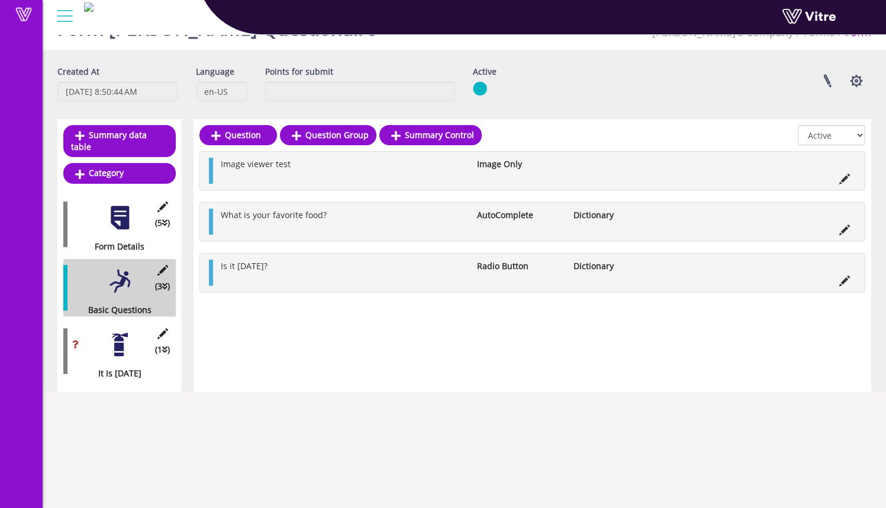
click at [123, 338] on div at bounding box center [120, 344] width 27 height 27
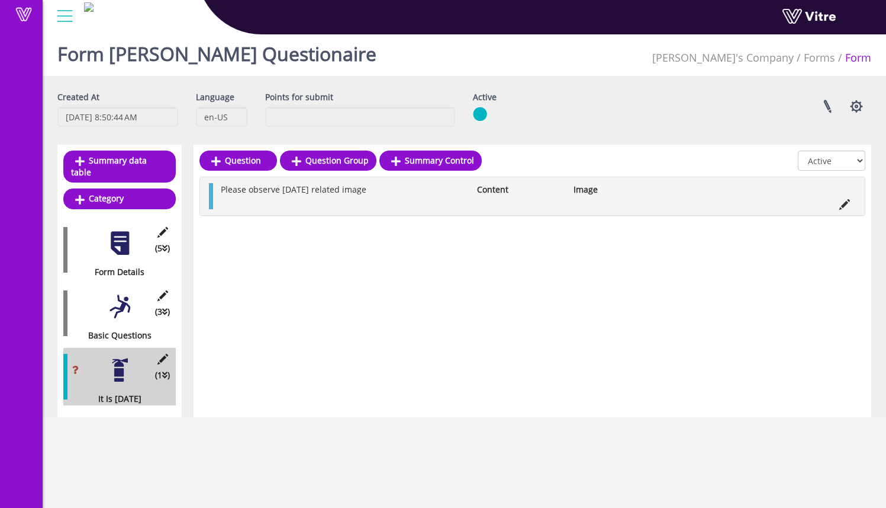
scroll to position [0, 0]
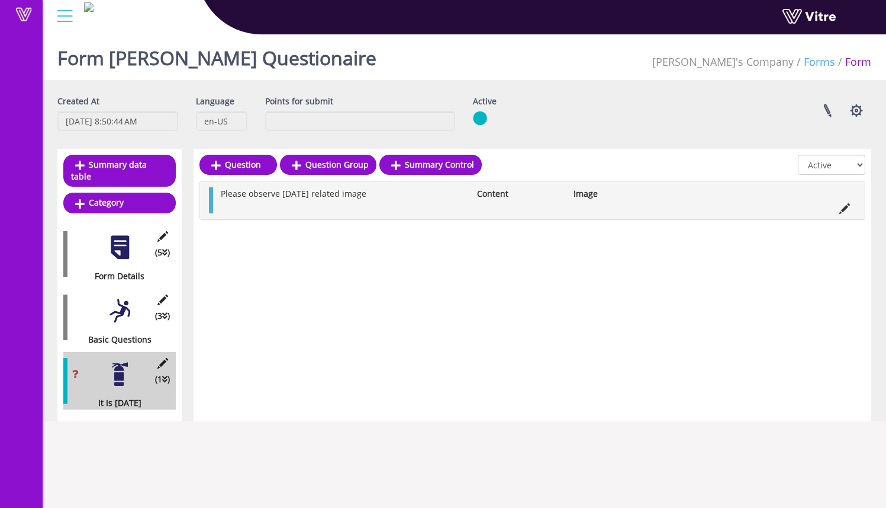
click at [815, 61] on link "Forms" at bounding box center [819, 61] width 31 height 14
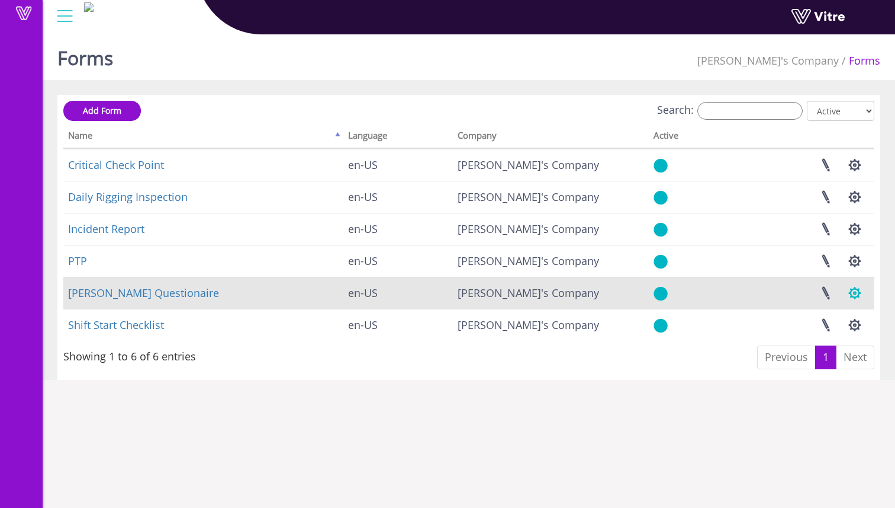
click at [865, 292] on button "button" at bounding box center [855, 292] width 30 height 31
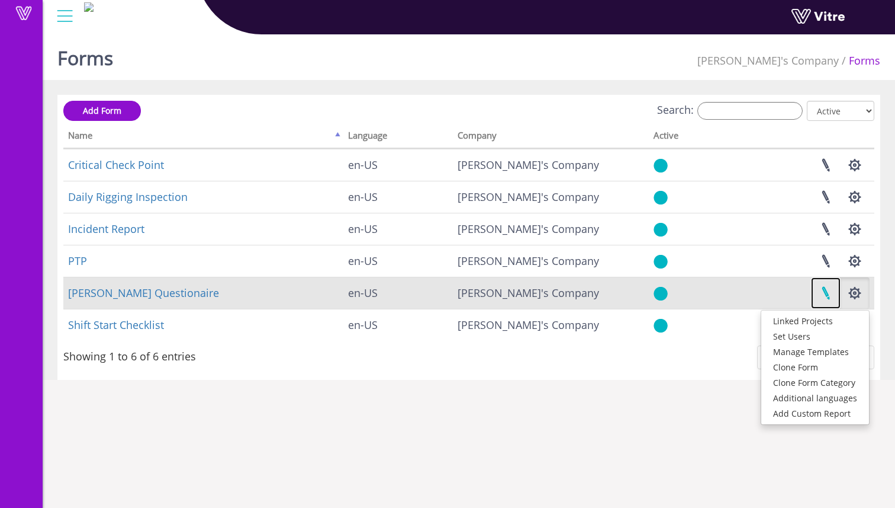
click at [826, 290] on link at bounding box center [826, 292] width 30 height 31
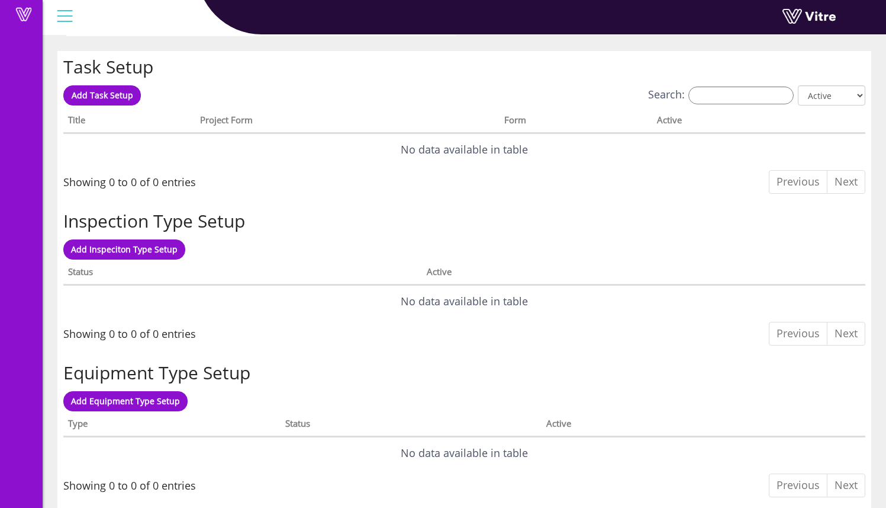
scroll to position [896, 0]
click at [131, 98] on span "Add Task Setup" at bounding box center [103, 94] width 62 height 11
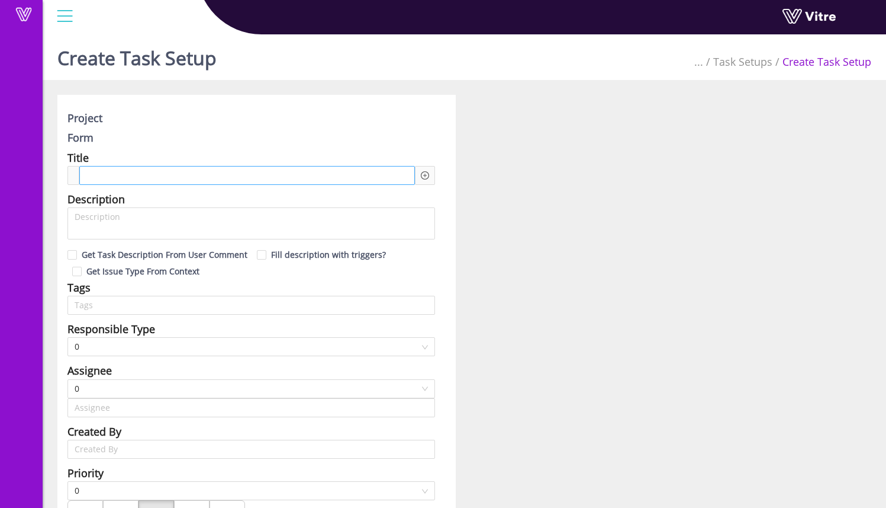
type input "[PERSON_NAME]"
click at [184, 168] on div at bounding box center [247, 175] width 336 height 19
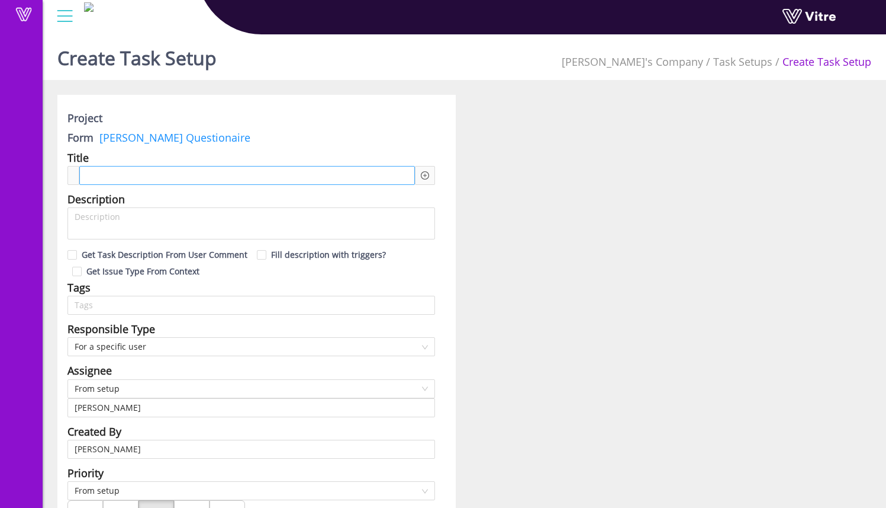
click at [186, 169] on div at bounding box center [247, 175] width 336 height 19
click at [192, 175] on div at bounding box center [247, 175] width 336 height 19
click at [192, 179] on div at bounding box center [247, 175] width 336 height 19
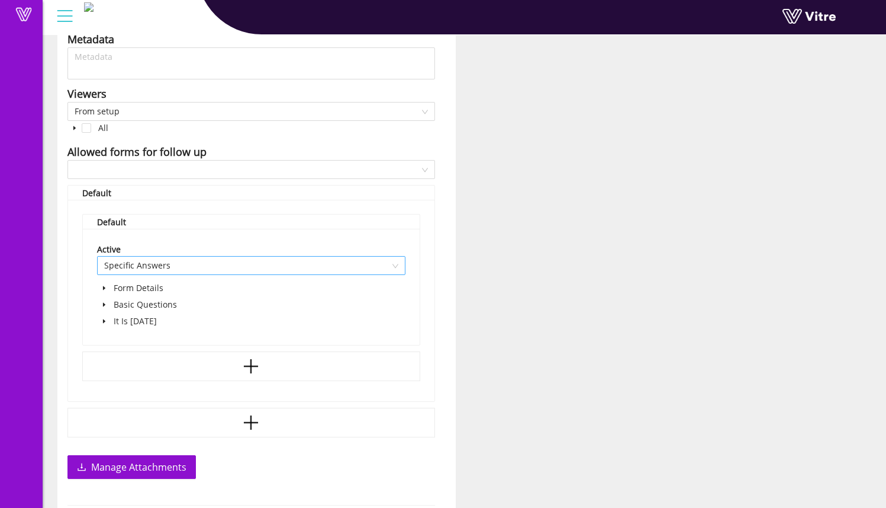
scroll to position [667, 0]
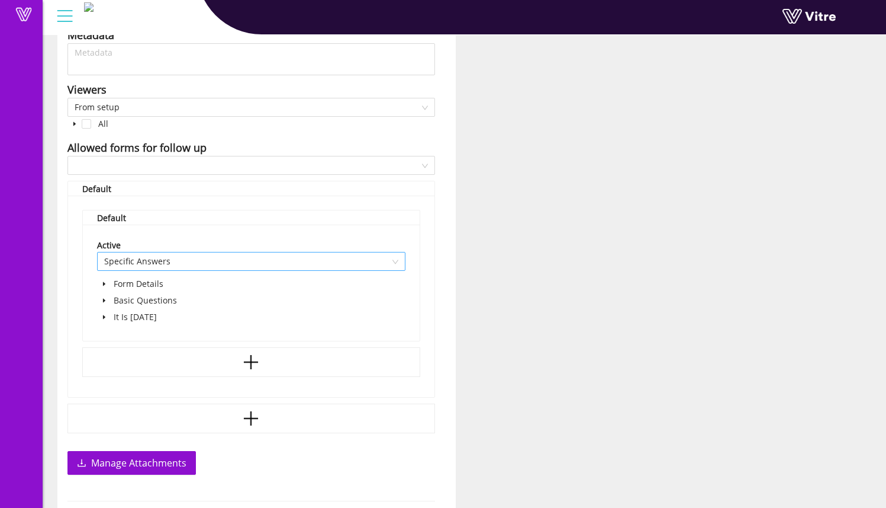
click at [173, 253] on span "Specific Answers" at bounding box center [251, 261] width 294 height 18
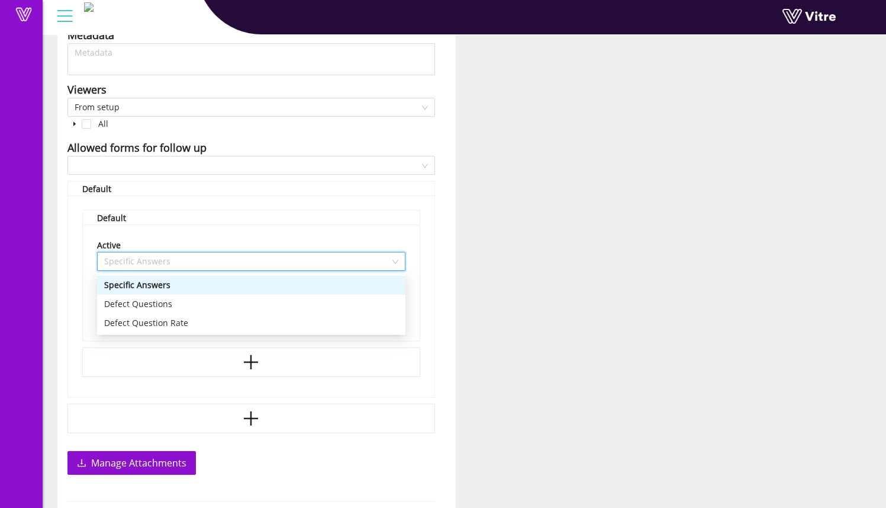
click at [189, 291] on div "Specific Answers" at bounding box center [251, 284] width 294 height 13
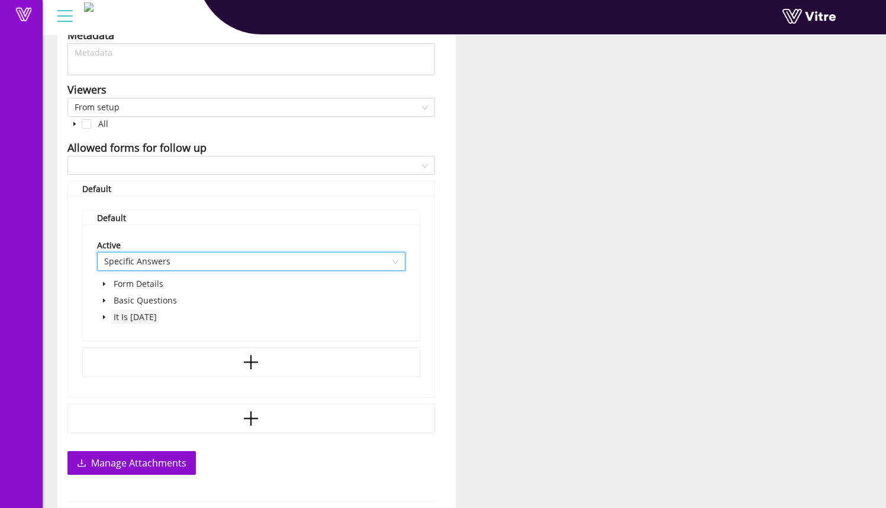
click at [157, 316] on span "It Is Wednesday" at bounding box center [135, 316] width 43 height 11
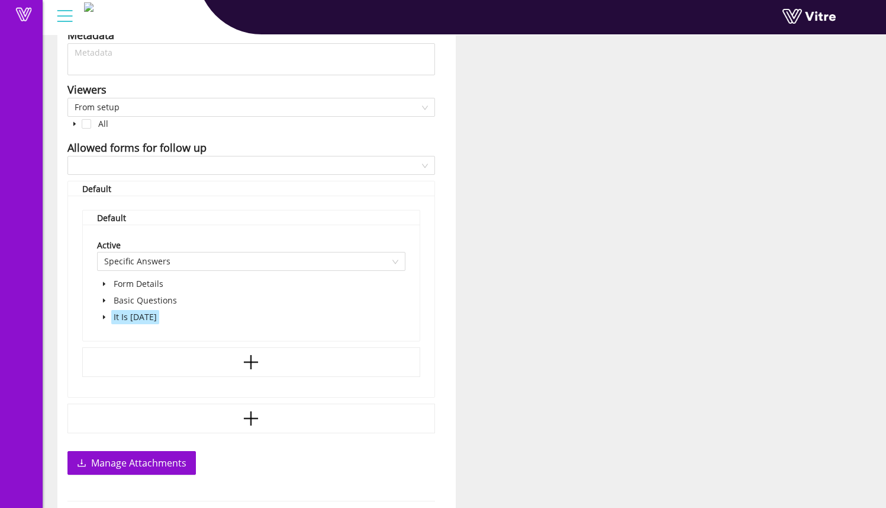
click at [102, 317] on icon "caret-down" at bounding box center [104, 317] width 6 height 6
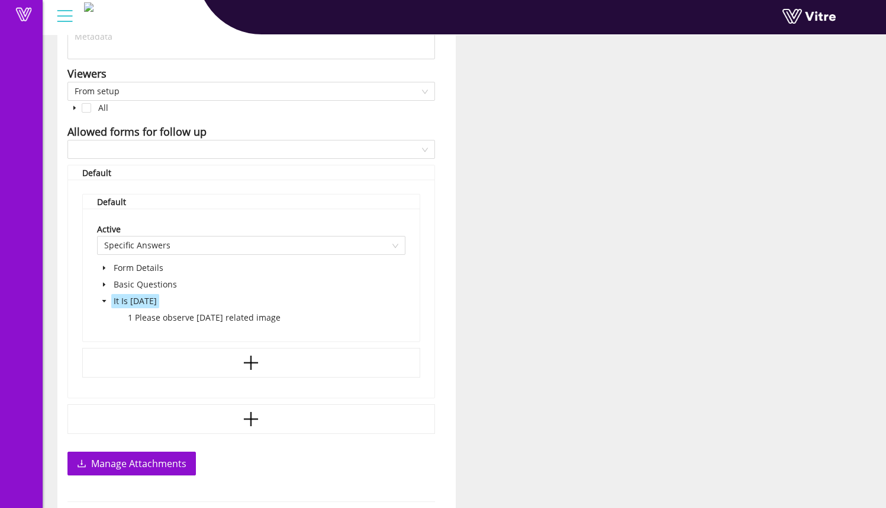
scroll to position [686, 0]
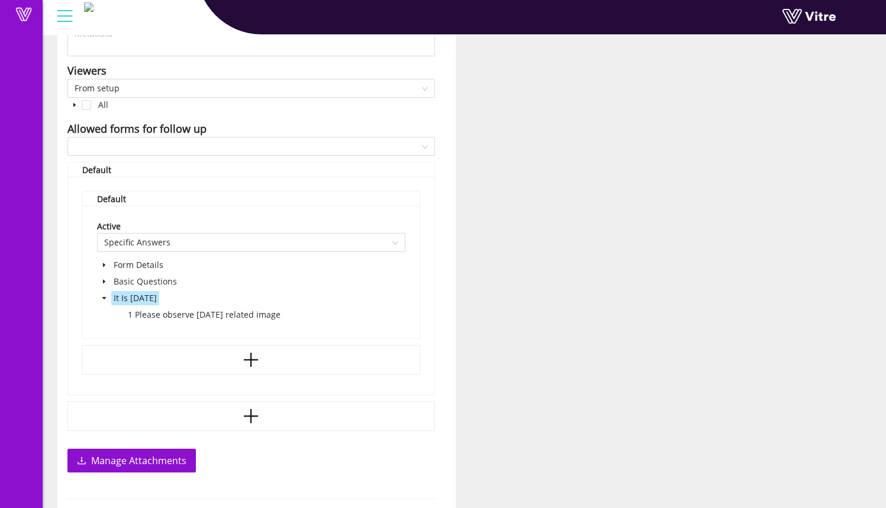
click at [104, 294] on span at bounding box center [104, 298] width 14 height 14
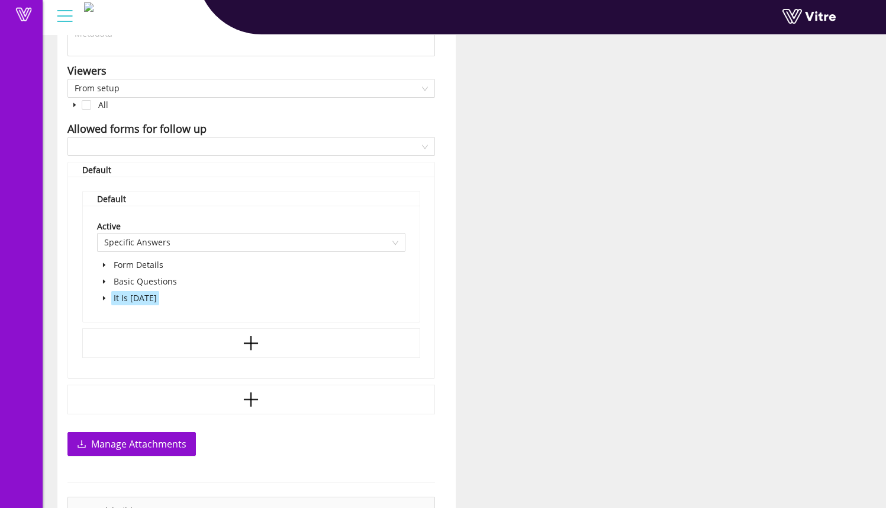
click at [110, 282] on span at bounding box center [104, 281] width 14 height 14
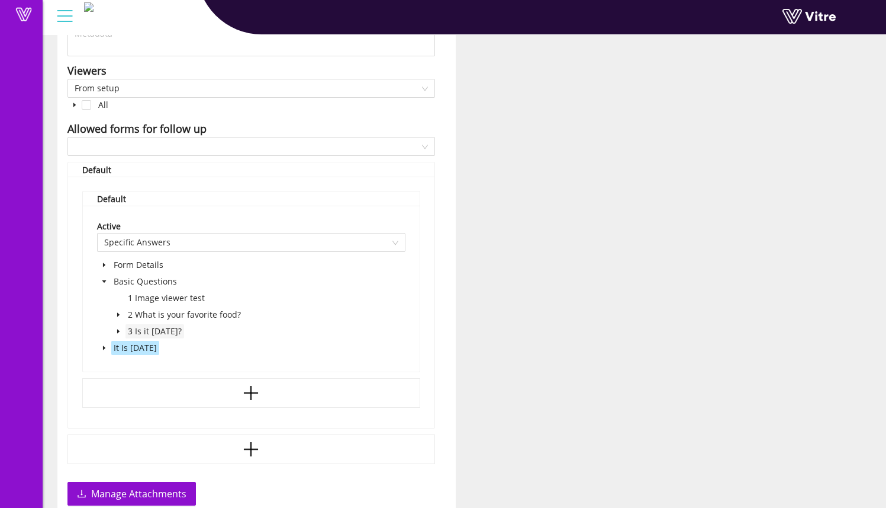
click at [182, 332] on span "3 Is it wednesday?" at bounding box center [155, 330] width 54 height 11
click at [166, 310] on span "2 What is your favorite food?" at bounding box center [184, 314] width 113 height 11
click at [123, 314] on span at bounding box center [118, 314] width 14 height 14
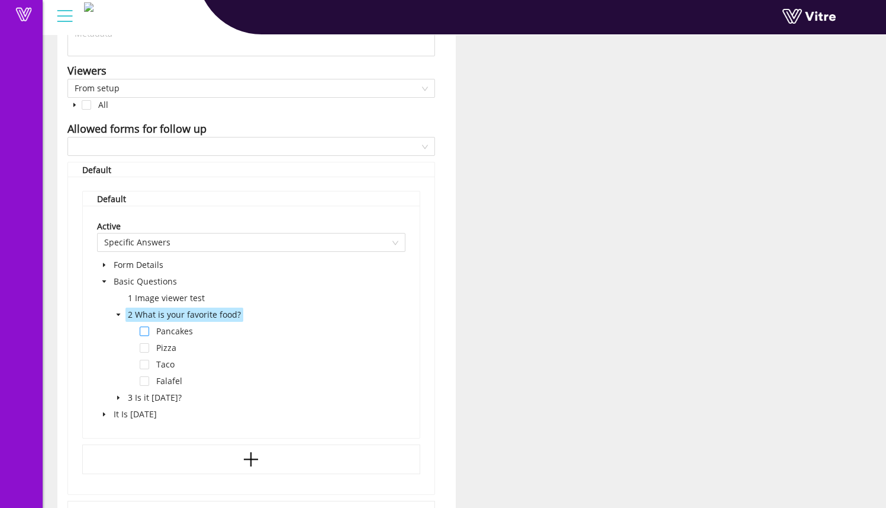
click at [147, 330] on span at bounding box center [144, 330] width 9 height 9
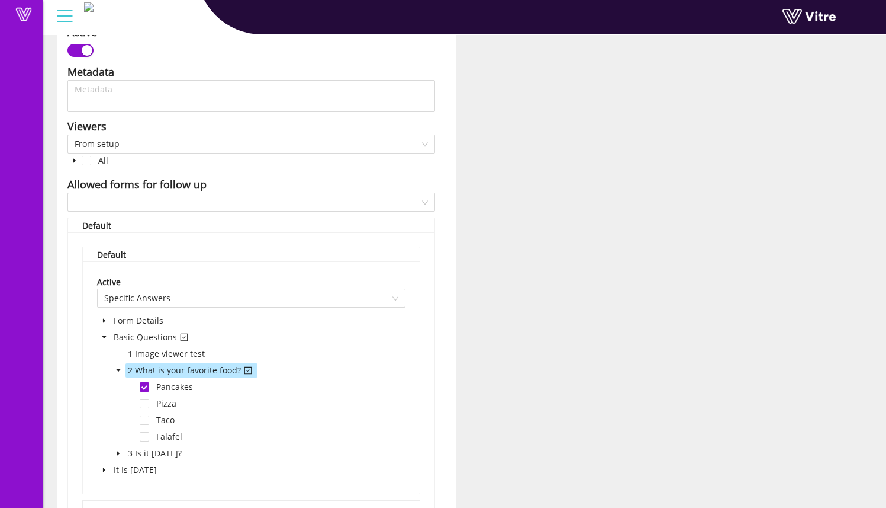
scroll to position [614, 0]
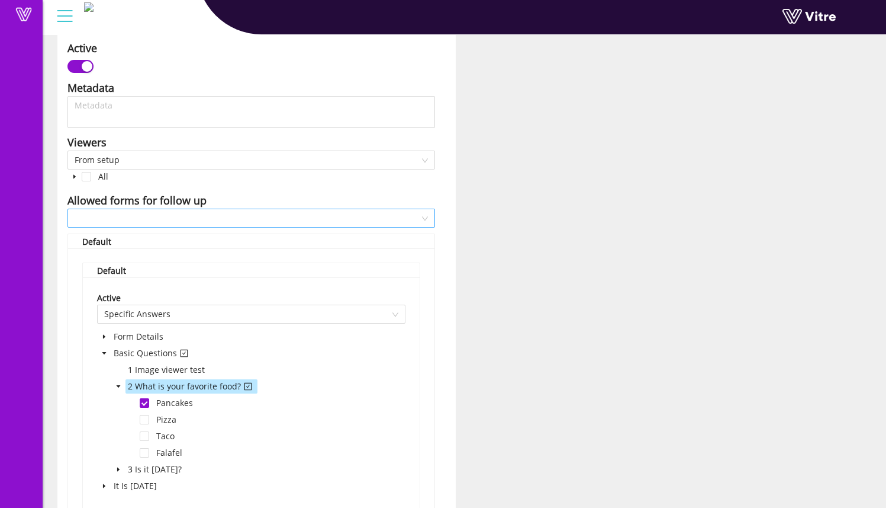
click at [232, 216] on input "search" at bounding box center [247, 218] width 345 height 18
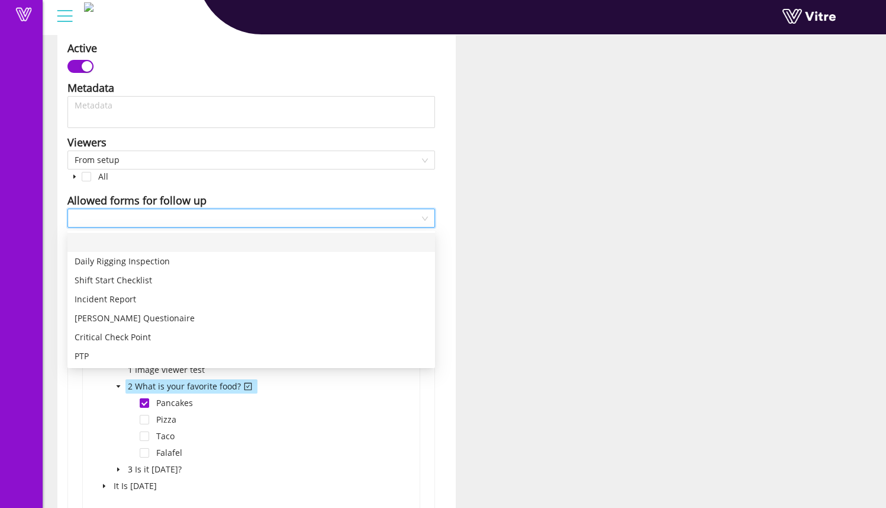
click at [232, 216] on input "search" at bounding box center [247, 218] width 345 height 18
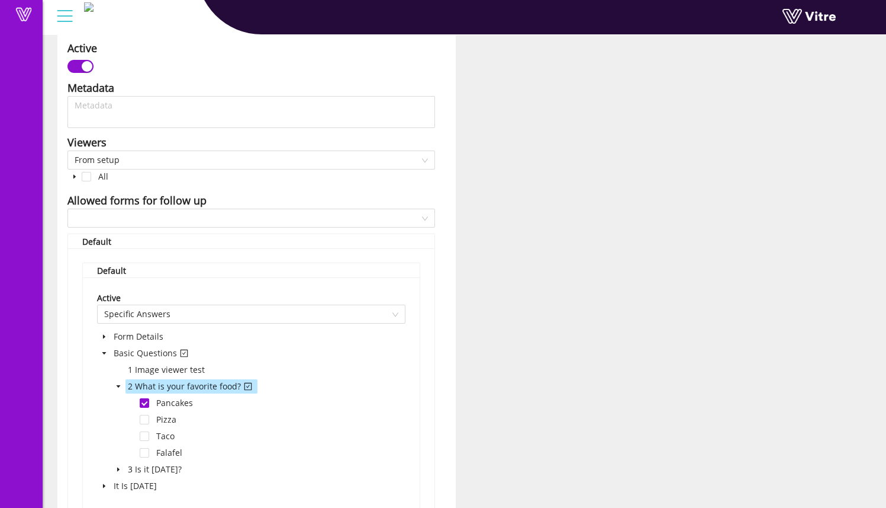
click at [78, 178] on span at bounding box center [75, 176] width 14 height 14
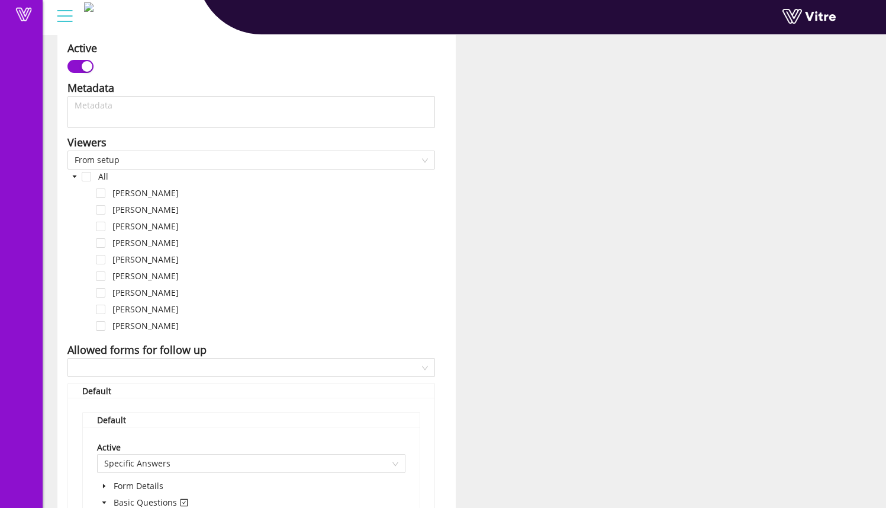
click at [76, 176] on icon "caret-down" at bounding box center [75, 177] width 6 height 6
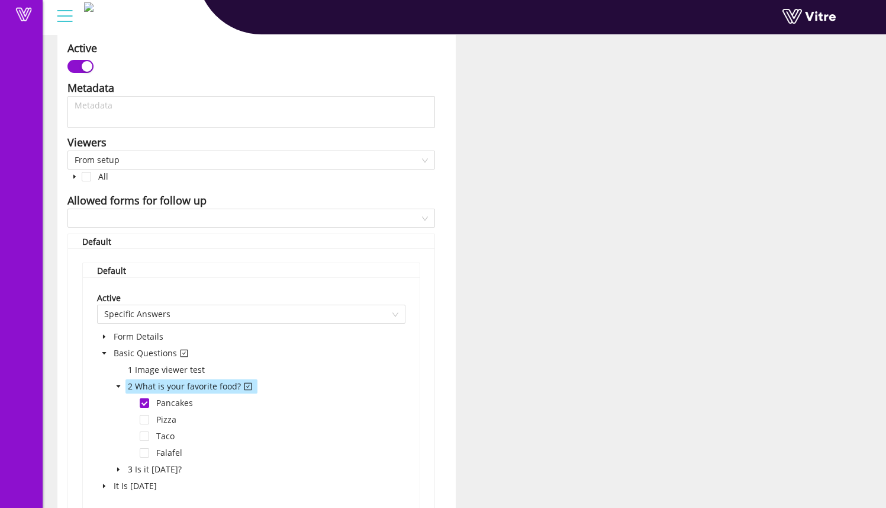
click at [76, 176] on icon "caret-down" at bounding box center [75, 177] width 6 height 6
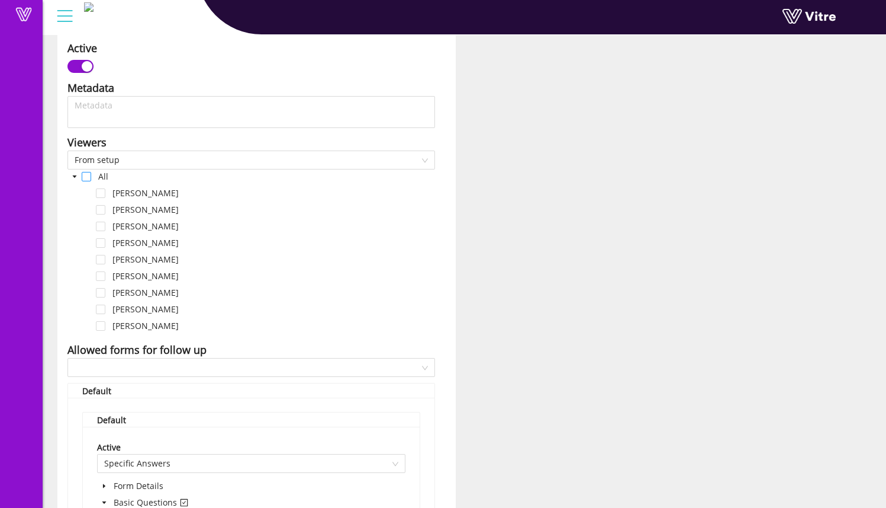
click at [85, 175] on span at bounding box center [86, 176] width 9 height 9
click at [126, 162] on span "From setup" at bounding box center [252, 160] width 354 height 18
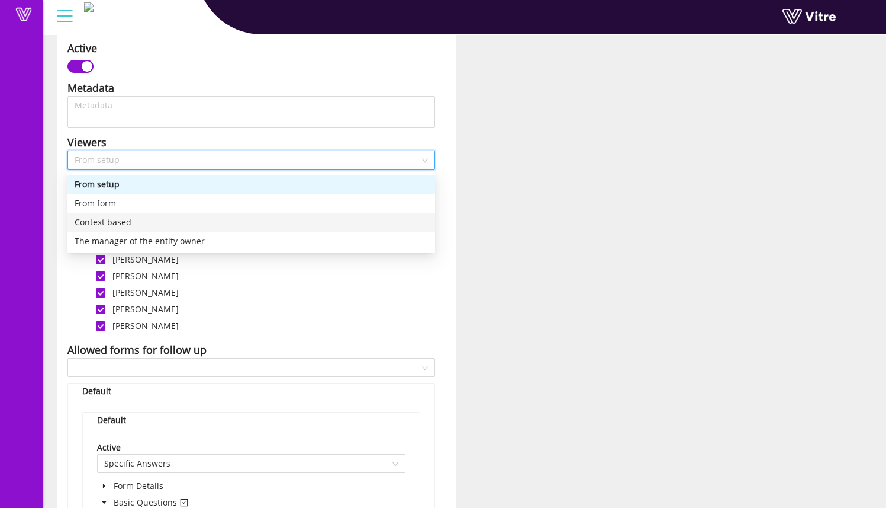
click at [167, 223] on div "Context based" at bounding box center [252, 222] width 354 height 13
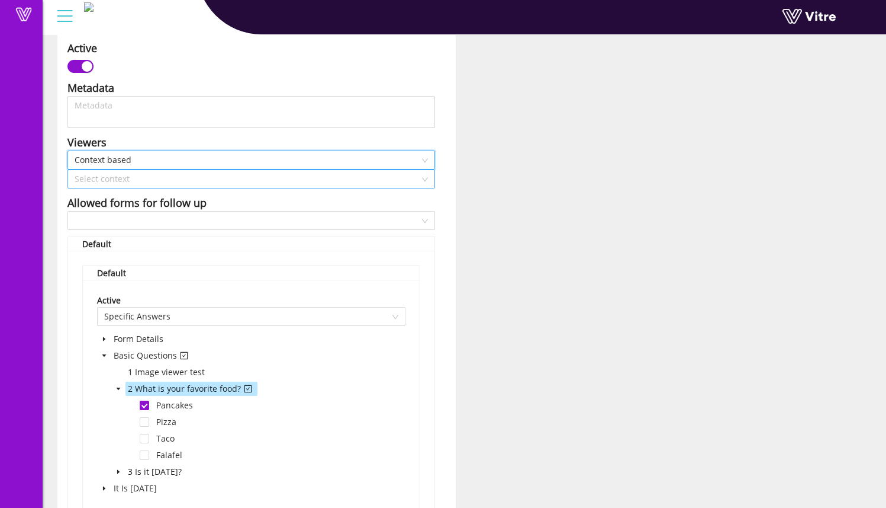
click at [175, 184] on input "search" at bounding box center [247, 179] width 345 height 18
click at [171, 159] on span "Context based" at bounding box center [252, 160] width 354 height 18
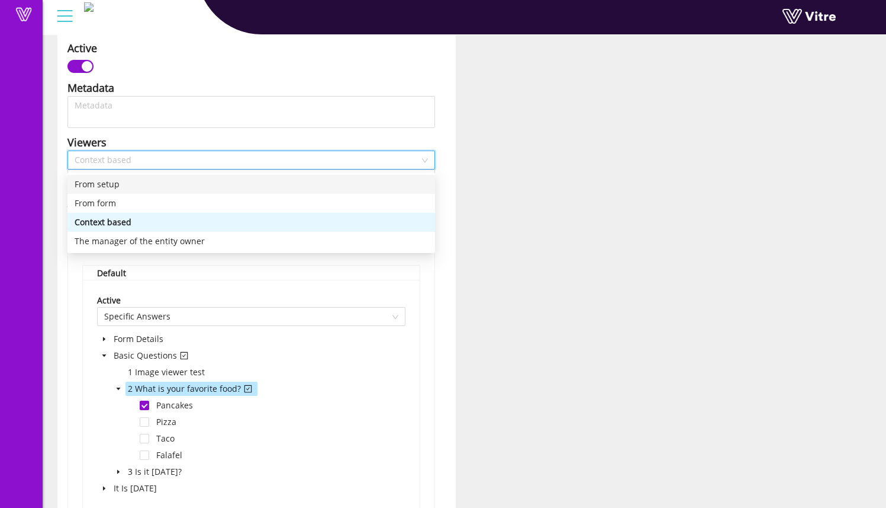
click at [173, 188] on div "From setup" at bounding box center [252, 184] width 354 height 13
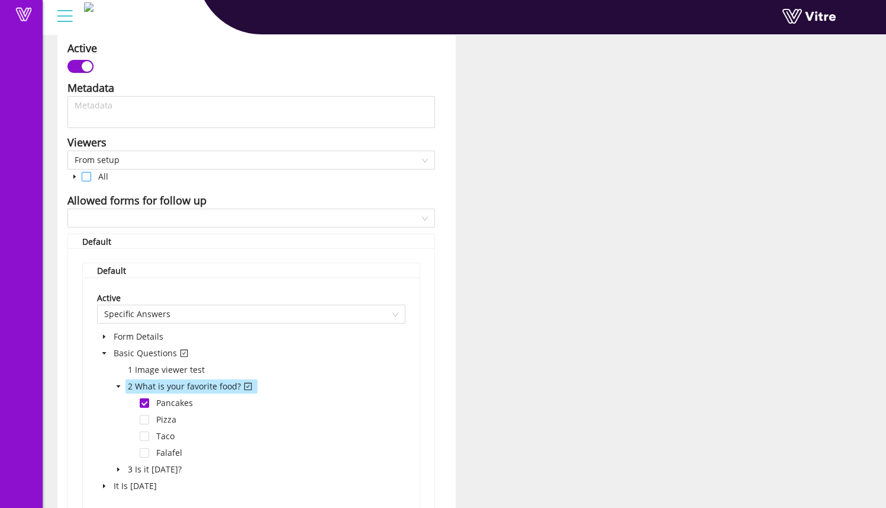
click at [82, 179] on span at bounding box center [86, 176] width 9 height 9
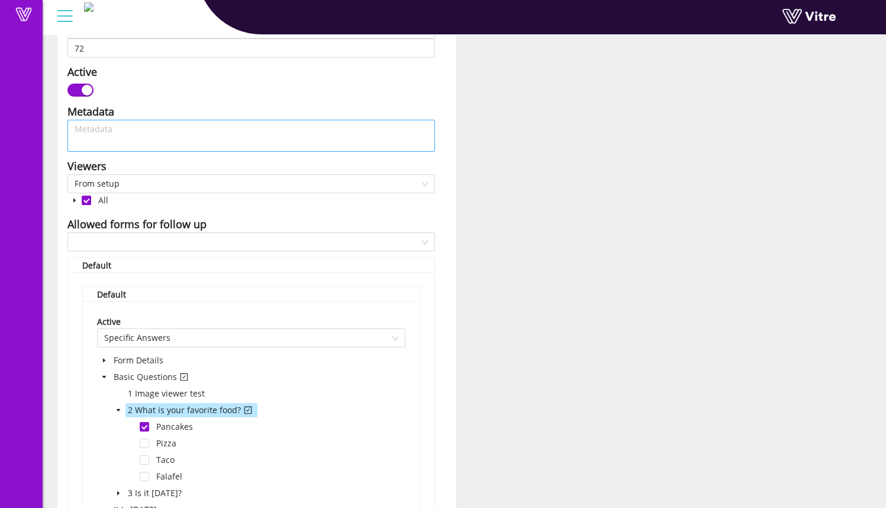
scroll to position [561, 0]
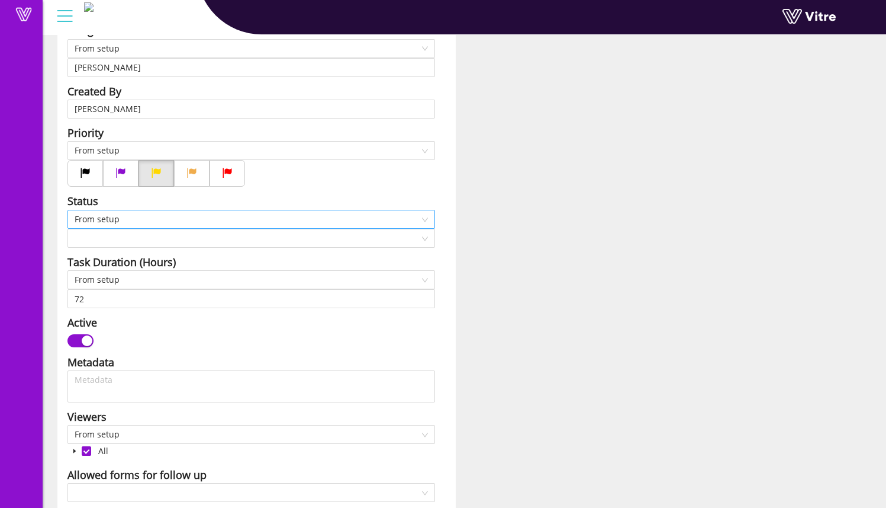
scroll to position [337, 0]
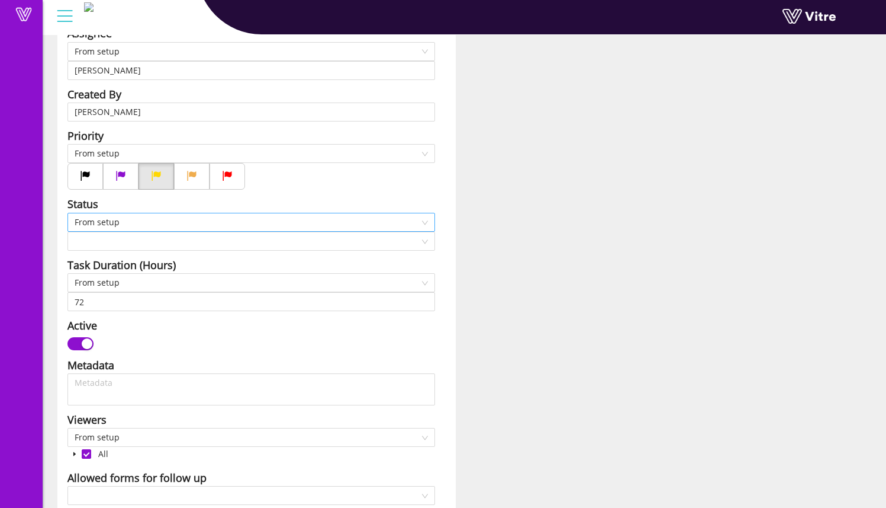
click at [186, 226] on span "From setup" at bounding box center [252, 222] width 354 height 18
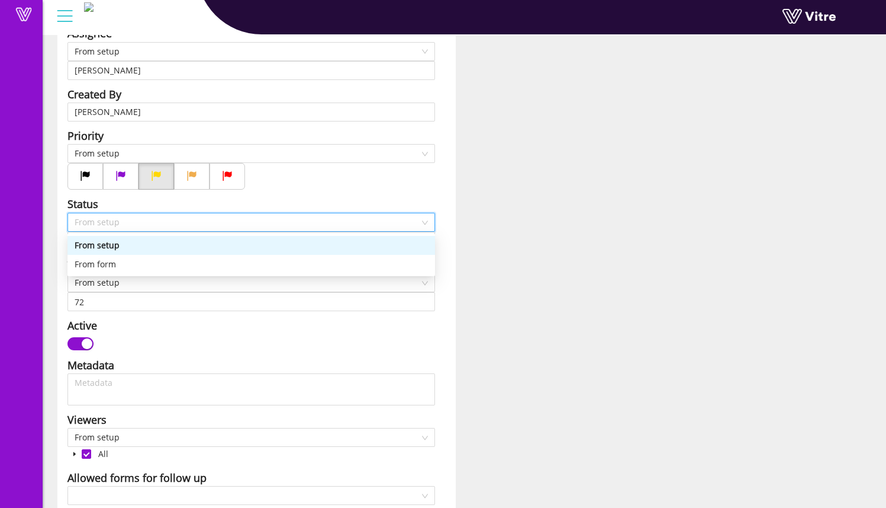
click at [189, 226] on span "From setup" at bounding box center [252, 222] width 354 height 18
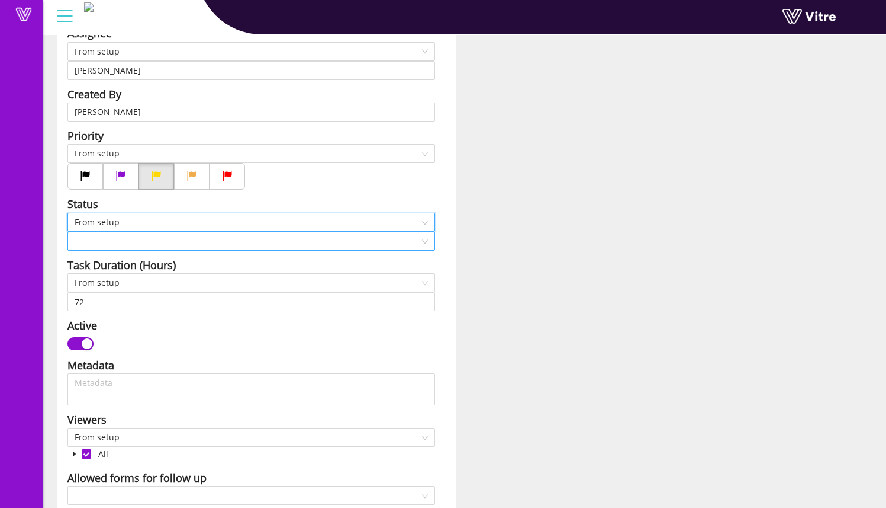
click at [178, 242] on input "search" at bounding box center [247, 241] width 345 height 18
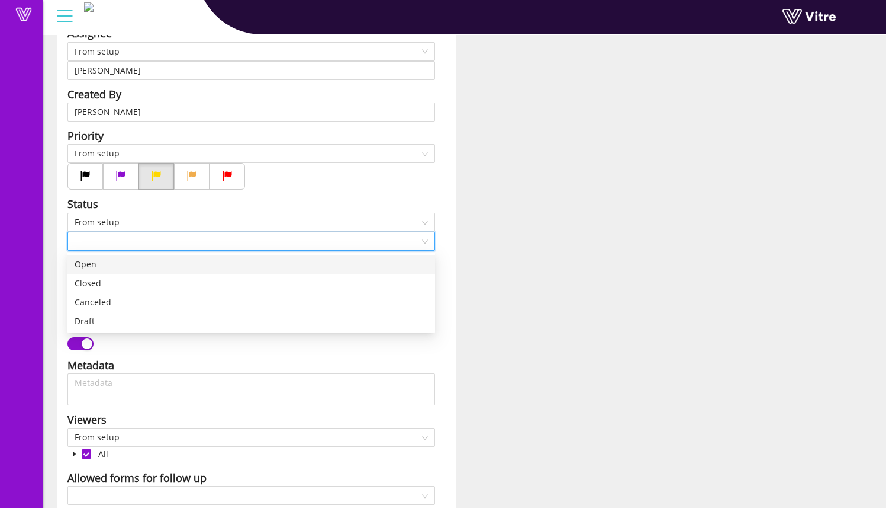
click at [493, 197] on div "Project Form Sam Trafton Questionaire Title Description Get Task Description Fr…" at bounding box center [465, 401] width 832 height 1287
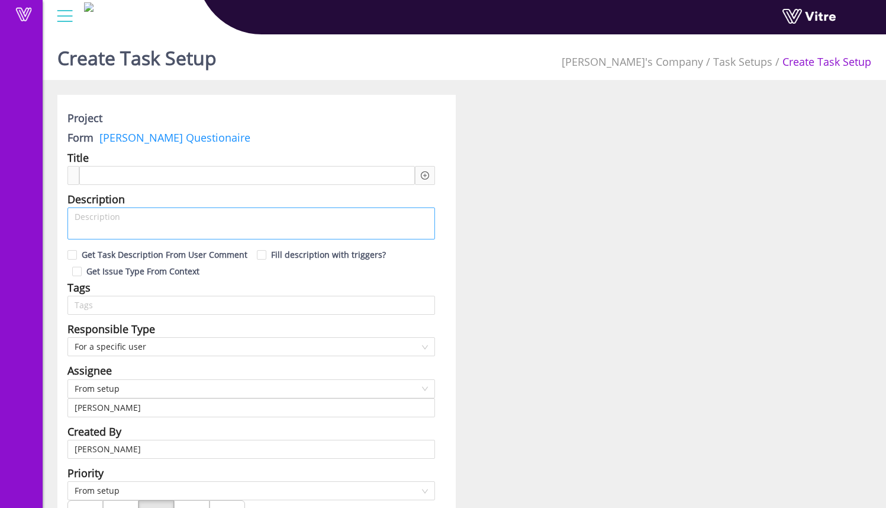
scroll to position [0, 0]
click at [171, 216] on textarea at bounding box center [252, 223] width 368 height 32
type textarea "R"
type textarea "Re"
type textarea "Rec"
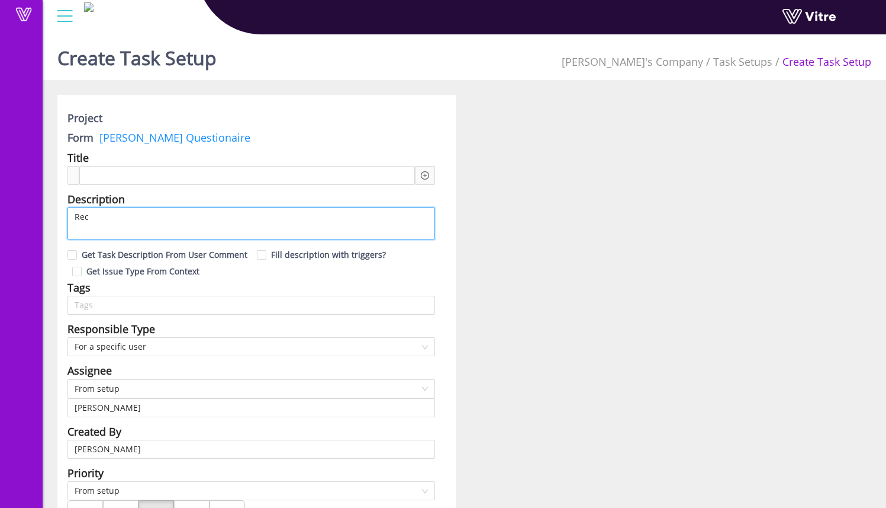
type textarea "Reci"
type textarea "Recie"
type textarea "Reciev"
type textarea "Recieve"
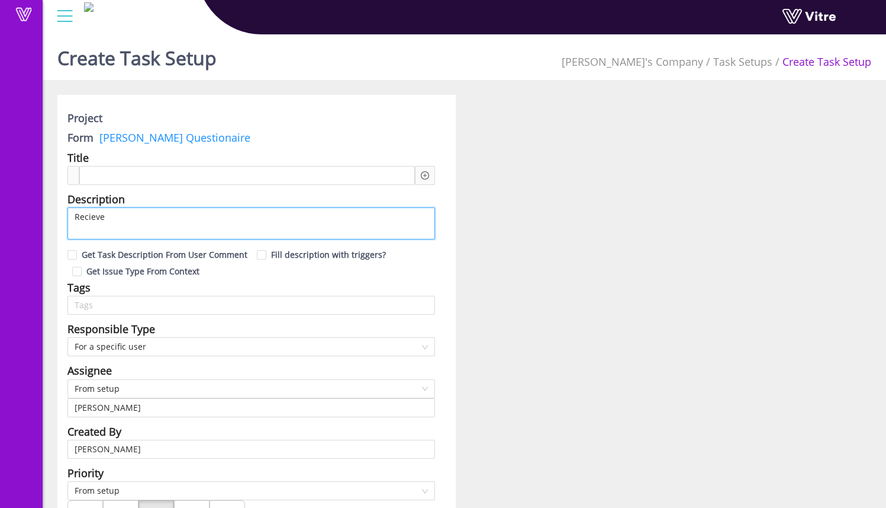
type textarea "Recieve y"
type textarea "Recieve yo"
type textarea "Recieve you"
type textarea "Recieve your"
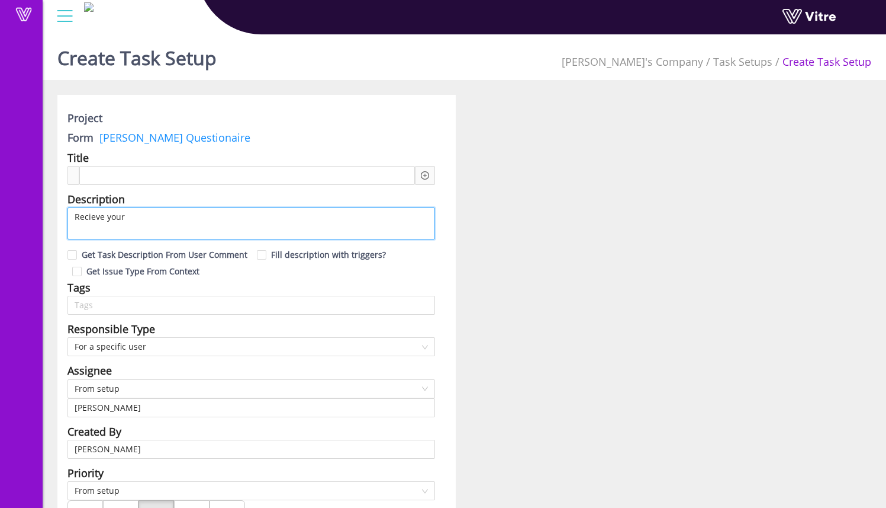
type textarea "Recieve your f"
type textarea "Recieve your fr"
type textarea "Recieve your fre"
type textarea "Recieve your free"
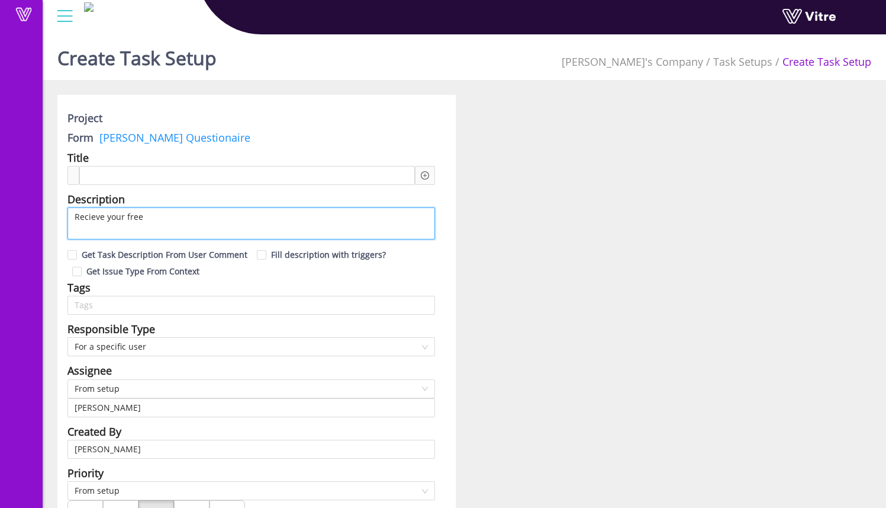
type textarea "Recieve your free p"
type textarea "Recieve your free pa"
type textarea "Recieve your free pan"
type textarea "Recieve your free panc"
type textarea "Recieve your free panca"
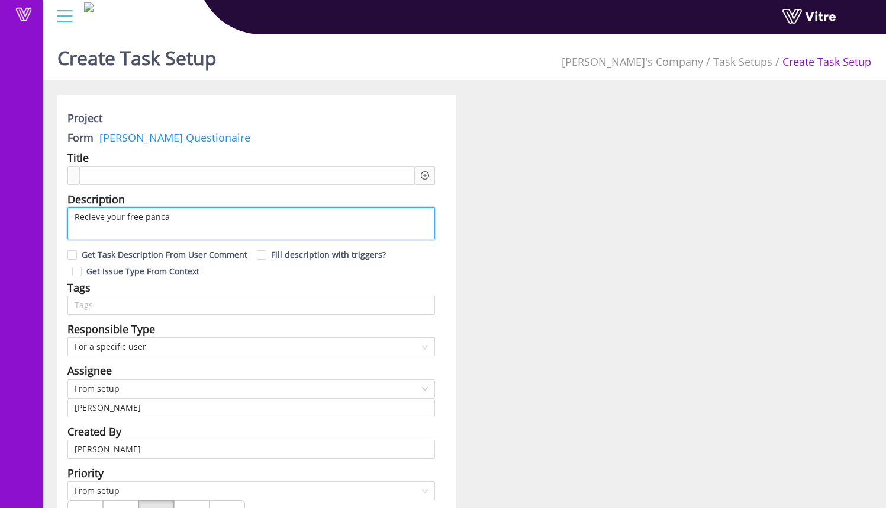
type textarea "Recieve your free pancak"
type textarea "Recieve your free pancake"
type textarea "Recieve your free pancakes"
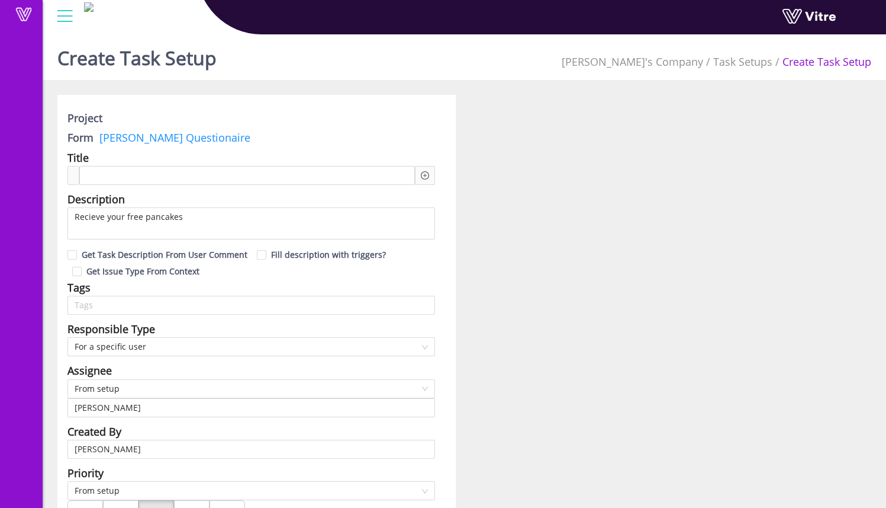
click at [201, 171] on div at bounding box center [247, 175] width 336 height 19
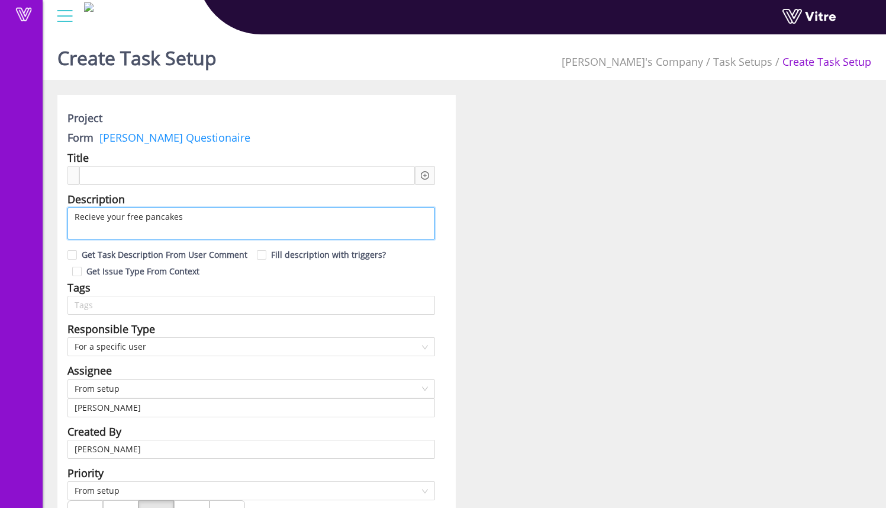
click at [212, 216] on textarea "Recieve your free pancakes" at bounding box center [252, 223] width 368 height 32
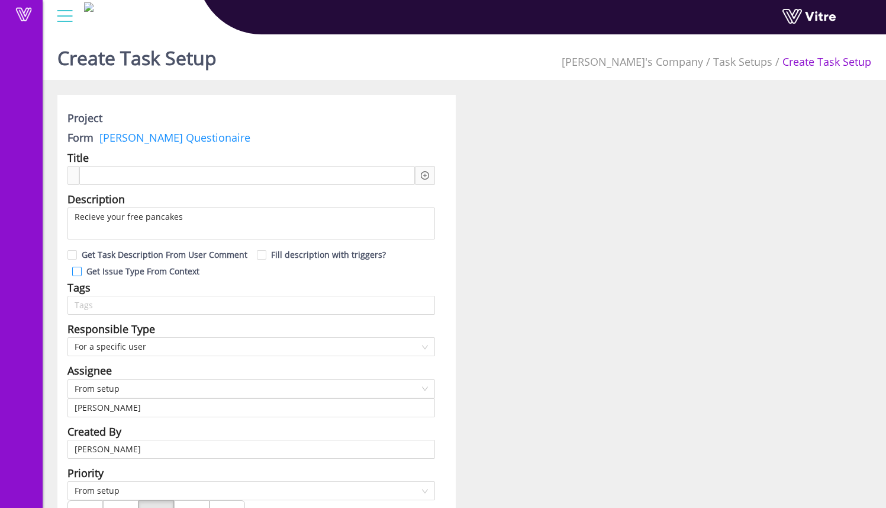
click at [172, 272] on span "Get Issue Type From Context" at bounding box center [143, 270] width 123 height 11
click at [83, 272] on input "Get Issue Type From Context" at bounding box center [77, 274] width 11 height 11
click at [173, 272] on span "Get Issue Type From Context" at bounding box center [143, 270] width 123 height 11
click at [83, 272] on input "Get Issue Type From Context" at bounding box center [77, 274] width 11 height 11
checkbox input "false"
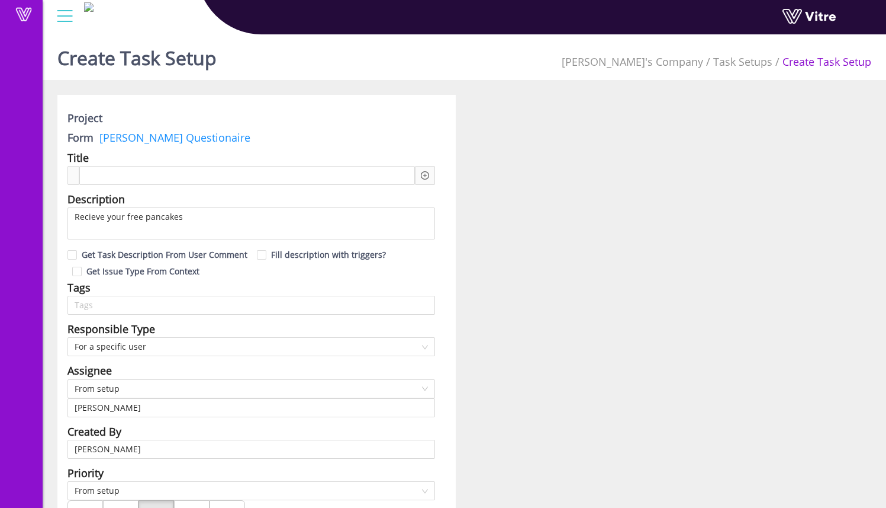
click at [429, 172] on div at bounding box center [425, 175] width 20 height 19
click at [423, 178] on icon "plus-circle" at bounding box center [425, 175] width 8 height 8
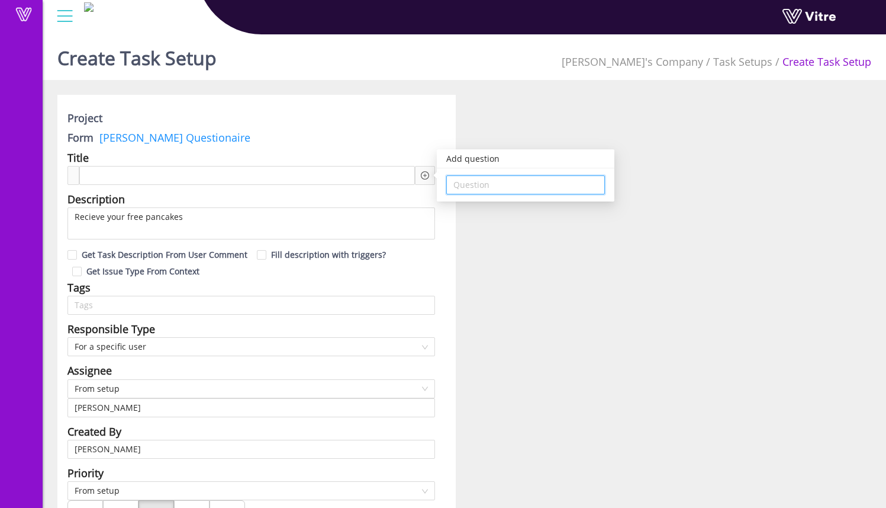
click at [511, 191] on input "search" at bounding box center [526, 185] width 144 height 18
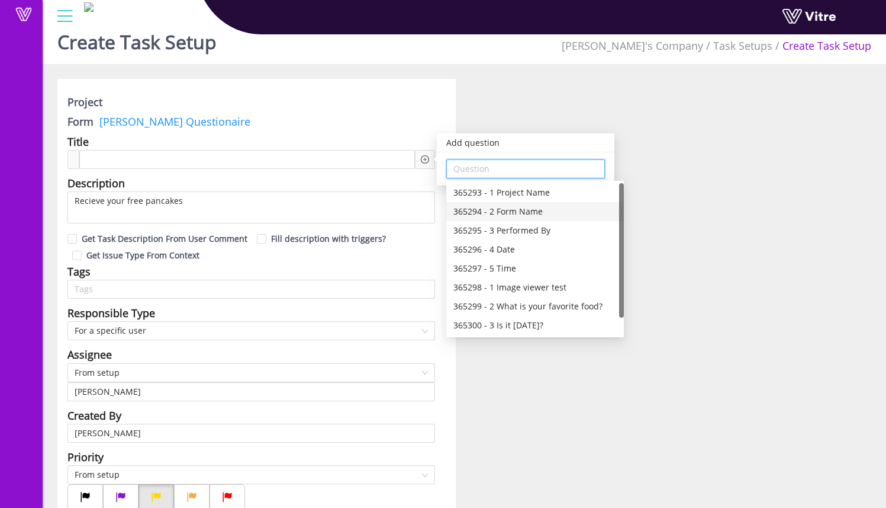
click at [548, 213] on div "365294 - 2 Form Name" at bounding box center [535, 211] width 163 height 13
type input "365294 - 2 Form Name"
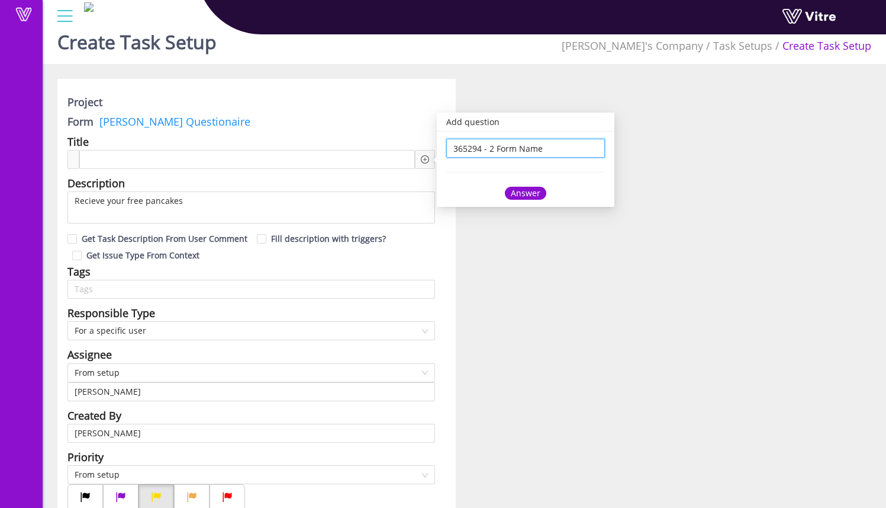
click at [535, 192] on div "Answer" at bounding box center [525, 193] width 41 height 13
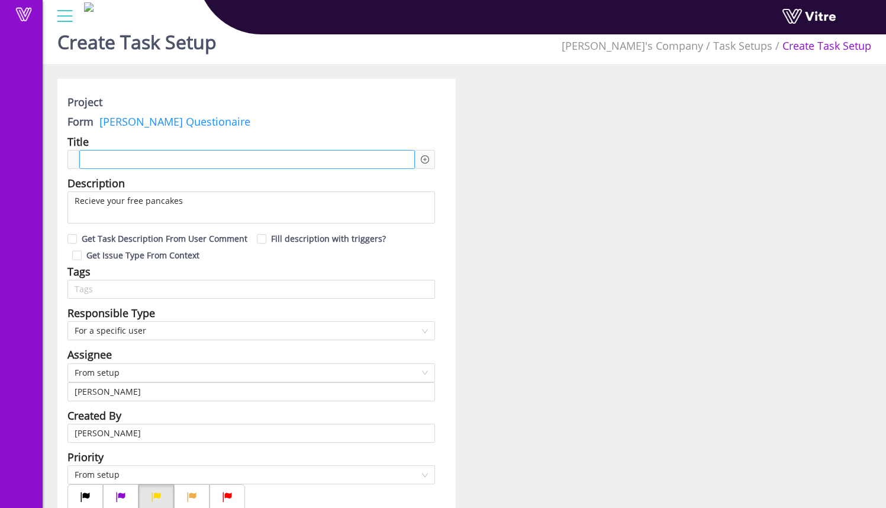
click at [391, 157] on div at bounding box center [247, 159] width 336 height 19
click at [426, 155] on icon "plus-circle" at bounding box center [425, 159] width 8 height 8
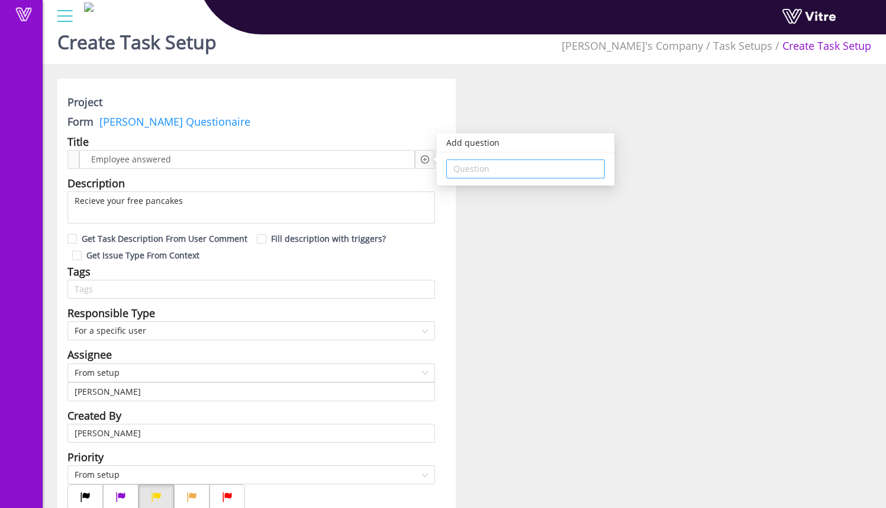
click at [458, 166] on input "search" at bounding box center [526, 169] width 144 height 18
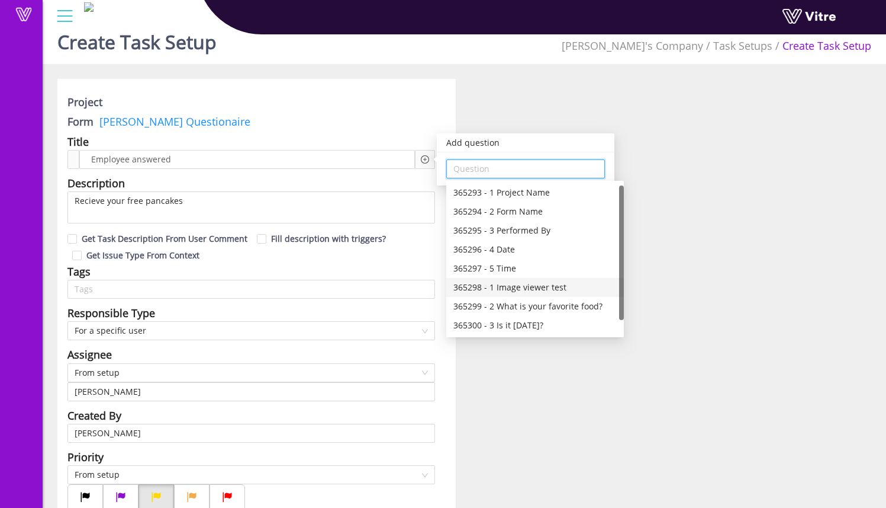
scroll to position [19, 0]
click at [578, 285] on div "365299 - 2 What is your favorite food?" at bounding box center [535, 287] width 163 height 13
type input "365299 - 2 What is your favorite food?"
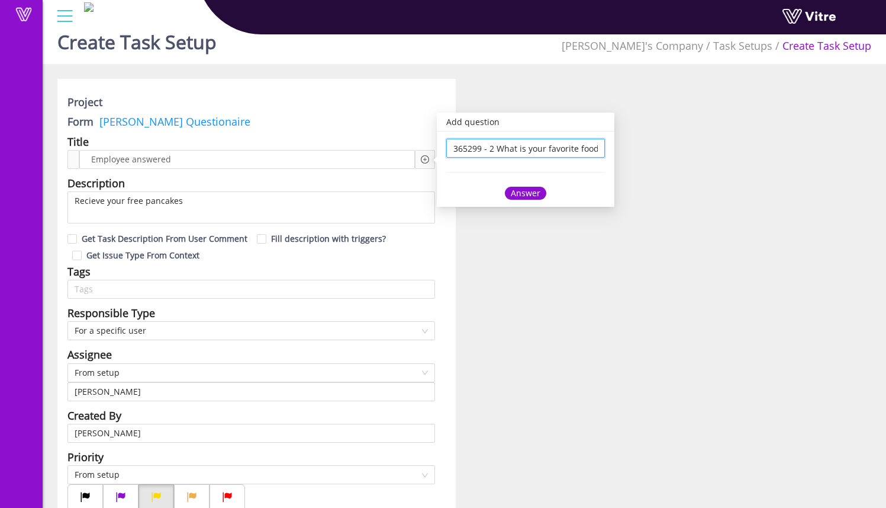
scroll to position [0, 0]
click at [537, 195] on div "Answer" at bounding box center [525, 193] width 41 height 13
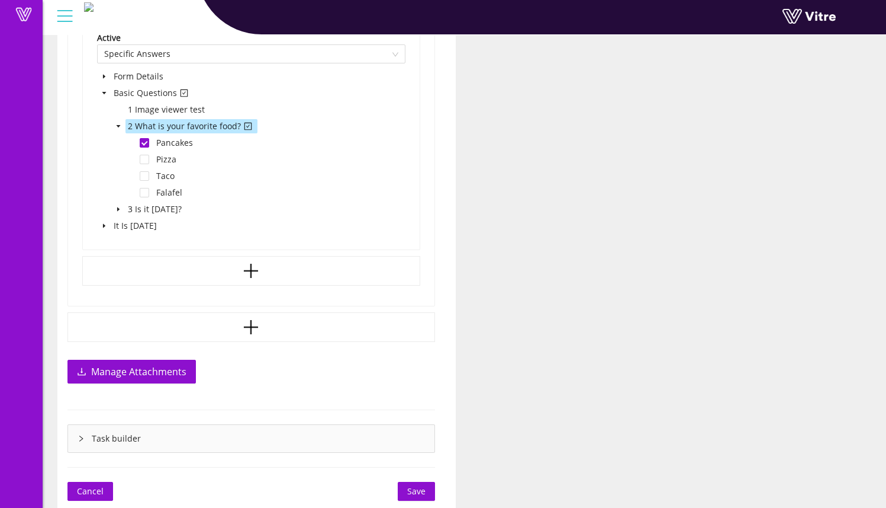
scroll to position [874, 0]
click at [83, 435] on icon "right" at bounding box center [81, 438] width 7 height 7
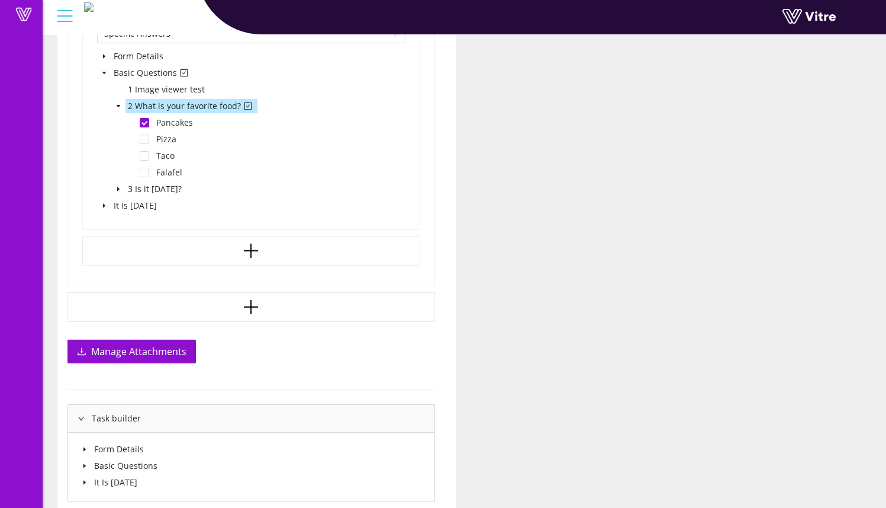
scroll to position [943, 0]
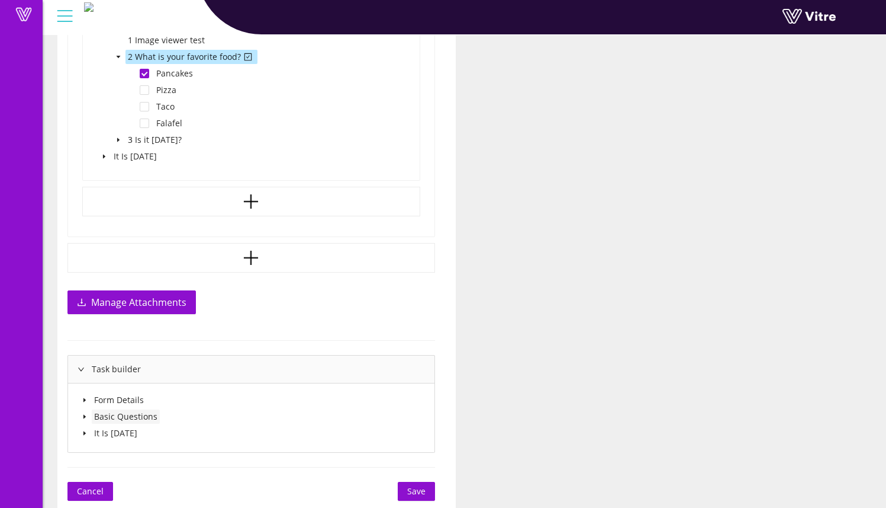
click at [93, 413] on span "Basic Questions" at bounding box center [126, 416] width 68 height 14
click at [90, 414] on div "Basic Questions" at bounding box center [119, 417] width 82 height 17
click at [83, 416] on icon "caret-down" at bounding box center [85, 416] width 6 height 6
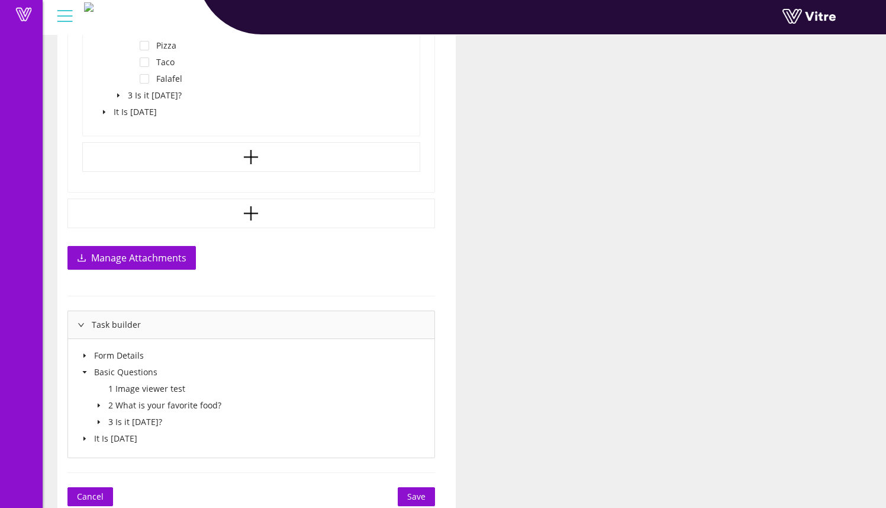
scroll to position [993, 0]
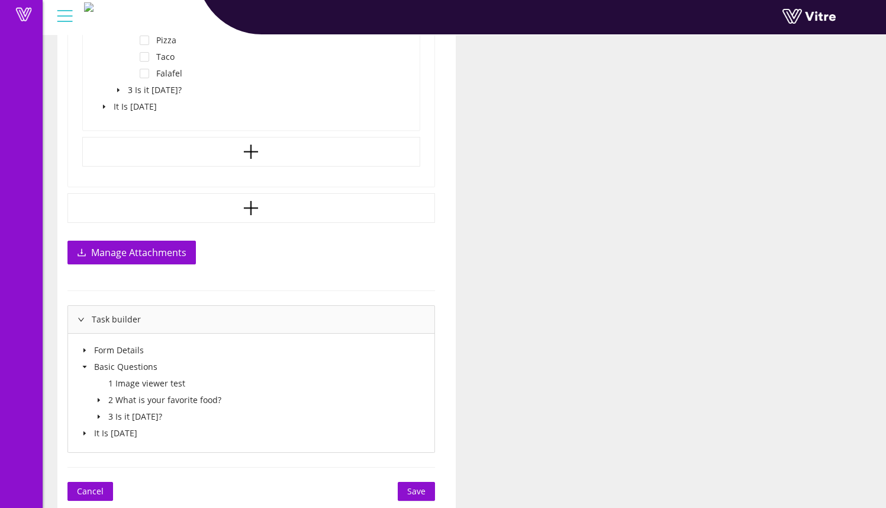
click at [98, 402] on icon "caret-down" at bounding box center [99, 400] width 2 height 4
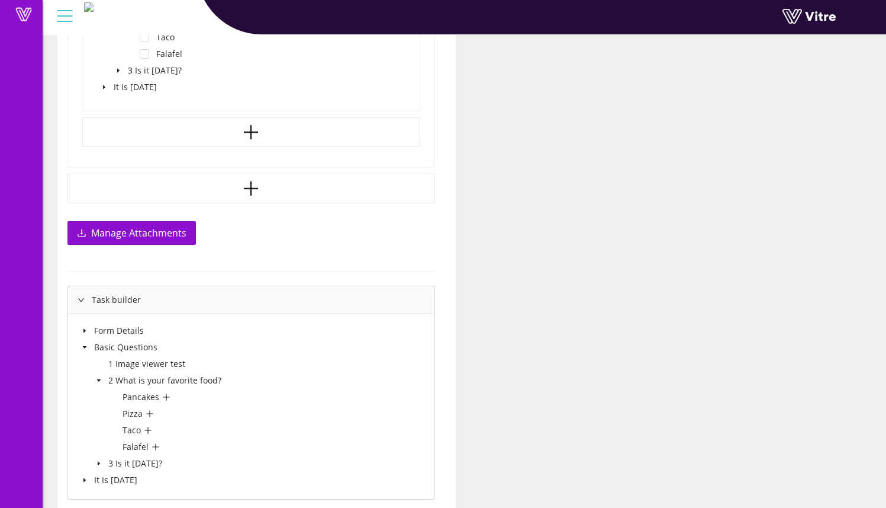
scroll to position [1059, 0]
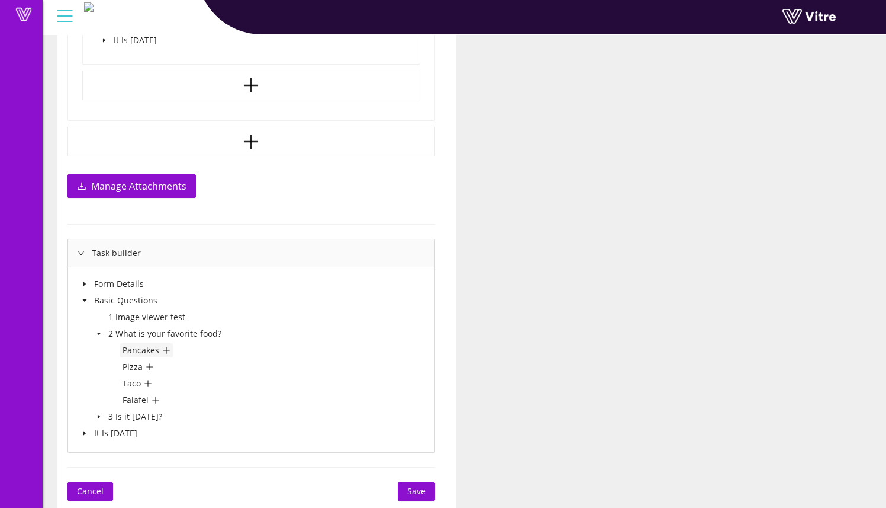
click at [169, 352] on icon "plus" at bounding box center [166, 350] width 8 height 8
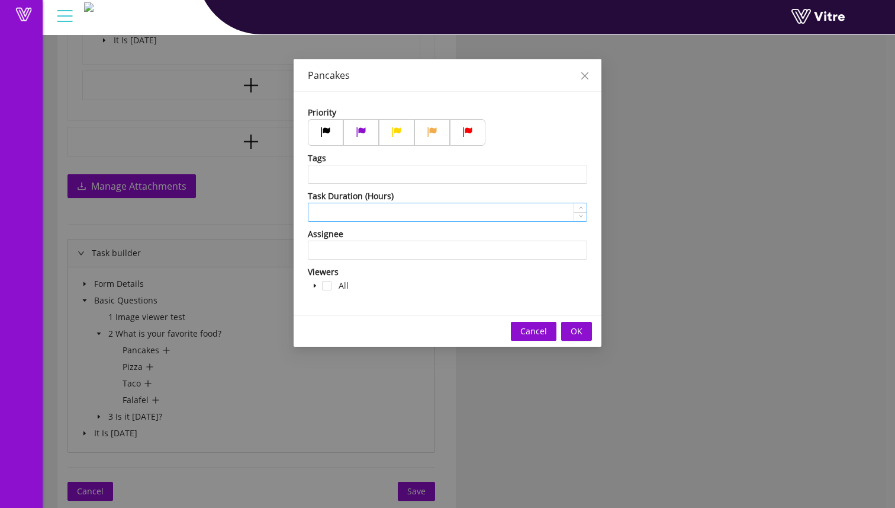
click at [427, 211] on input at bounding box center [448, 212] width 278 height 18
click at [585, 78] on icon "close" at bounding box center [584, 75] width 9 height 9
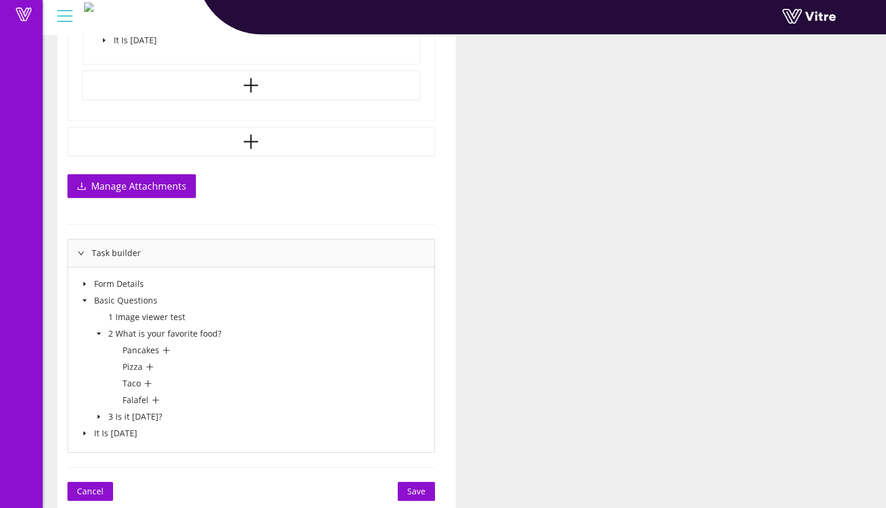
click at [97, 415] on icon "caret-down" at bounding box center [99, 416] width 6 height 6
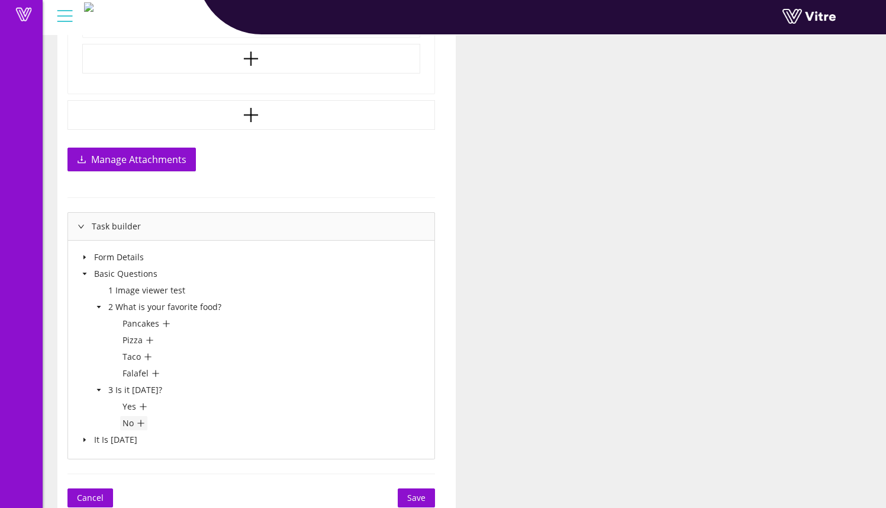
scroll to position [1093, 0]
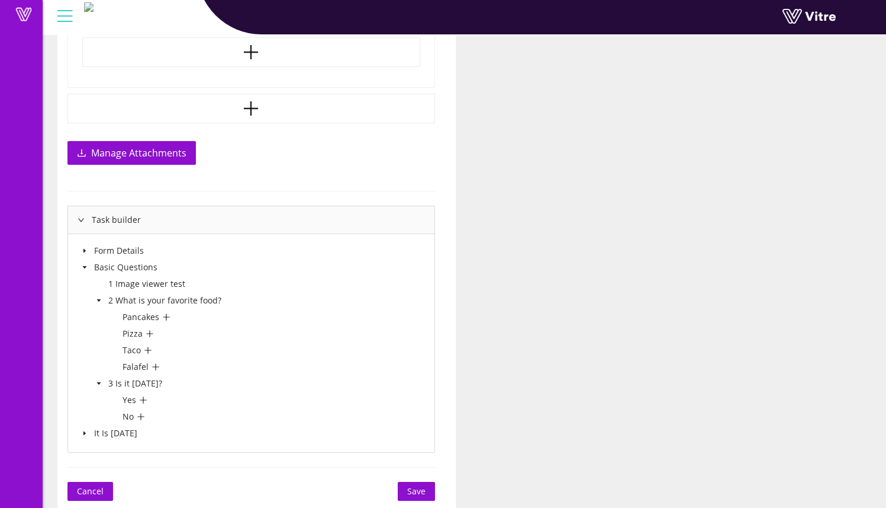
click at [87, 433] on icon "caret-down" at bounding box center [85, 433] width 6 height 6
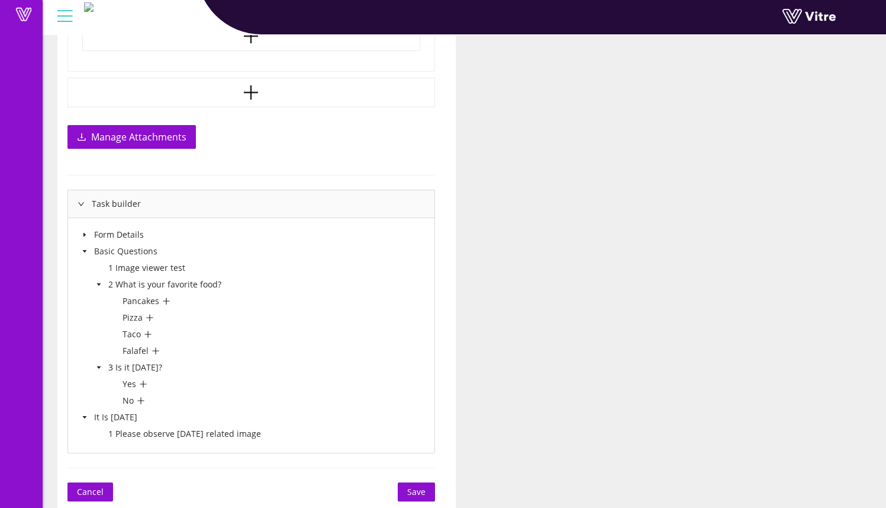
scroll to position [1109, 0]
click at [144, 381] on icon "plus" at bounding box center [143, 383] width 8 height 8
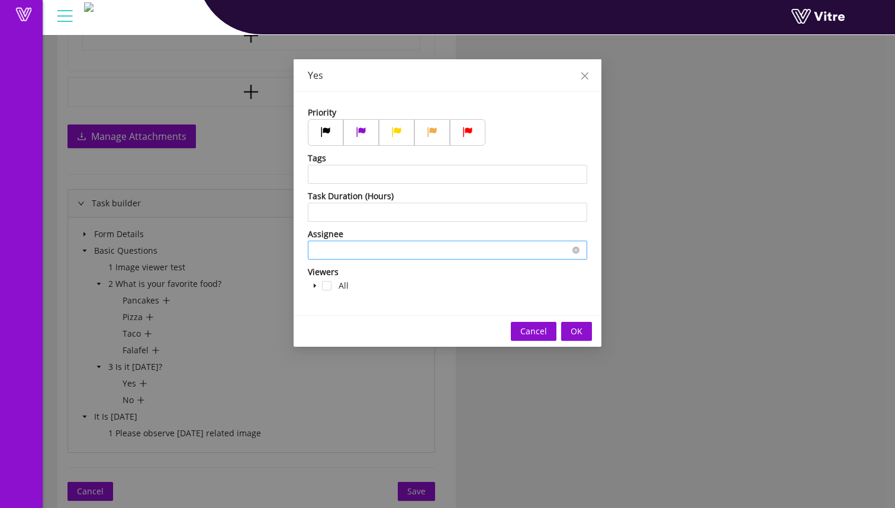
click at [390, 256] on input "search" at bounding box center [447, 250] width 265 height 18
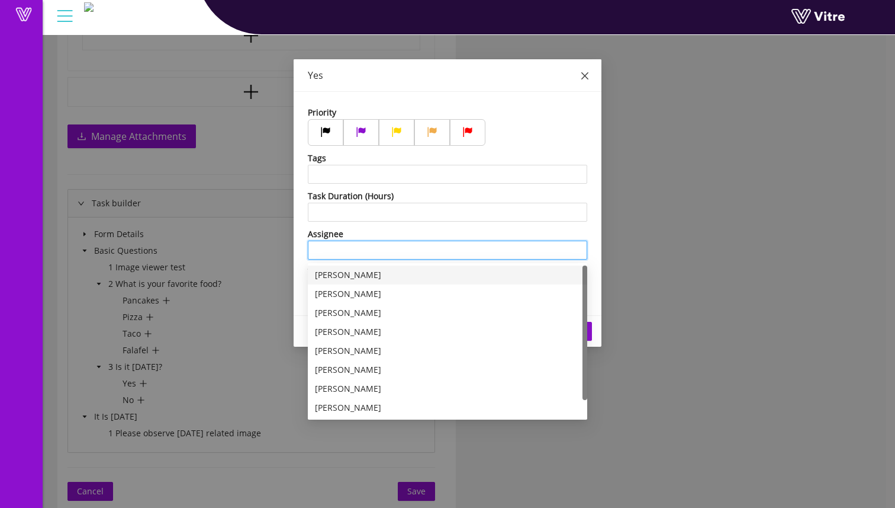
click at [590, 77] on span "Close" at bounding box center [584, 75] width 33 height 33
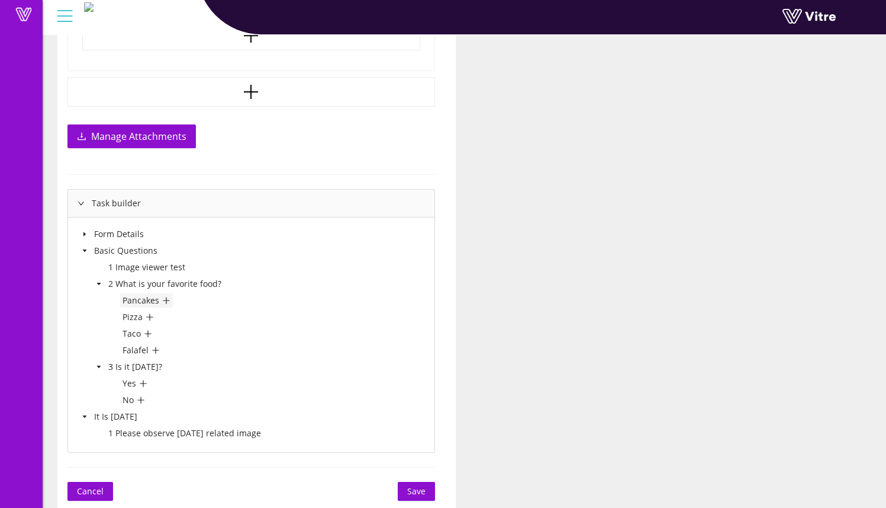
click at [165, 301] on icon "plus" at bounding box center [166, 300] width 8 height 8
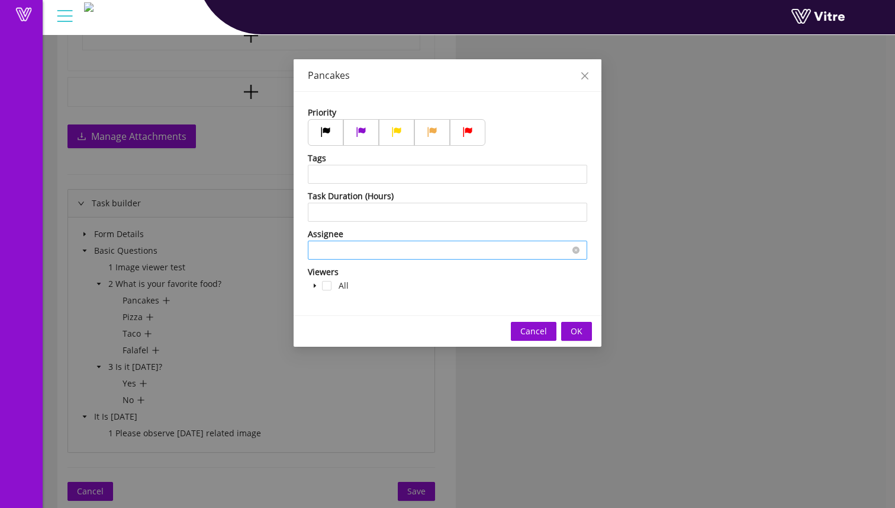
click at [375, 251] on input "search" at bounding box center [447, 250] width 265 height 18
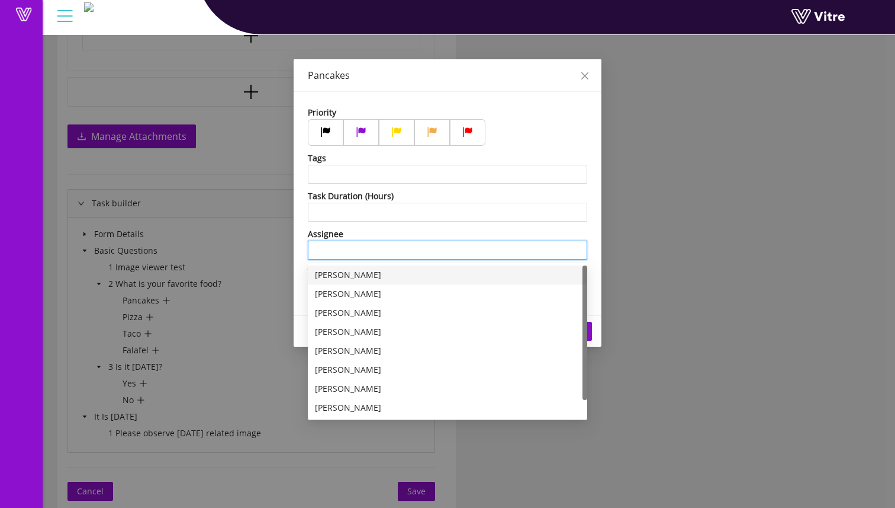
click at [400, 272] on div "Sam Trafton" at bounding box center [447, 274] width 265 height 13
type input "Sam Trafton"
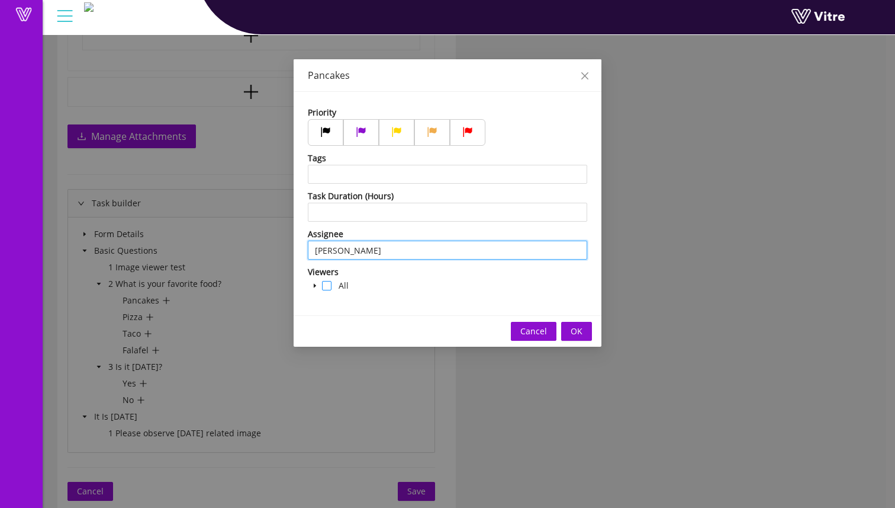
click at [324, 288] on span at bounding box center [326, 285] width 9 height 9
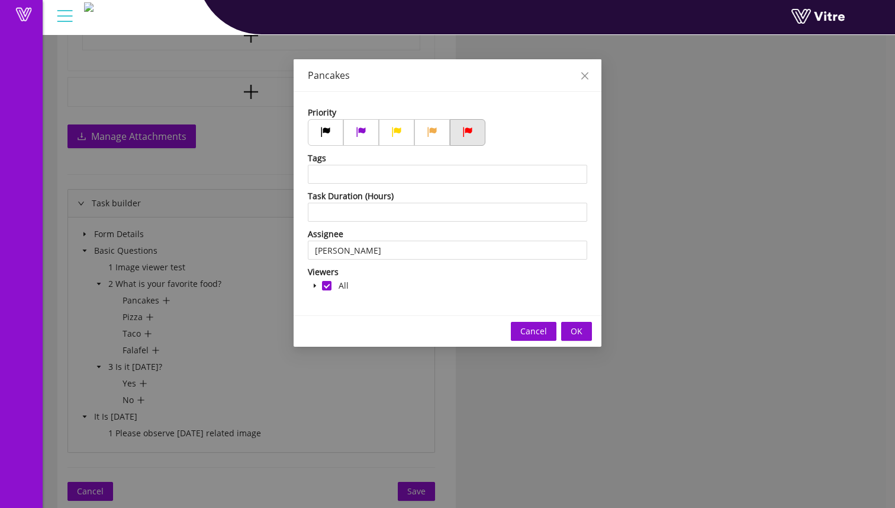
click at [454, 135] on label at bounding box center [468, 132] width 36 height 27
click at [0, 0] on input "radio" at bounding box center [0, 0] width 0 height 0
type input "12"
click at [586, 333] on button "OK" at bounding box center [576, 331] width 31 height 19
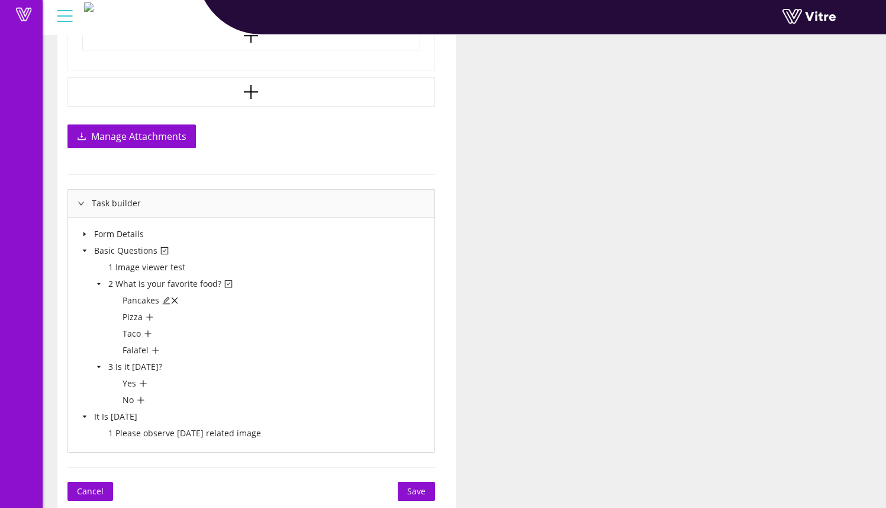
click at [429, 490] on button "Save" at bounding box center [416, 490] width 37 height 19
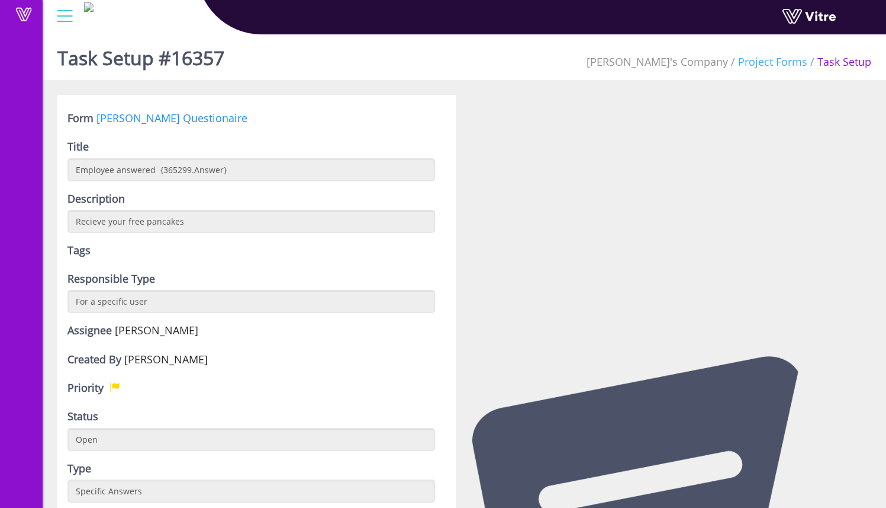
click at [774, 62] on link "Project Forms" at bounding box center [772, 61] width 69 height 14
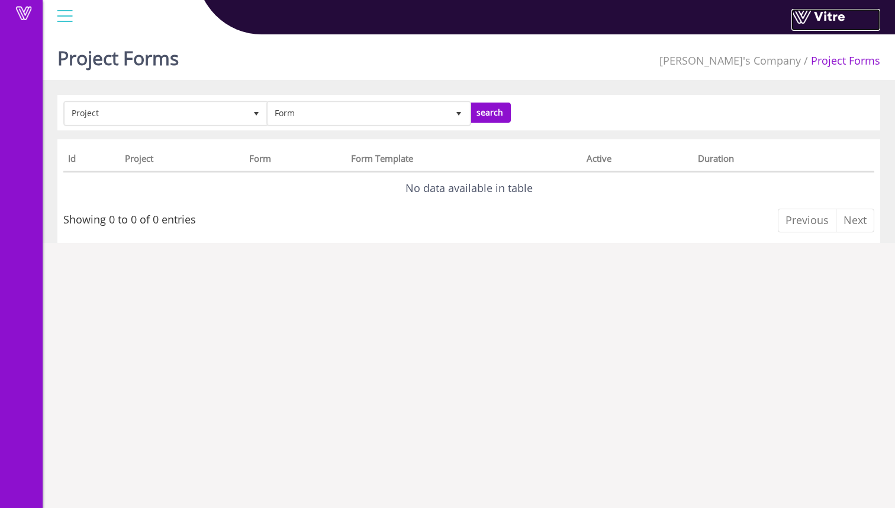
click at [827, 20] on link at bounding box center [836, 20] width 89 height 22
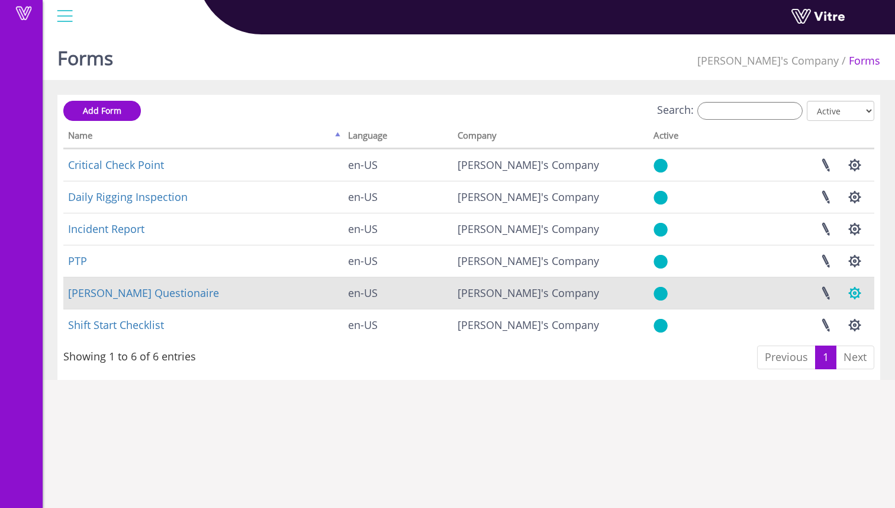
click at [852, 293] on button "button" at bounding box center [855, 292] width 30 height 31
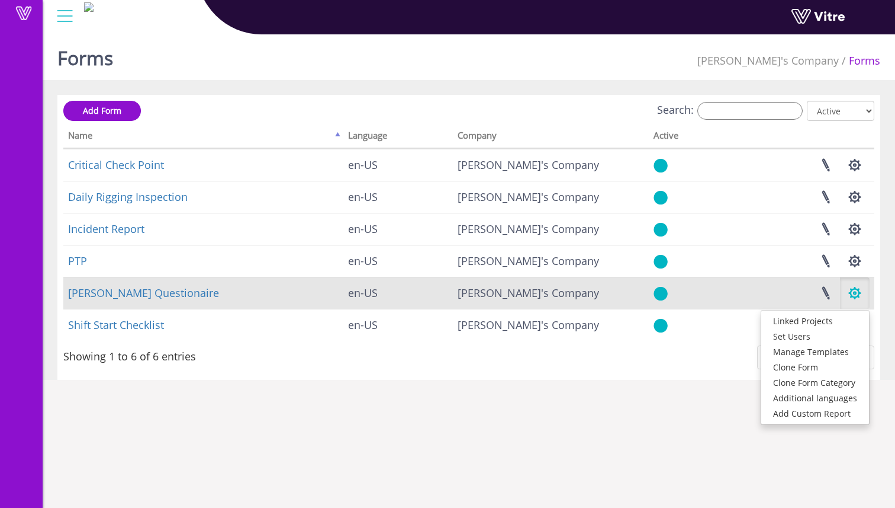
click at [852, 293] on button "button" at bounding box center [855, 292] width 30 height 31
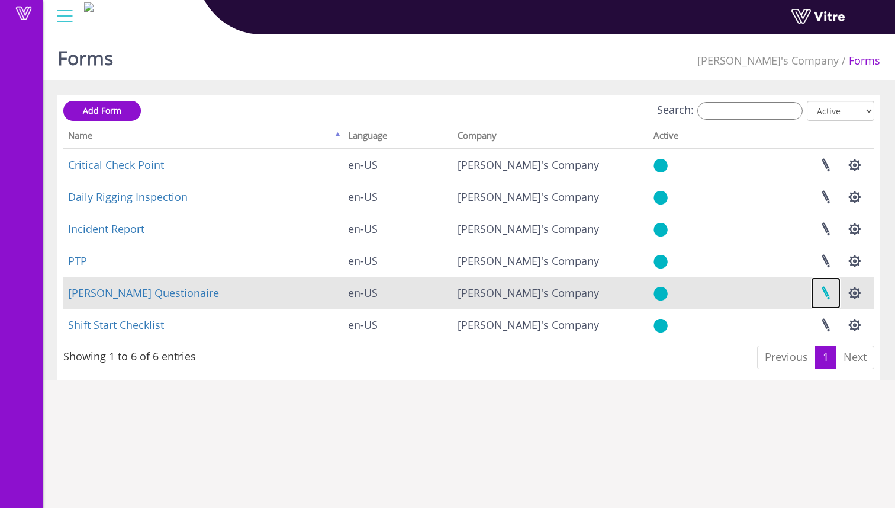
click at [825, 294] on link at bounding box center [826, 292] width 30 height 31
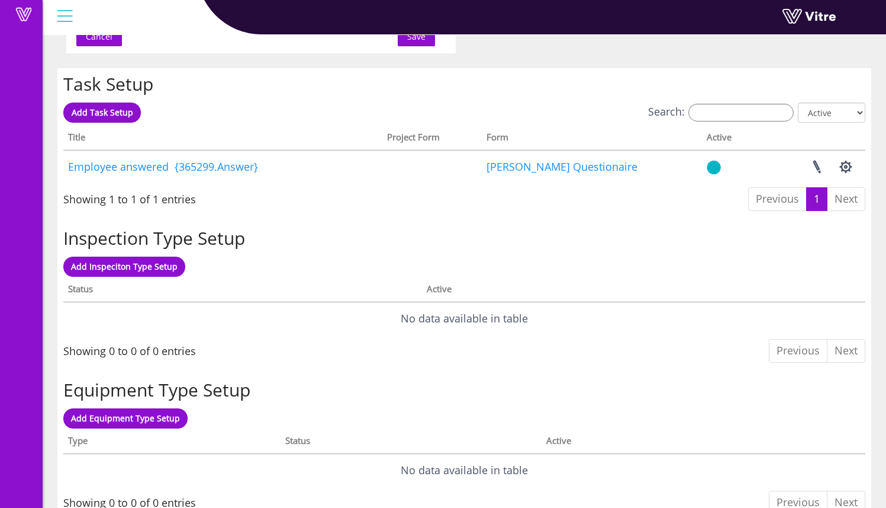
scroll to position [824, 0]
